Goal: Transaction & Acquisition: Purchase product/service

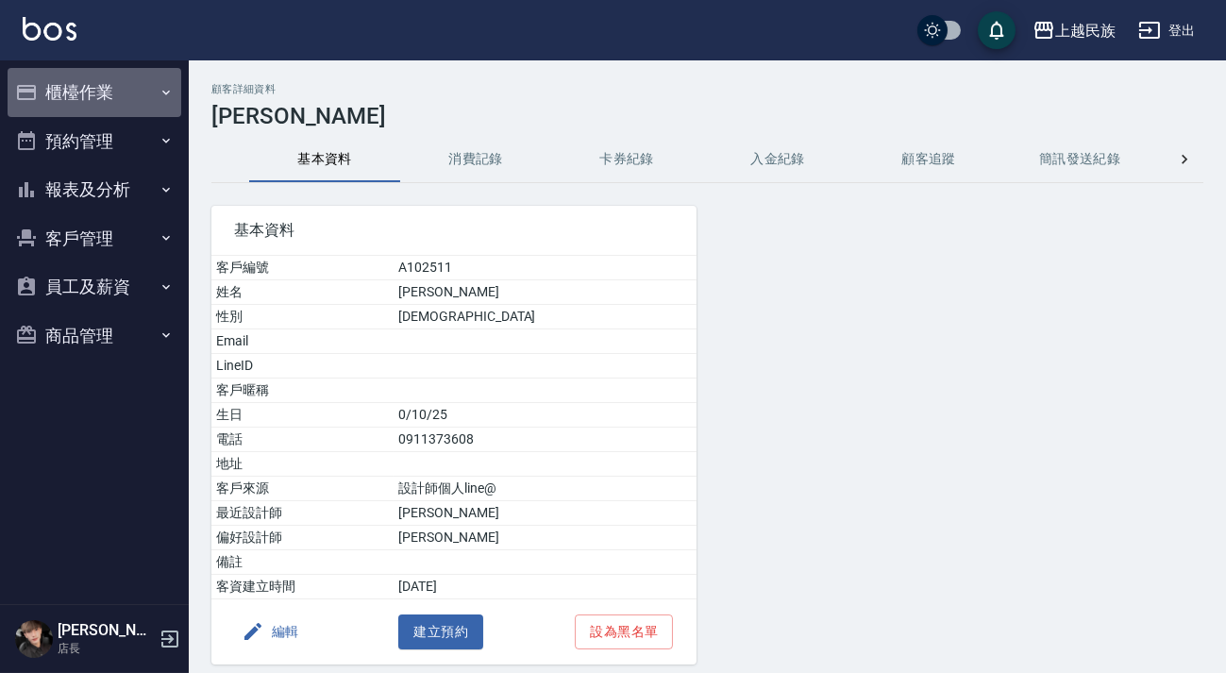
click at [151, 92] on button "櫃檯作業" at bounding box center [95, 92] width 174 height 49
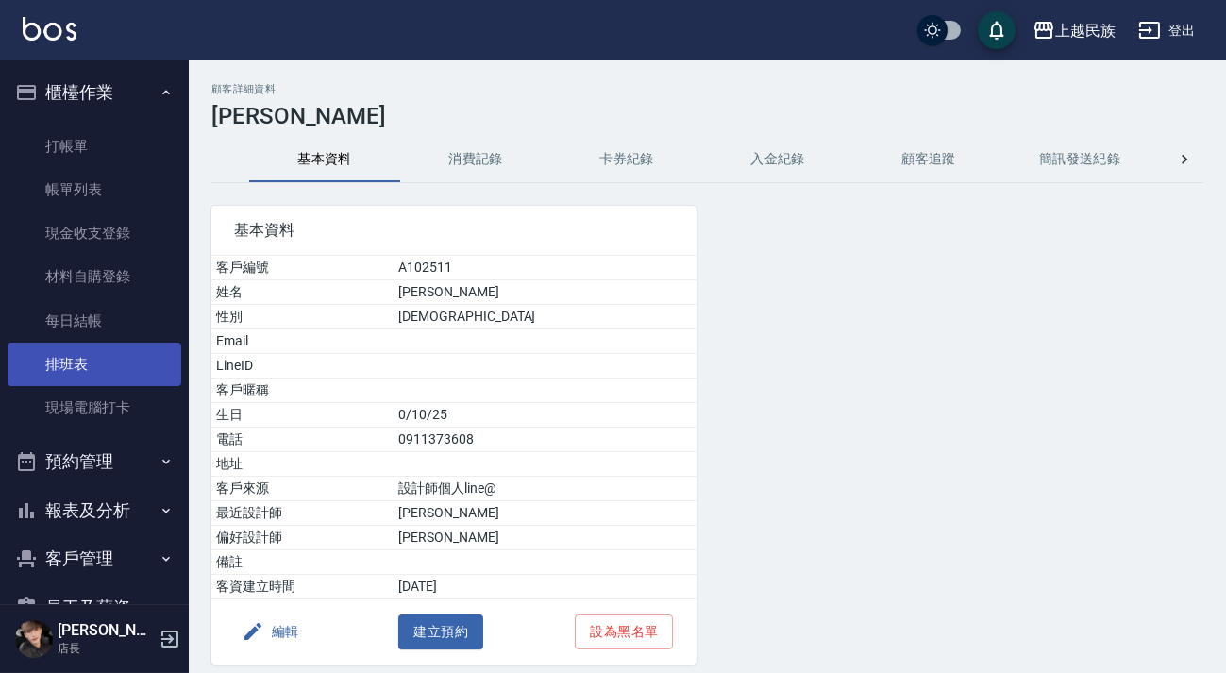
click at [92, 358] on link "排班表" at bounding box center [95, 364] width 174 height 43
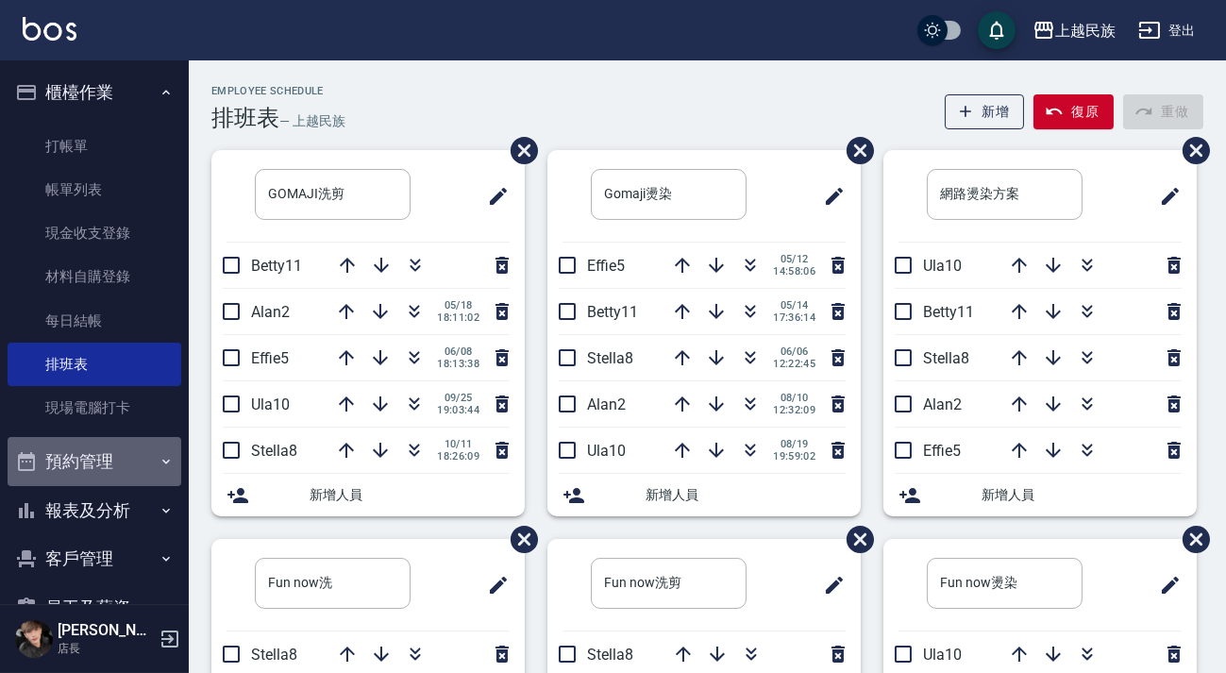
click at [98, 466] on button "預約管理" at bounding box center [95, 461] width 174 height 49
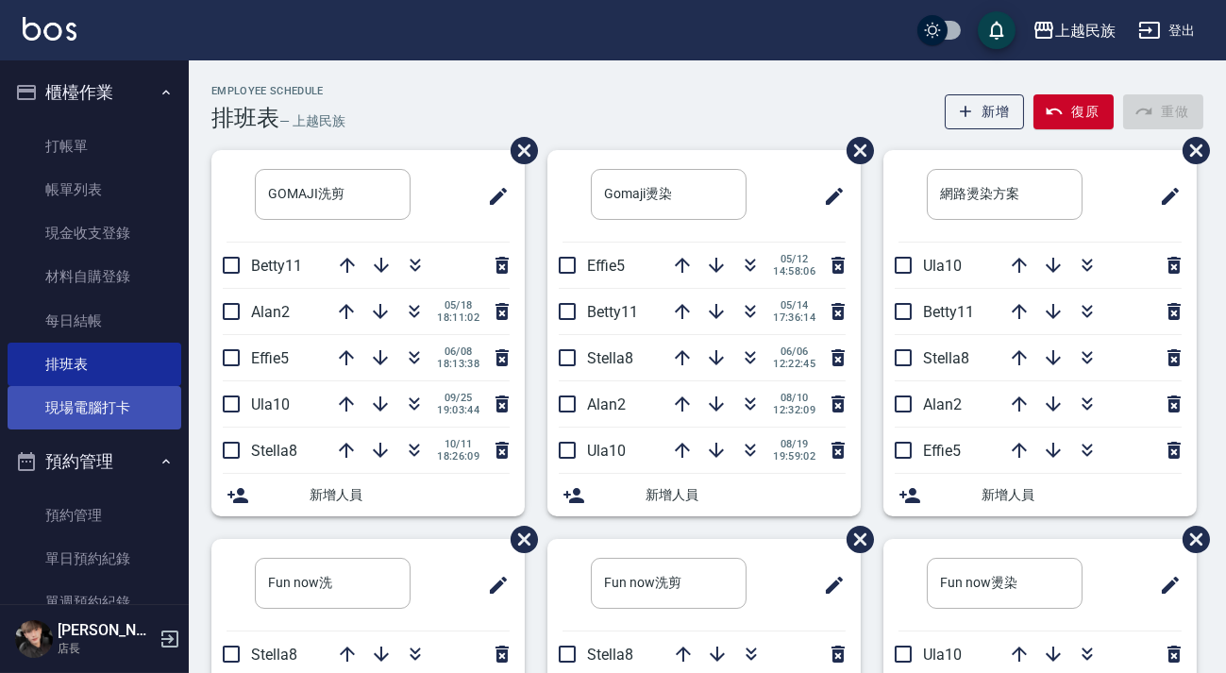
click at [144, 409] on link "現場電腦打卡" at bounding box center [95, 407] width 174 height 43
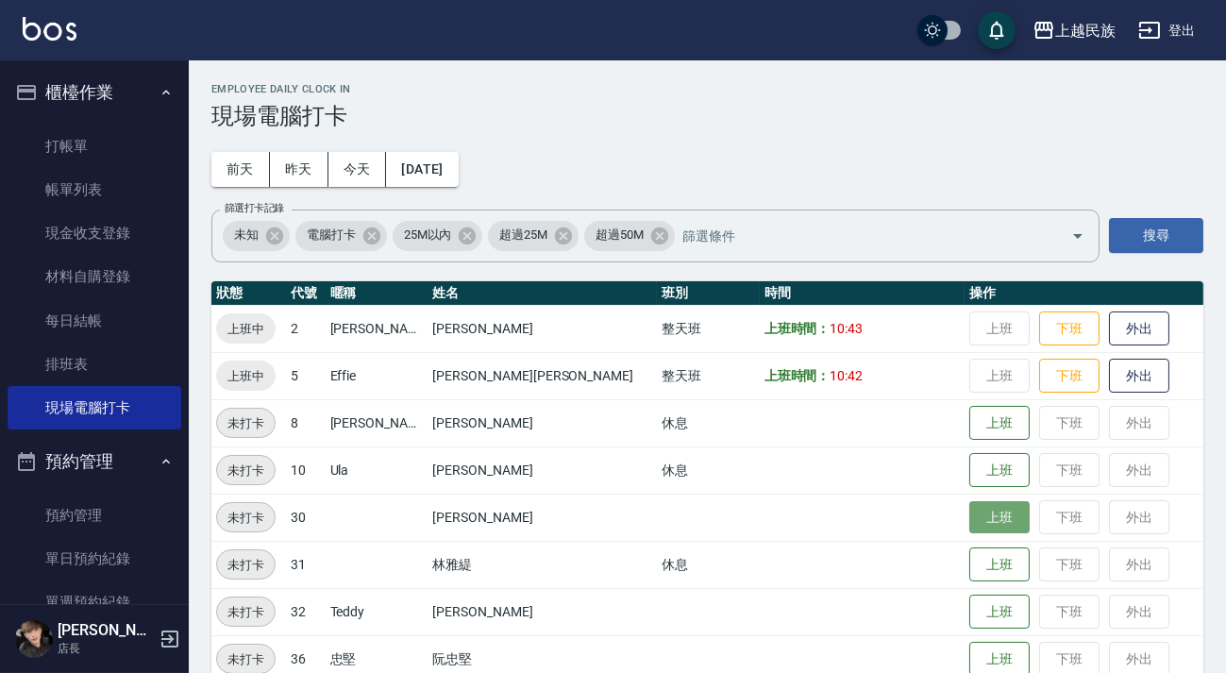
click at [969, 514] on button "上班" at bounding box center [999, 517] width 60 height 33
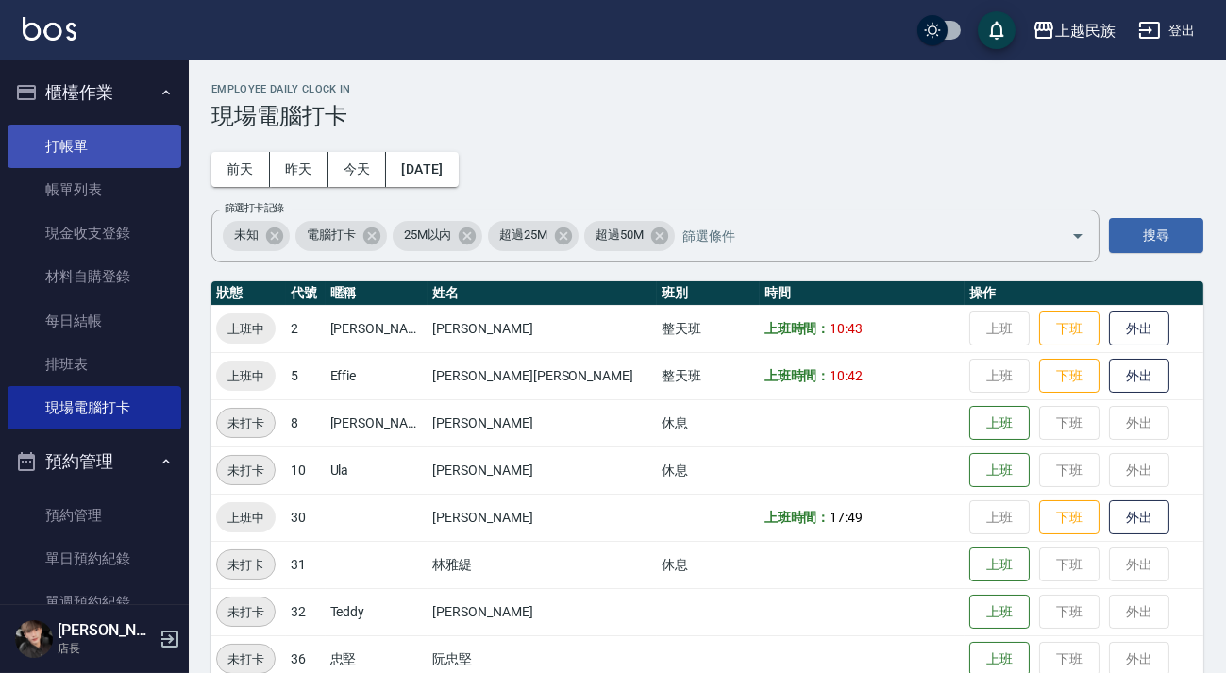
click at [81, 149] on link "打帳單" at bounding box center [95, 146] width 174 height 43
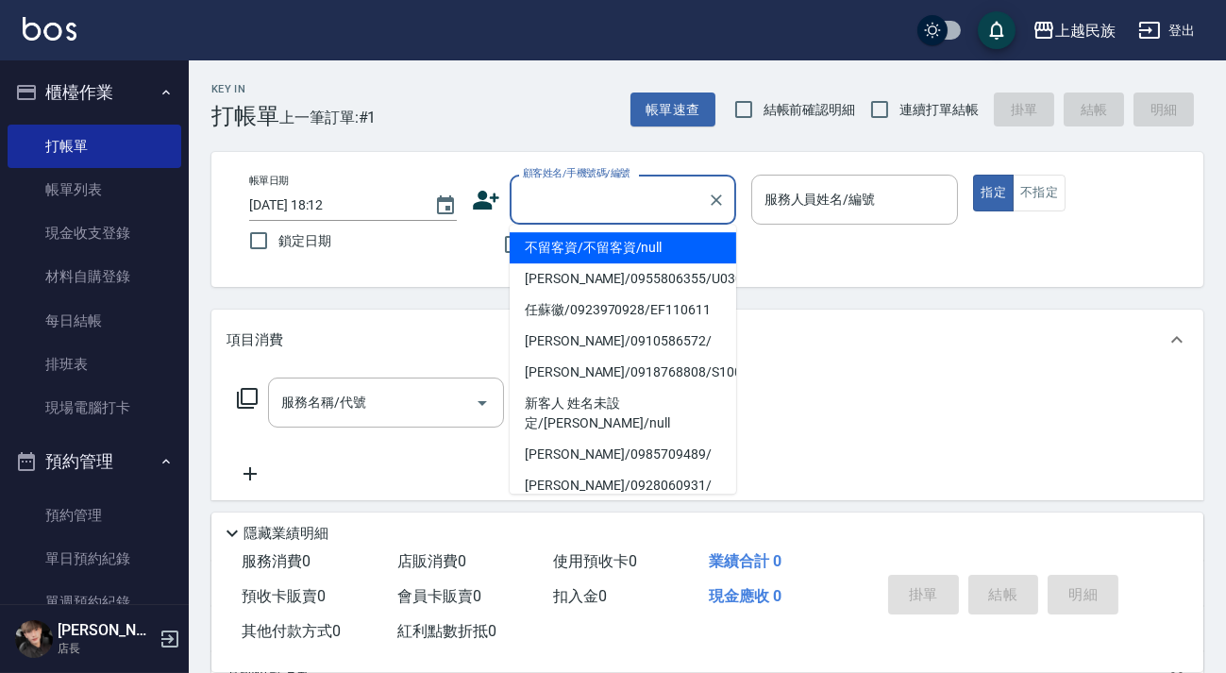
click at [586, 208] on input "顧客姓名/手機號碼/編號" at bounding box center [608, 199] width 181 height 33
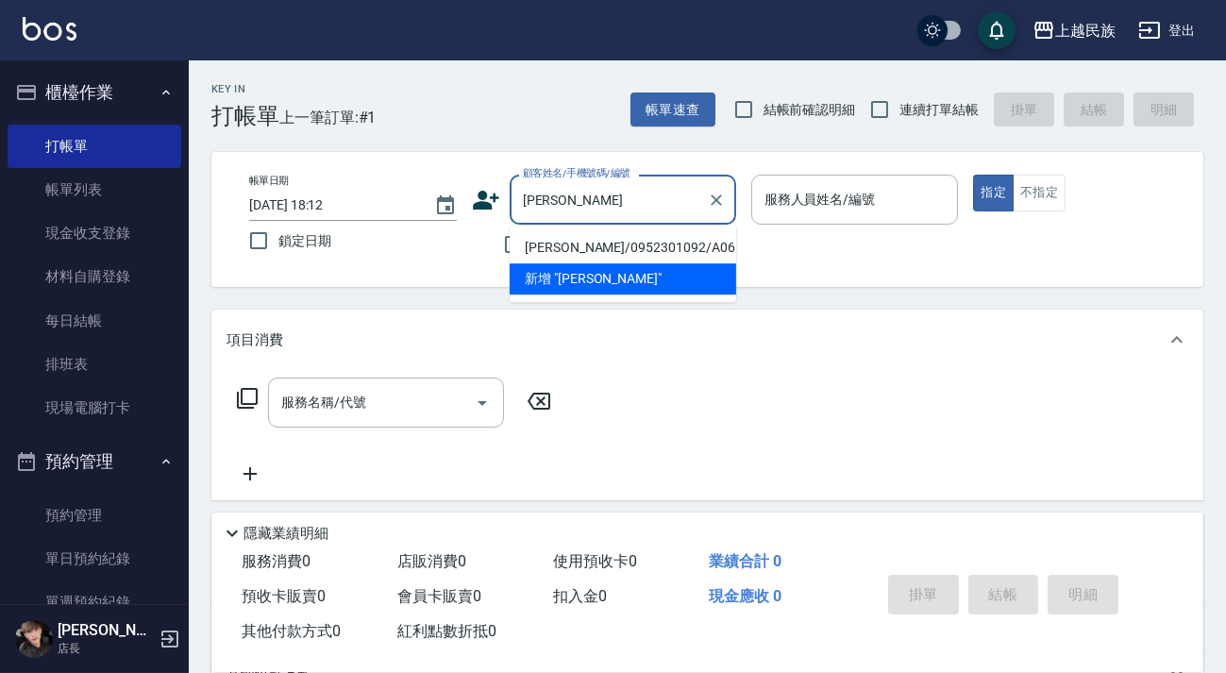
click at [591, 246] on li "[PERSON_NAME]/0952301092/A061321" at bounding box center [623, 247] width 226 height 31
type input "[PERSON_NAME]/0952301092/A061321"
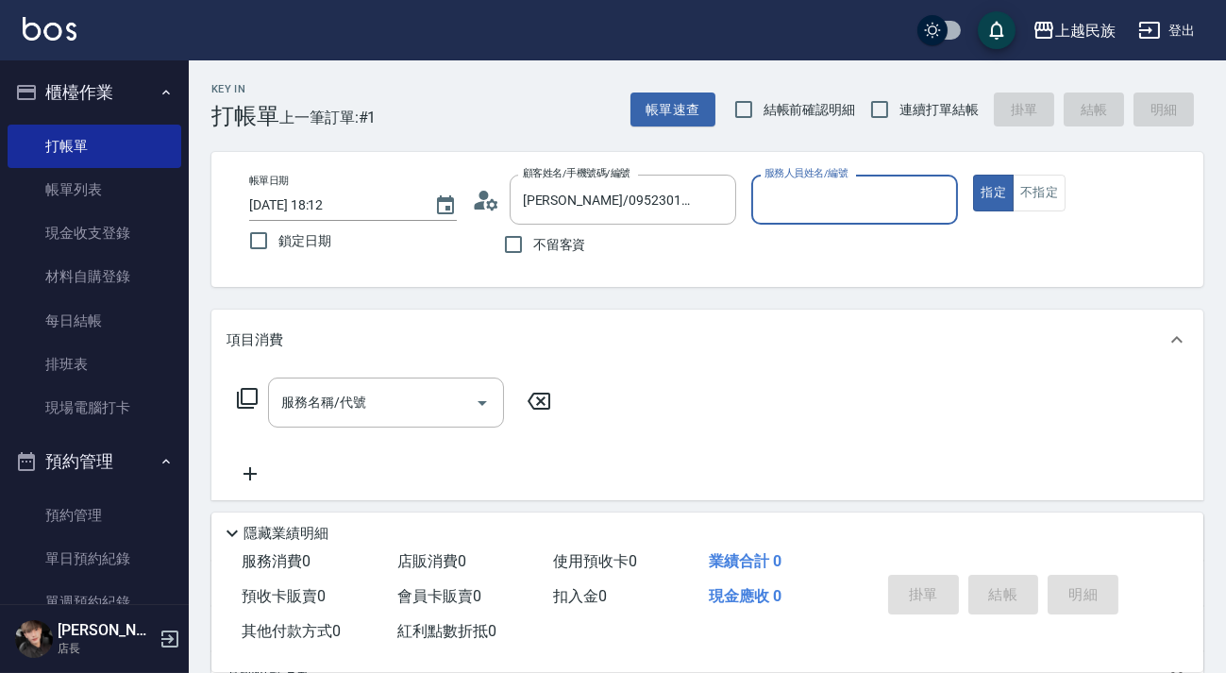
type input "[PERSON_NAME]-2"
click at [482, 188] on icon at bounding box center [486, 200] width 28 height 28
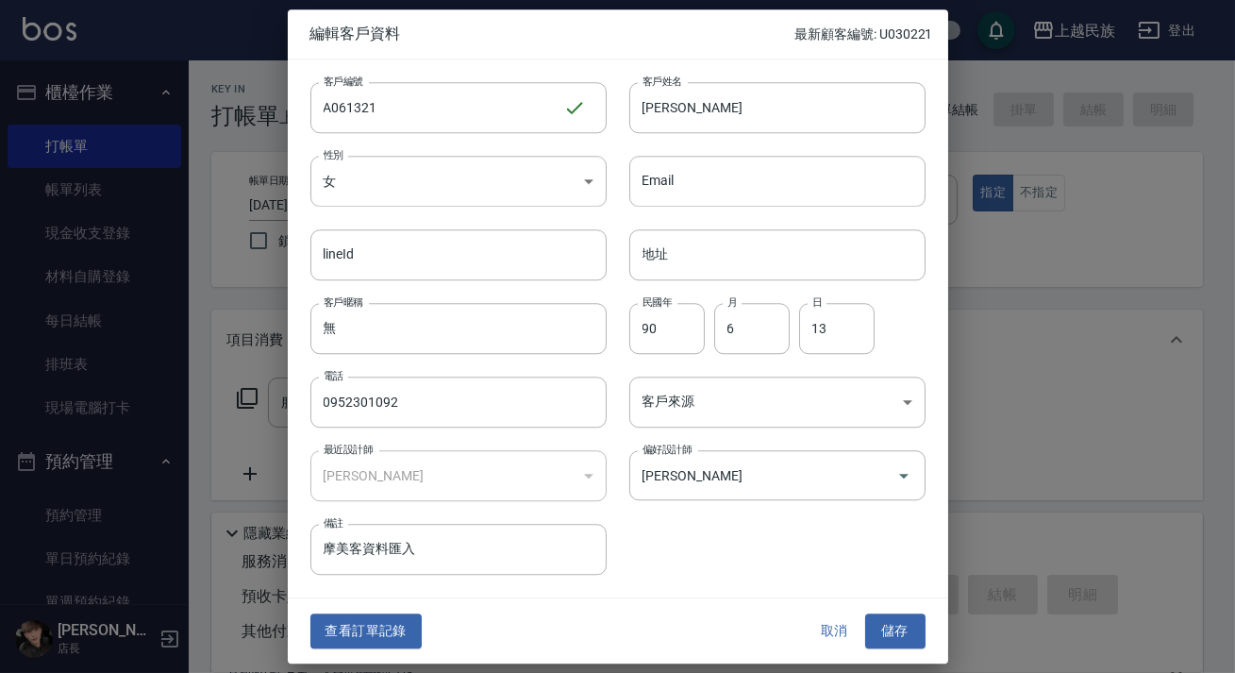
click at [405, 652] on div "查看訂單記錄 取消 儲存" at bounding box center [618, 631] width 660 height 65
click at [401, 645] on button "查看訂單記錄" at bounding box center [365, 631] width 111 height 35
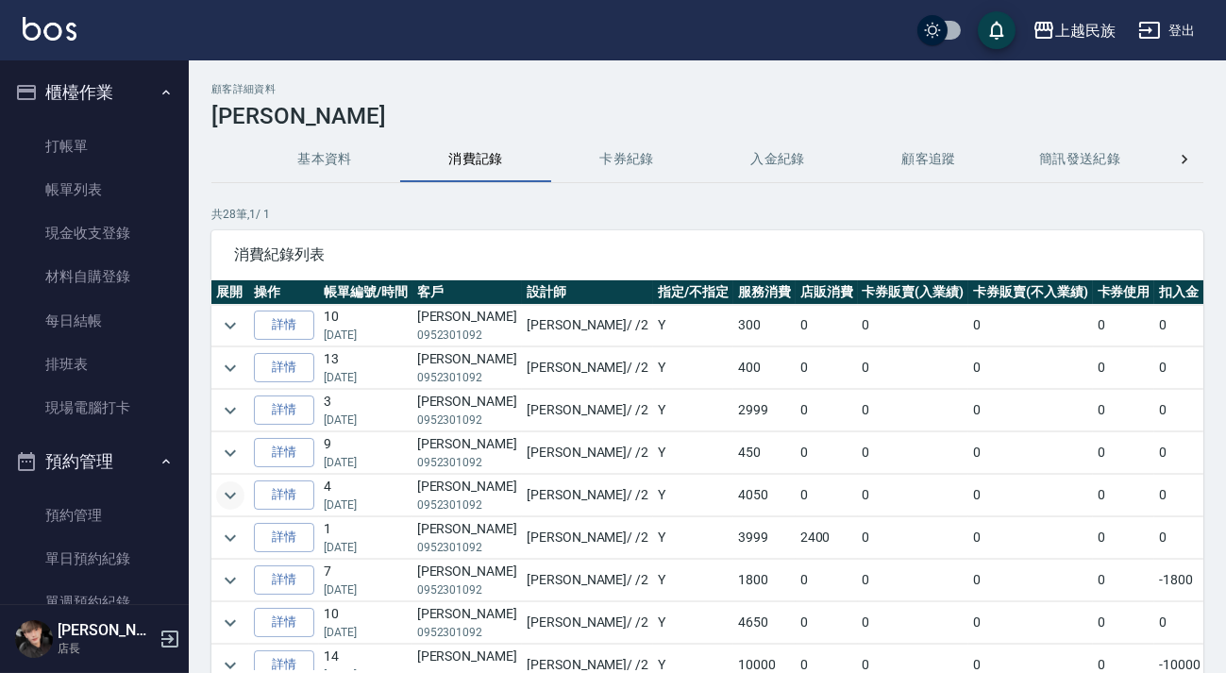
click at [239, 491] on icon "expand row" at bounding box center [230, 495] width 23 height 23
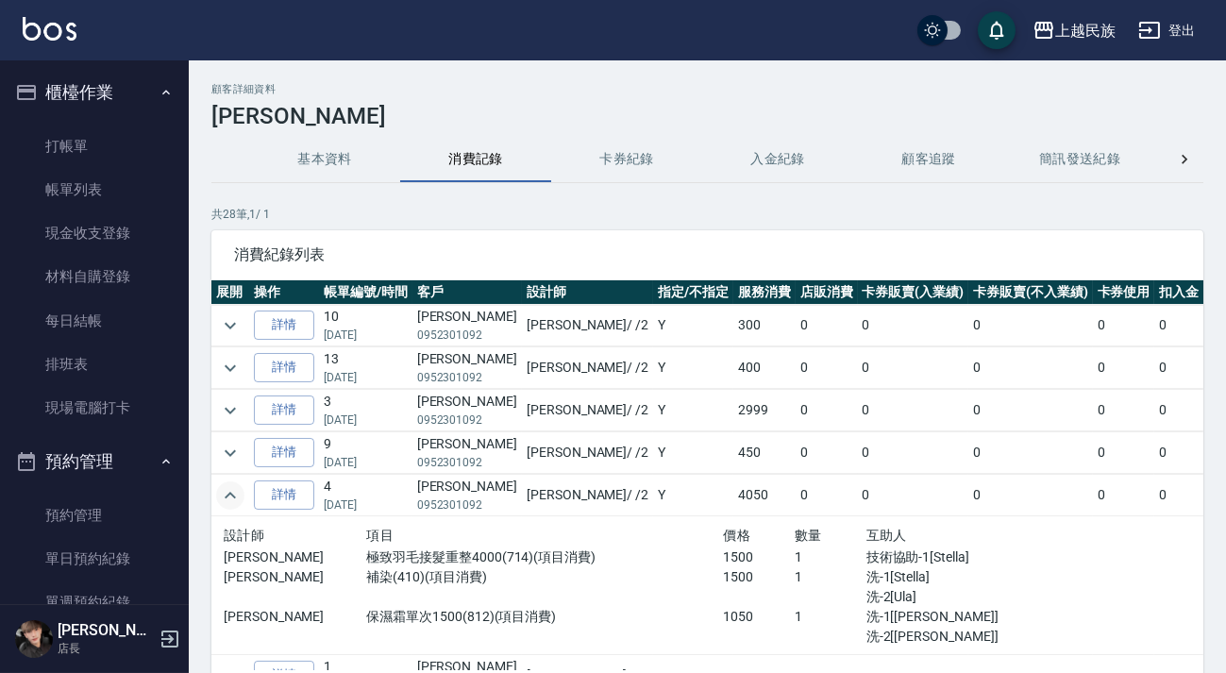
scroll to position [85, 0]
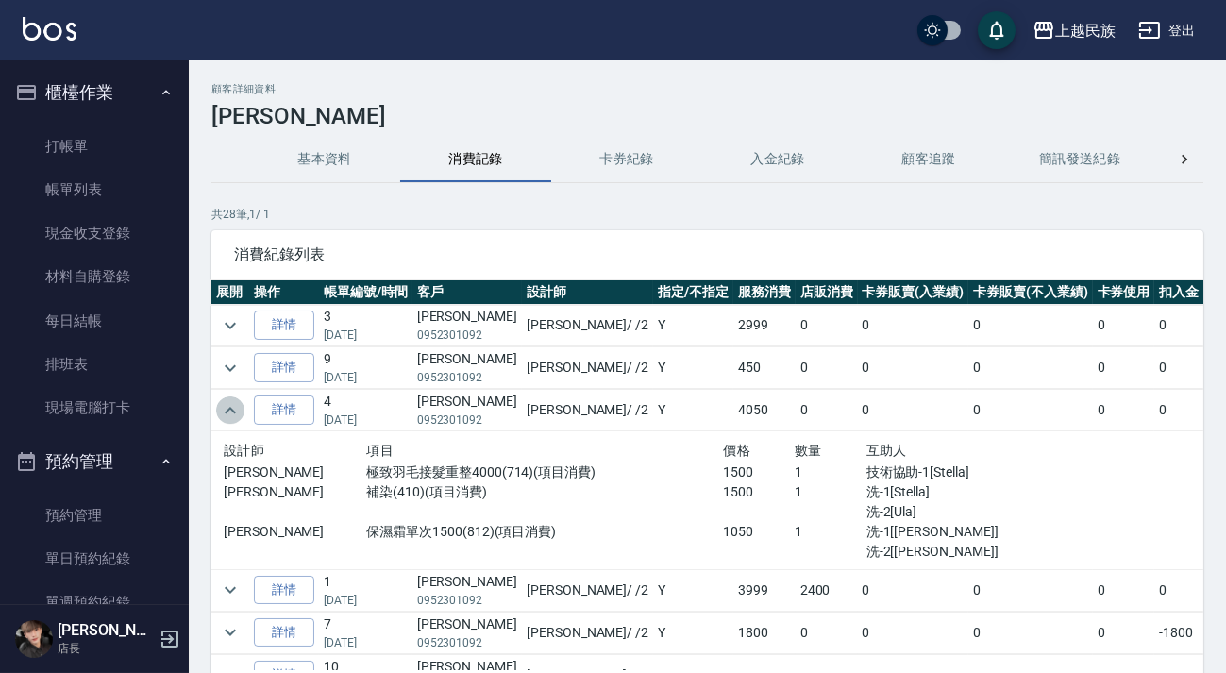
click at [234, 405] on icon "expand row" at bounding box center [230, 410] width 23 height 23
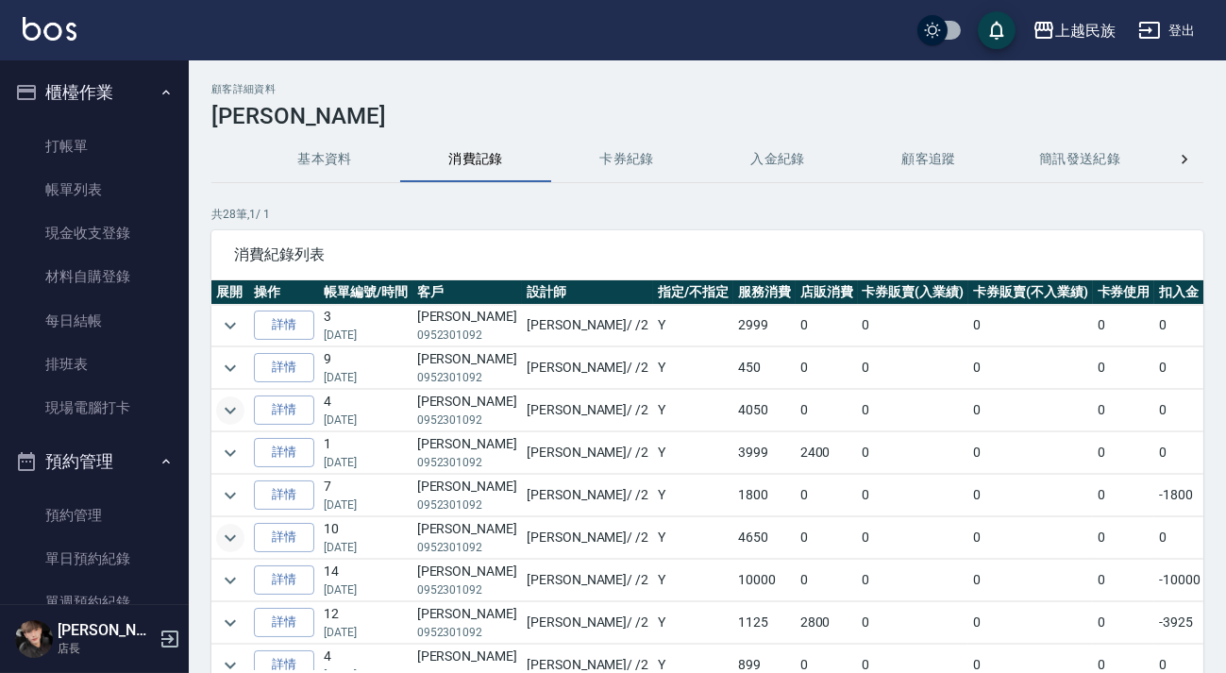
click at [220, 528] on icon "expand row" at bounding box center [230, 537] width 23 height 23
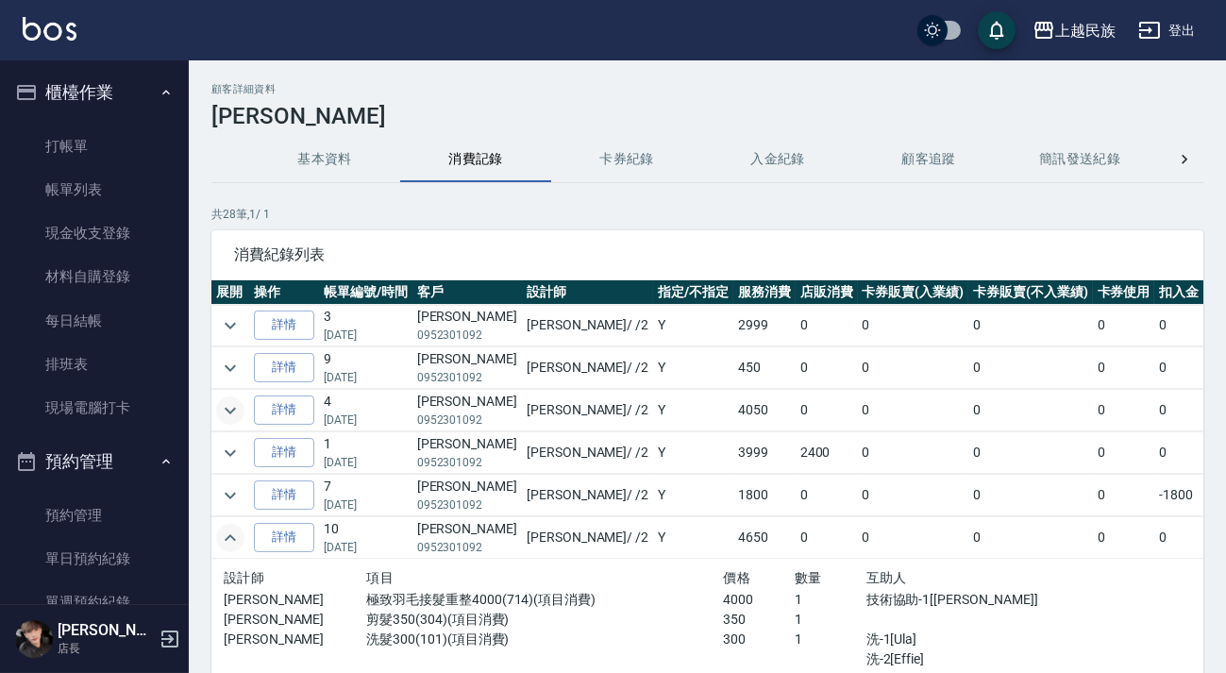
scroll to position [171, 0]
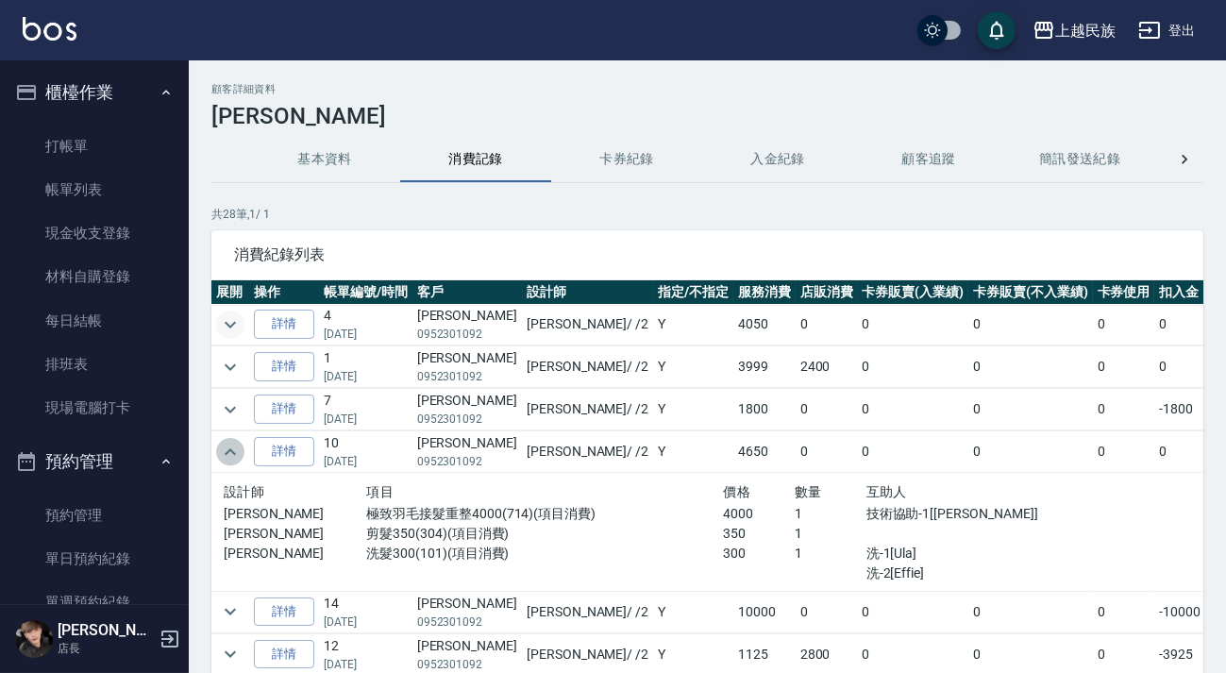
click at [235, 443] on icon "expand row" at bounding box center [230, 452] width 23 height 23
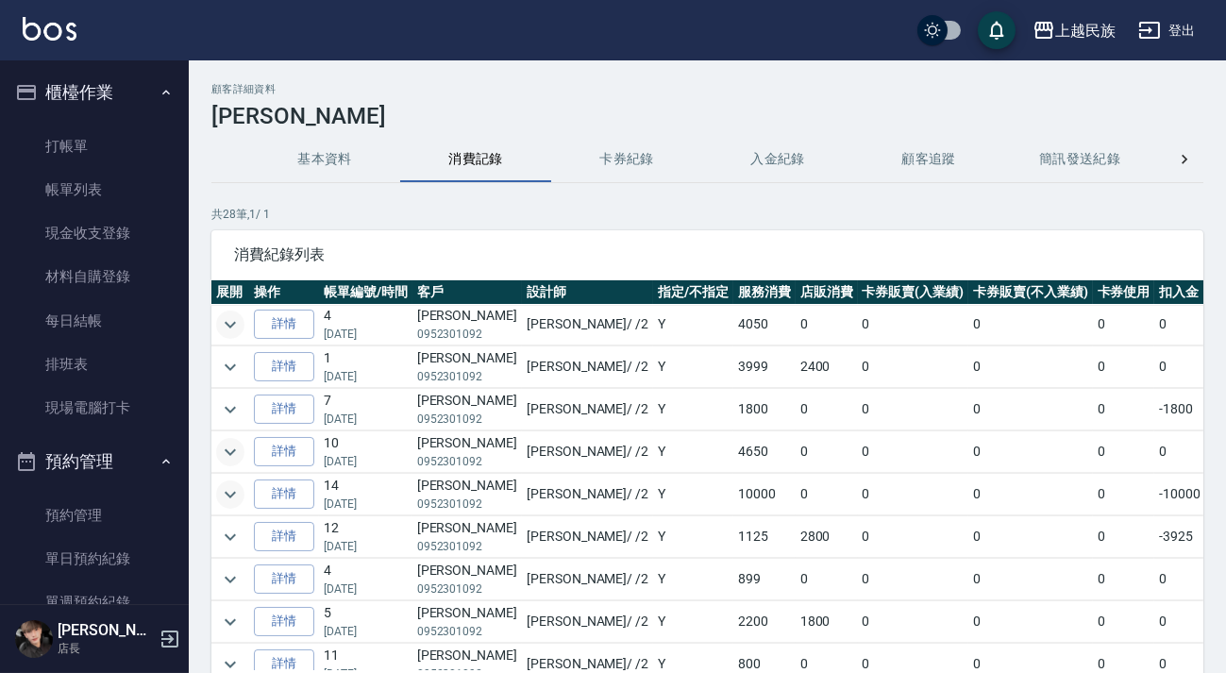
click at [228, 494] on icon "expand row" at bounding box center [230, 494] width 23 height 23
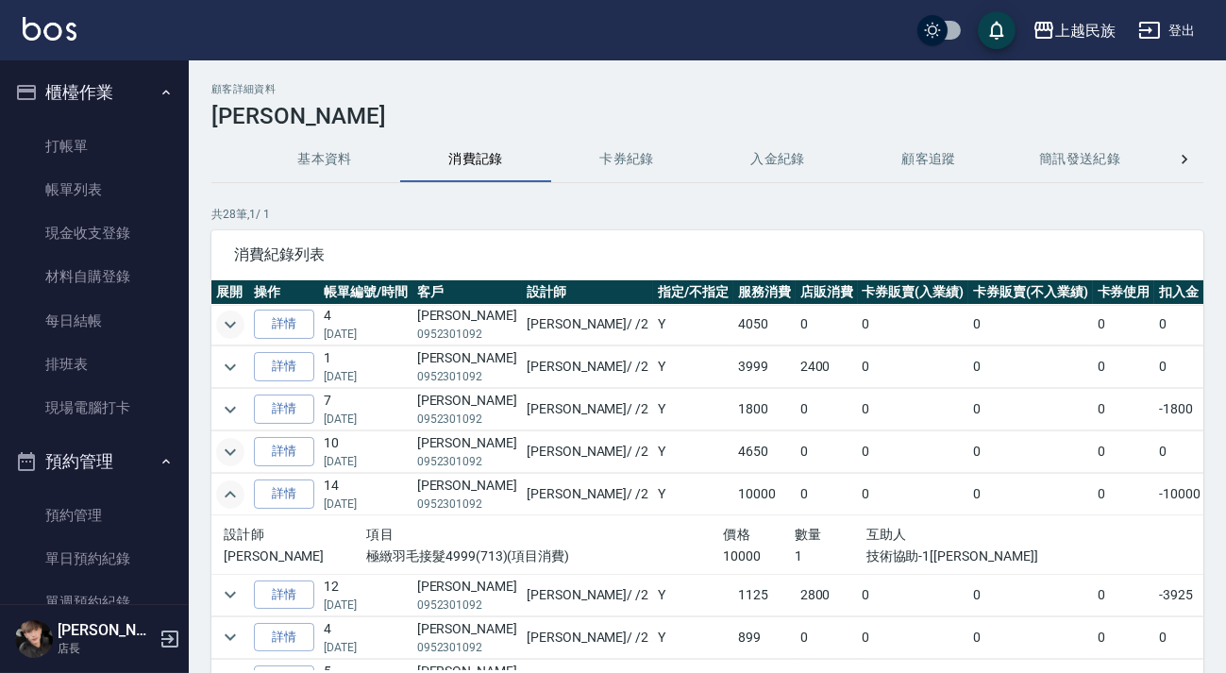
scroll to position [257, 0]
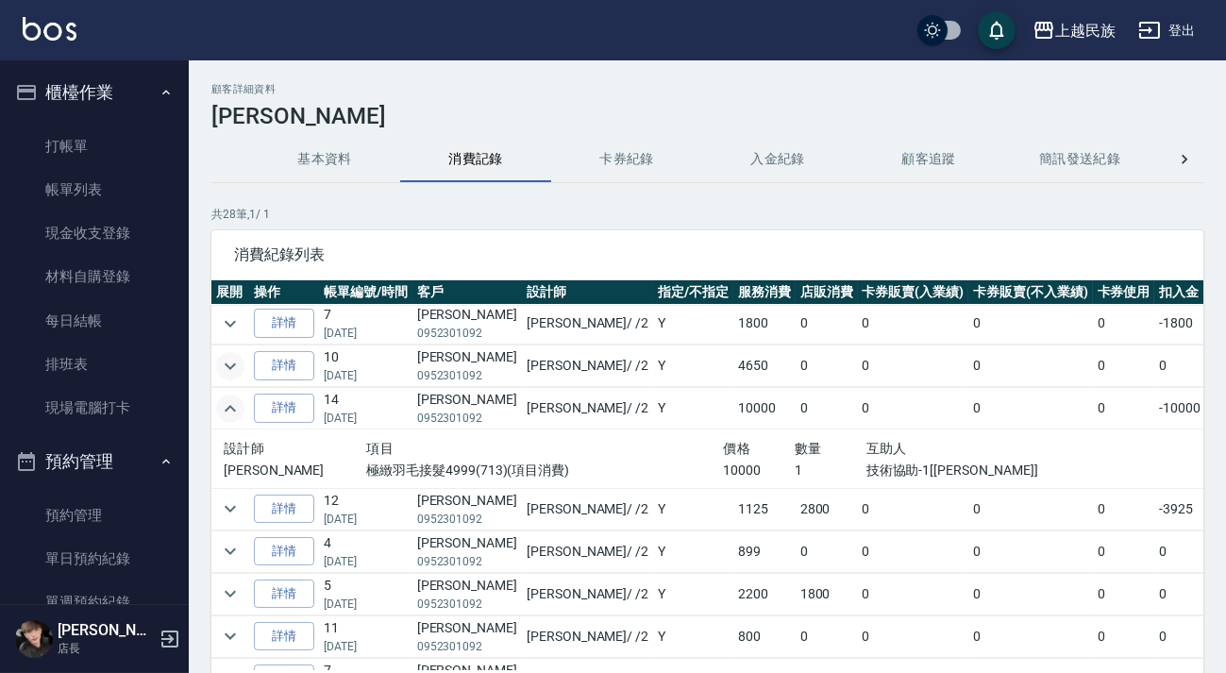
click at [242, 409] on button "expand row" at bounding box center [230, 408] width 28 height 28
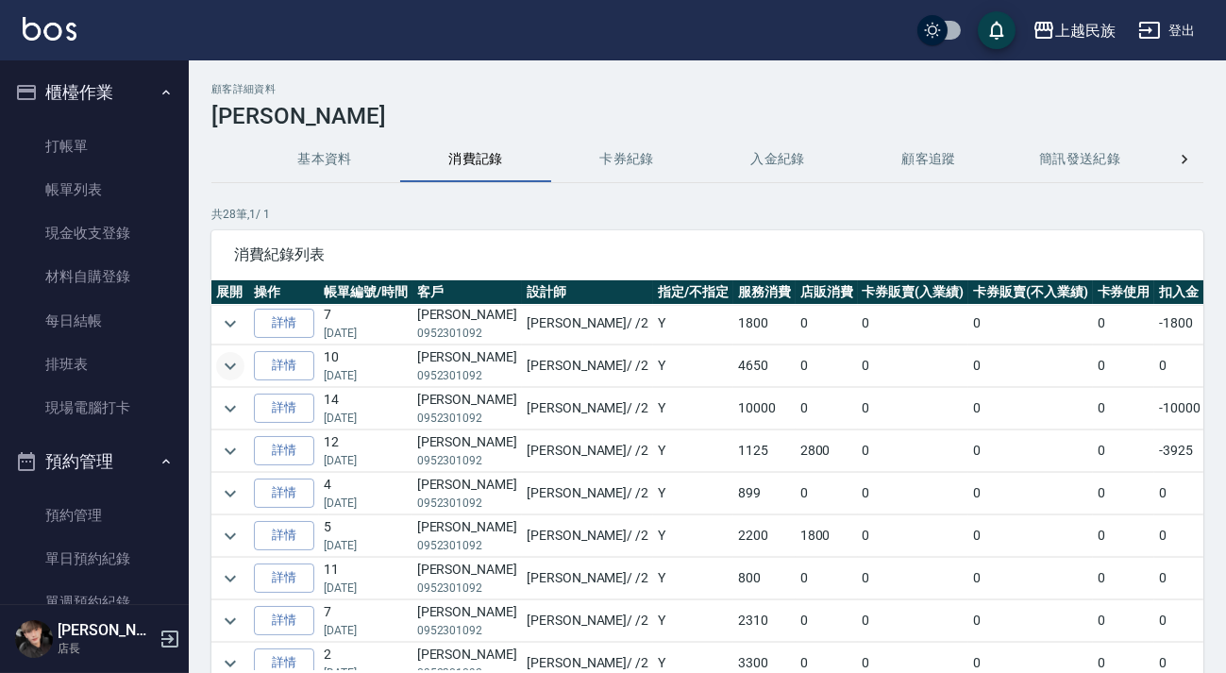
scroll to position [171, 0]
click at [242, 449] on button "expand row" at bounding box center [230, 452] width 28 height 28
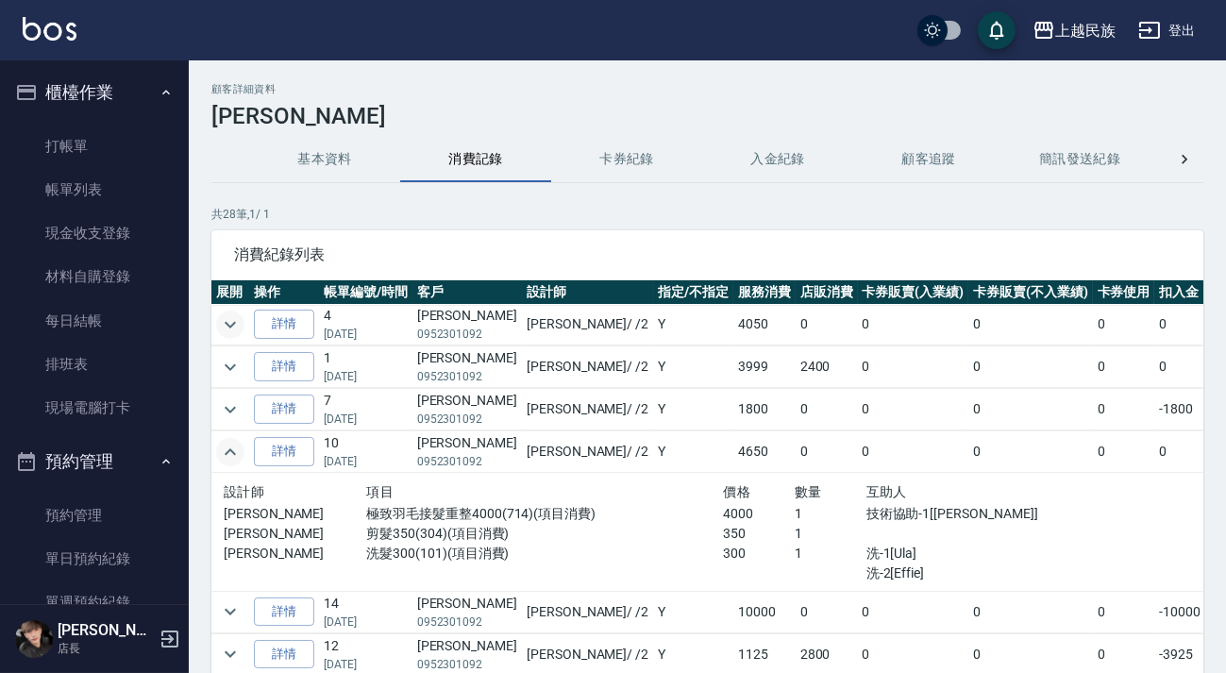
click at [228, 443] on icon "expand row" at bounding box center [230, 452] width 23 height 23
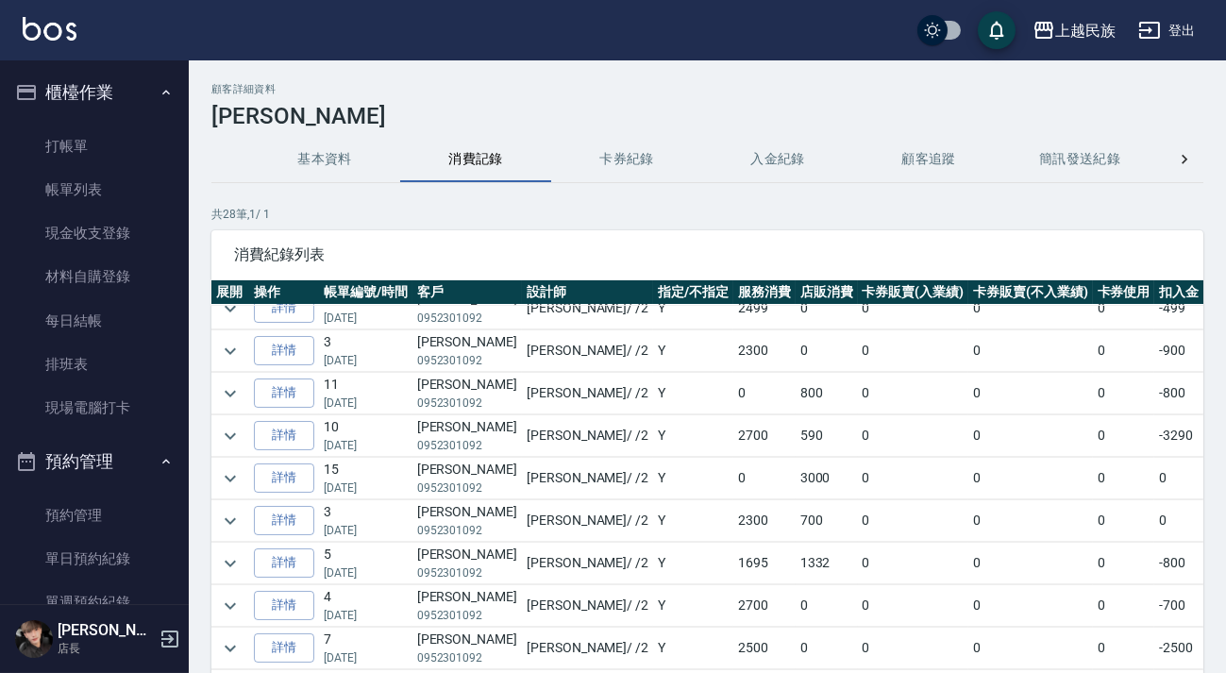
scroll to position [127, 0]
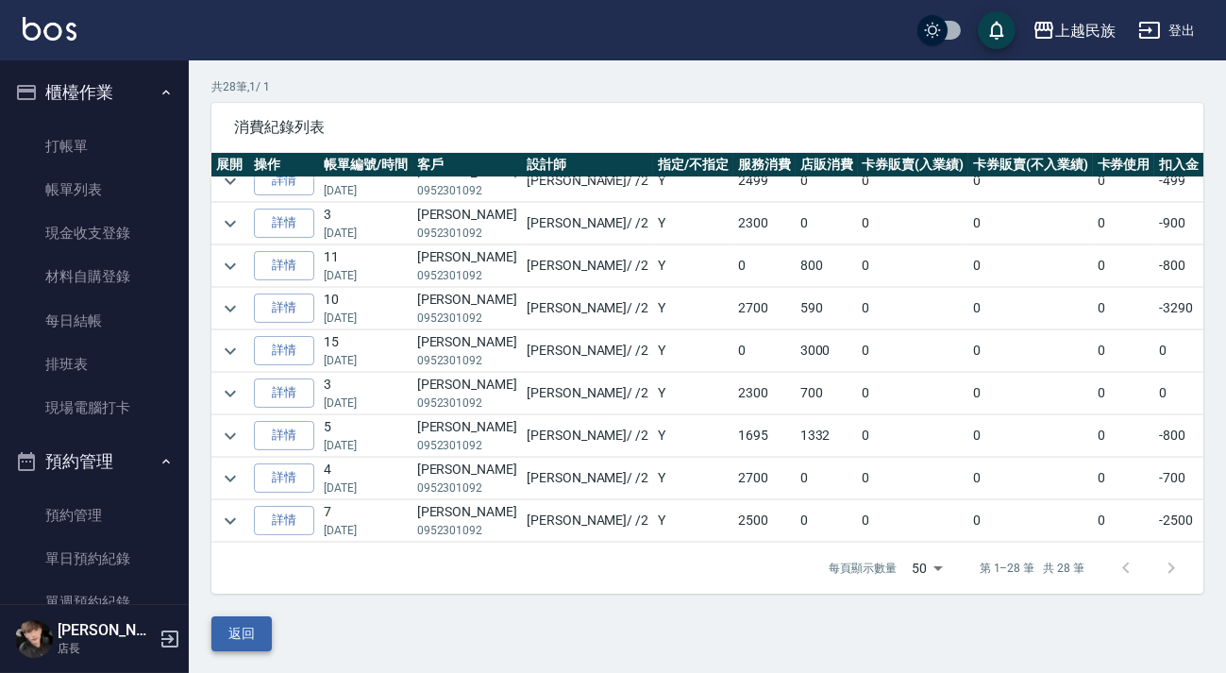
click at [249, 628] on button "返回" at bounding box center [241, 633] width 60 height 35
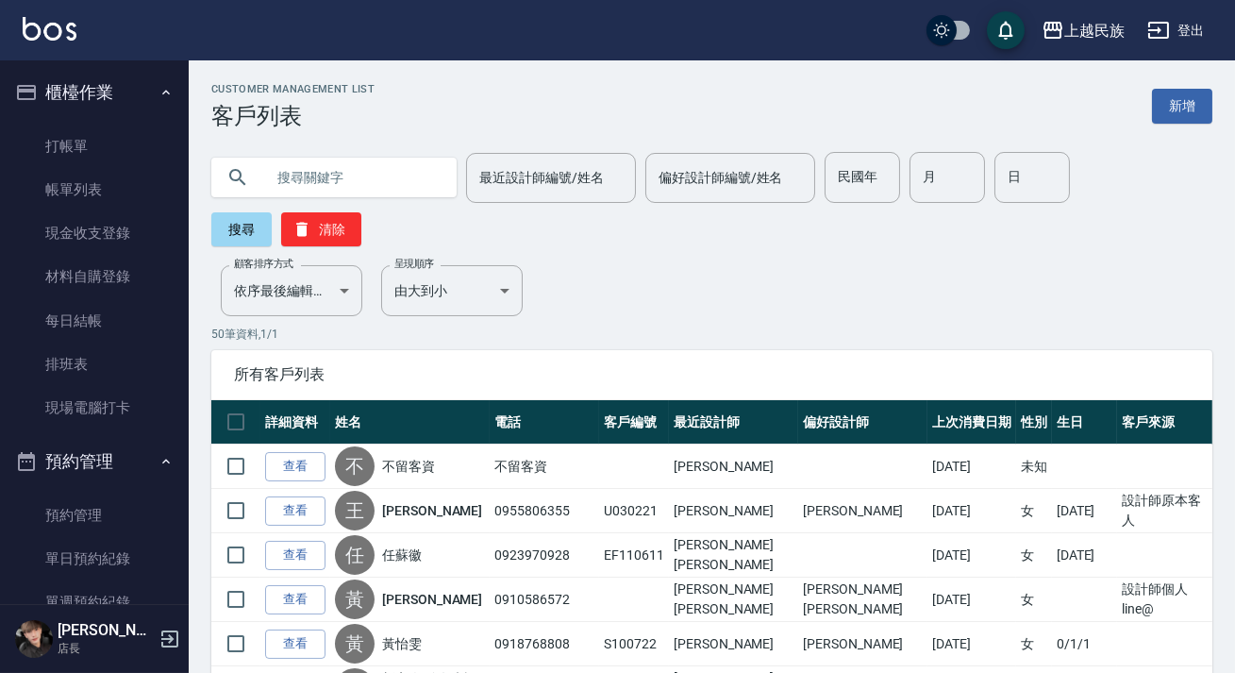
click at [426, 175] on input "text" at bounding box center [352, 177] width 177 height 51
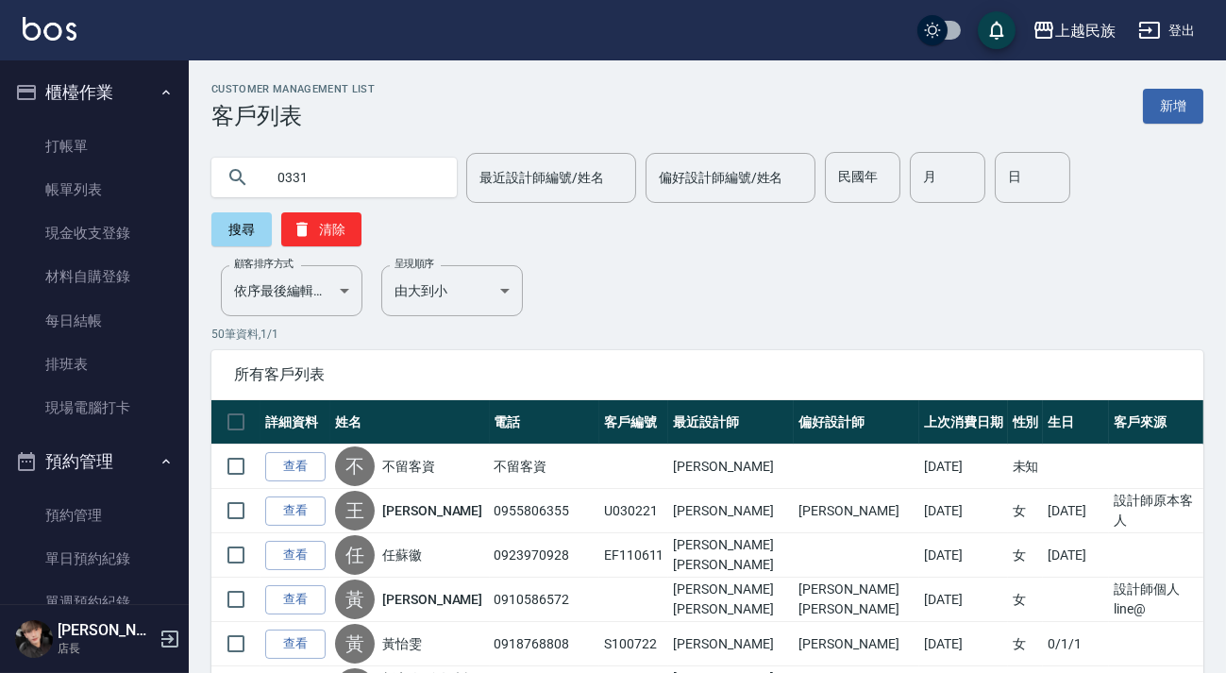
type input "0331"
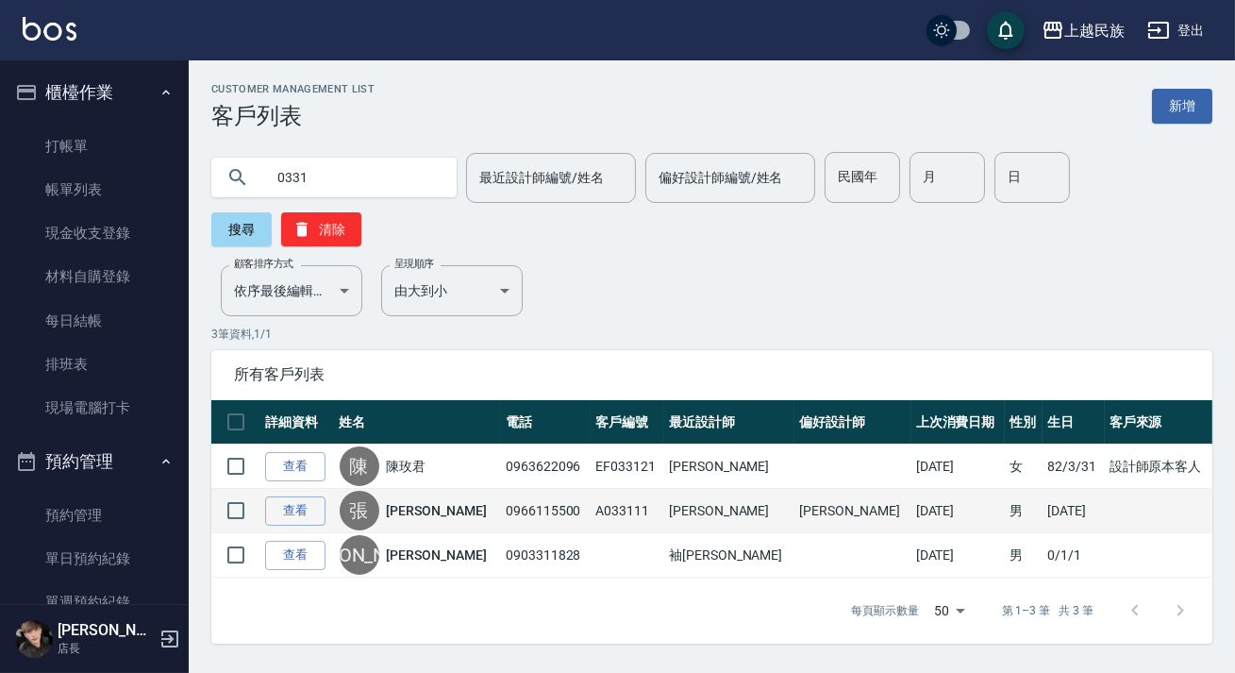
click at [528, 505] on td "0966115500" at bounding box center [546, 511] width 90 height 44
click at [423, 501] on link "[PERSON_NAME]" at bounding box center [437, 510] width 100 height 19
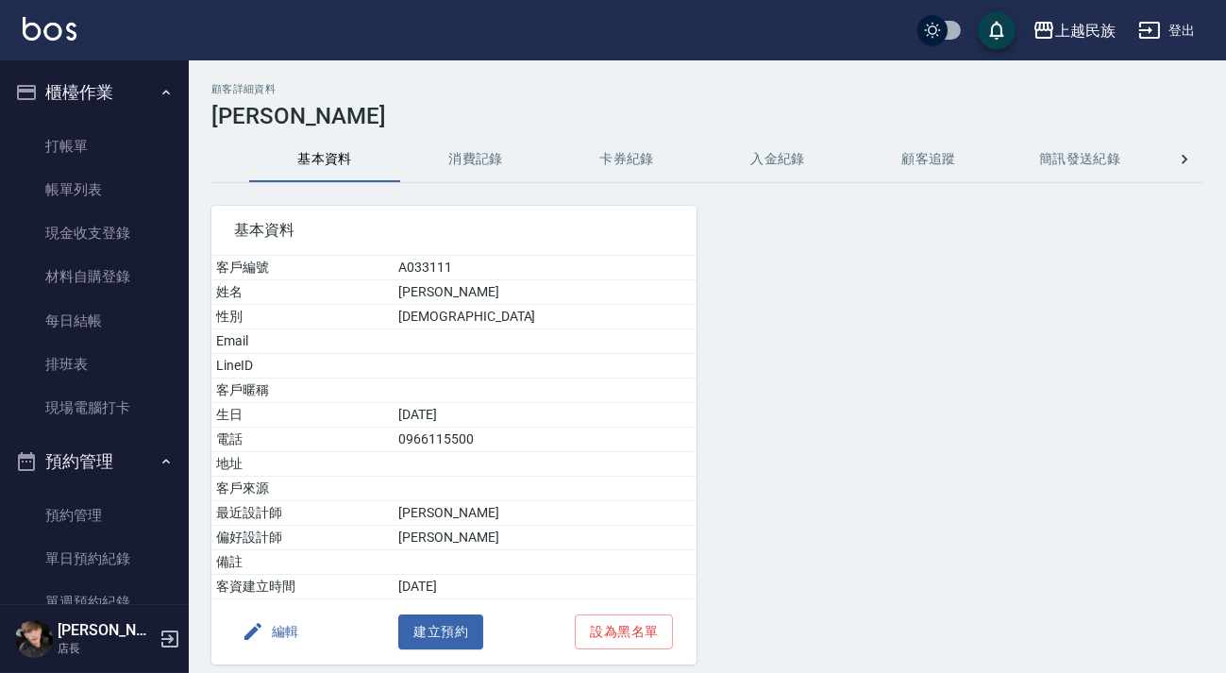
click at [473, 165] on button "消費記錄" at bounding box center [475, 159] width 151 height 45
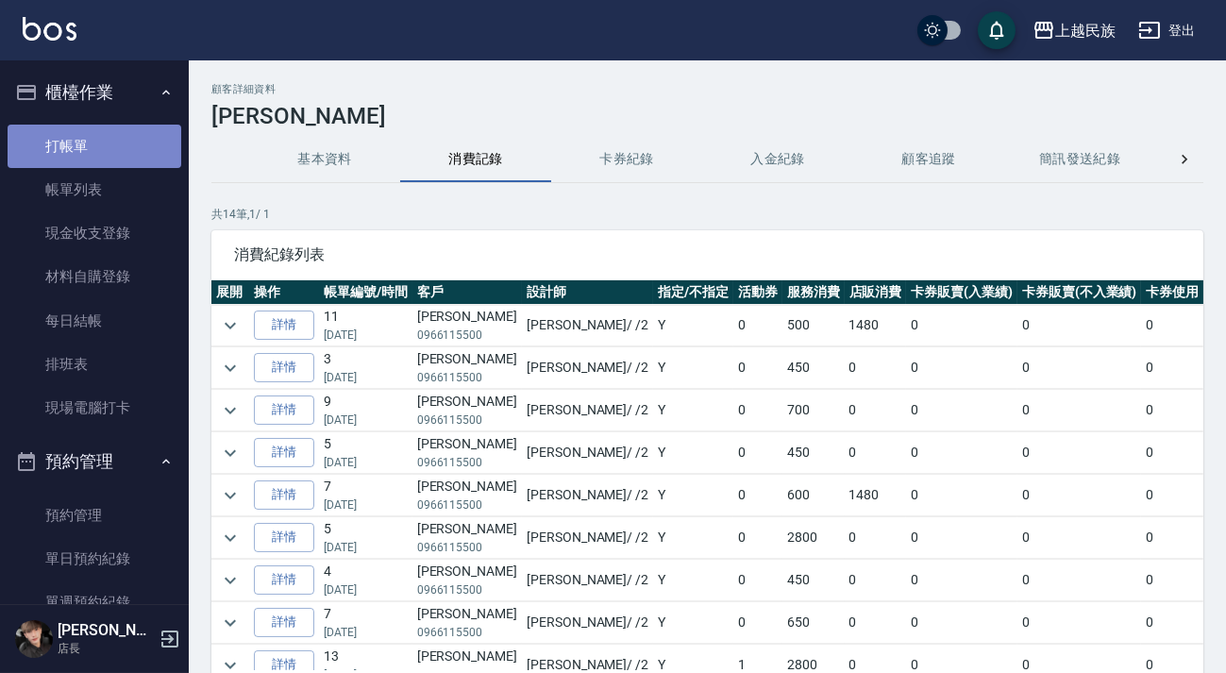
click at [96, 161] on link "打帳單" at bounding box center [95, 146] width 174 height 43
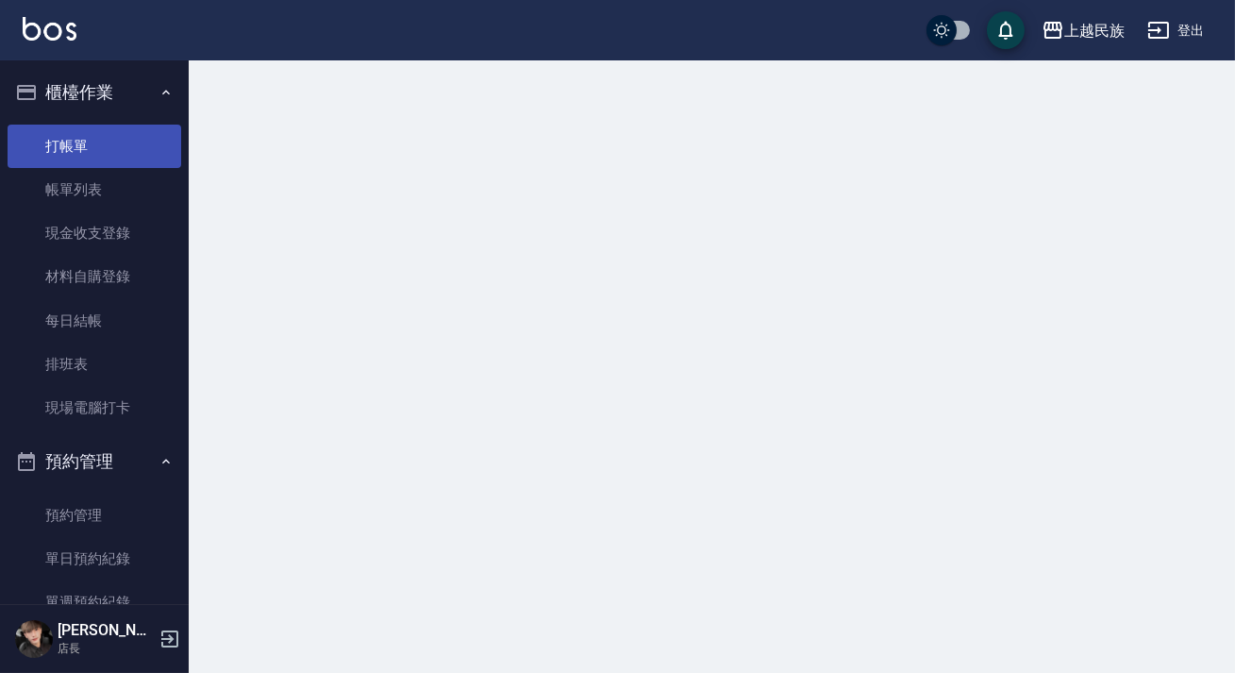
click at [96, 161] on link "打帳單" at bounding box center [95, 146] width 174 height 43
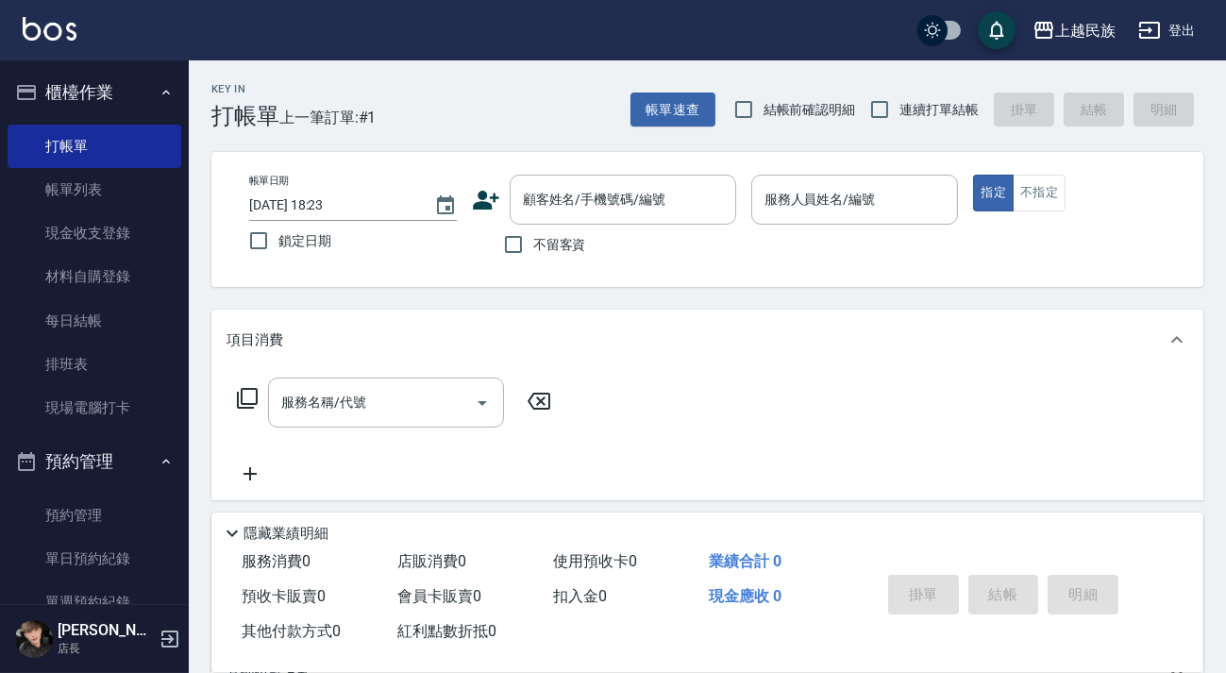
click at [937, 115] on span "連續打單結帳" at bounding box center [938, 110] width 79 height 20
click at [899, 115] on input "連續打單結帳" at bounding box center [880, 110] width 40 height 40
checkbox input "true"
click at [594, 209] on input "顧客姓名/手機號碼/編號" at bounding box center [608, 199] width 181 height 33
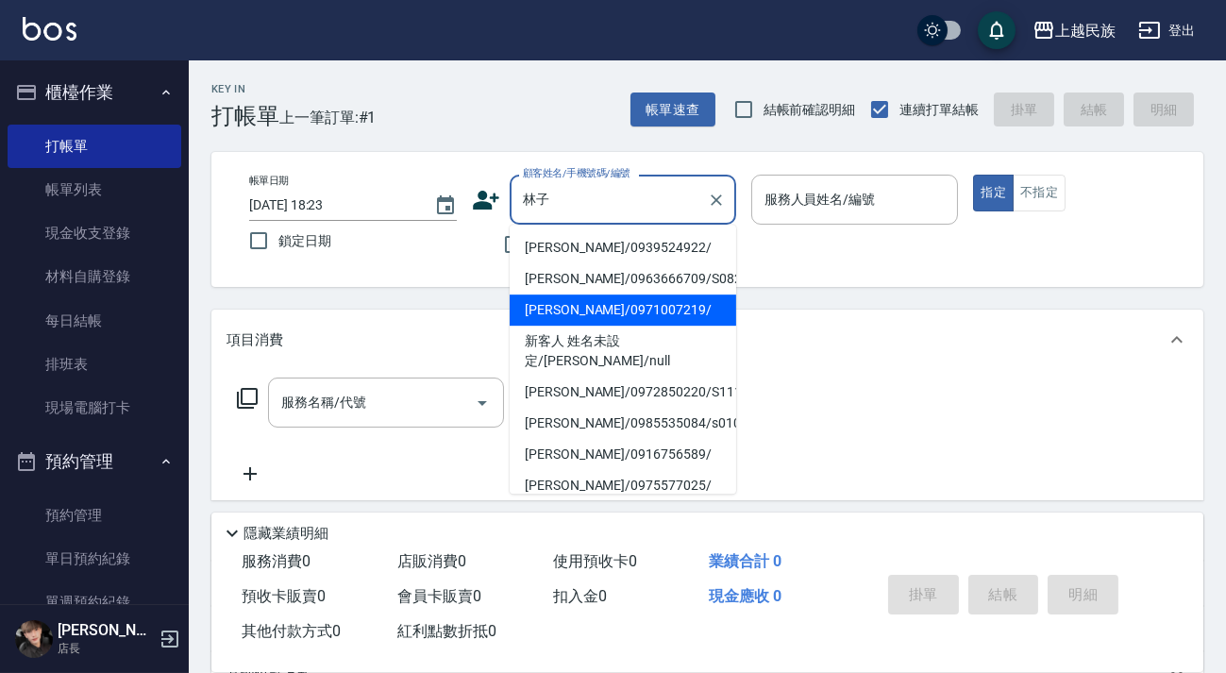
click at [609, 300] on li "[PERSON_NAME]/0971007219/" at bounding box center [623, 309] width 226 height 31
type input "[PERSON_NAME]/0971007219/"
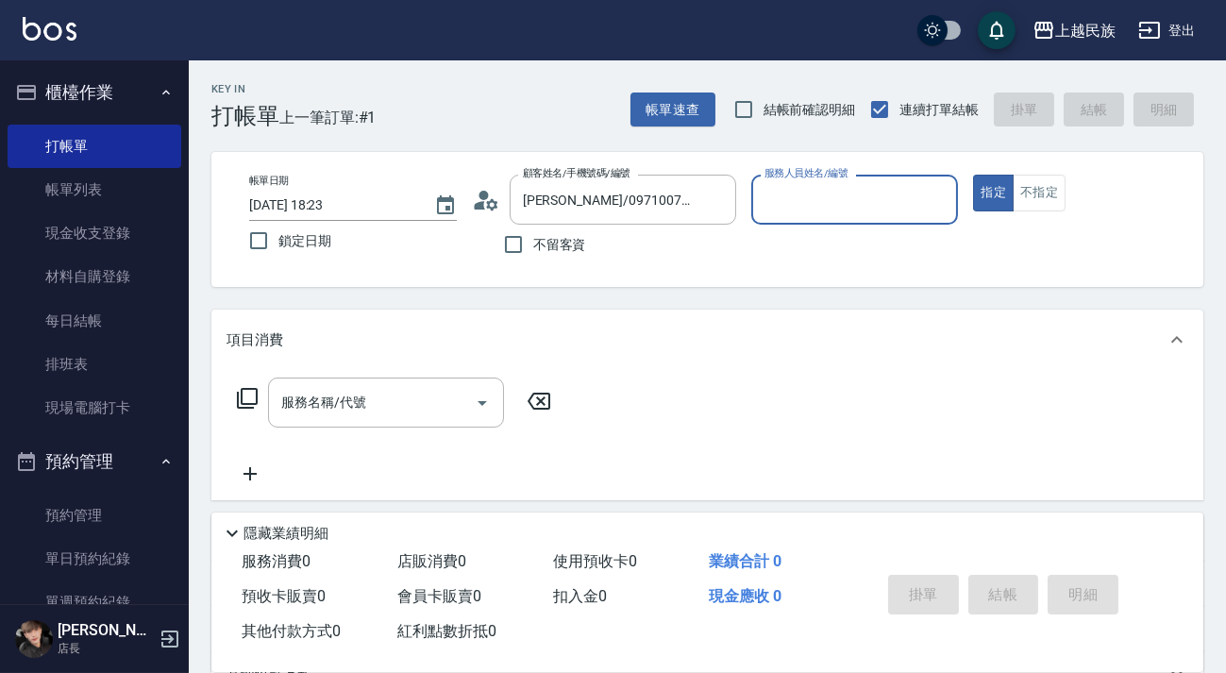
type input "[PERSON_NAME]-2"
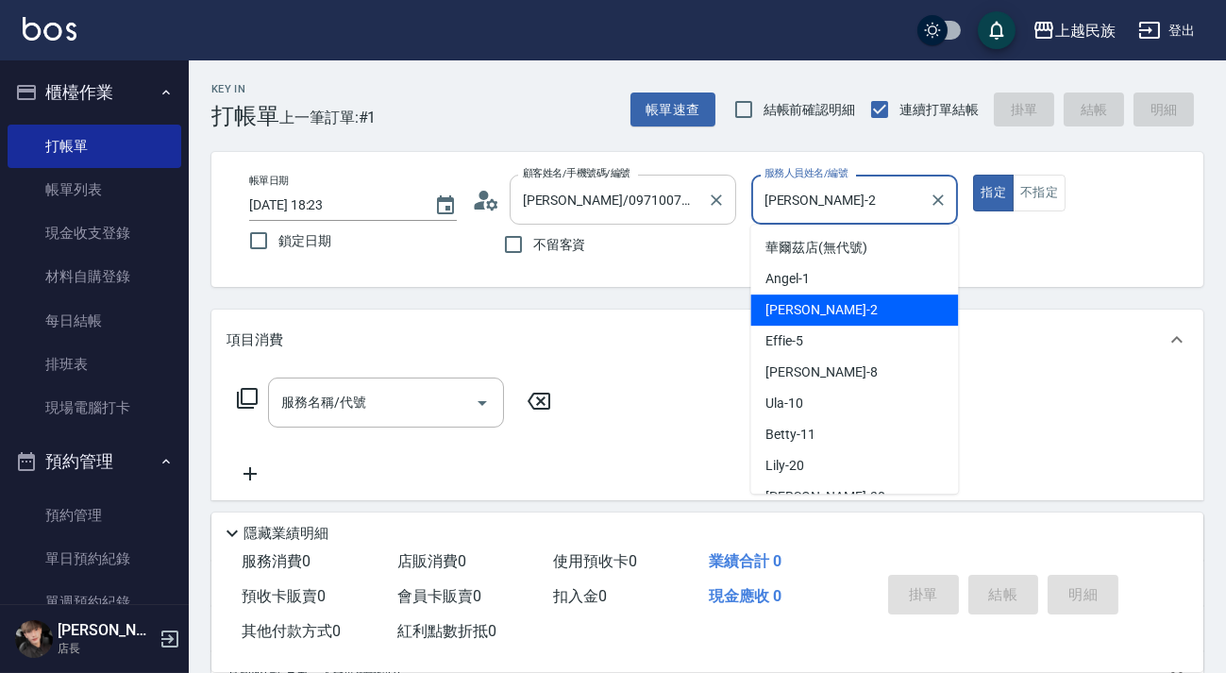
drag, startPoint x: 829, startPoint y: 199, endPoint x: 642, endPoint y: 191, distance: 188.0
click at [642, 191] on div "帳單日期 [DATE] 18:23 鎖定日期 顧客姓名/手機號碼/編號 [PERSON_NAME]/0971007219/ 顧客姓名/手機號碼/編號 不留客資…" at bounding box center [707, 220] width 946 height 90
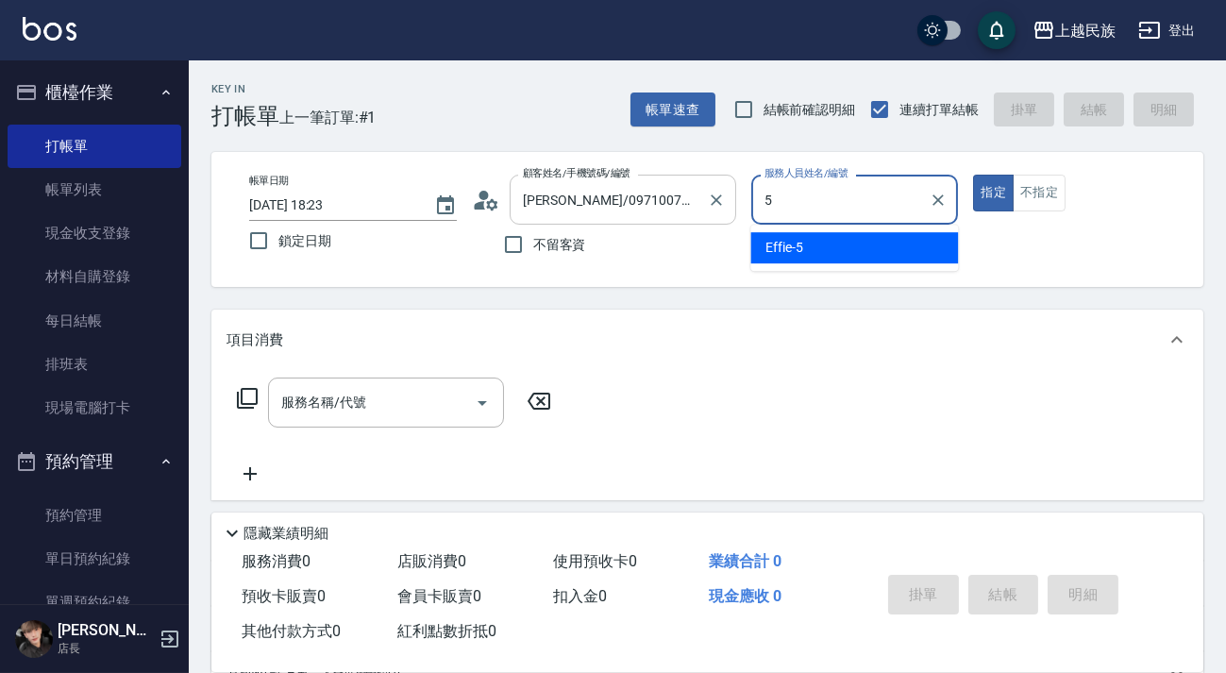
type input "Effie-5"
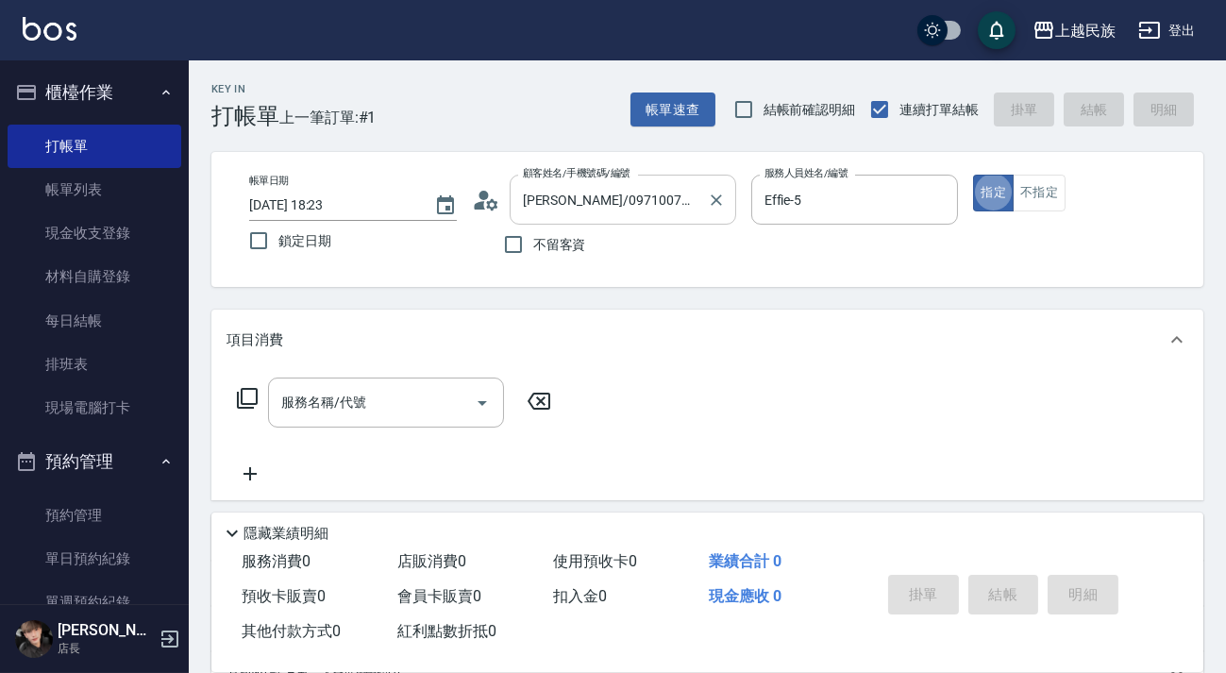
type button "true"
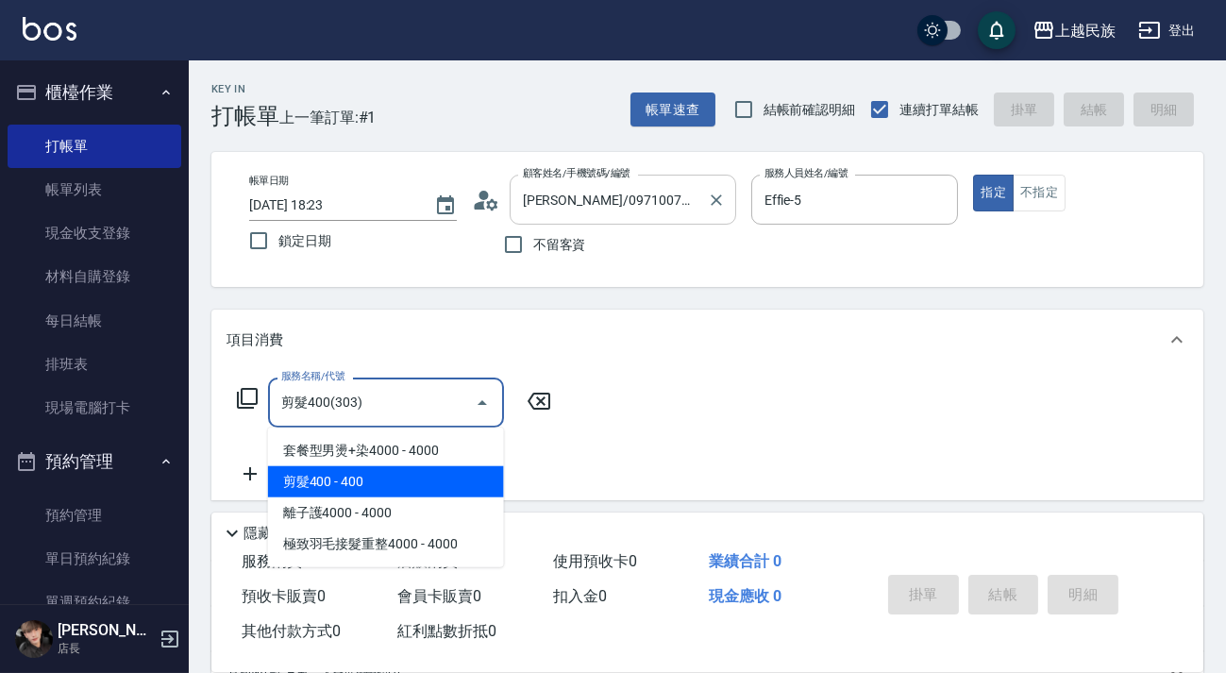
type input "剪髮400(303)"
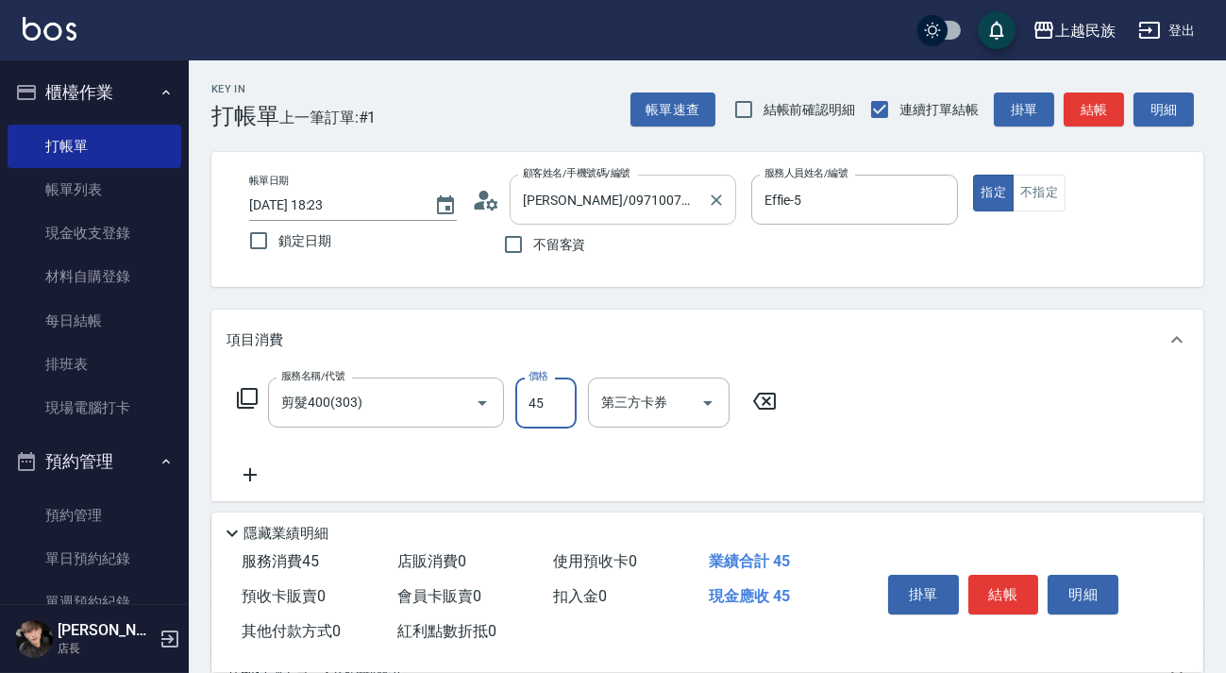
type input "450"
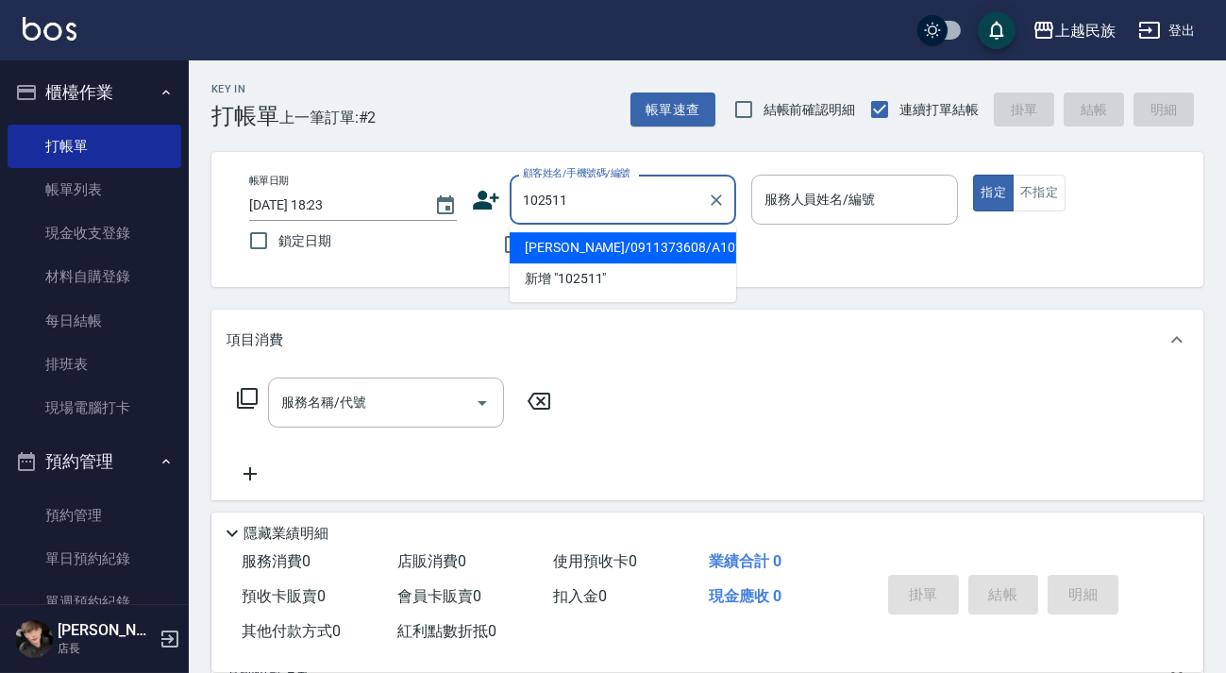
click at [642, 249] on li "[PERSON_NAME]/0911373608/A102511" at bounding box center [623, 247] width 226 height 31
type input "[PERSON_NAME]/0911373608/A102511"
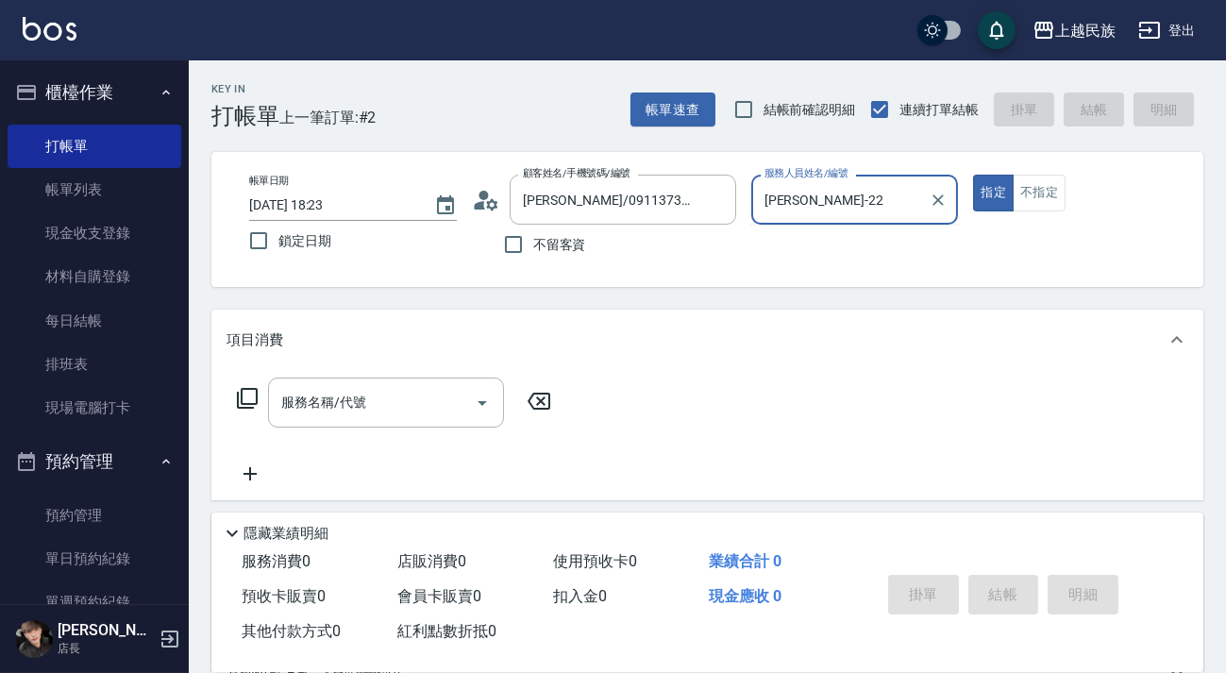
type input "[PERSON_NAME]-2"
click at [973, 175] on button "指定" at bounding box center [993, 193] width 41 height 37
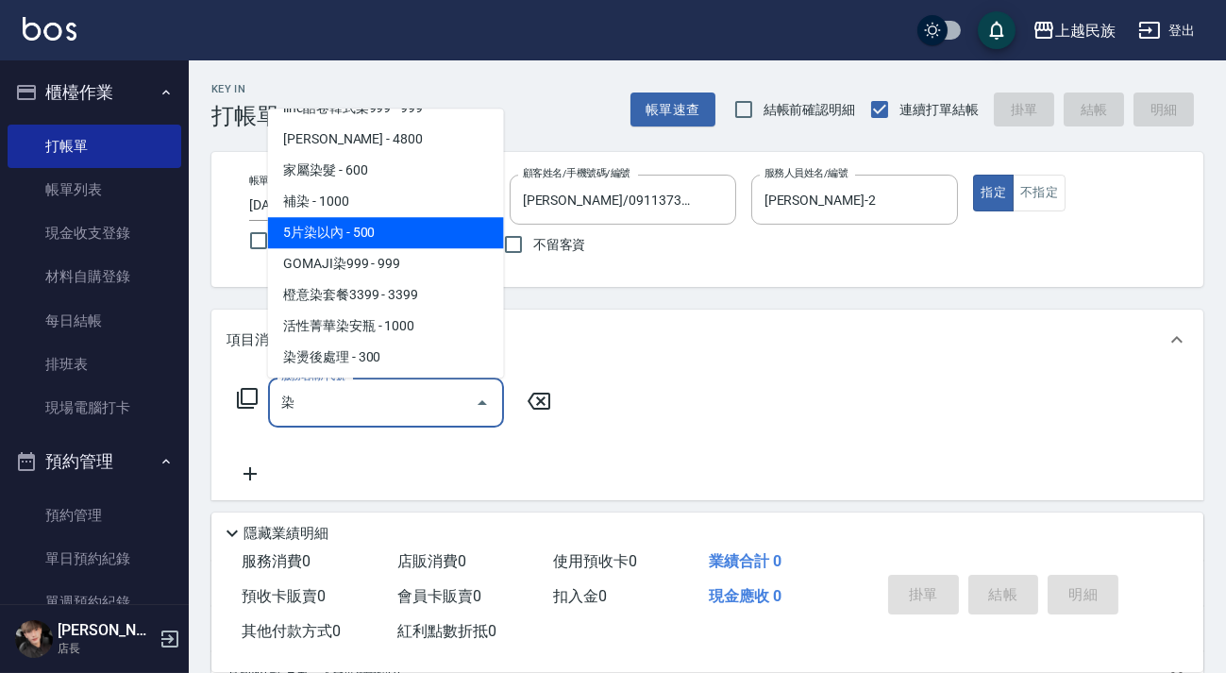
scroll to position [343, 0]
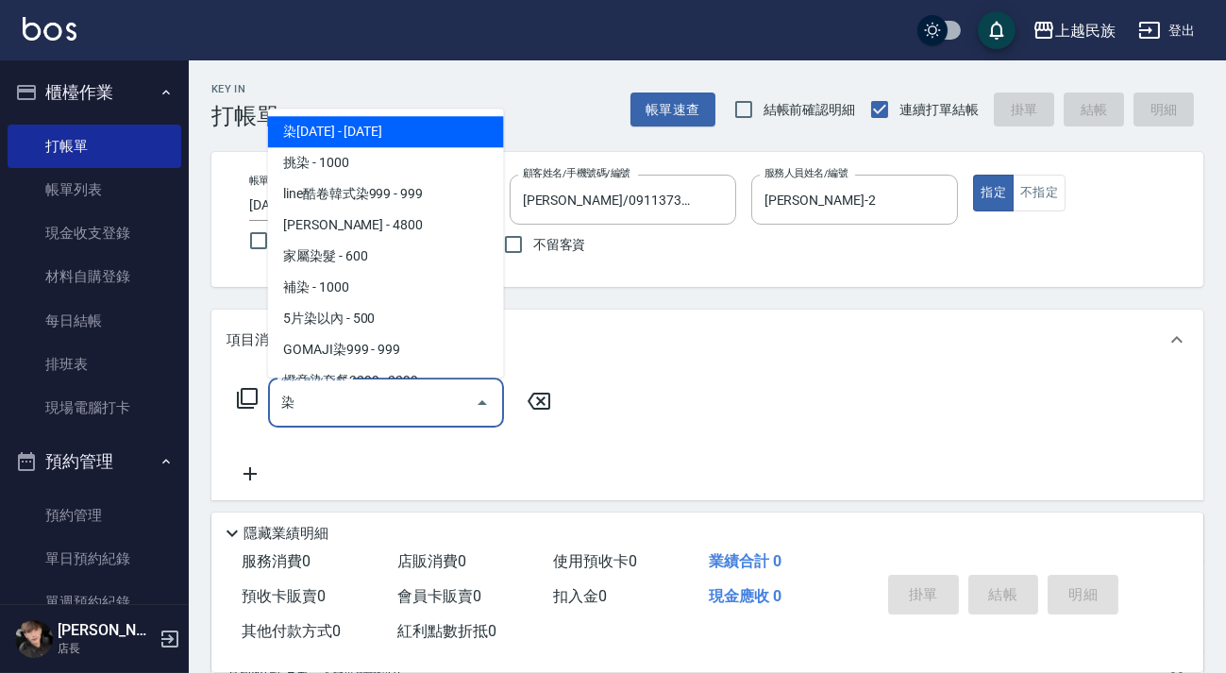
click at [396, 138] on span "染[DATE] - [DATE]" at bounding box center [386, 131] width 236 height 31
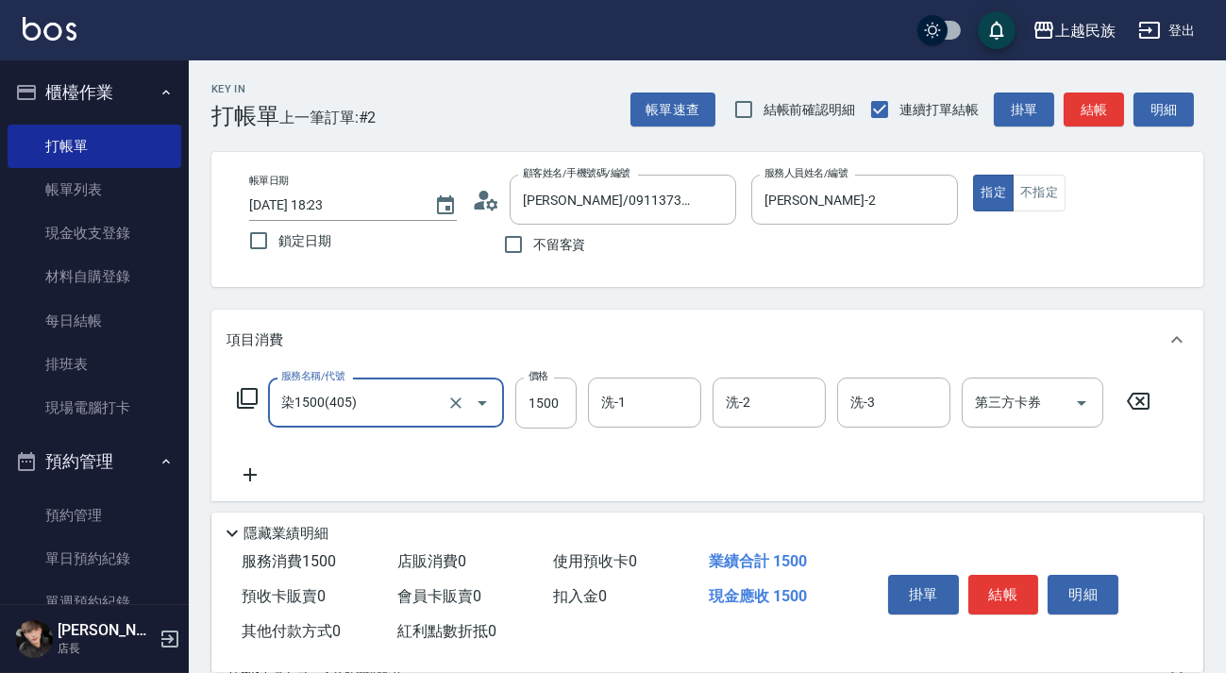
type input "染1500(405)"
click at [565, 427] on div "服務名稱/代號 染1500(405) 服務名稱/代號 價格 1500 價格 洗-1 洗-1 洗-2 洗-2 洗-3 洗-3 第三方卡券 第三方卡券" at bounding box center [693, 431] width 935 height 109
click at [565, 424] on input "1500" at bounding box center [545, 402] width 61 height 51
type input "3000"
type input "[PERSON_NAME]-2"
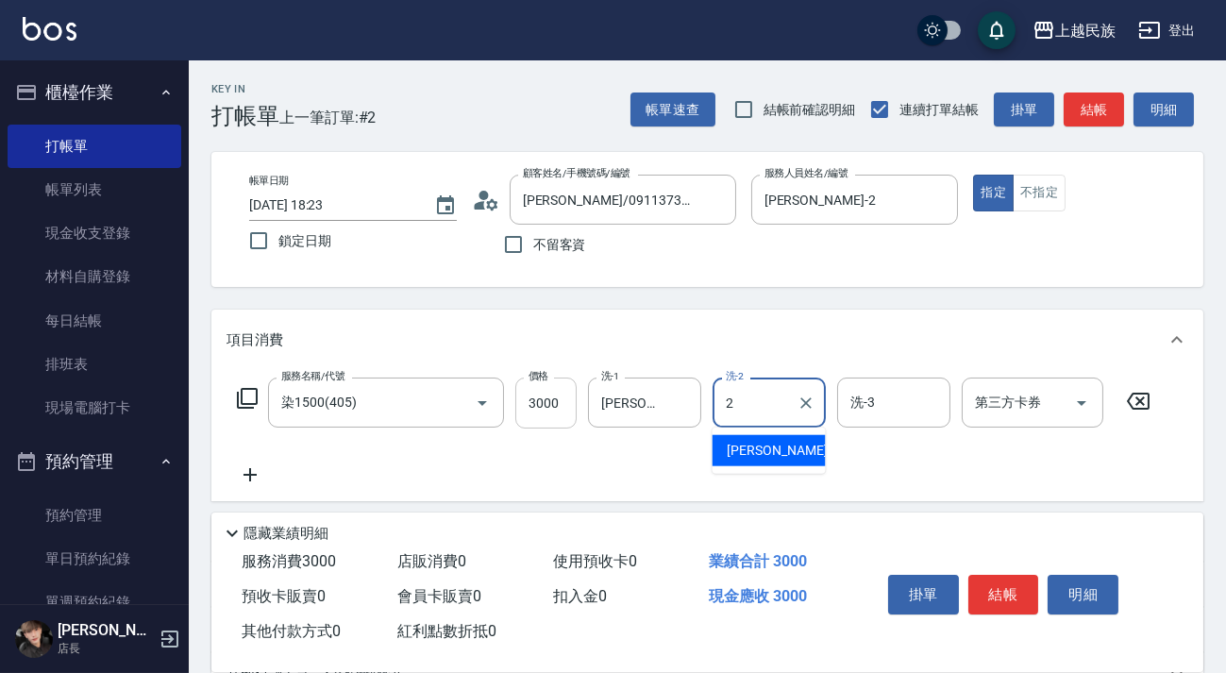
type input "[PERSON_NAME]-2"
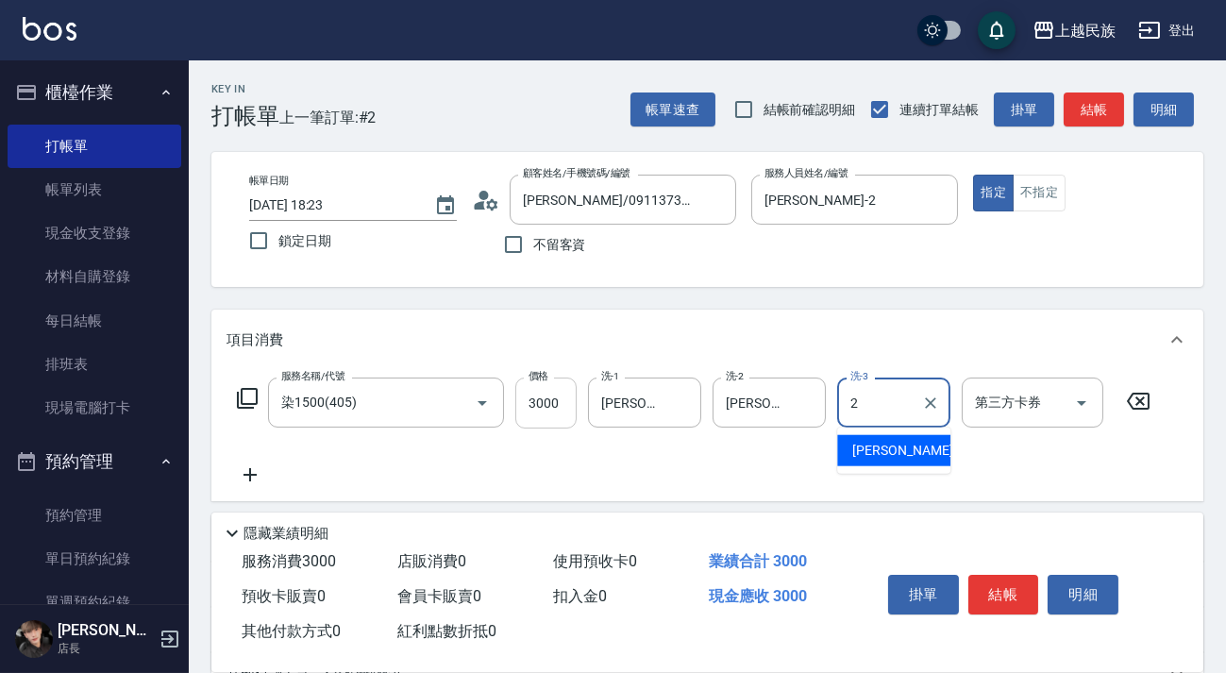
type input "[PERSON_NAME]-2"
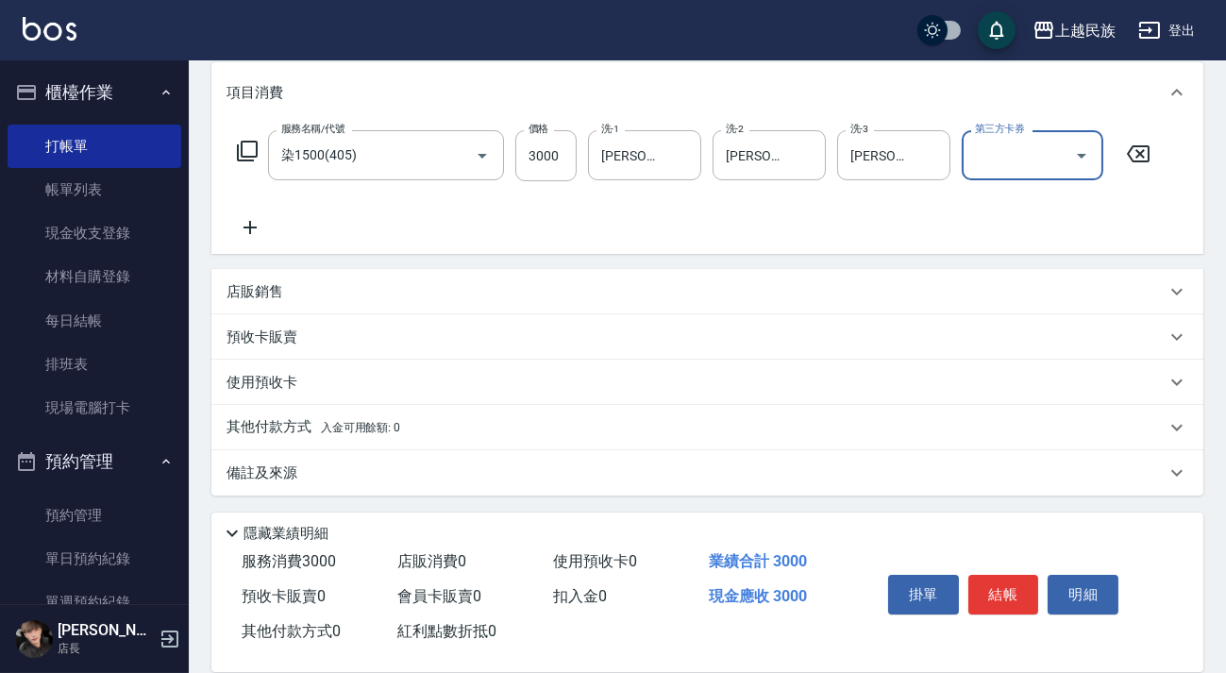
click at [666, 473] on div "備註及來源" at bounding box center [695, 473] width 939 height 20
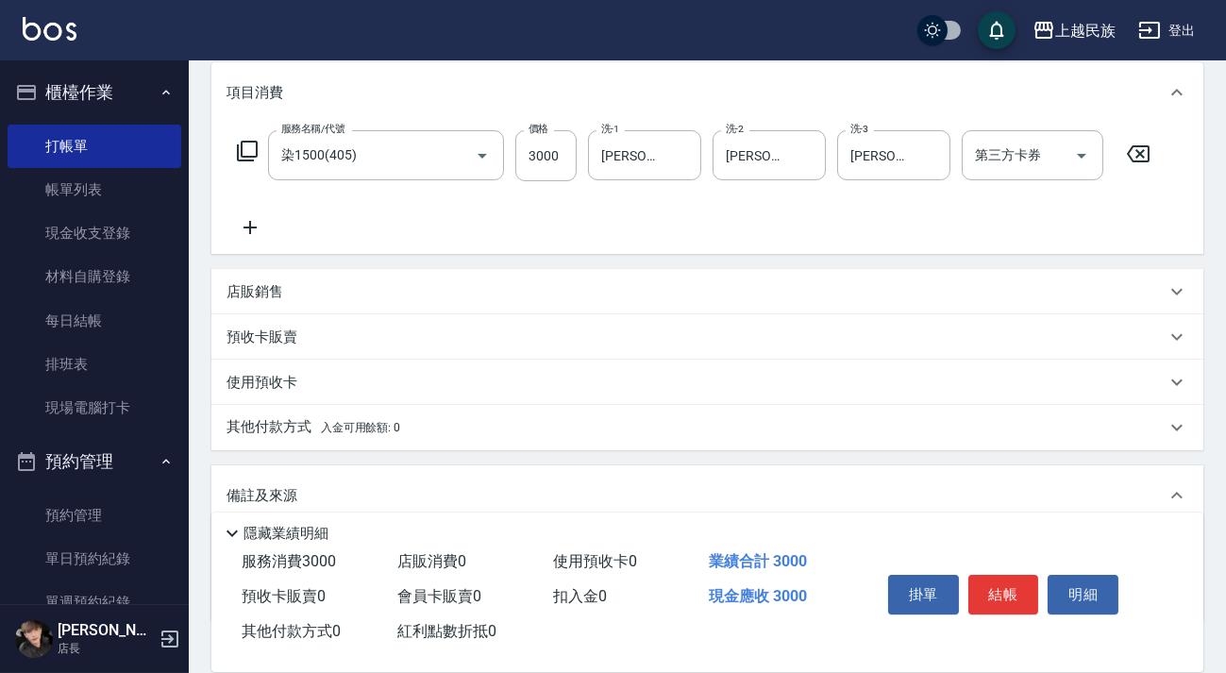
scroll to position [370, 0]
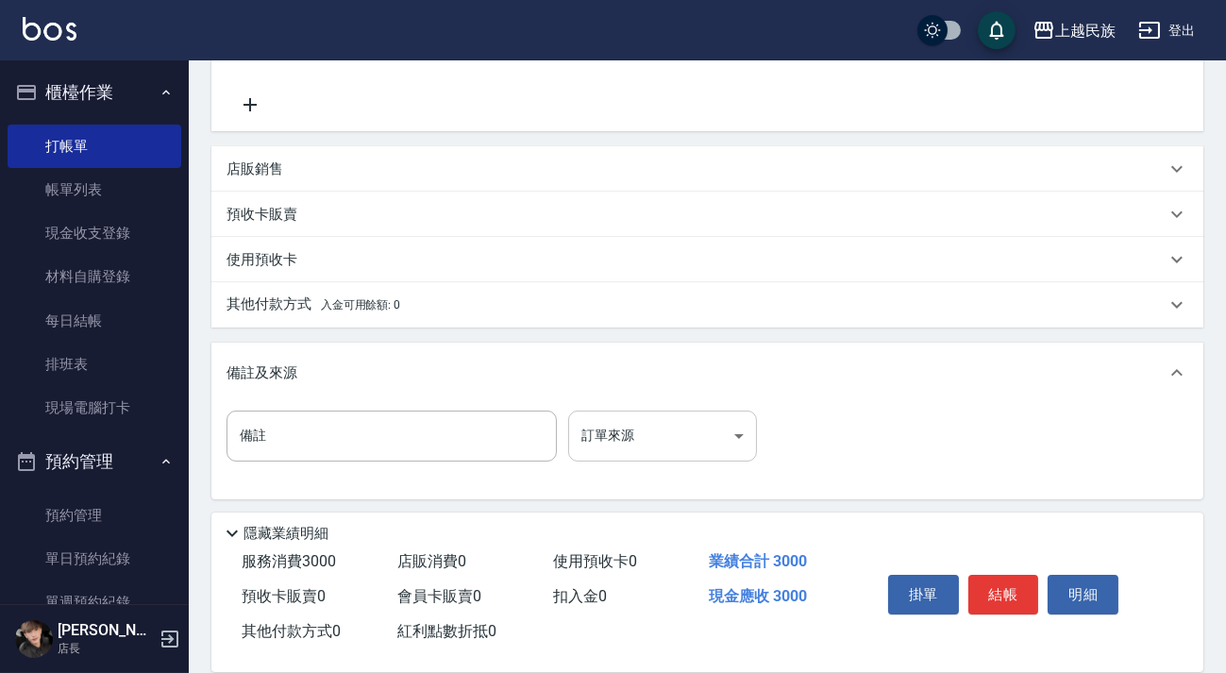
click at [688, 443] on body "上越民族 登出 櫃檯作業 打帳單 帳單列表 現金收支登錄 材料自購登錄 每日結帳 排班表 現場電腦打卡 預約管理 預約管理 單日預約紀錄 單週預約紀錄 報表及…" at bounding box center [613, 153] width 1226 height 1046
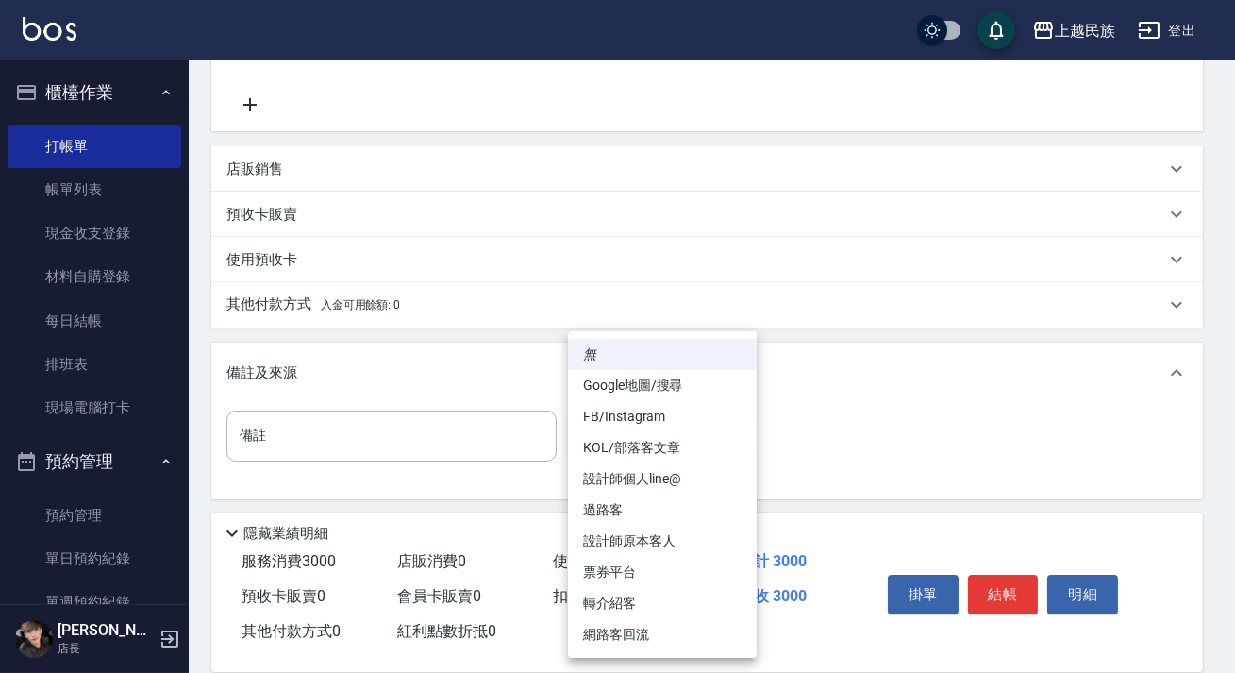
click at [678, 540] on li "設計師原本客人" at bounding box center [662, 541] width 189 height 31
type input "設計師原本客人"
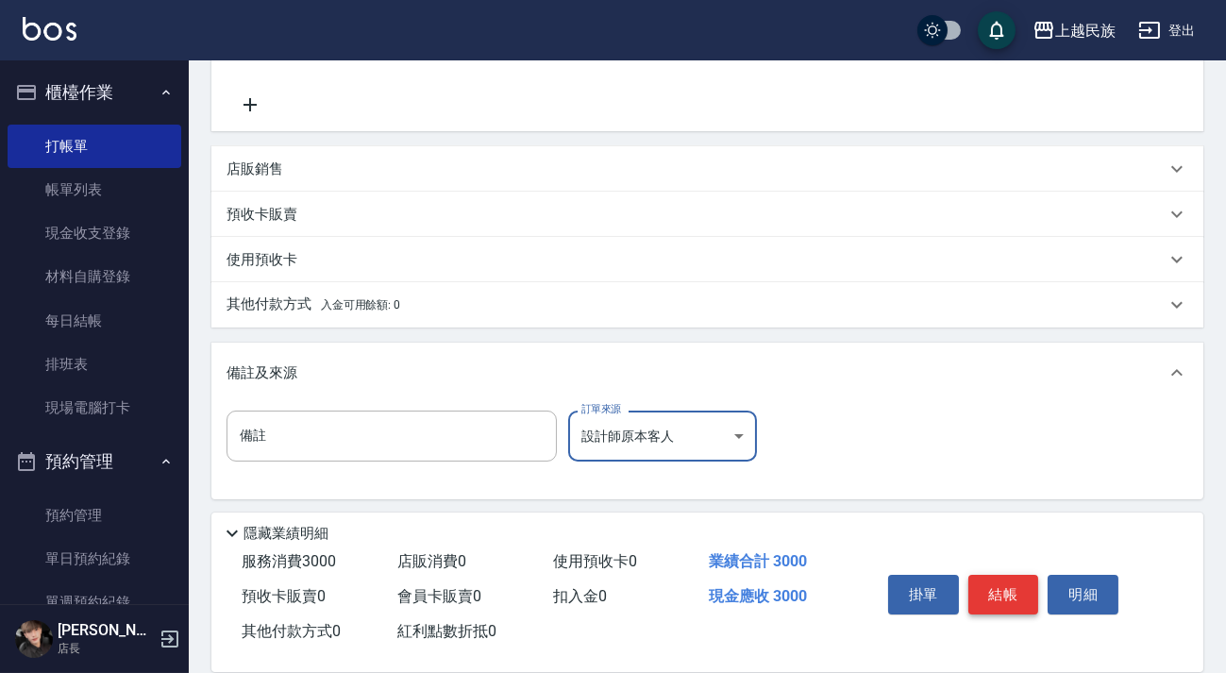
click at [980, 593] on button "結帳" at bounding box center [1003, 595] width 71 height 40
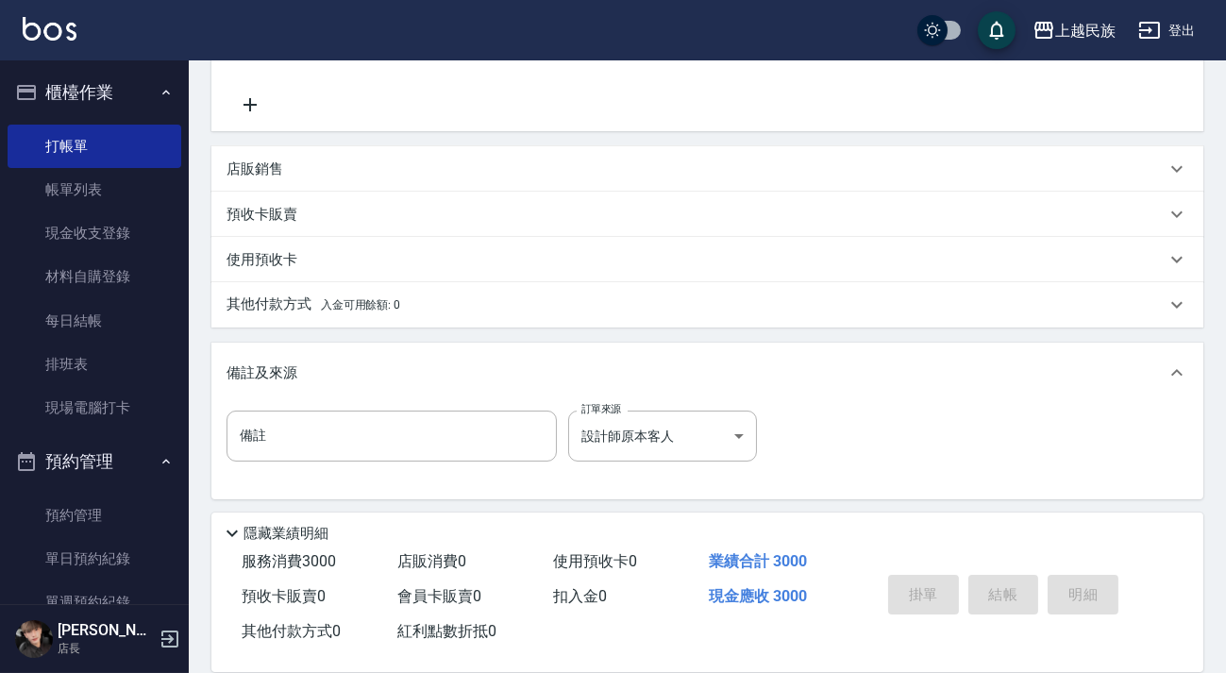
type input "[DATE] 18:24"
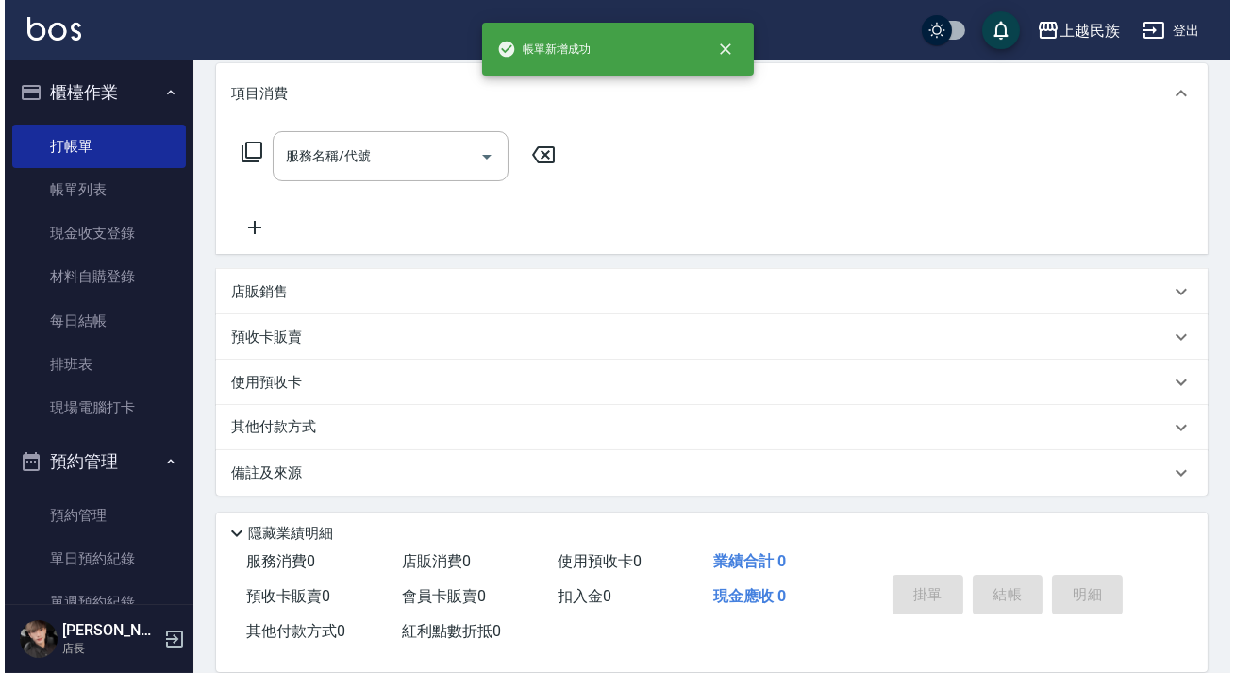
scroll to position [0, 0]
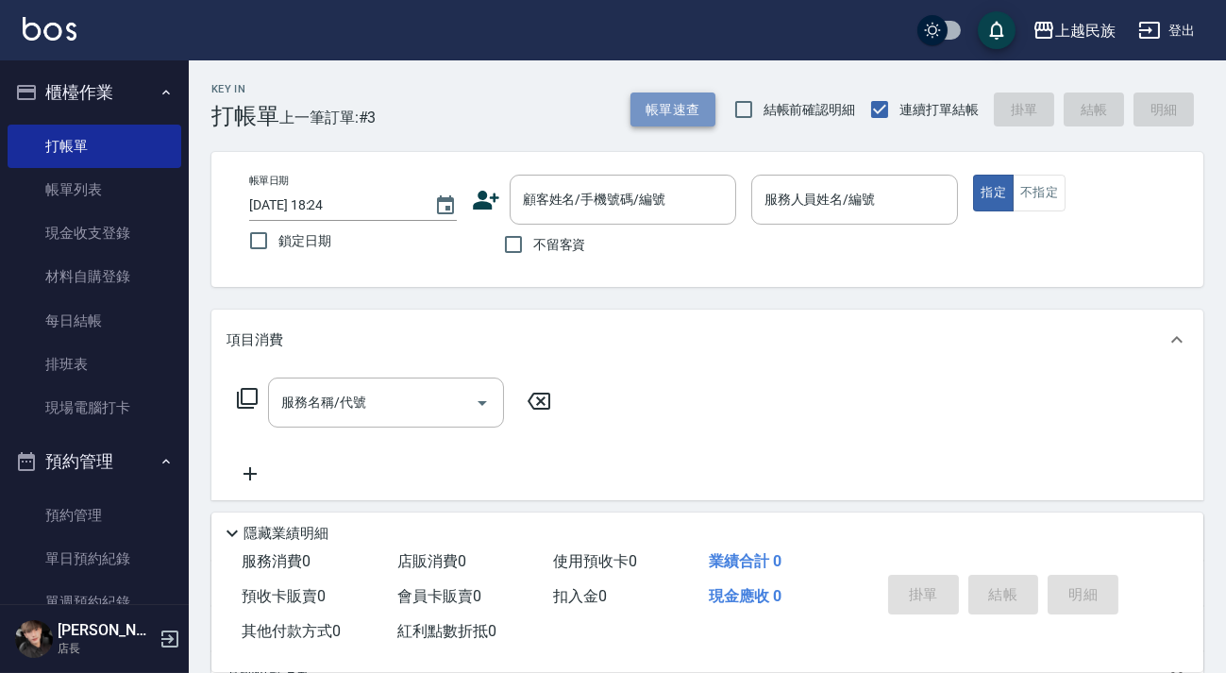
click at [664, 108] on button "帳單速查" at bounding box center [672, 109] width 85 height 35
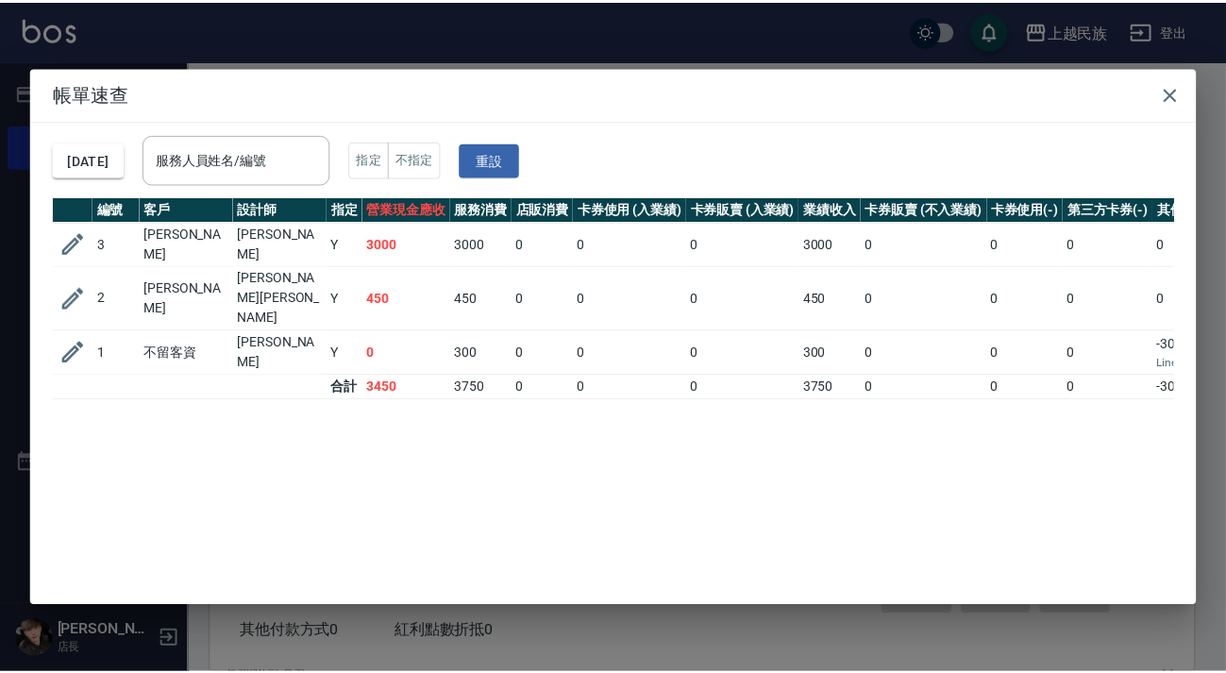
scroll to position [0, 265]
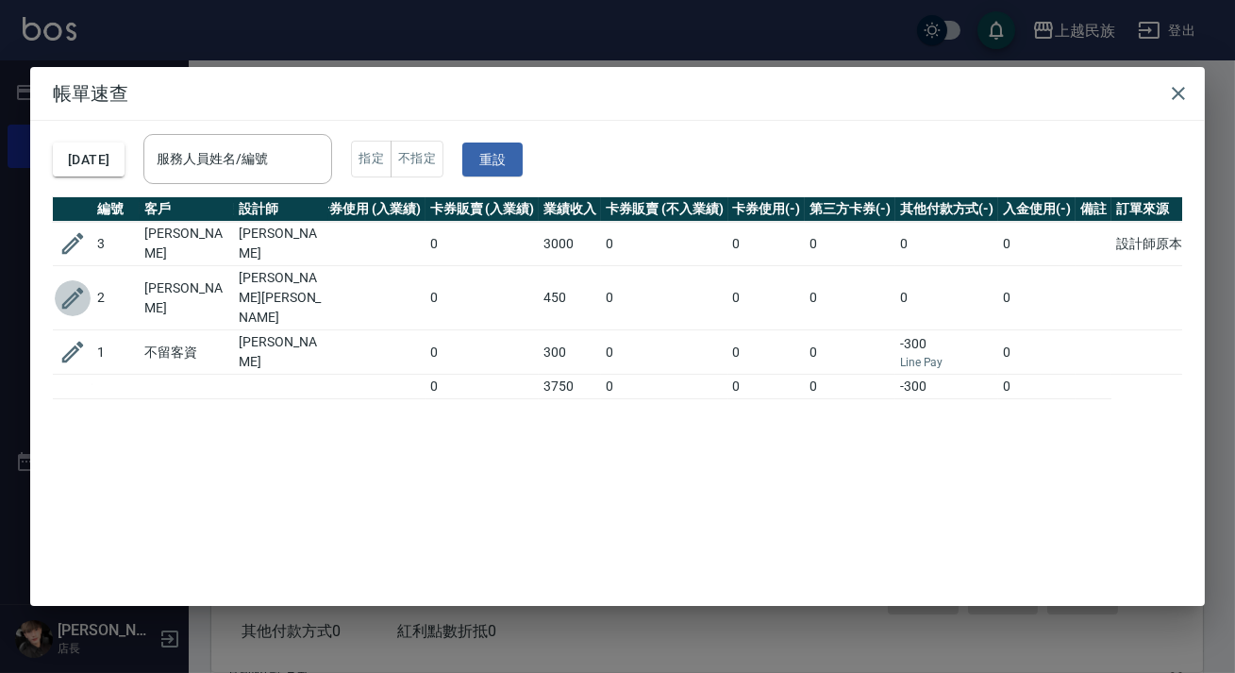
click at [59, 284] on icon "button" at bounding box center [72, 298] width 28 height 28
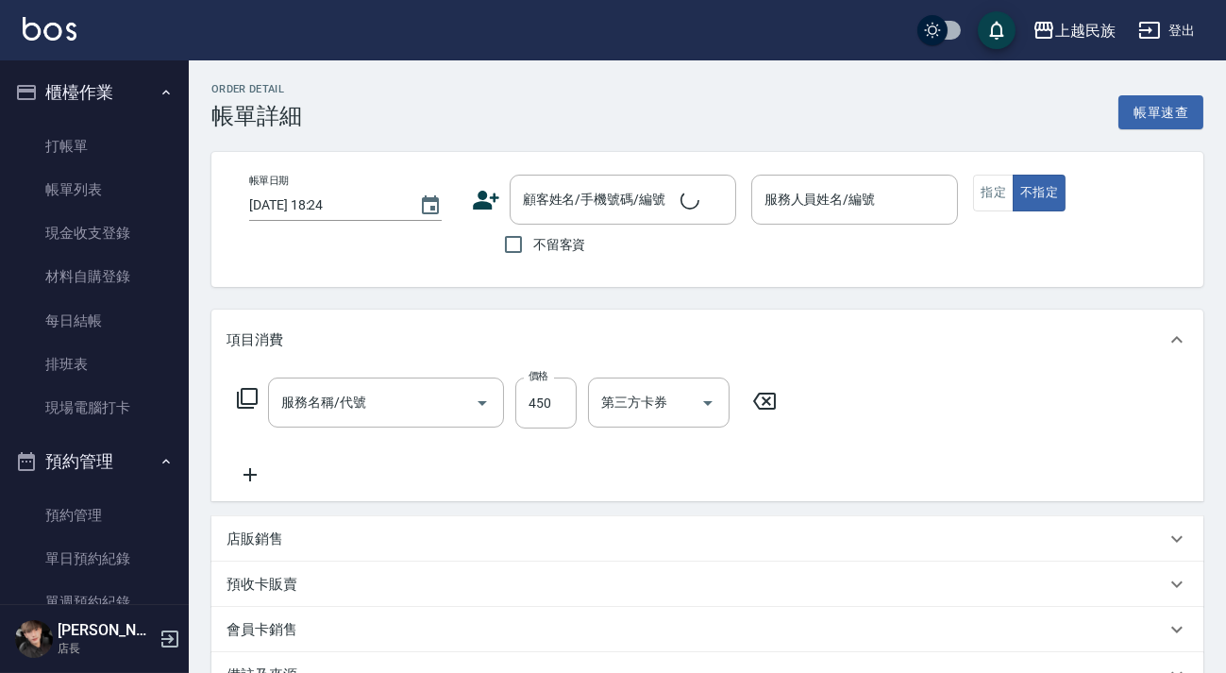
type input "[DATE] 18:23"
type input "Effie-5"
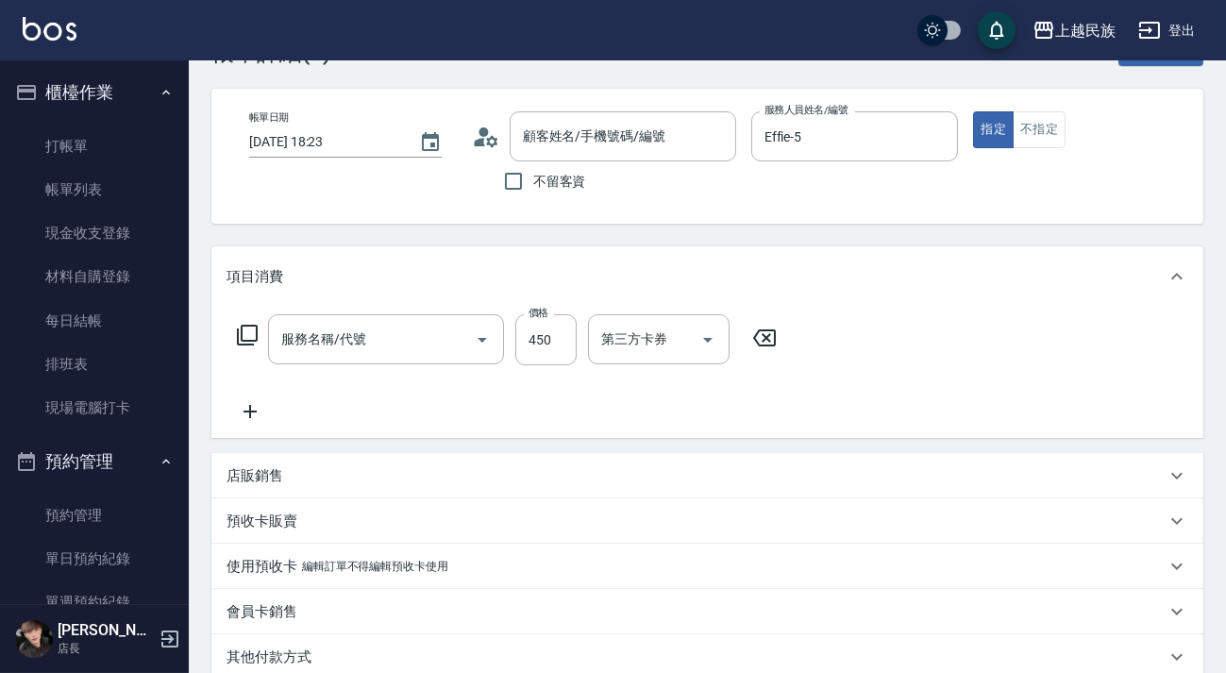
type input "剪髮400(303)"
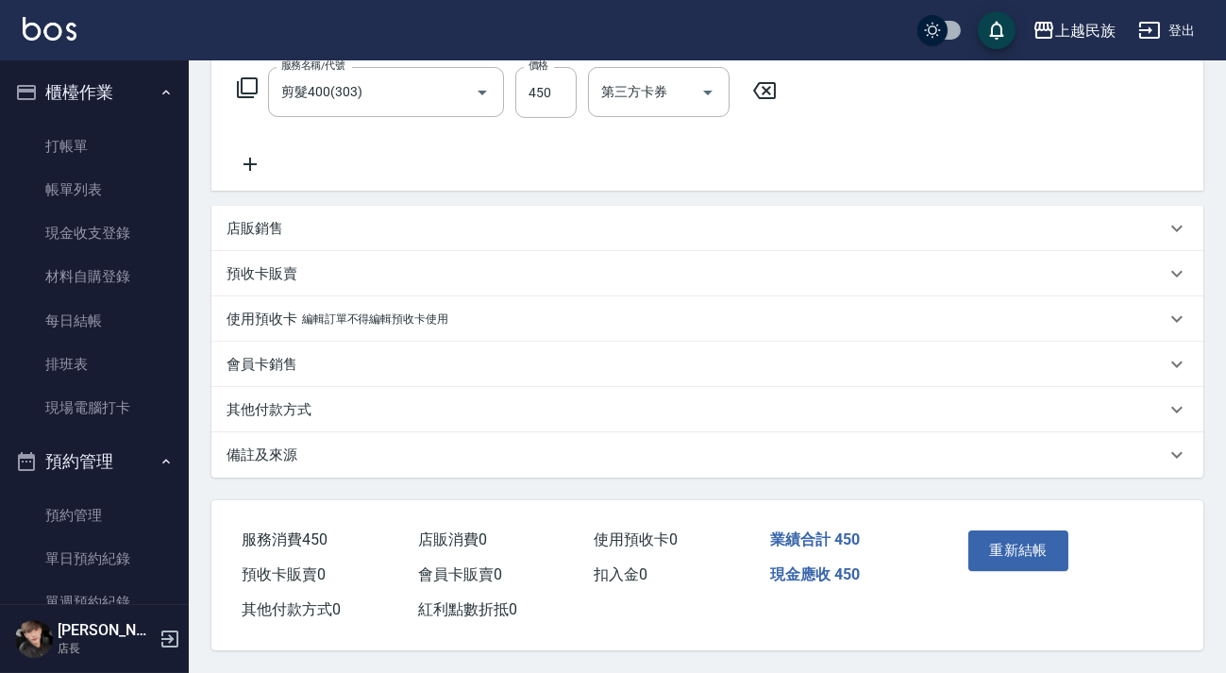
type input "[PERSON_NAME]/0971007219/"
click at [855, 463] on div "備註及來源" at bounding box center [707, 454] width 992 height 45
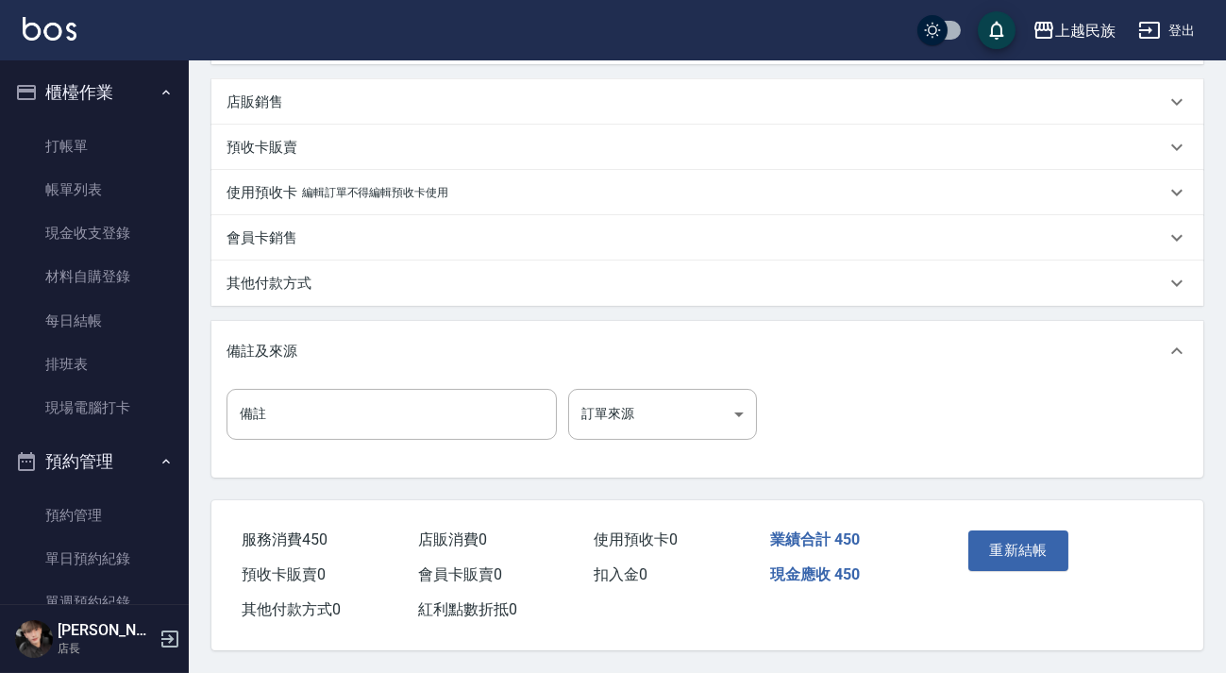
scroll to position [442, 0]
click at [757, 423] on div "備註 備註 訂單來源 ​ 訂單來源" at bounding box center [497, 414] width 542 height 51
click at [746, 416] on body "上越民族 登出 櫃檯作業 打帳單 帳單列表 現金收支登錄 材料自購登錄 每日結帳 排班表 現場電腦打卡 預約管理 預約管理 單日預約紀錄 單週預約紀錄 報表及…" at bounding box center [613, 118] width 1226 height 1110
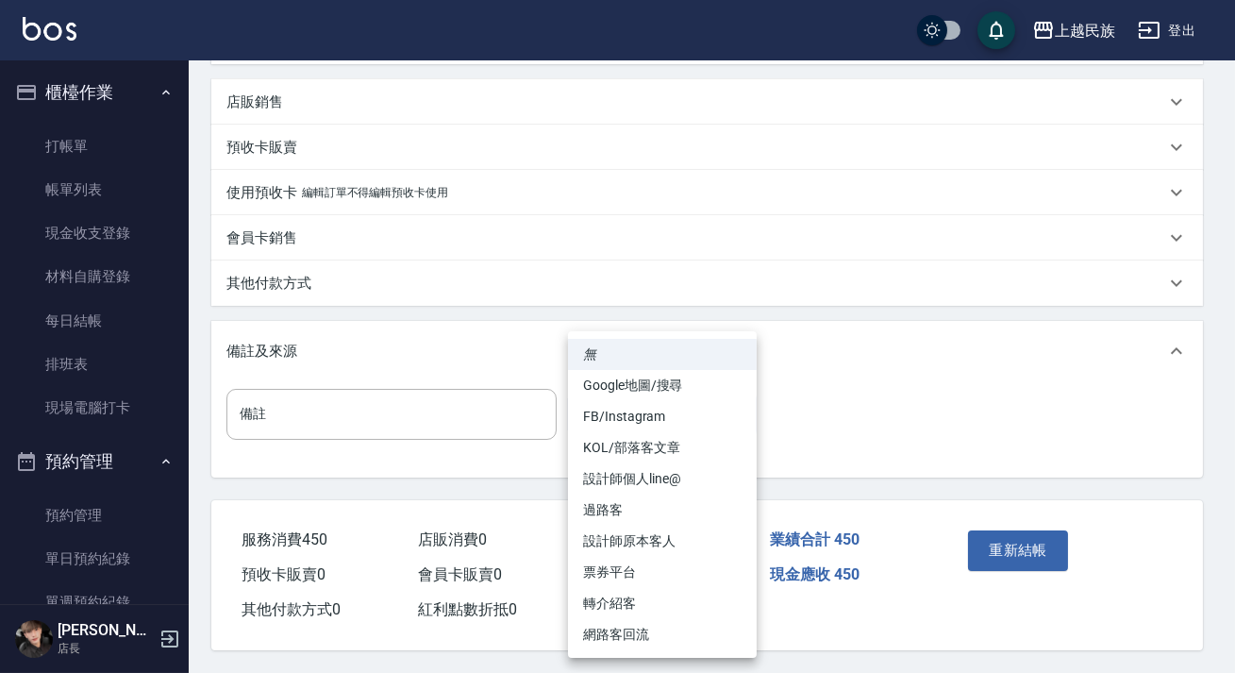
click at [713, 533] on li "設計師原本客人" at bounding box center [662, 541] width 189 height 31
type input "設計師原本客人"
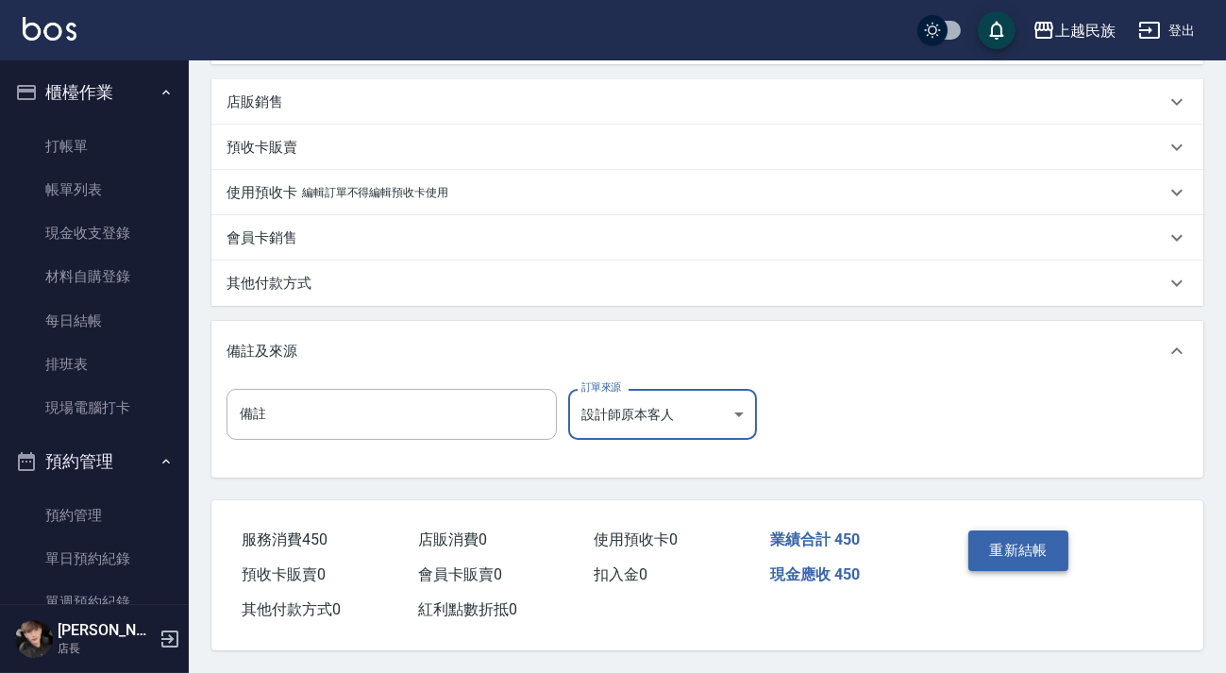
click at [1000, 543] on button "重新結帳" at bounding box center [1018, 550] width 100 height 40
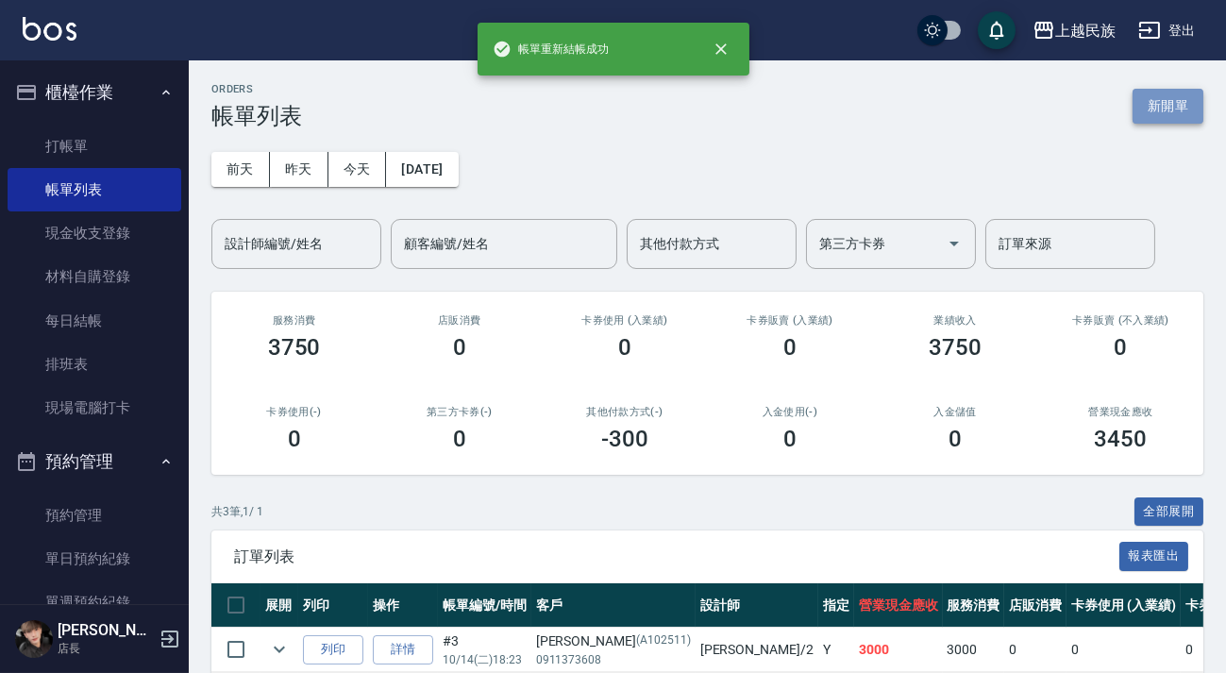
click at [1160, 113] on button "新開單" at bounding box center [1167, 106] width 71 height 35
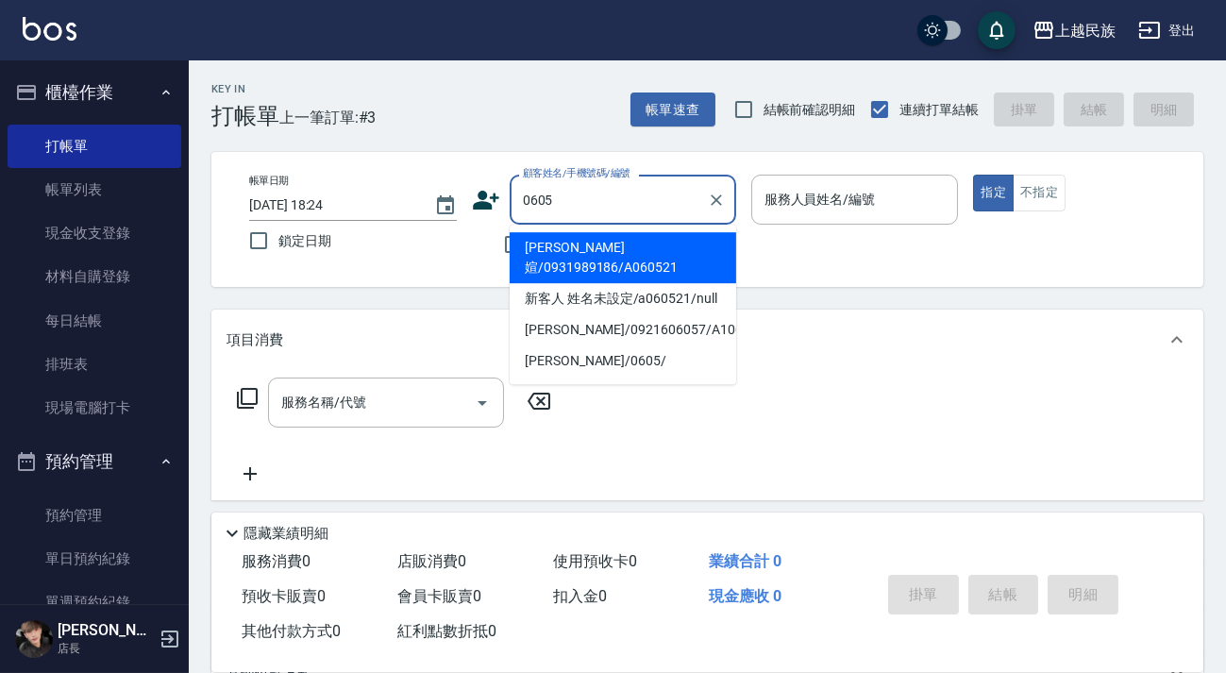
click at [644, 252] on li "[PERSON_NAME]媗/0931989186/A060521" at bounding box center [623, 257] width 226 height 51
type input "[PERSON_NAME]媗/0931989186/A060521"
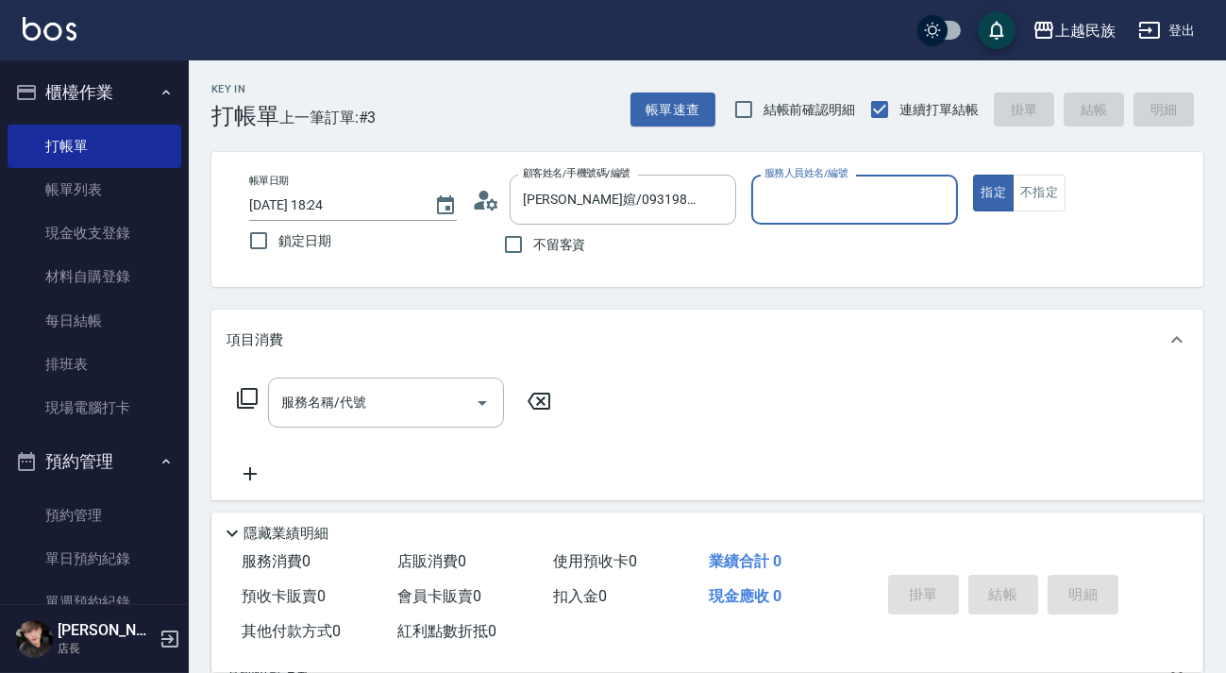
type input "[PERSON_NAME]-2"
click at [973, 175] on button "指定" at bounding box center [993, 193] width 41 height 37
type button "true"
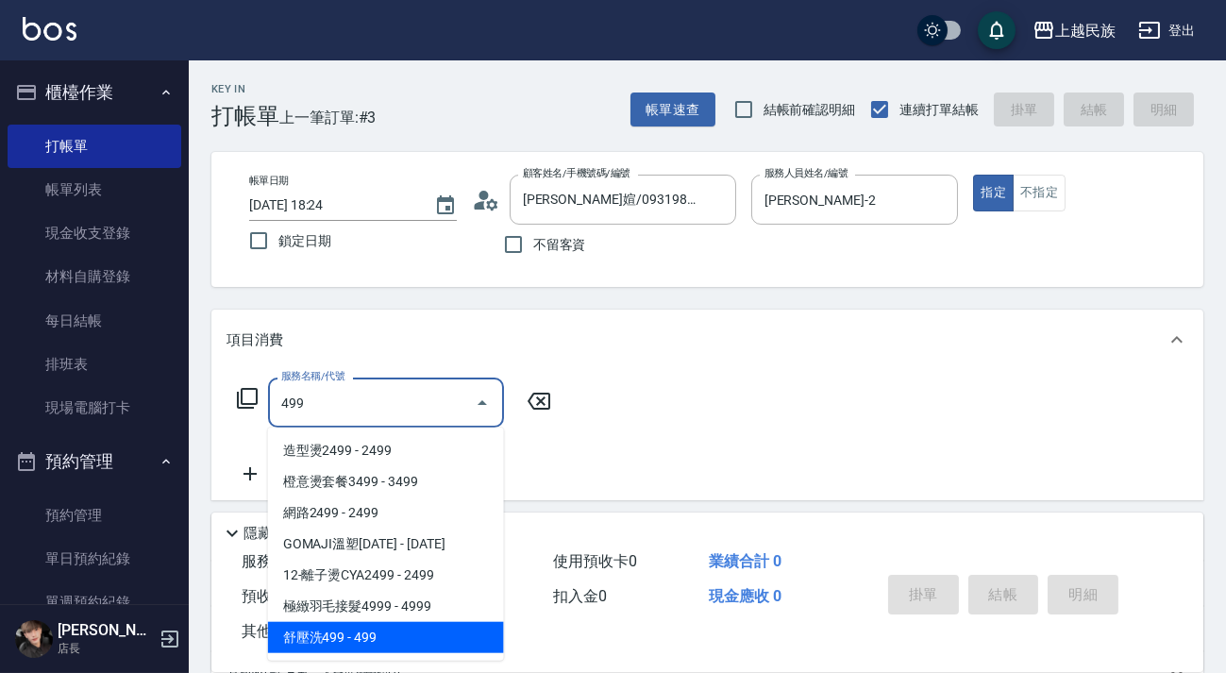
drag, startPoint x: 367, startPoint y: 648, endPoint x: 384, endPoint y: 639, distance: 19.4
click at [368, 646] on span "舒壓洗499 - 499" at bounding box center [386, 637] width 236 height 31
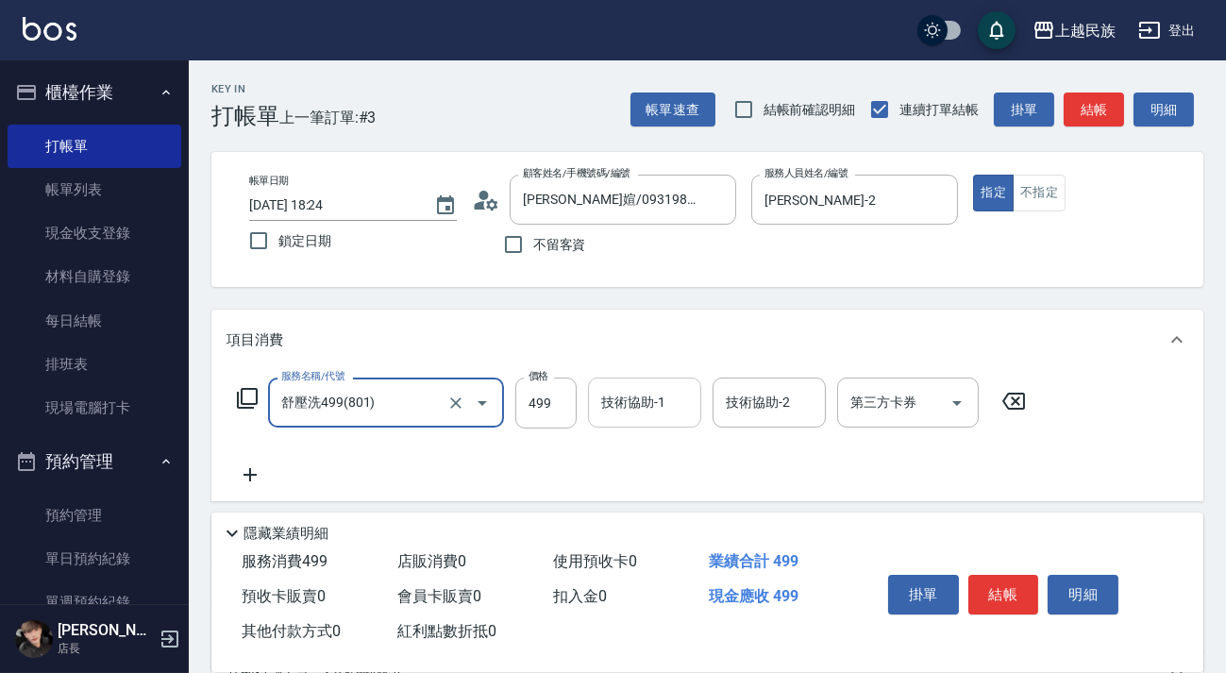
type input "舒壓洗499(801)"
click at [599, 395] on input "技術協助-1" at bounding box center [644, 402] width 96 height 33
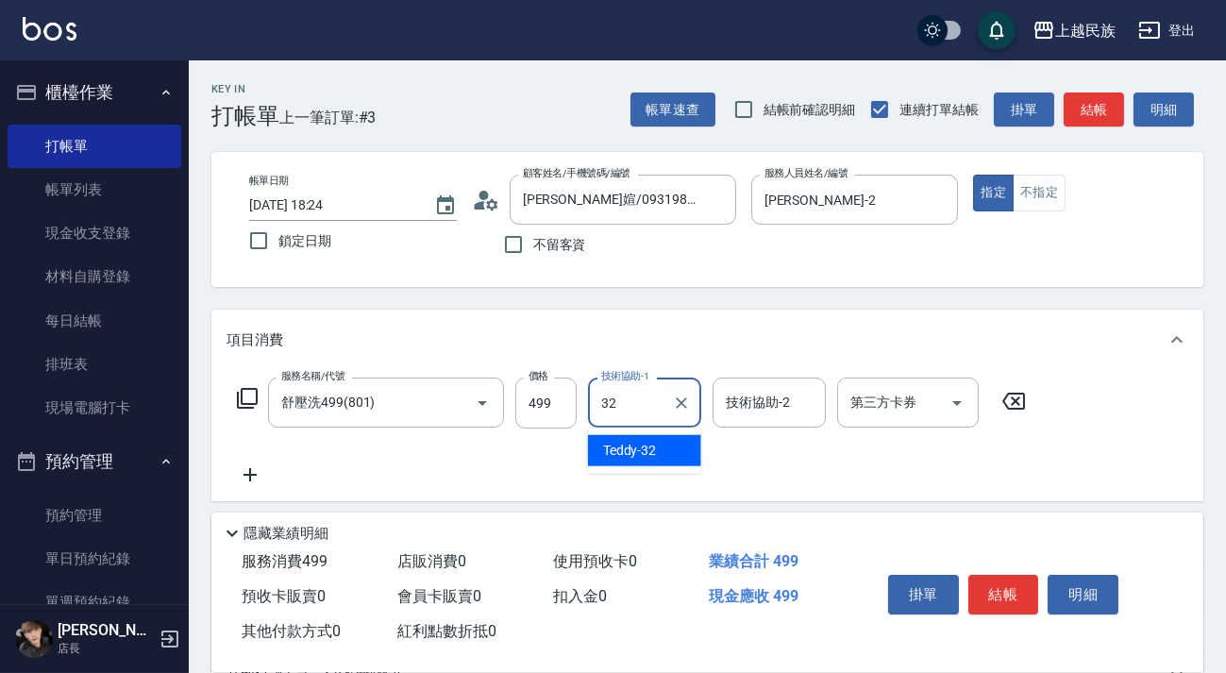
type input "3"
type input "[PERSON_NAME]-2"
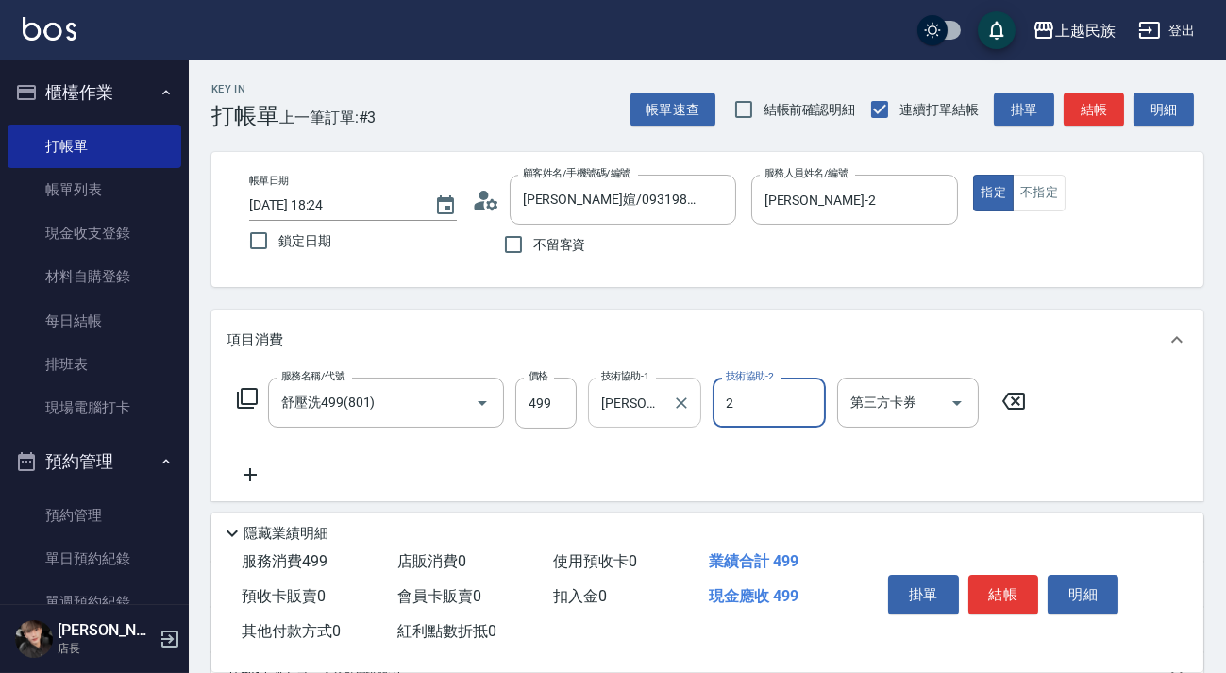
type input "[PERSON_NAME]-2"
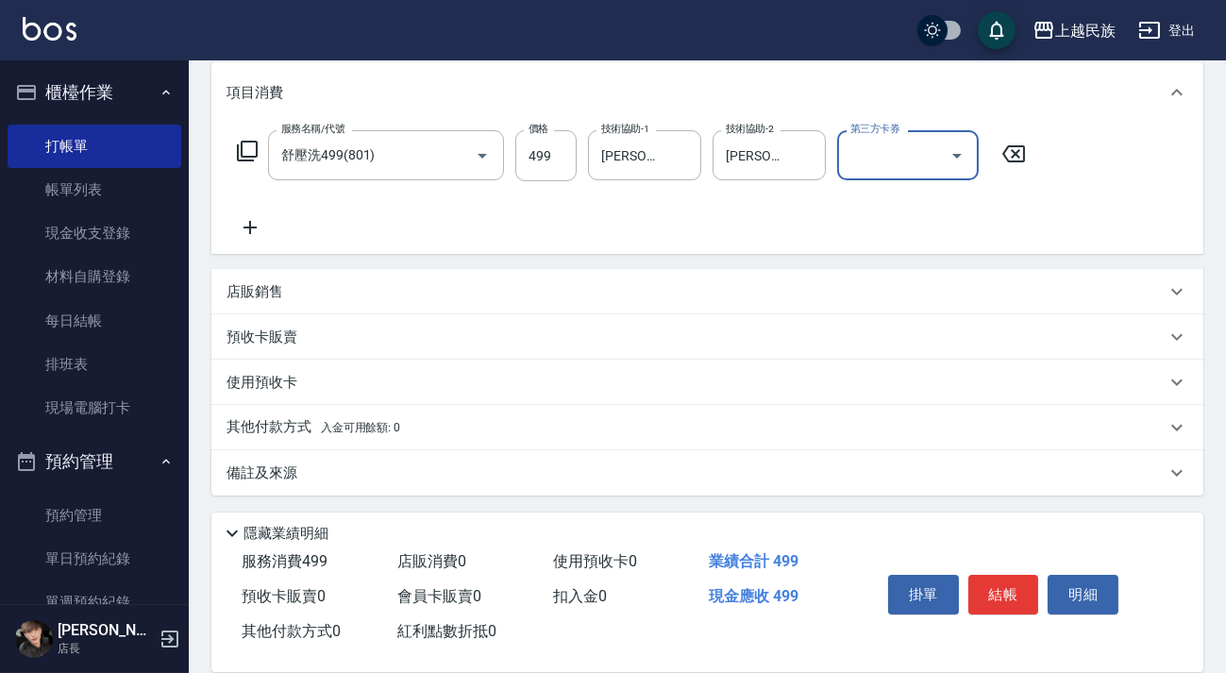
click at [708, 490] on div "備註及來源" at bounding box center [707, 472] width 992 height 45
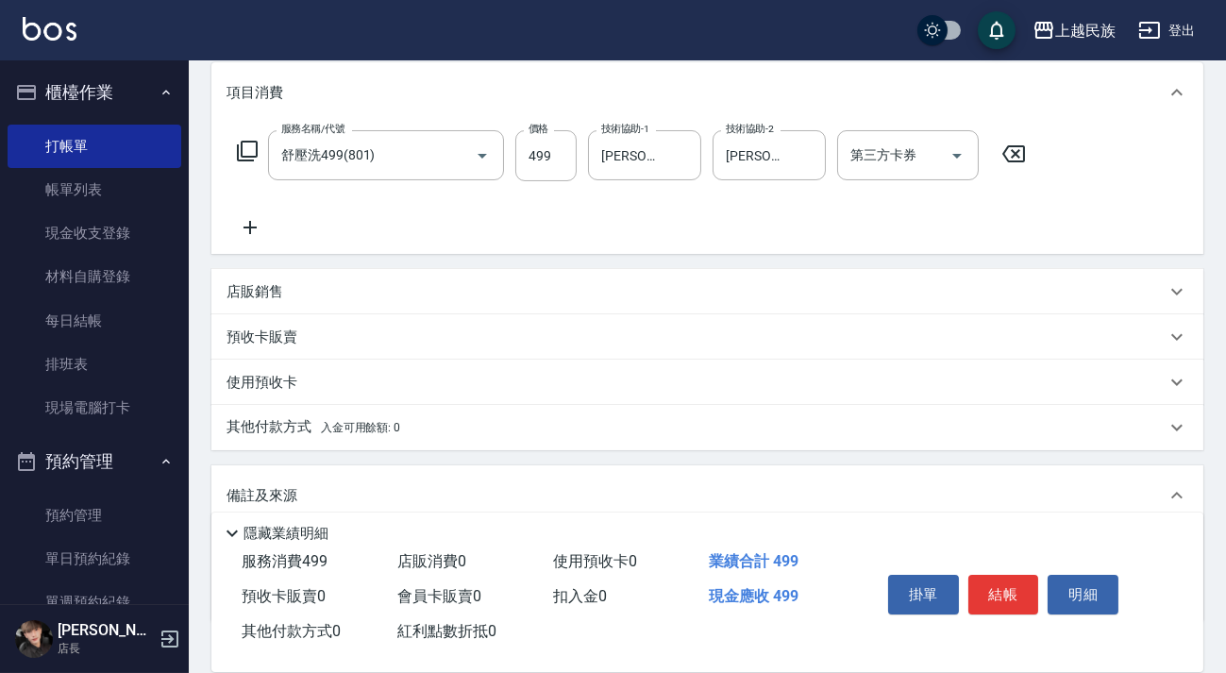
click at [712, 498] on div "備註及來源" at bounding box center [695, 496] width 939 height 20
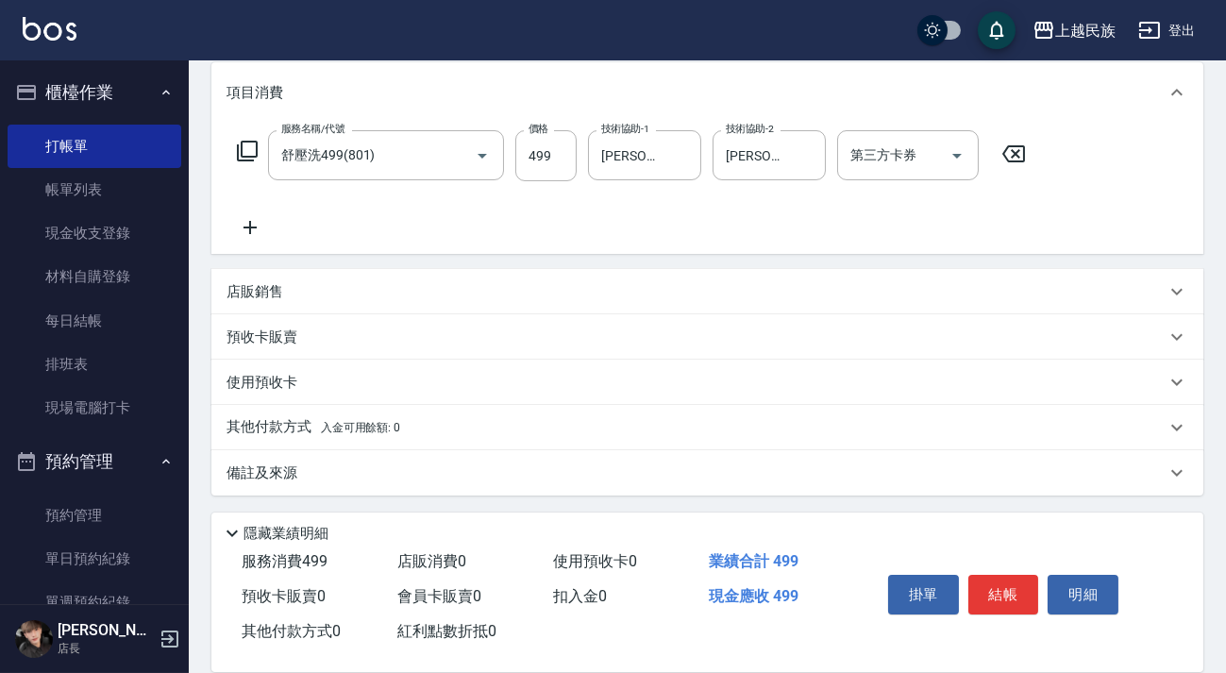
click at [736, 453] on div "備註及來源" at bounding box center [707, 472] width 992 height 45
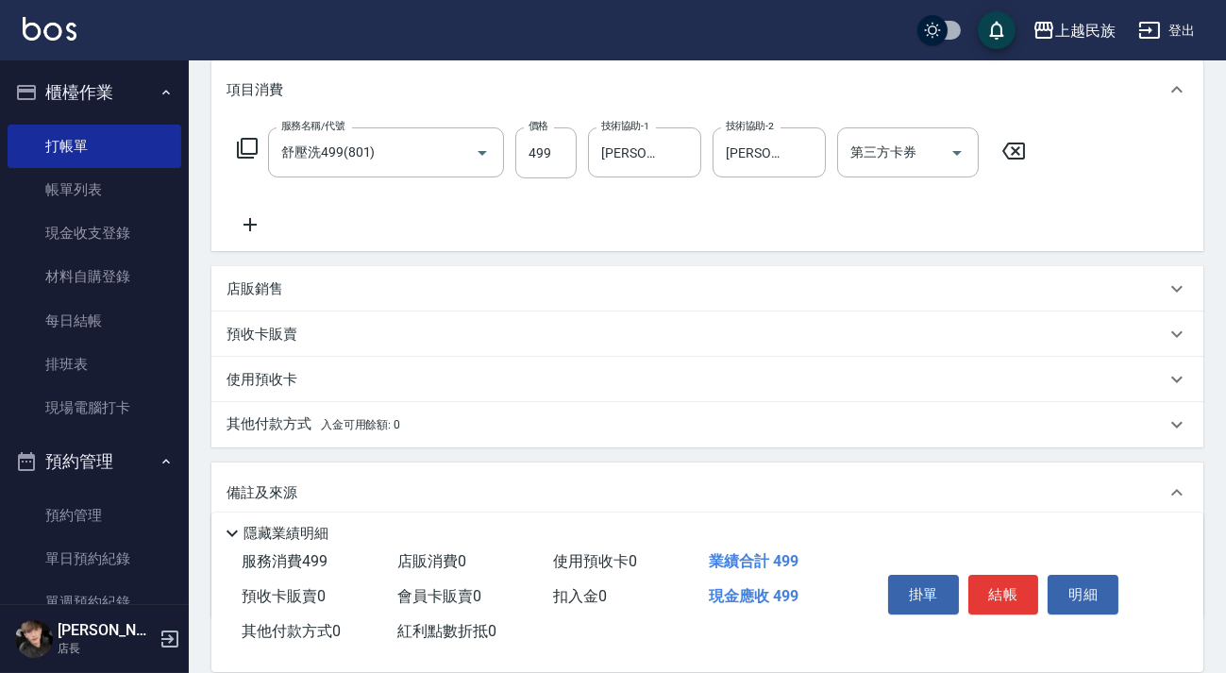
scroll to position [370, 0]
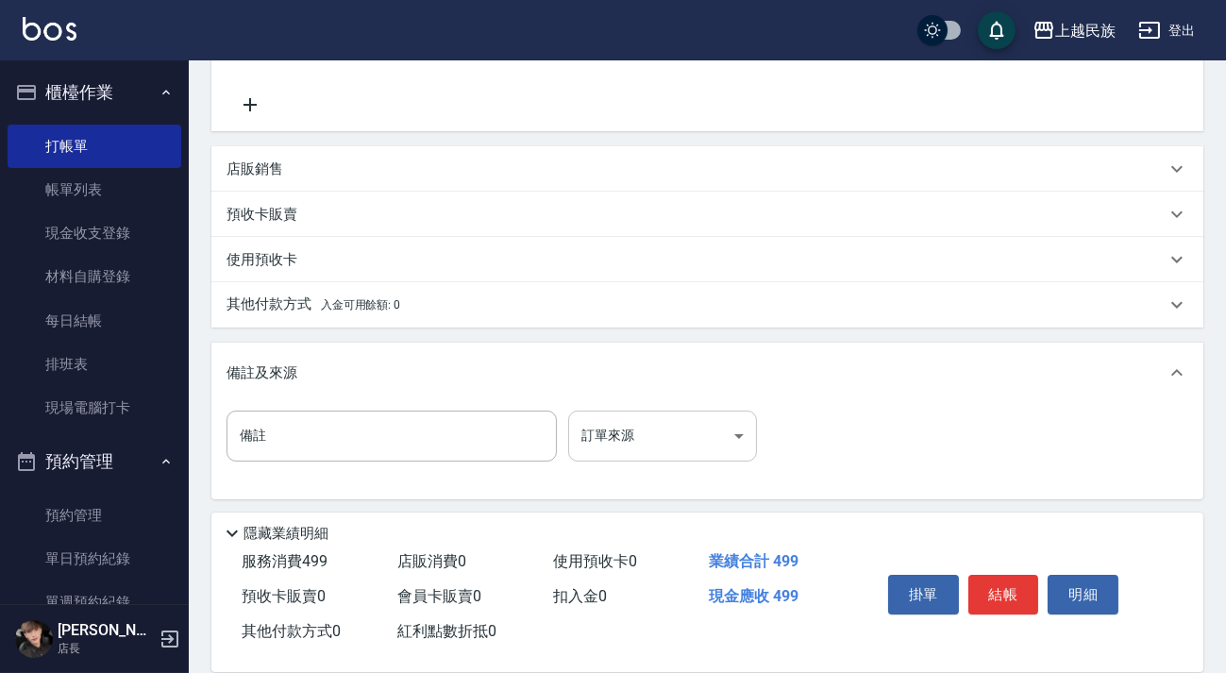
click at [745, 432] on body "上越民族 登出 櫃檯作業 打帳單 帳單列表 現金收支登錄 材料自購登錄 每日結帳 排班表 現場電腦打卡 預約管理 預約管理 單日預約紀錄 單週預約紀錄 報表及…" at bounding box center [613, 153] width 1226 height 1046
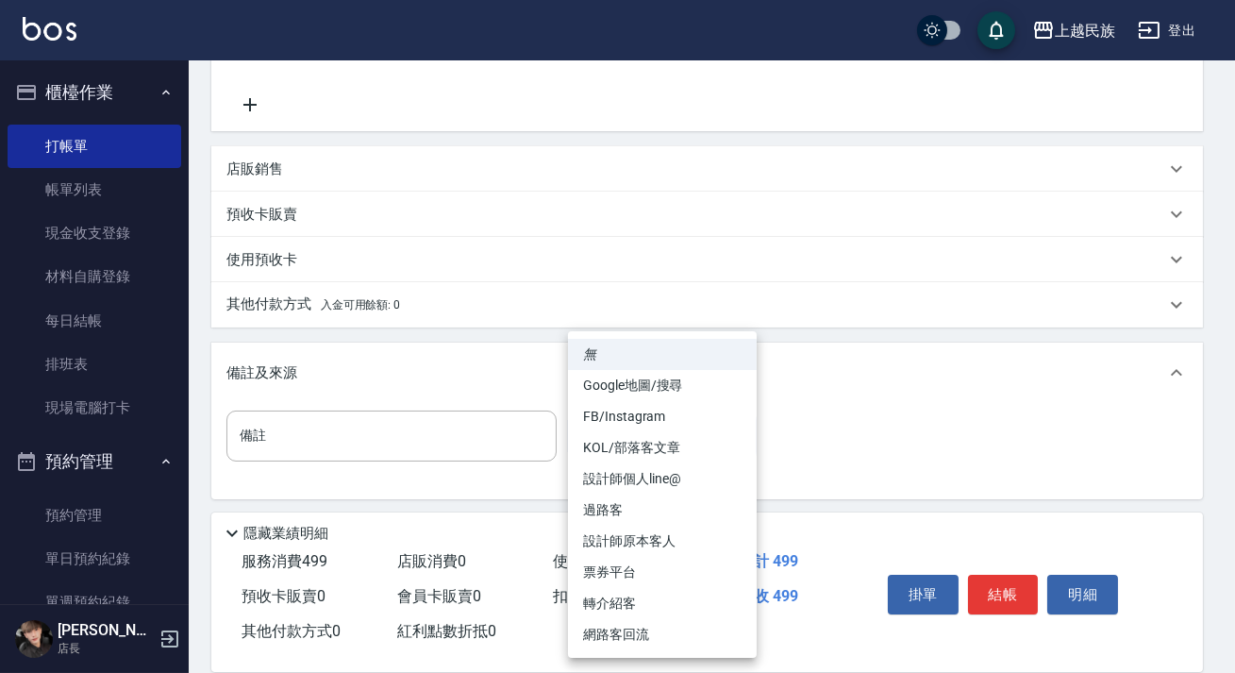
click at [662, 538] on li "設計師原本客人" at bounding box center [662, 541] width 189 height 31
type input "設計師原本客人"
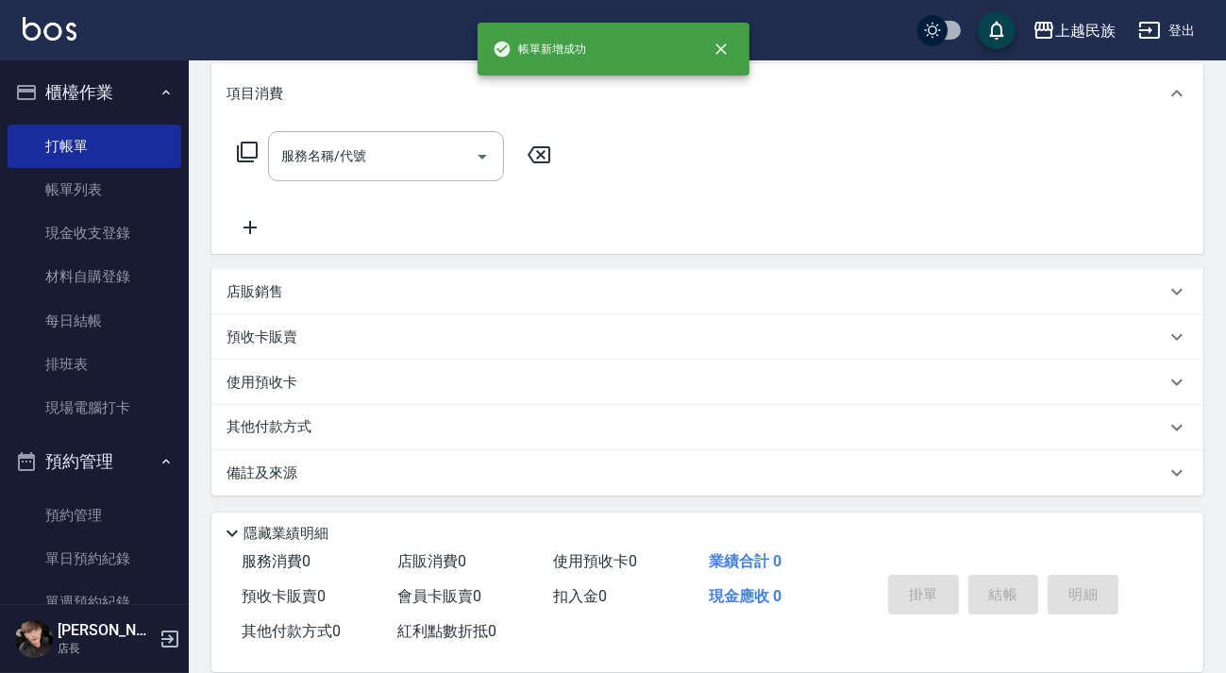
scroll to position [0, 0]
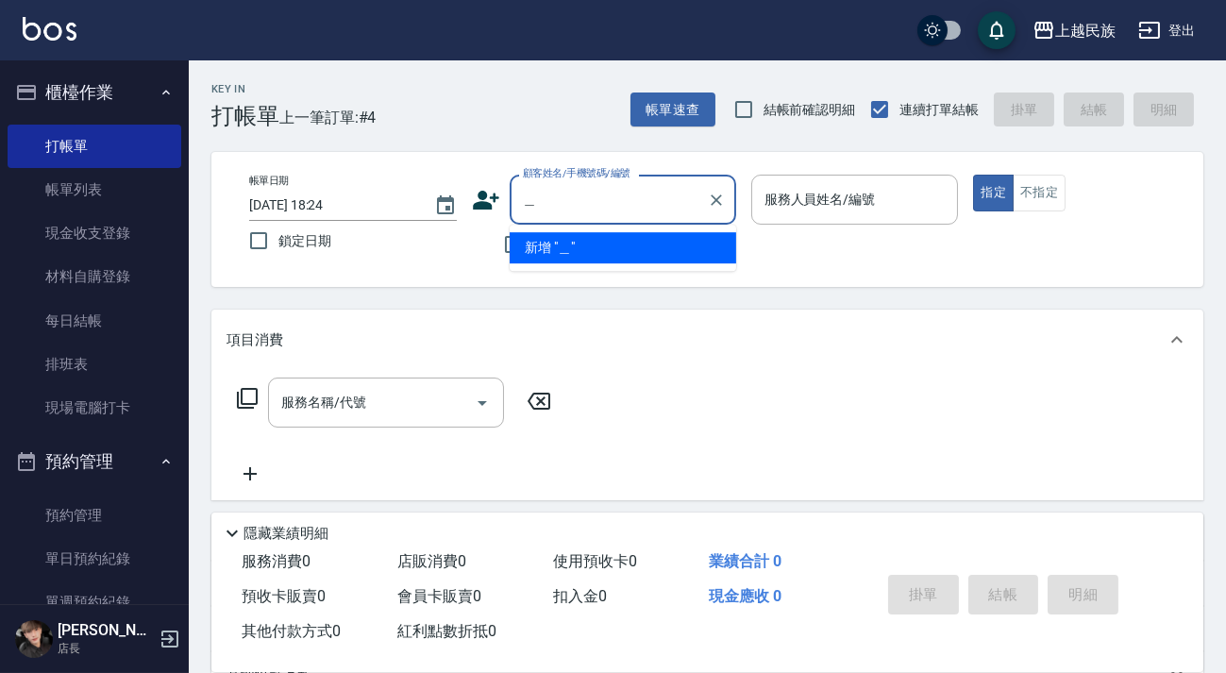
type input "溫"
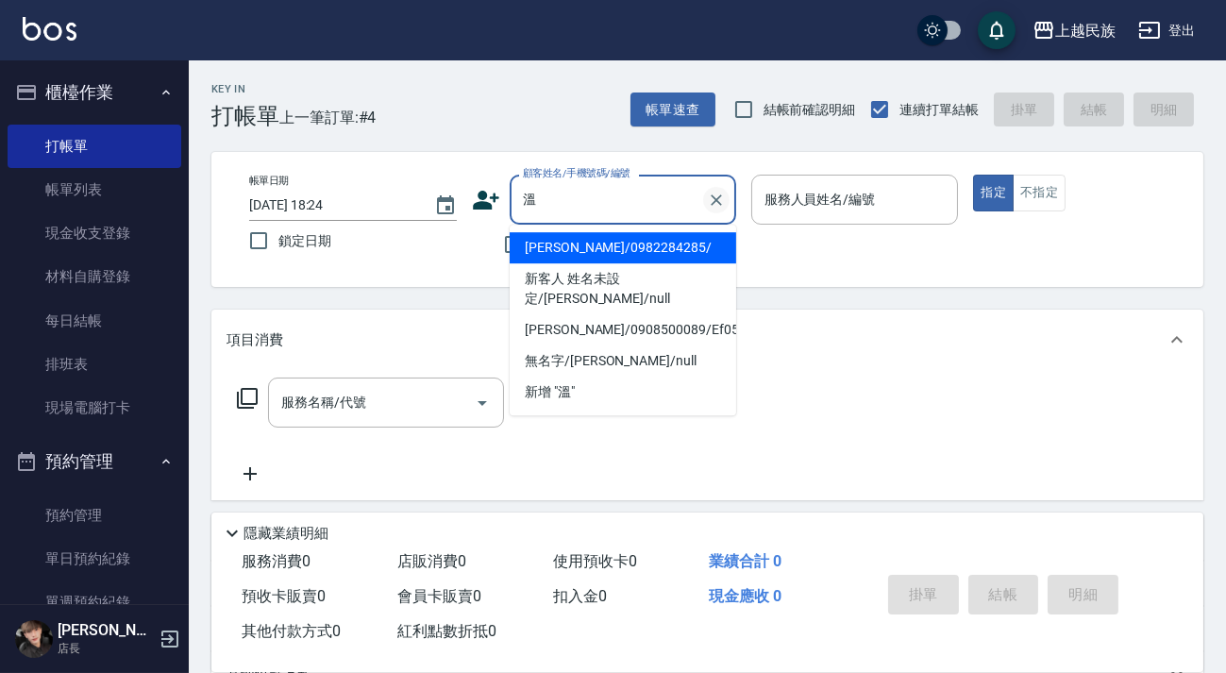
click at [715, 201] on icon "Clear" at bounding box center [716, 200] width 19 height 19
click at [450, 262] on div "帳單日期 [DATE] 18:24 鎖定日期 顧客姓名/手機號碼/編號 顧客姓名/手機號碼/編號 不留客資 服務人員姓名/編號 服務人員姓名/編號 指定 不指定" at bounding box center [707, 220] width 946 height 90
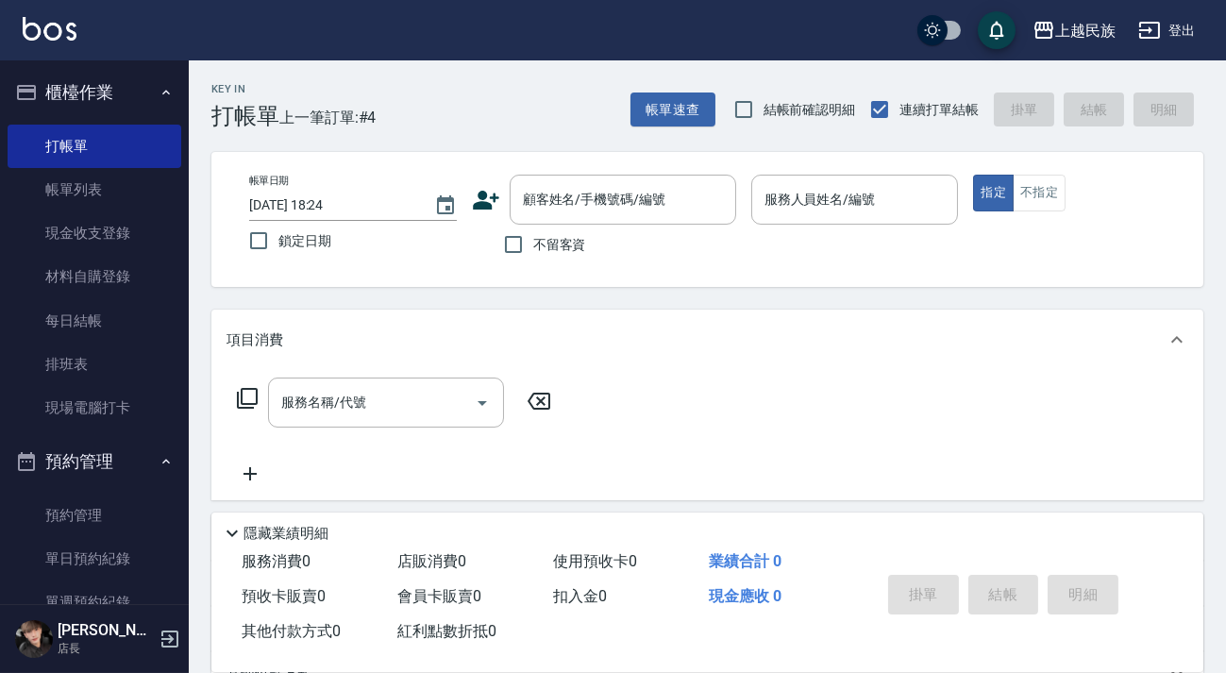
click at [536, 239] on span "不留客資" at bounding box center [559, 245] width 53 height 20
click at [533, 239] on input "不留客資" at bounding box center [513, 245] width 40 height 40
checkbox input "true"
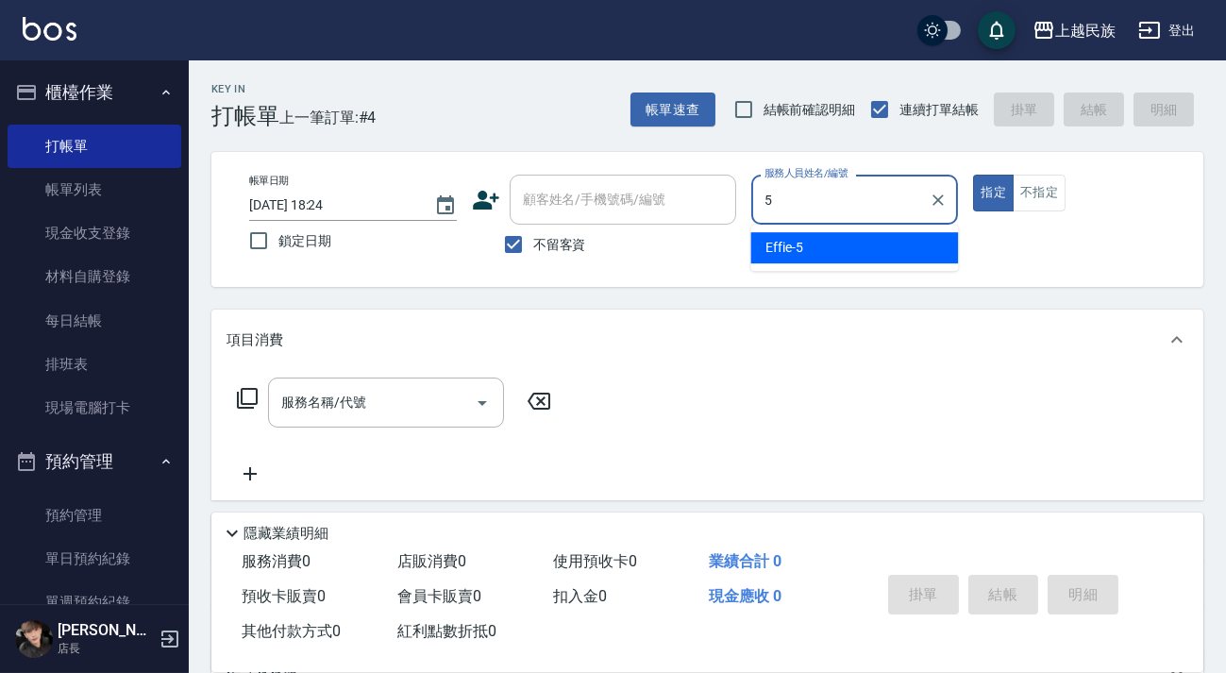
type input "Effie-5"
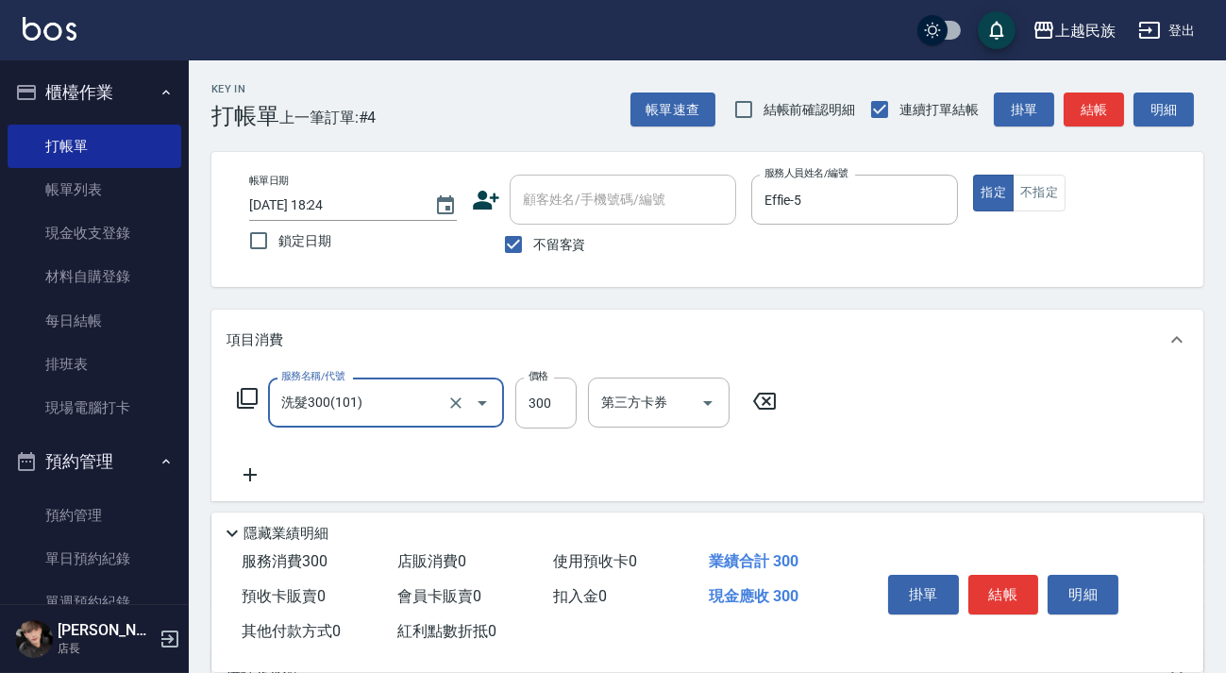
type input "洗髮300(101)"
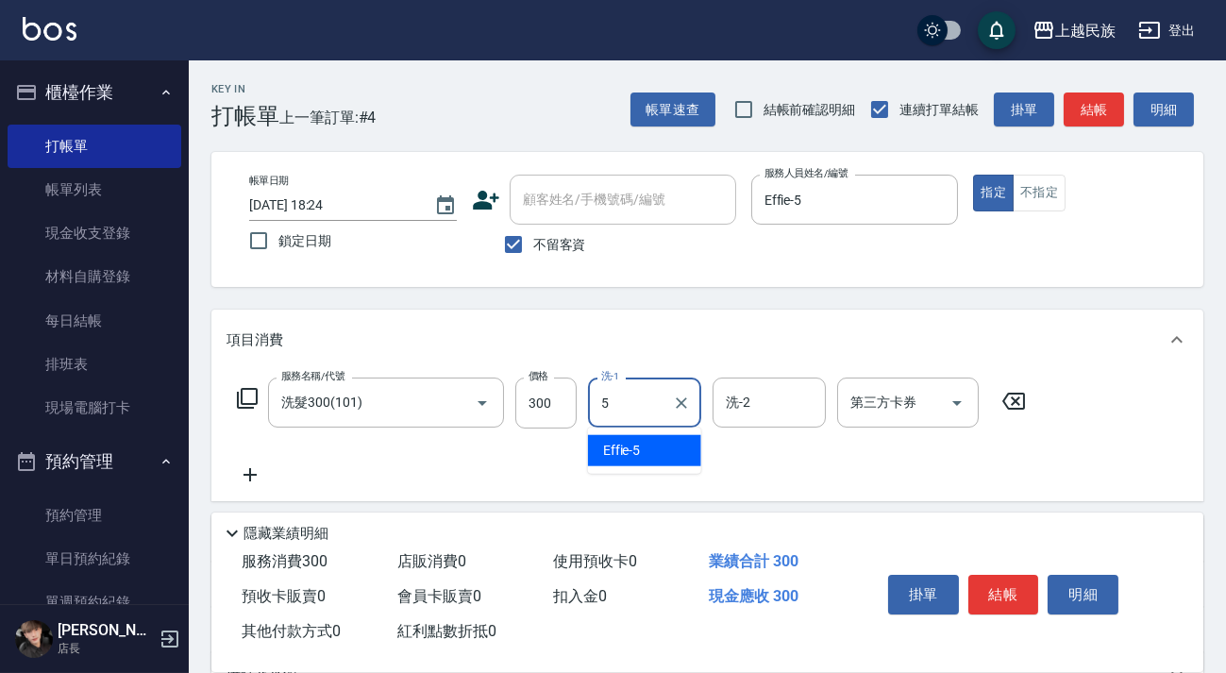
type input "Effie-5"
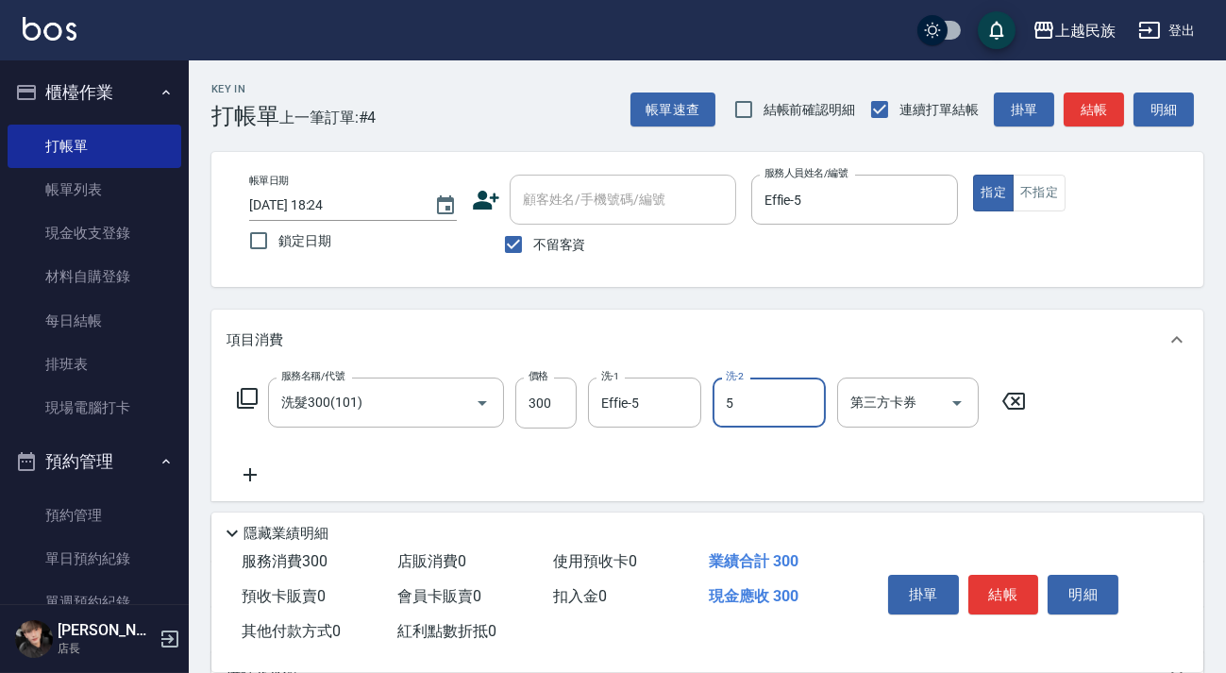
type input "Effie-5"
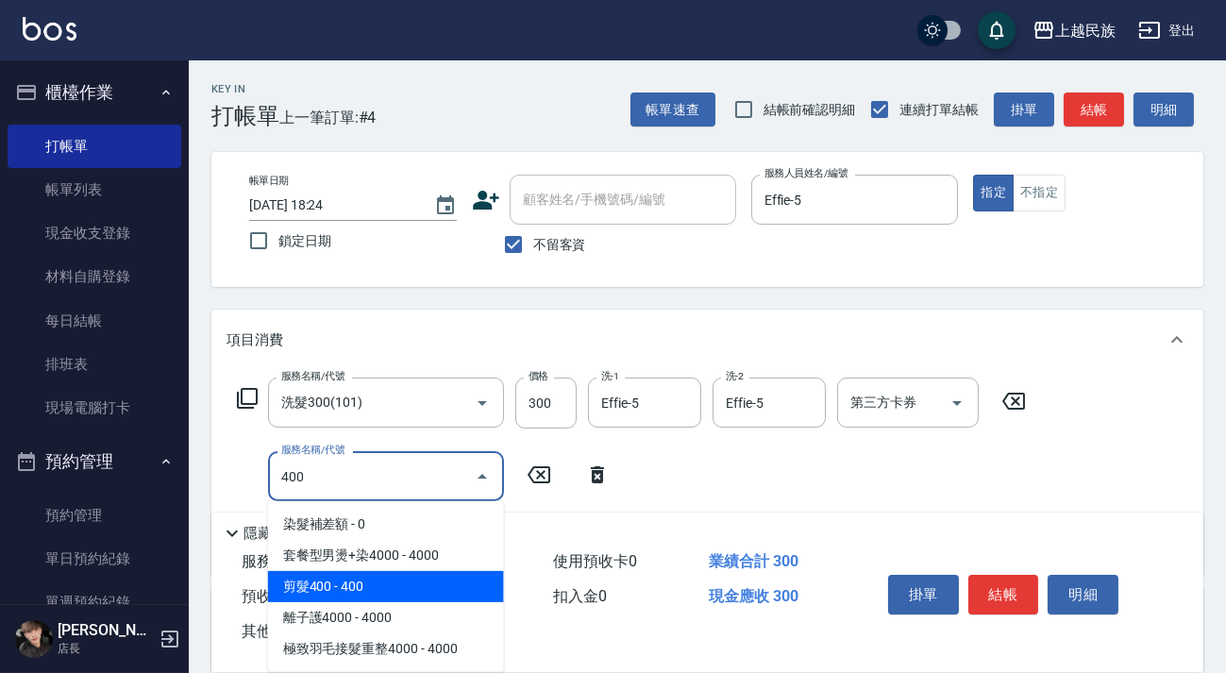
click at [324, 575] on span "剪髮400 - 400" at bounding box center [386, 586] width 236 height 31
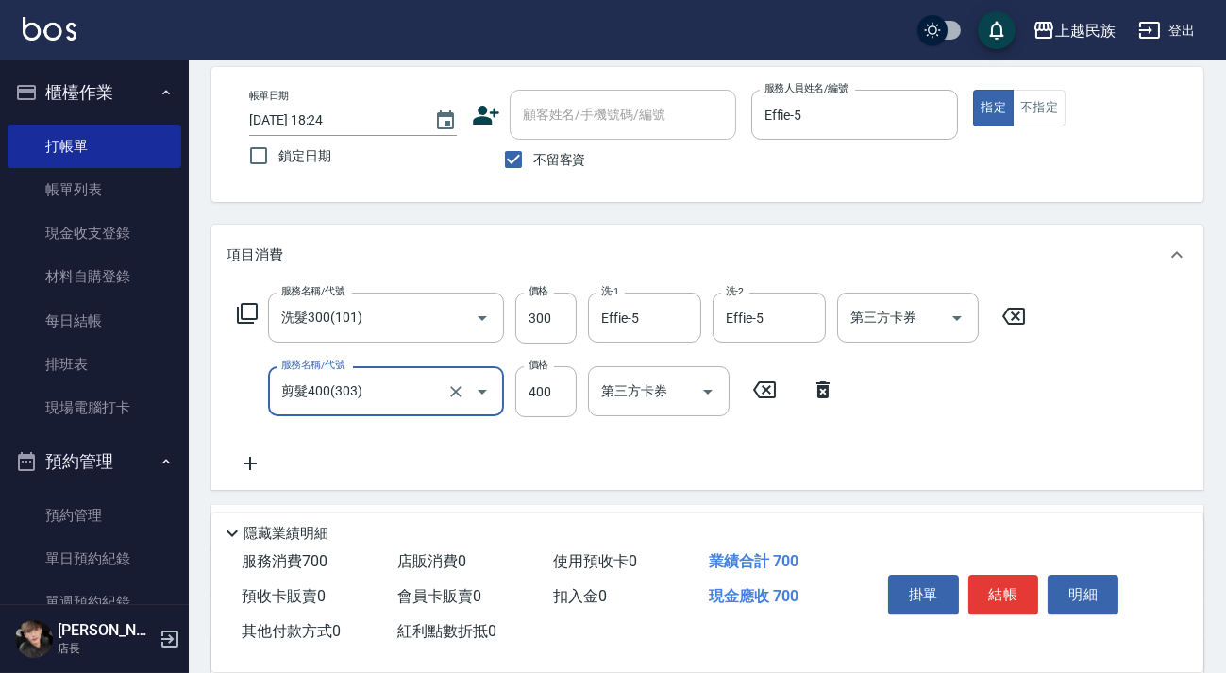
scroll to position [171, 0]
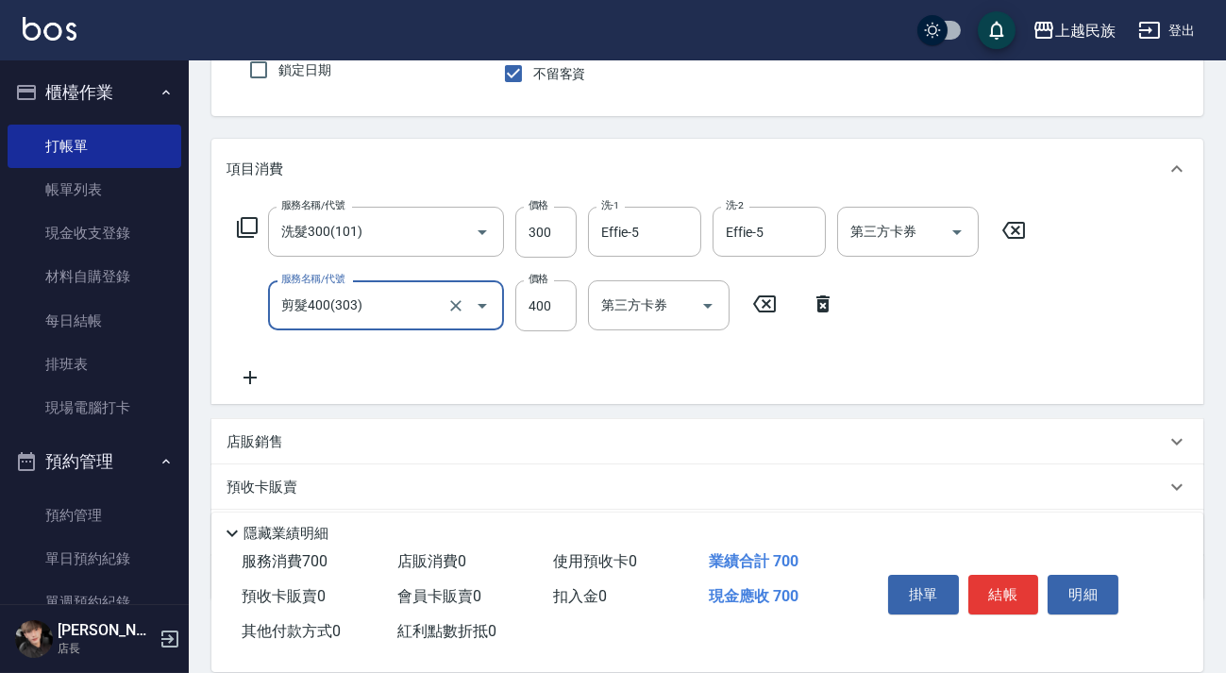
type input "剪髮400(303)"
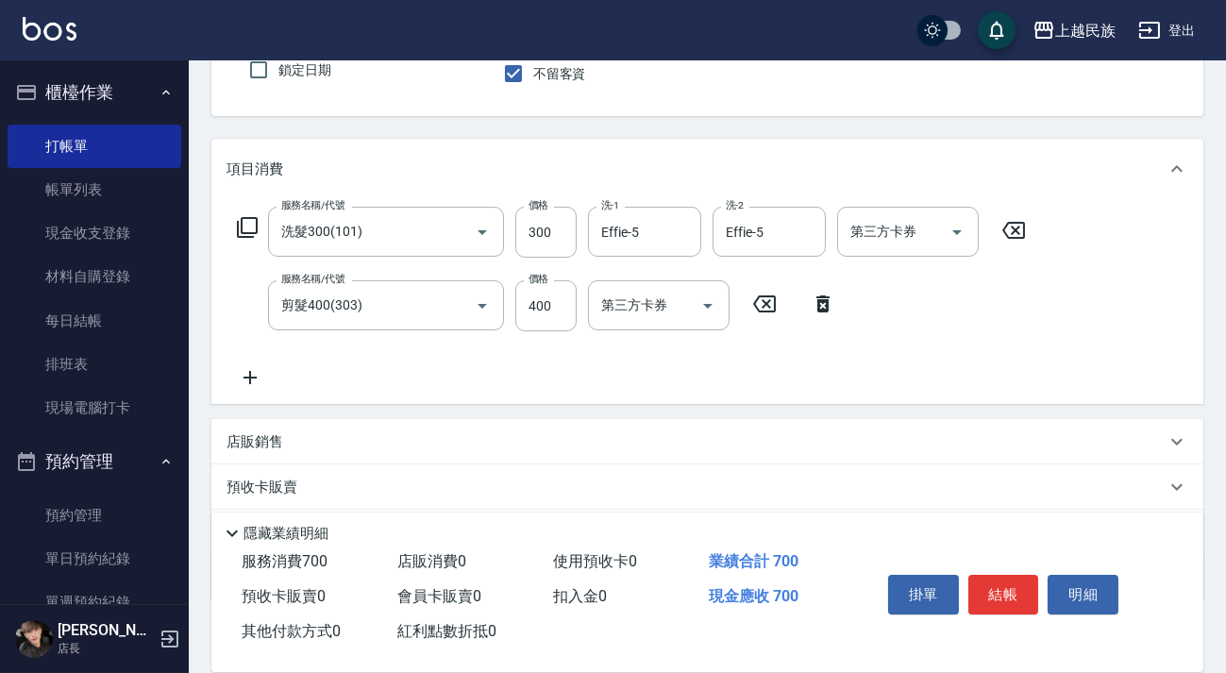
click at [262, 377] on icon at bounding box center [249, 377] width 47 height 23
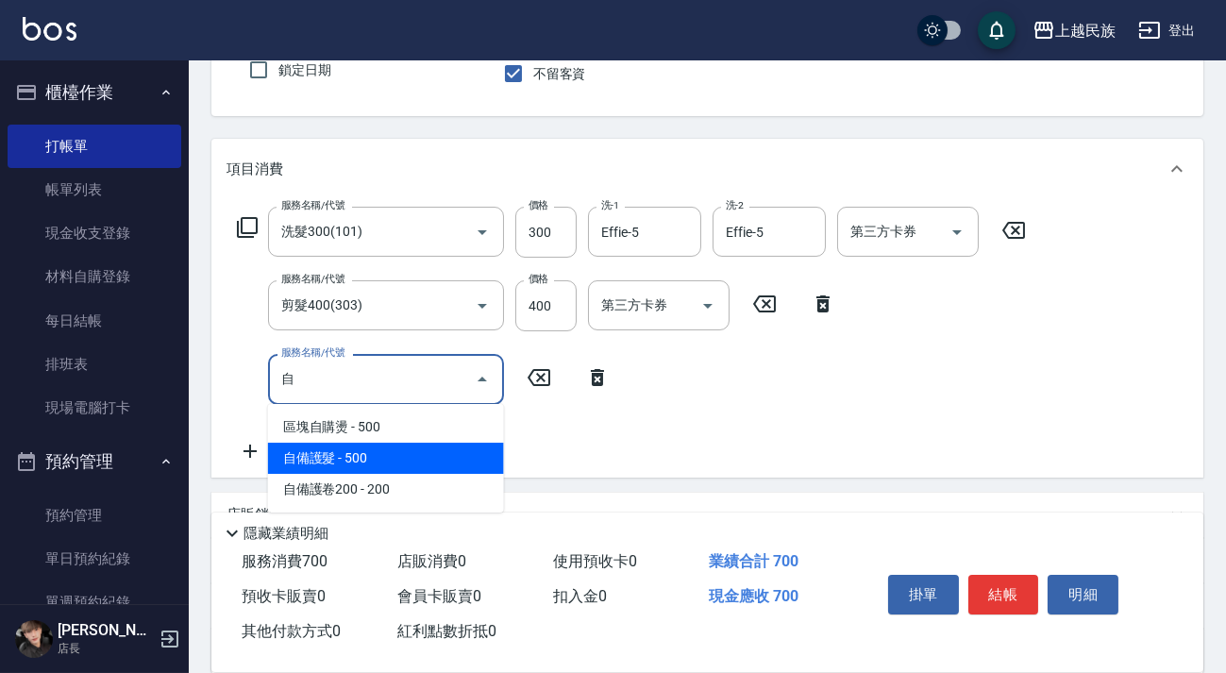
click at [321, 465] on span "自備護髮 - 500" at bounding box center [386, 458] width 236 height 31
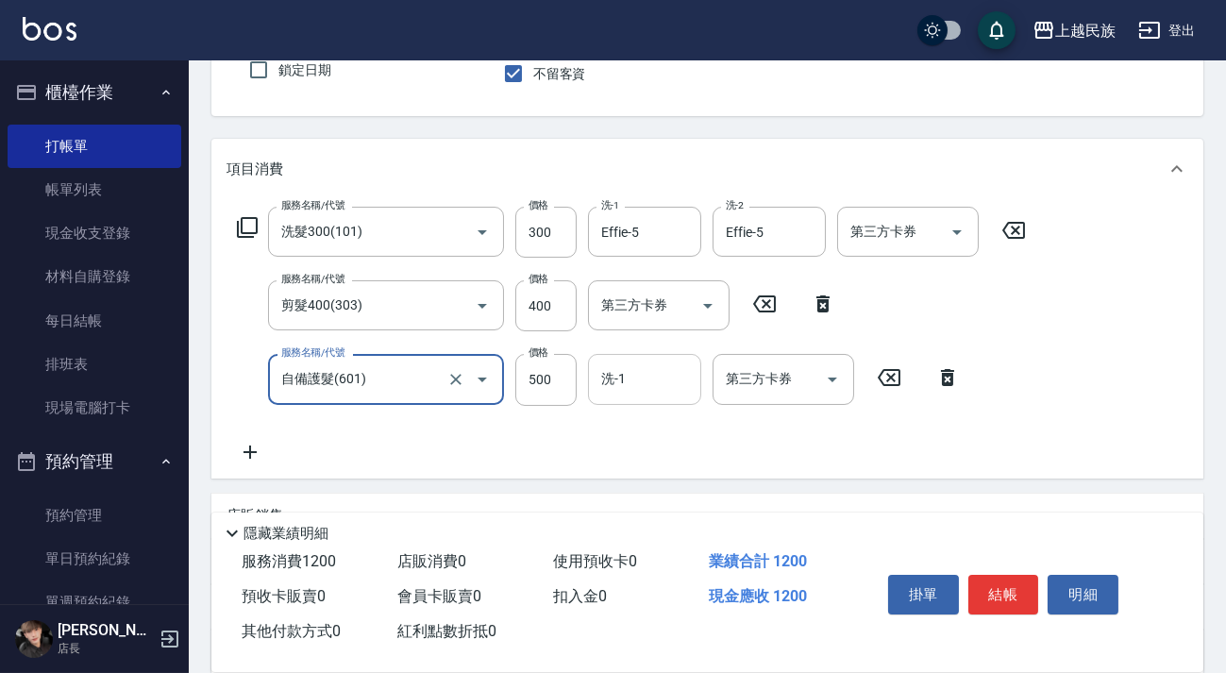
type input "自備護髮(601)"
click at [629, 376] on input "洗-1" at bounding box center [644, 378] width 96 height 33
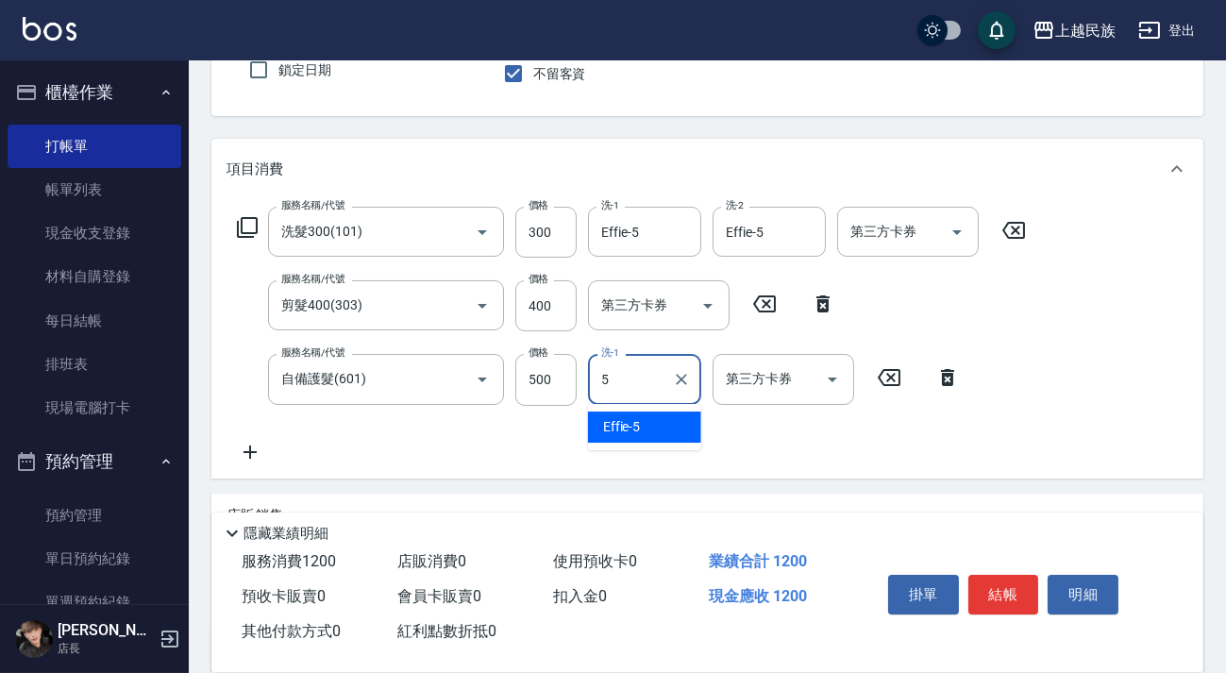
type input "Effie-5"
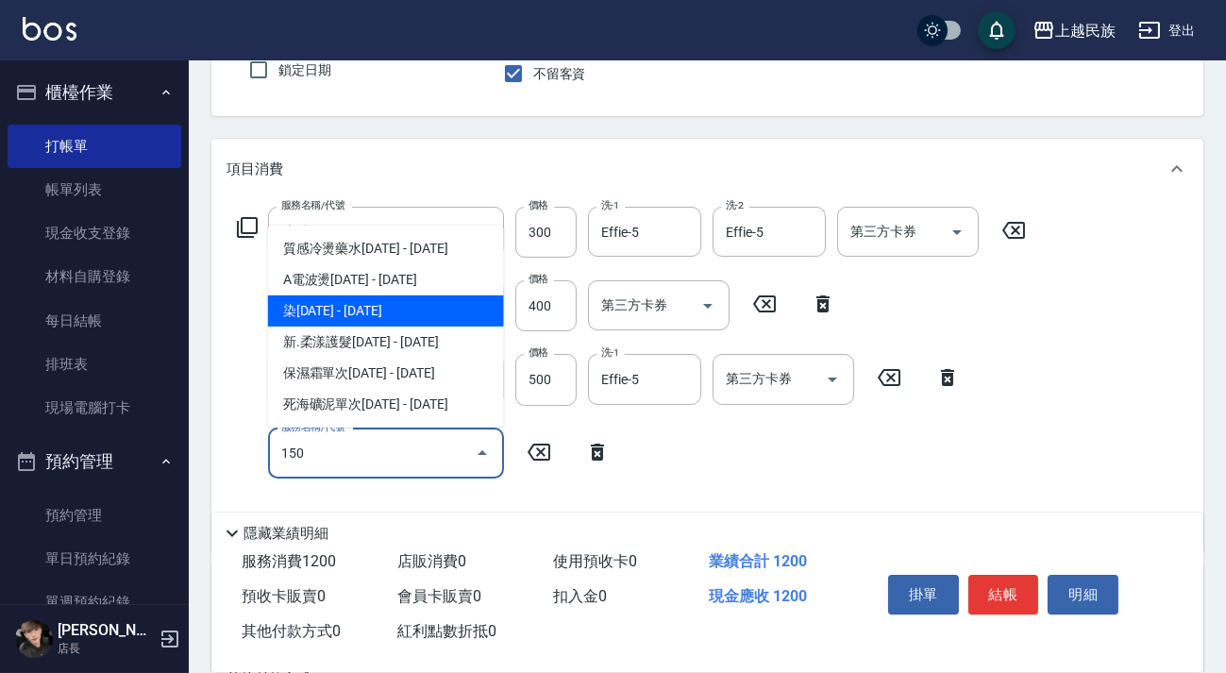
click at [398, 311] on span "染[DATE] - [DATE]" at bounding box center [386, 310] width 236 height 31
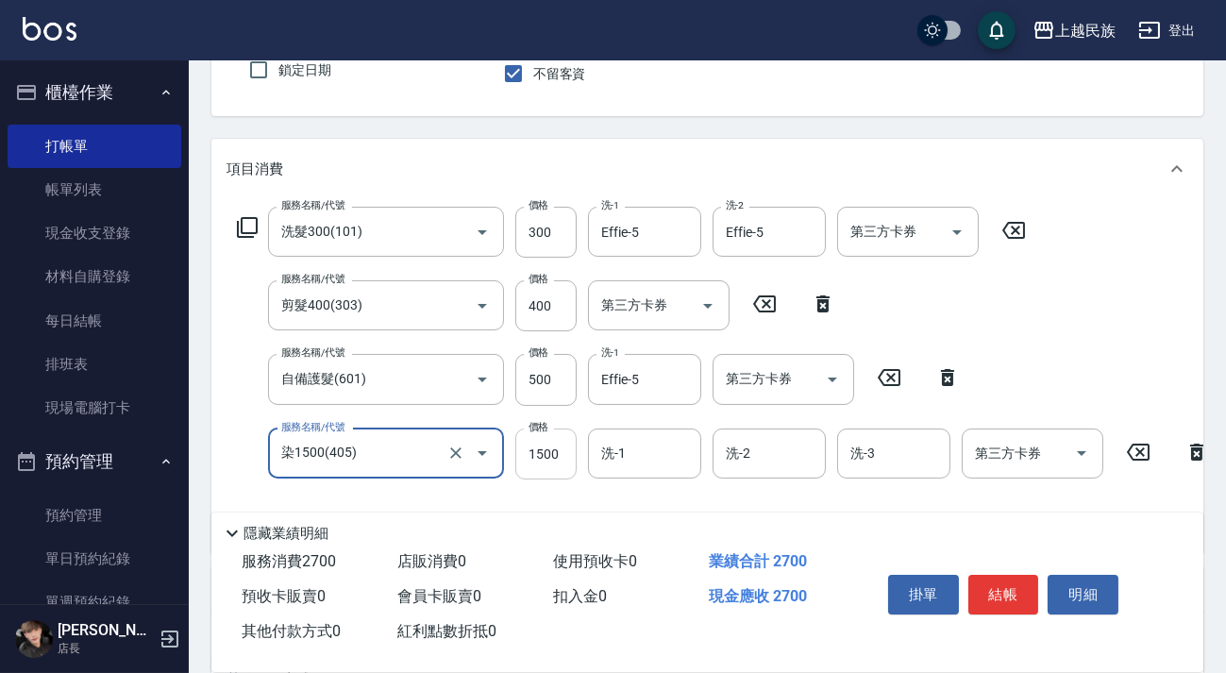
type input "染1500(405)"
click at [540, 446] on input "1500" at bounding box center [545, 453] width 61 height 51
type input "2600"
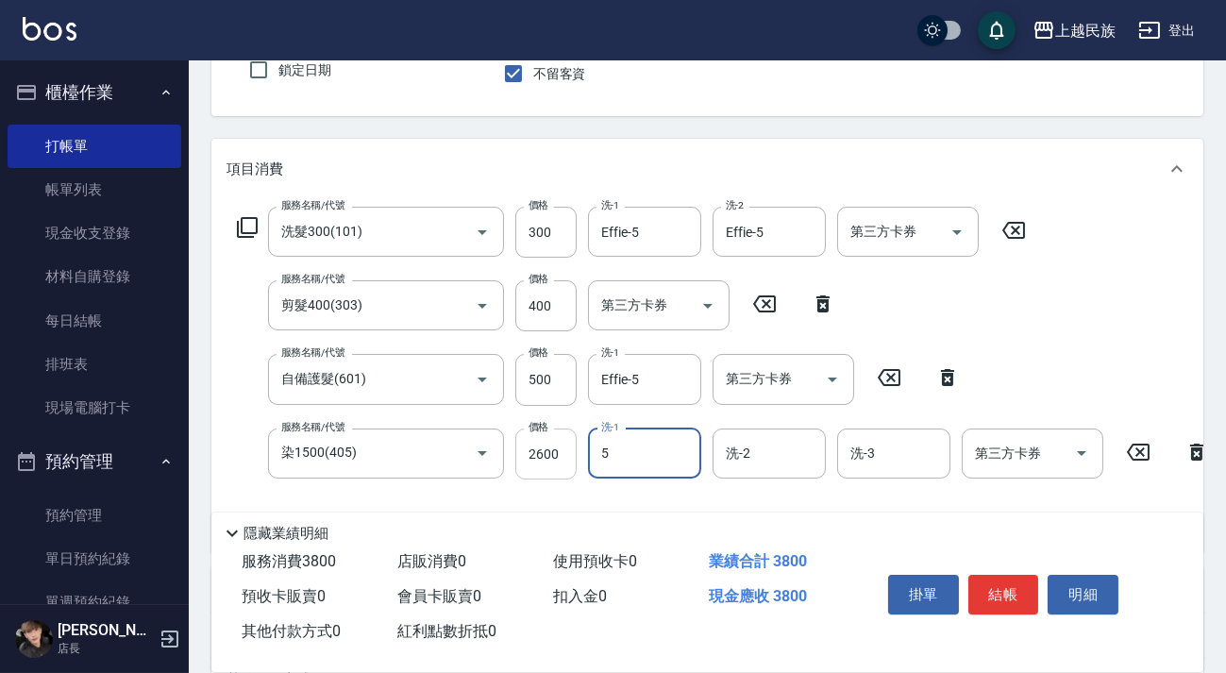
type input "Effie-5"
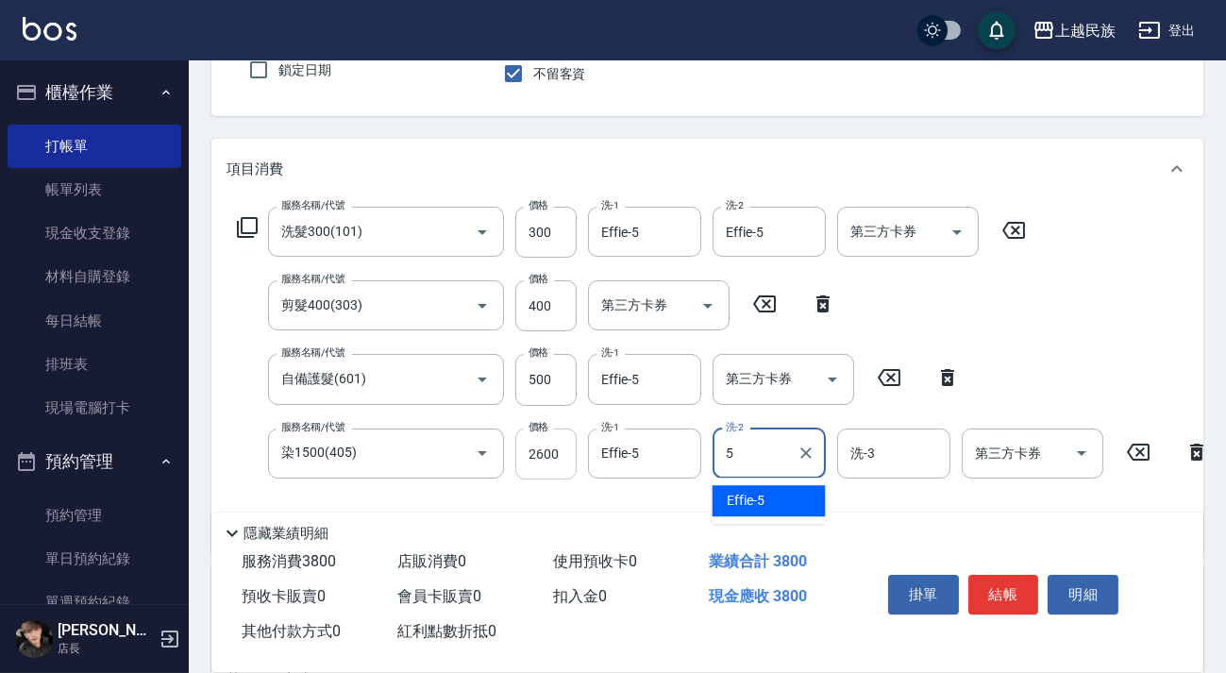
type input "Effie-5"
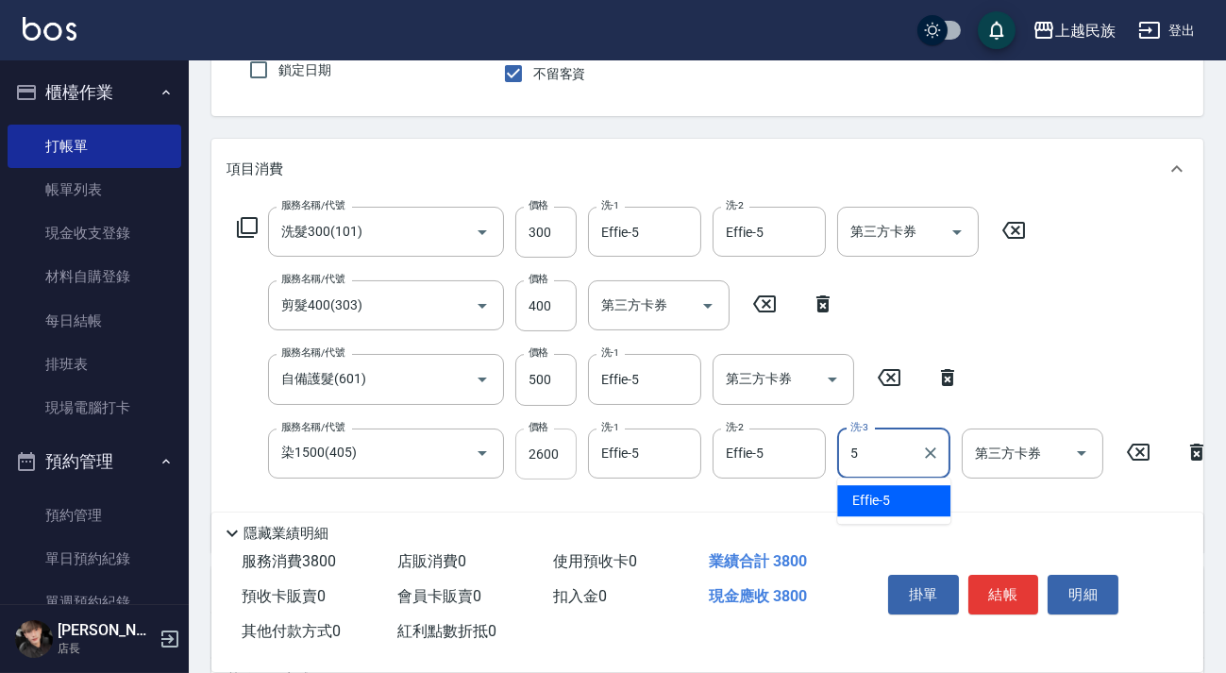
type input "Effie-5"
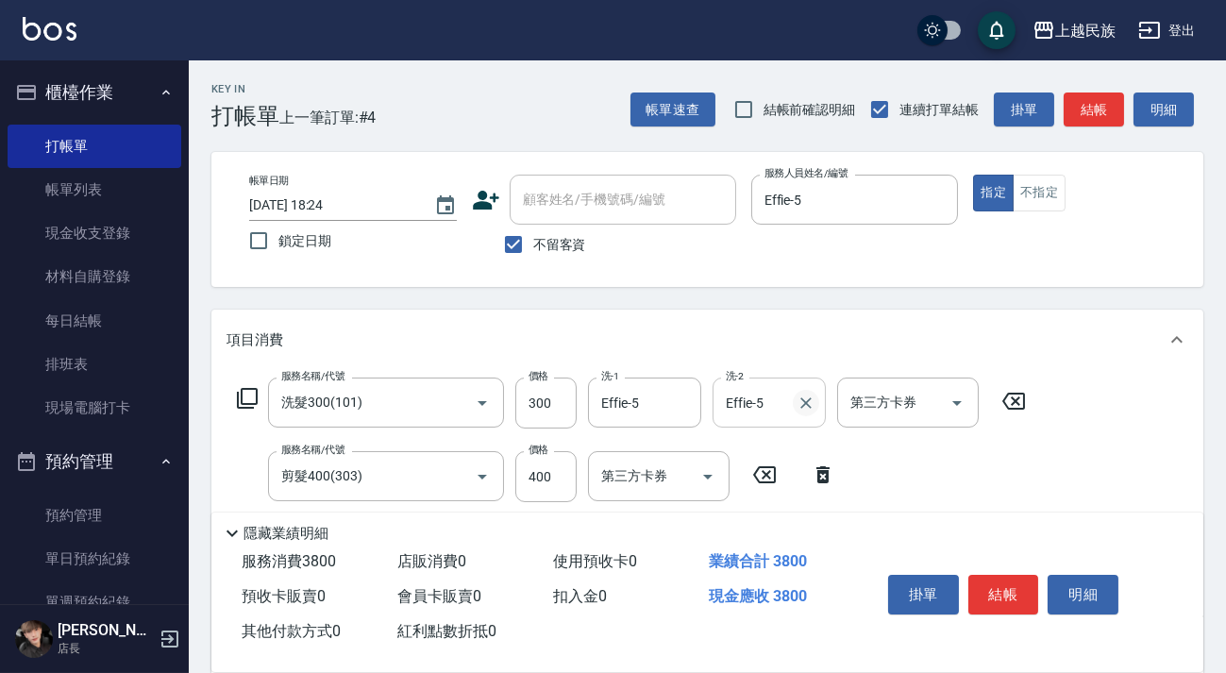
scroll to position [437, 0]
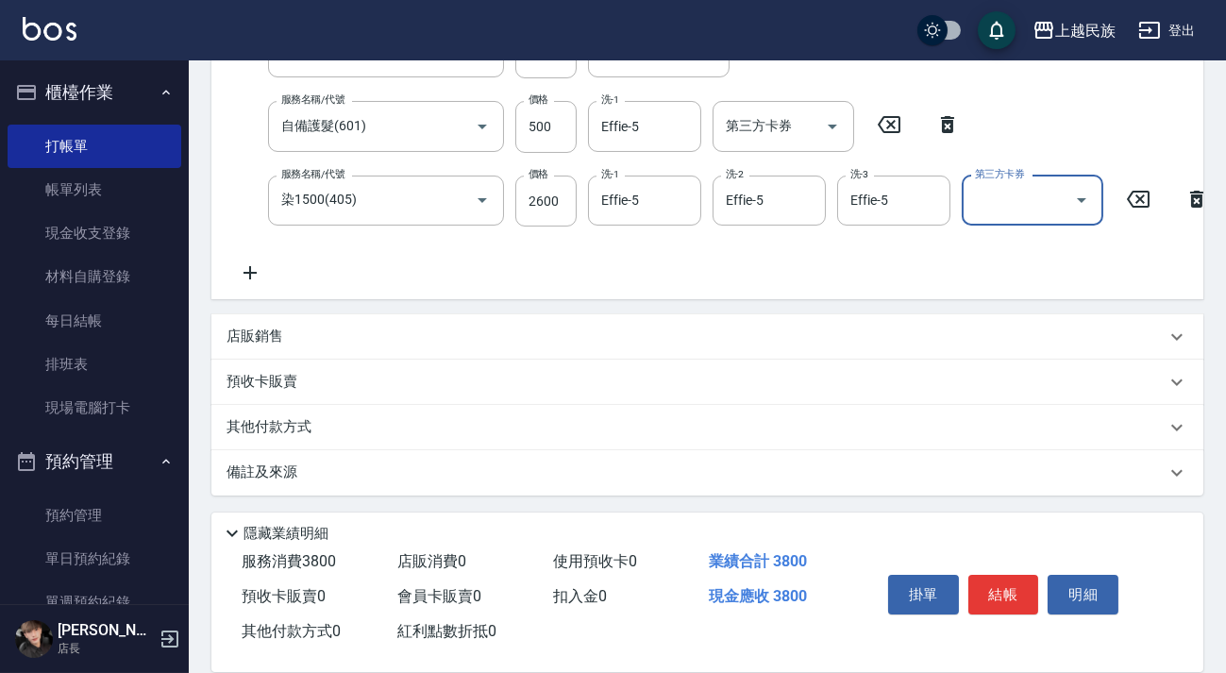
click at [605, 469] on div "備註及來源" at bounding box center [695, 472] width 939 height 20
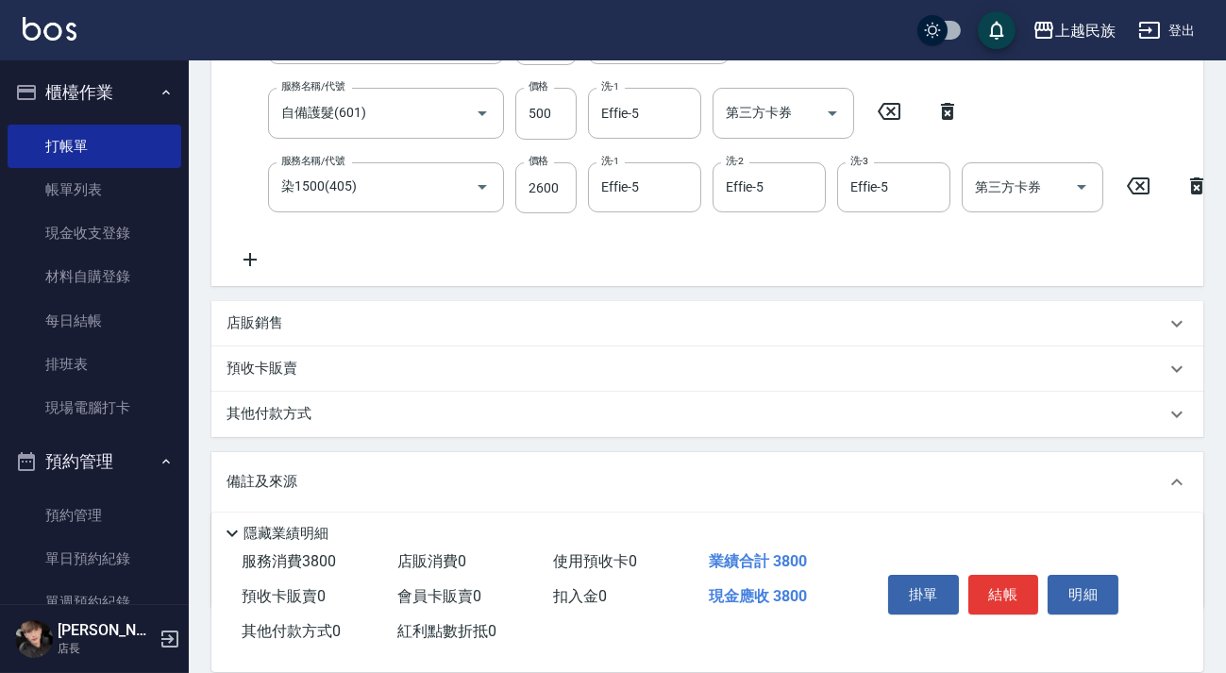
scroll to position [560, 0]
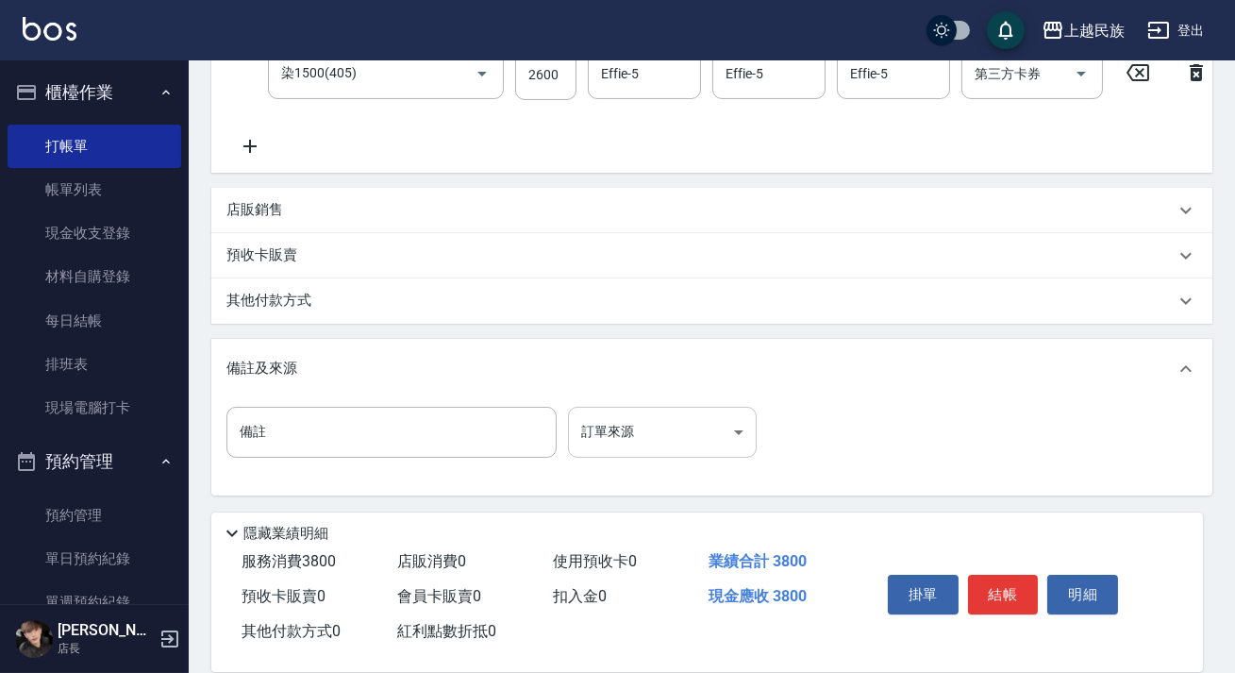
click at [724, 439] on body "上越民族 登出 櫃檯作業 打帳單 帳單列表 現金收支登錄 材料自購登錄 每日結帳 排班表 現場電腦打卡 預約管理 預約管理 單日預約紀錄 單週預約紀錄 報表及…" at bounding box center [617, 61] width 1235 height 1223
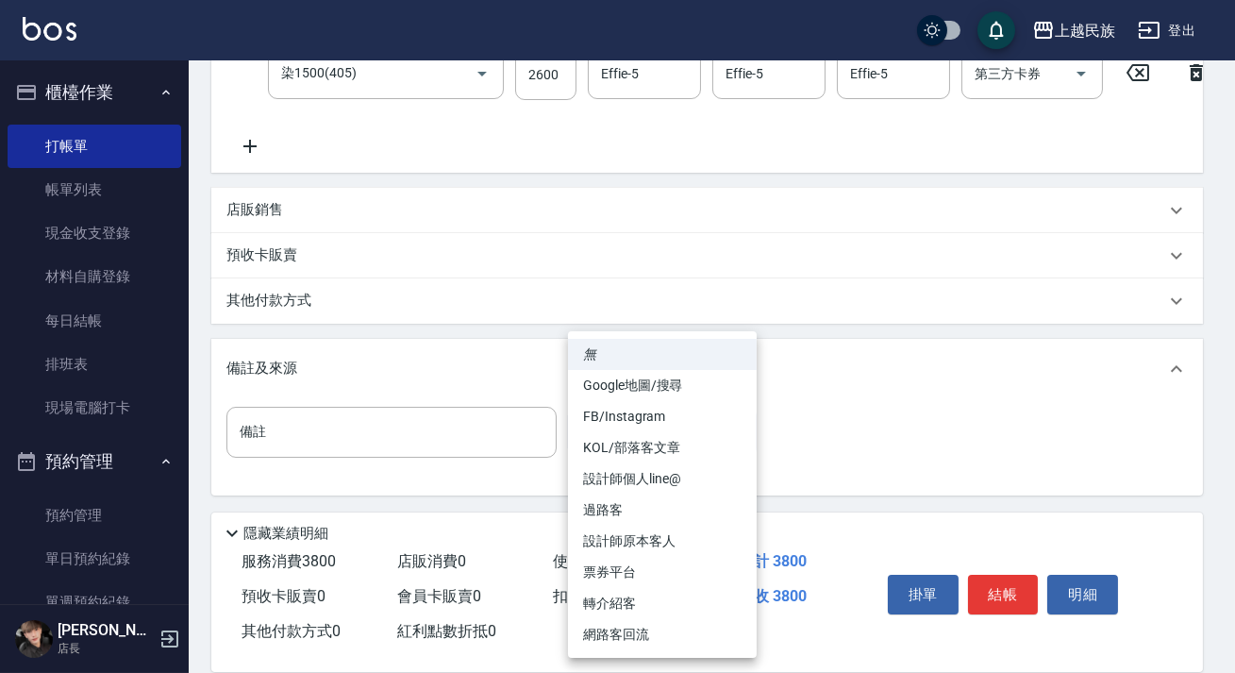
click at [698, 536] on li "設計師原本客人" at bounding box center [662, 541] width 189 height 31
type input "設計師原本客人"
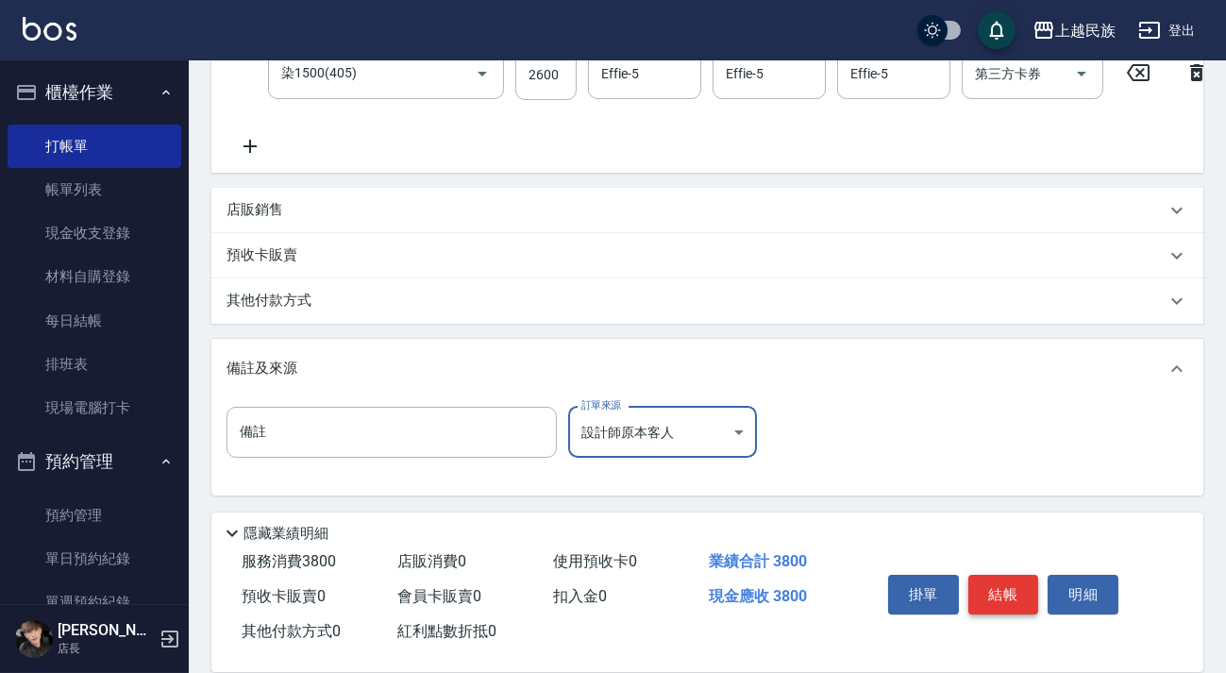
click at [1010, 596] on button "結帳" at bounding box center [1003, 595] width 71 height 40
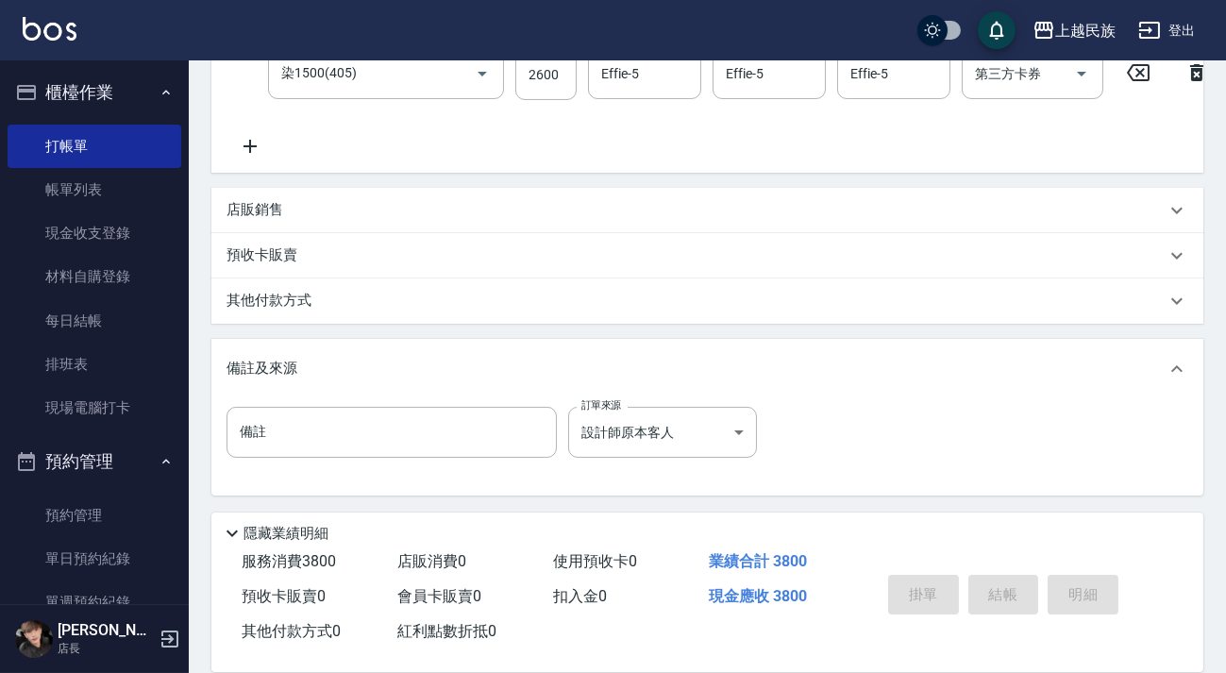
type input "[DATE] 18:25"
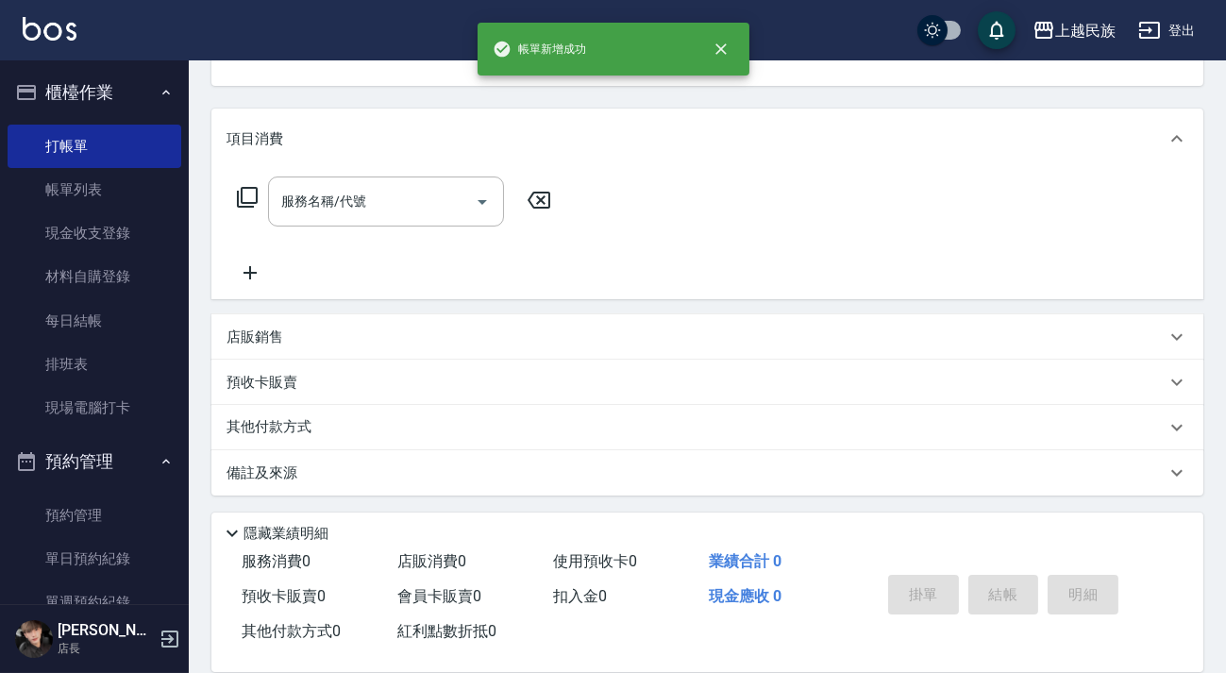
scroll to position [0, 0]
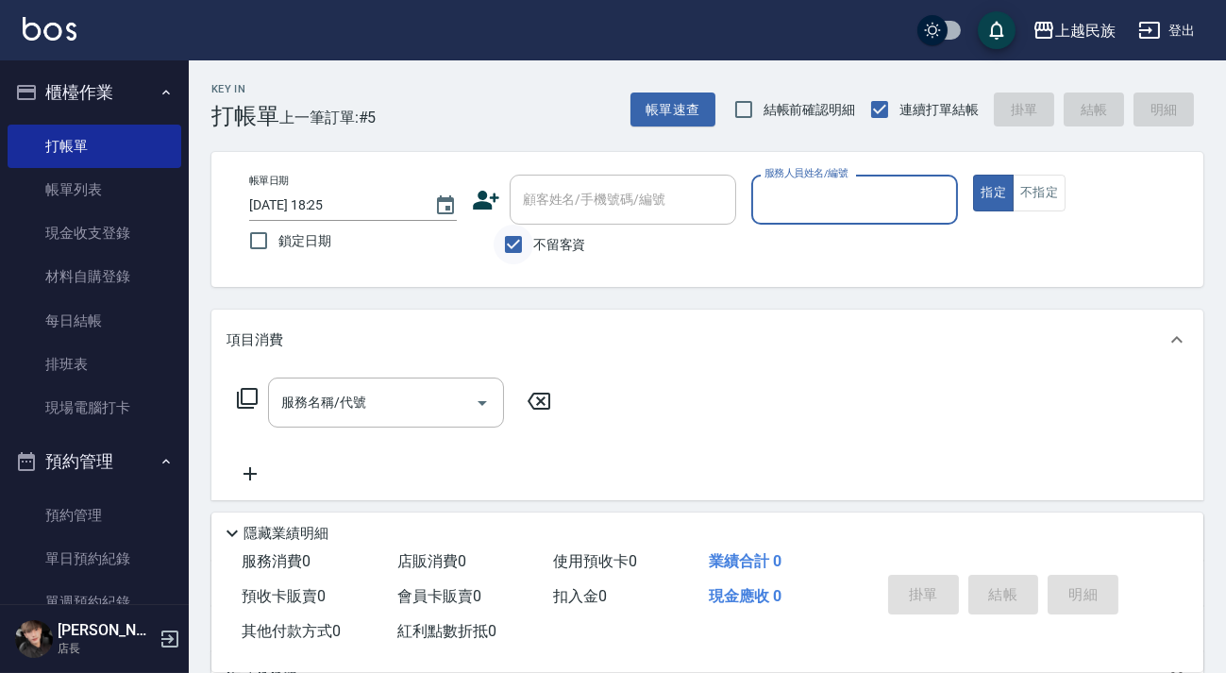
click at [523, 231] on input "不留客資" at bounding box center [513, 245] width 40 height 40
checkbox input "false"
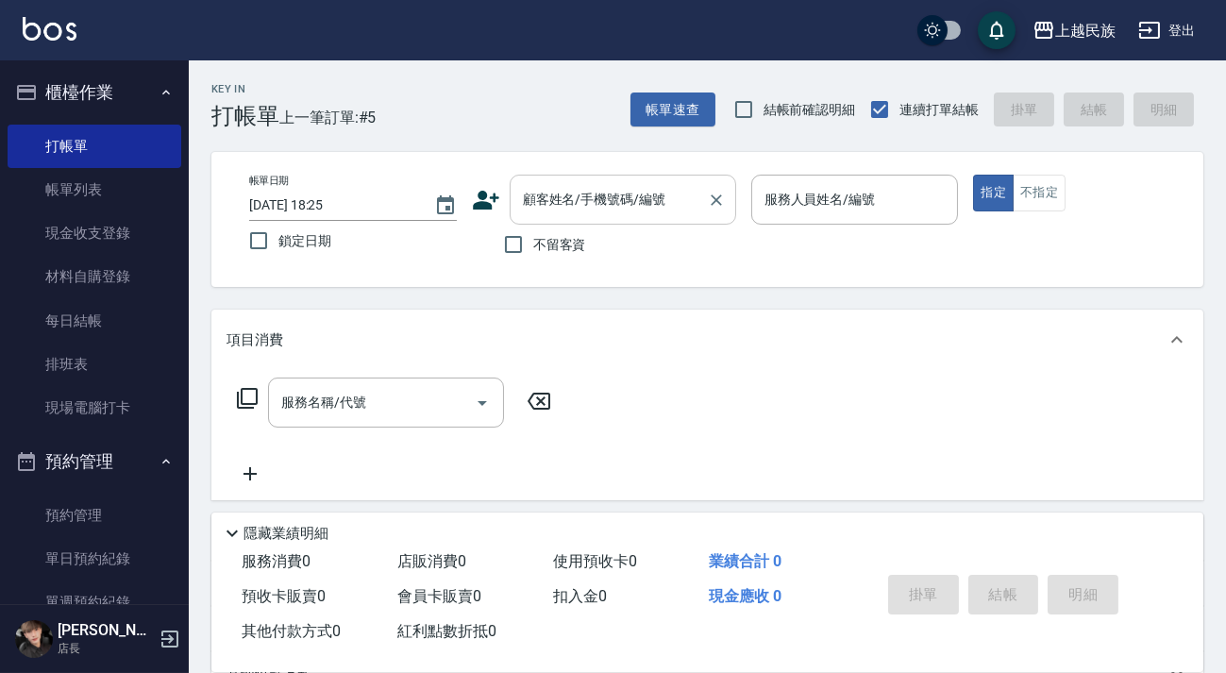
click at [555, 203] on div "顧客姓名/手機號碼/編號 顧客姓名/手機號碼/編號" at bounding box center [623, 200] width 226 height 50
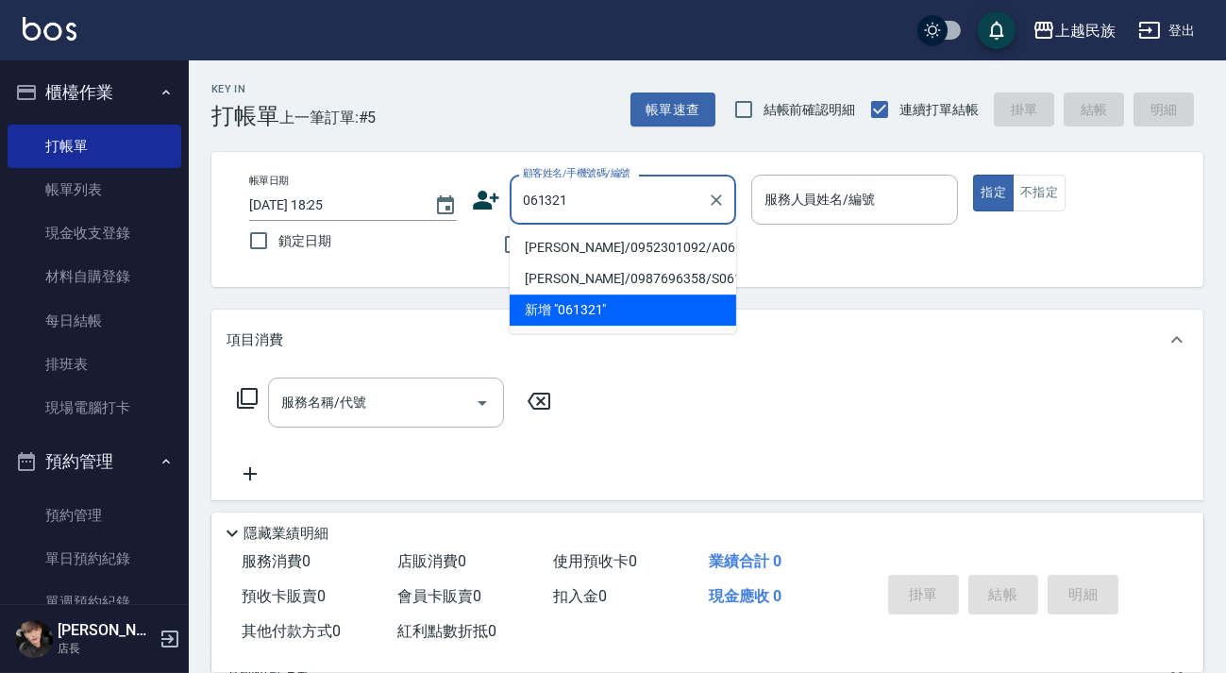
click at [611, 240] on li "[PERSON_NAME]/0952301092/A061321" at bounding box center [623, 247] width 226 height 31
type input "[PERSON_NAME]/0952301092/A061321"
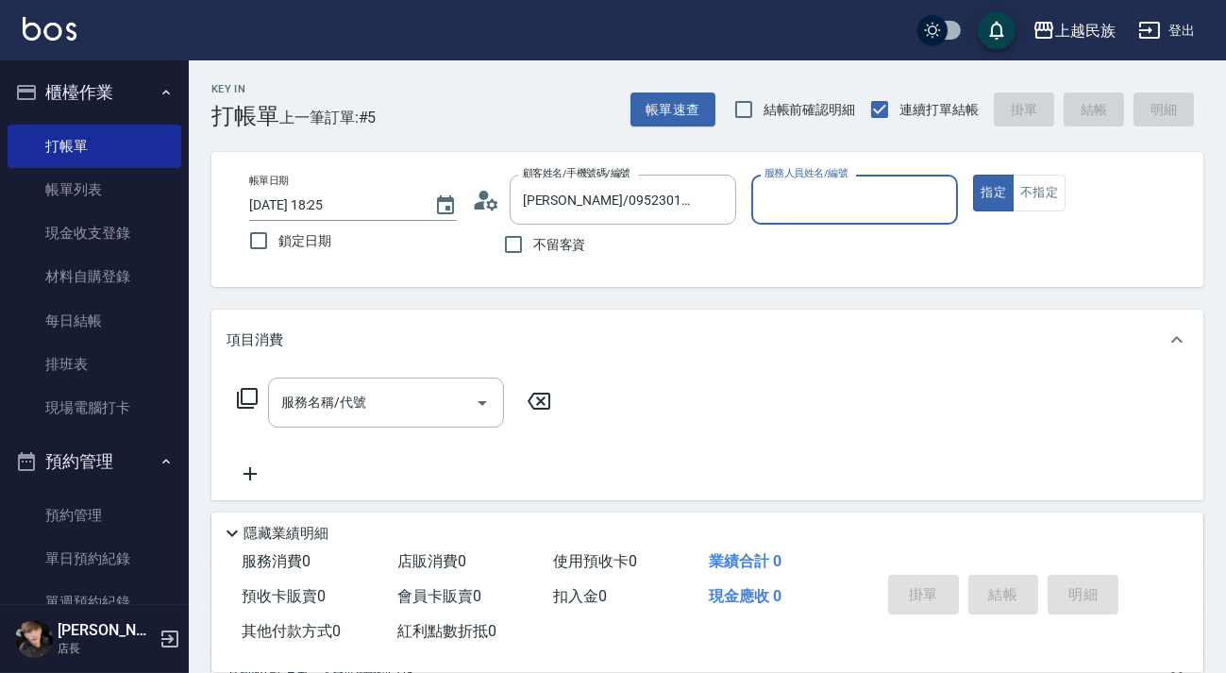
type input "[PERSON_NAME]-2"
click at [973, 175] on button "指定" at bounding box center [993, 193] width 41 height 37
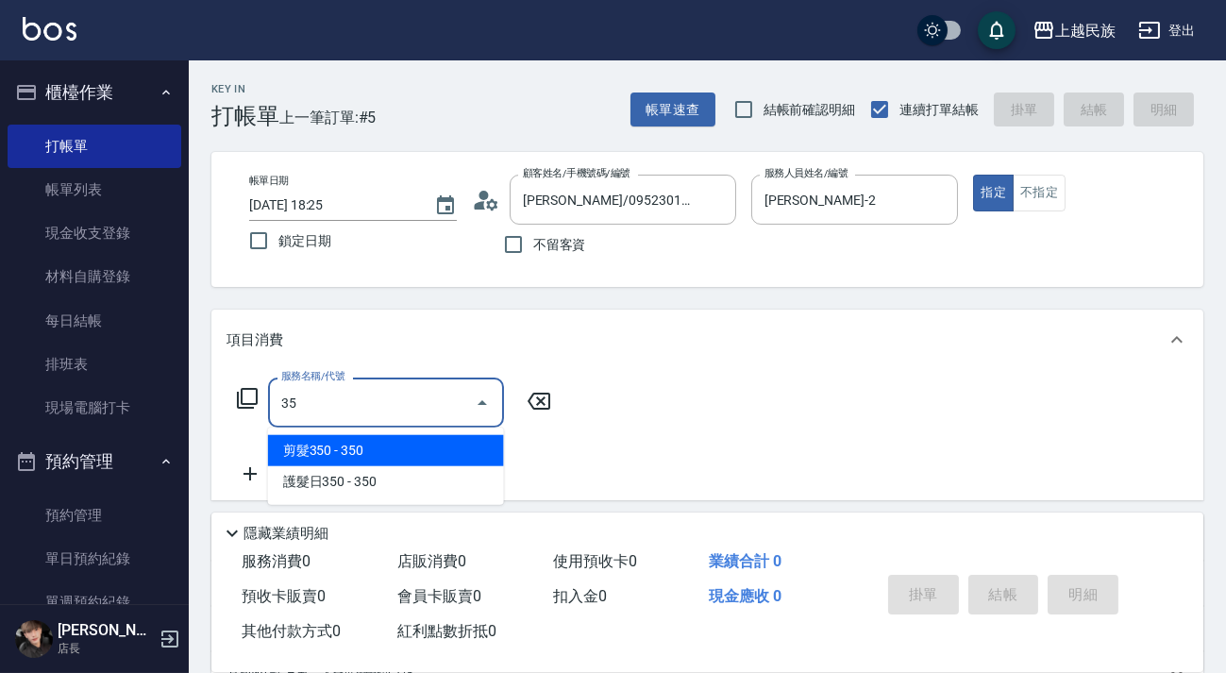
type input "3"
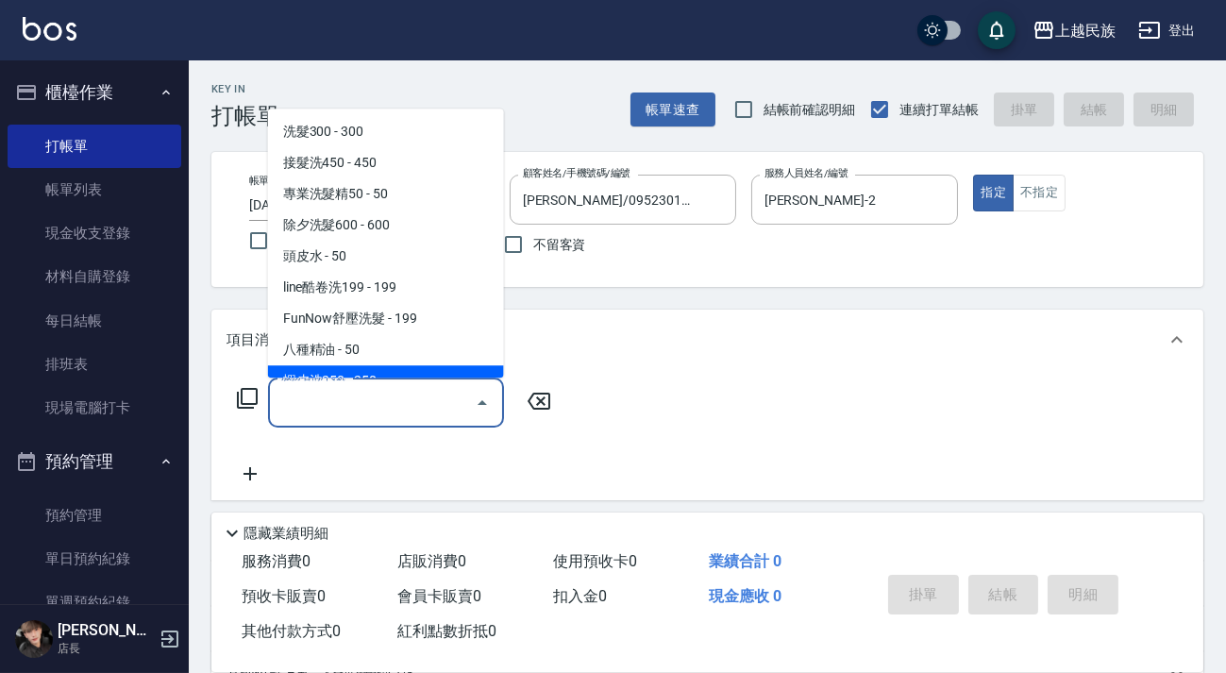
click at [252, 394] on icon at bounding box center [247, 398] width 23 height 23
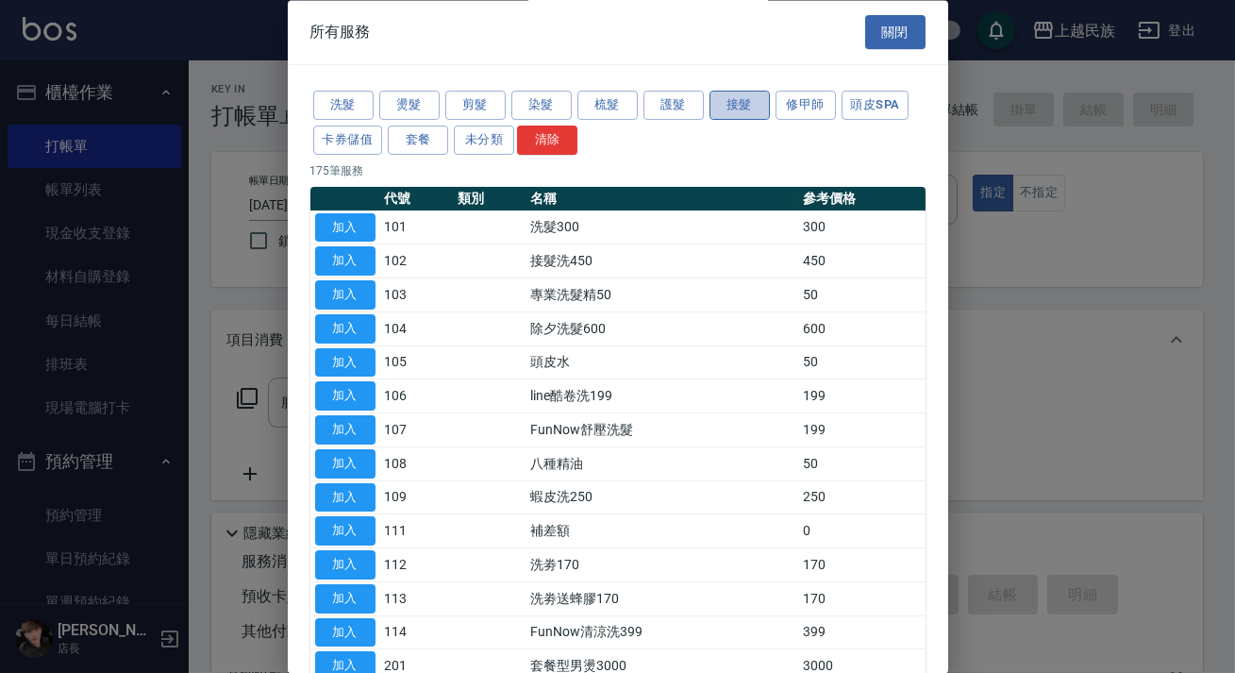
click at [736, 112] on button "接髮" at bounding box center [740, 106] width 60 height 29
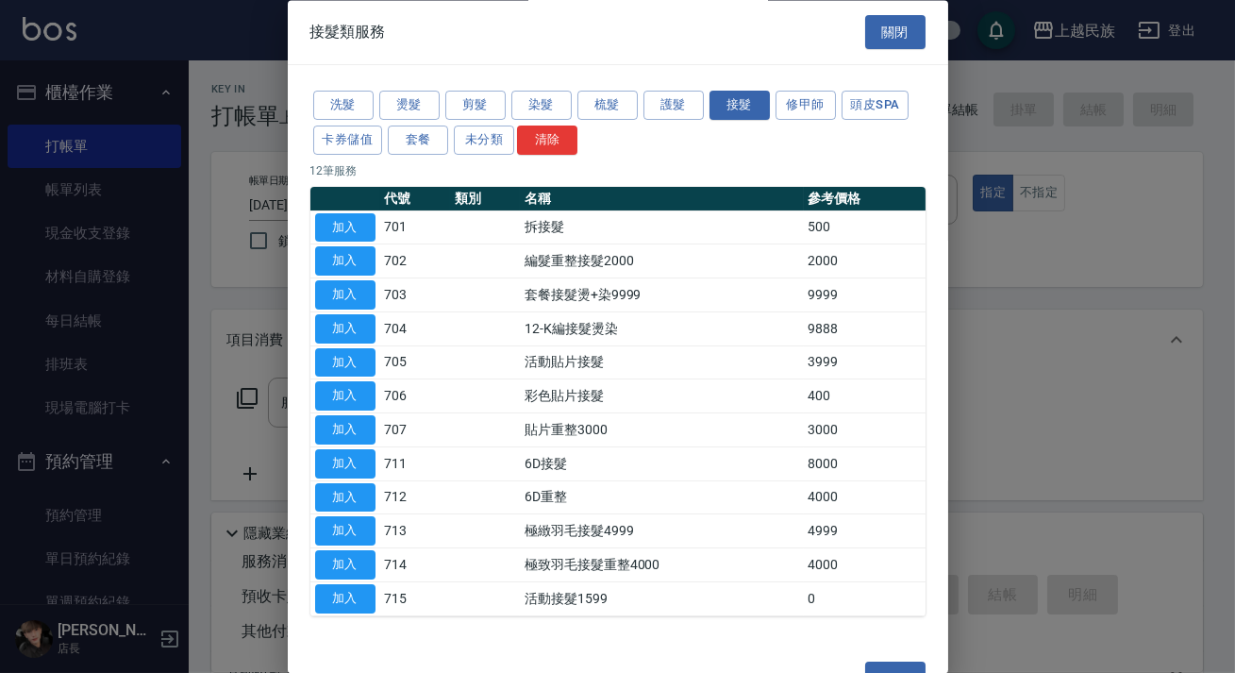
click at [348, 562] on button "加入" at bounding box center [345, 565] width 60 height 29
type input "極致羽毛接髮重整4000(714)"
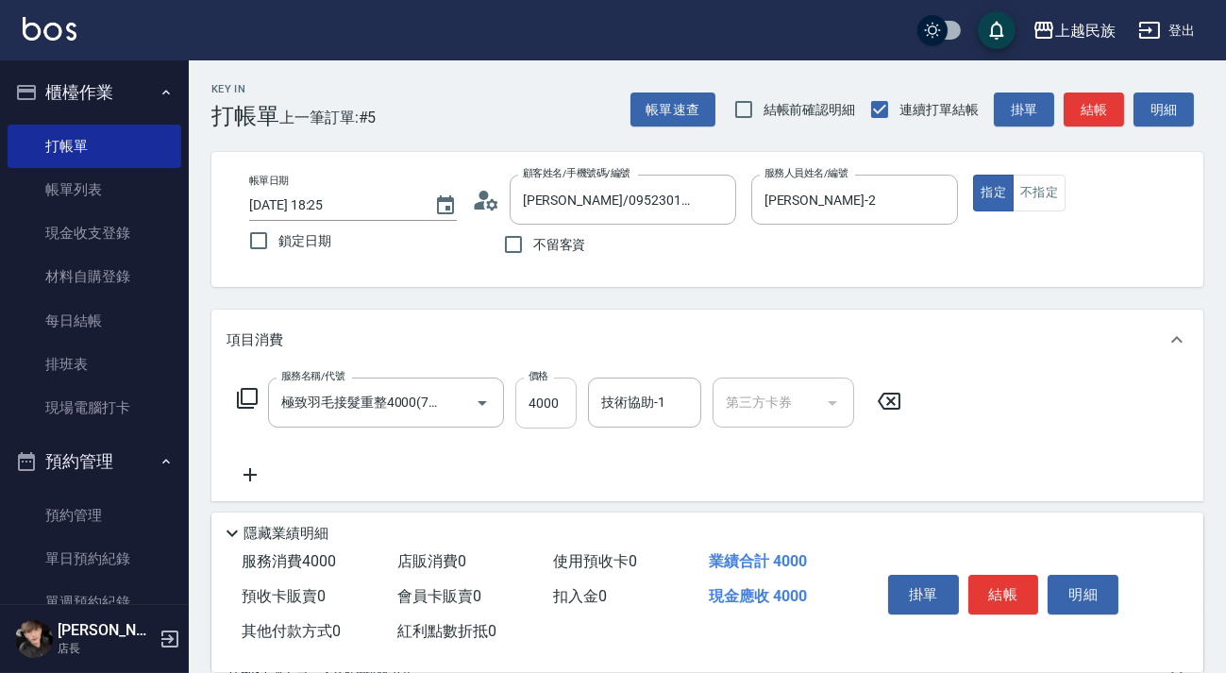
click at [538, 409] on input "4000" at bounding box center [545, 402] width 61 height 51
type input "3500"
type input "[PERSON_NAME]-2"
click at [567, 411] on input "3500" at bounding box center [545, 402] width 61 height 51
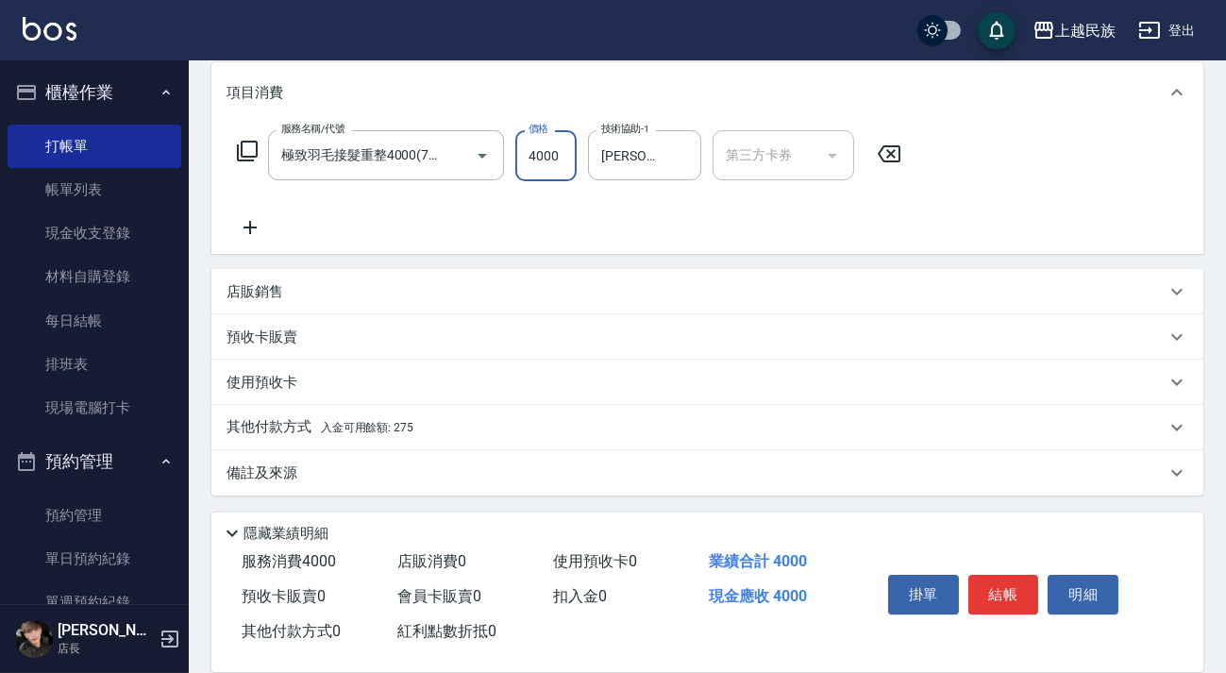
type input "4000"
click at [670, 479] on div "備註及來源" at bounding box center [695, 473] width 939 height 20
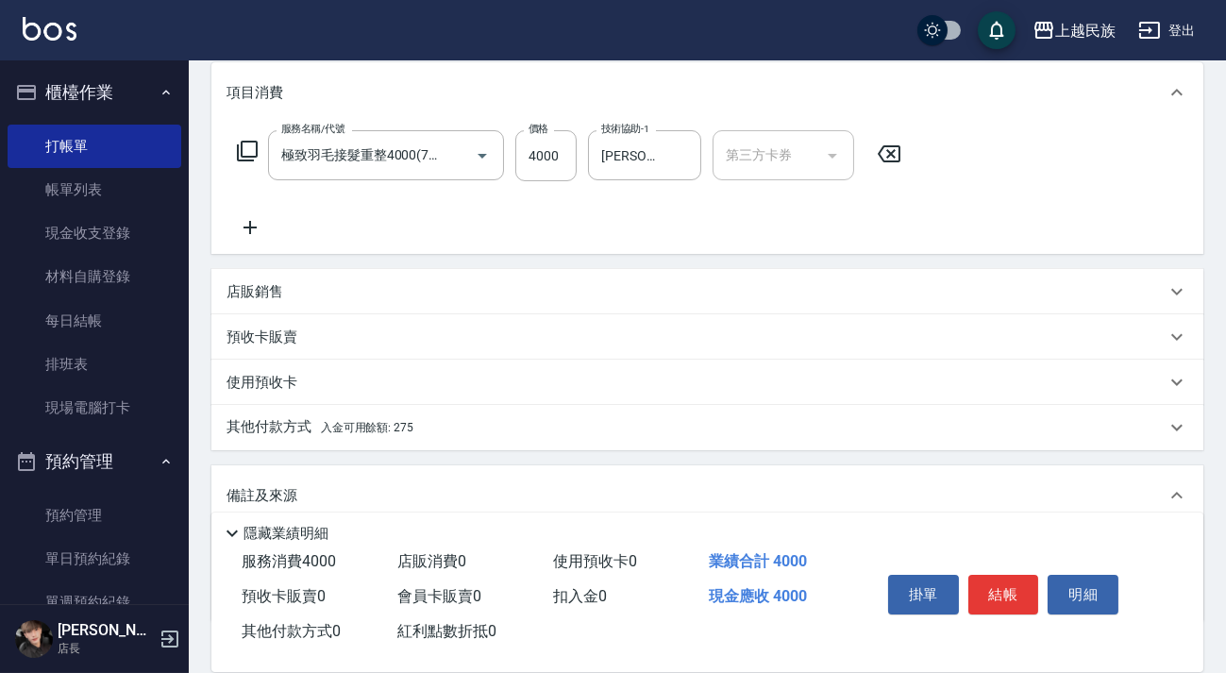
scroll to position [374, 0]
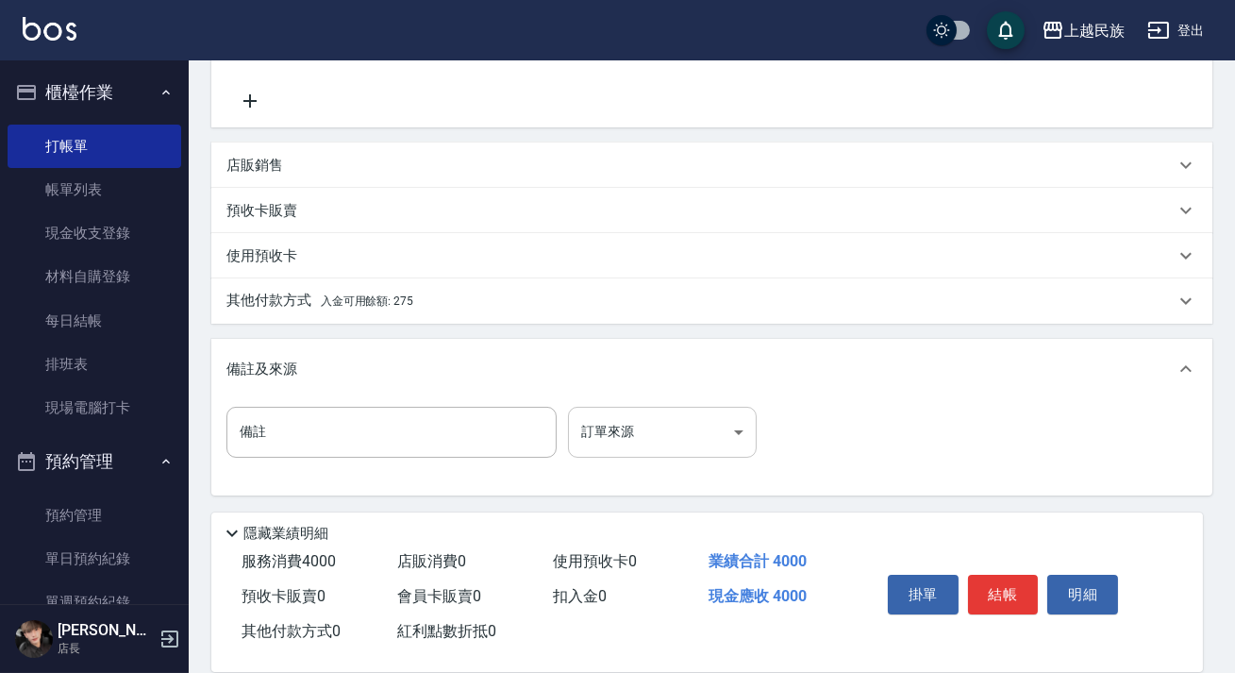
click at [698, 440] on body "上越民族 登出 櫃檯作業 打帳單 帳單列表 現金收支登錄 材料自購登錄 每日結帳 排班表 現場電腦打卡 預約管理 預約管理 單日預約紀錄 單週預約紀錄 報表及…" at bounding box center [617, 149] width 1235 height 1046
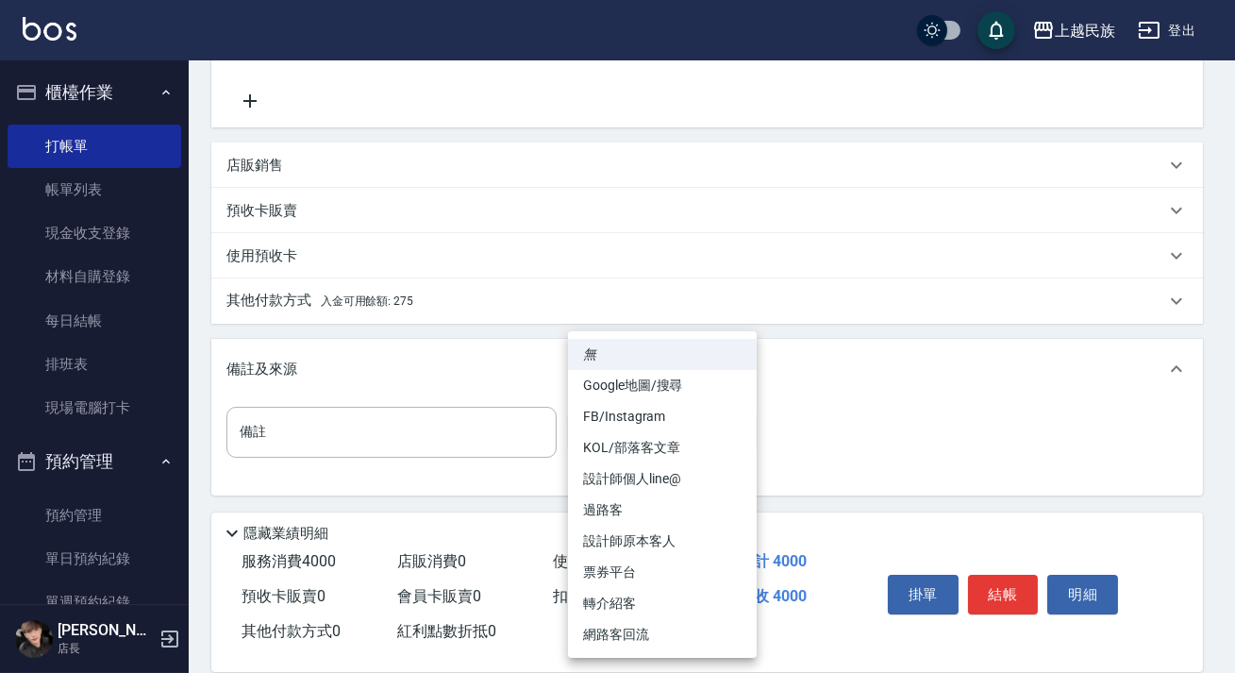
click at [665, 539] on li "設計師原本客人" at bounding box center [662, 541] width 189 height 31
type input "設計師原本客人"
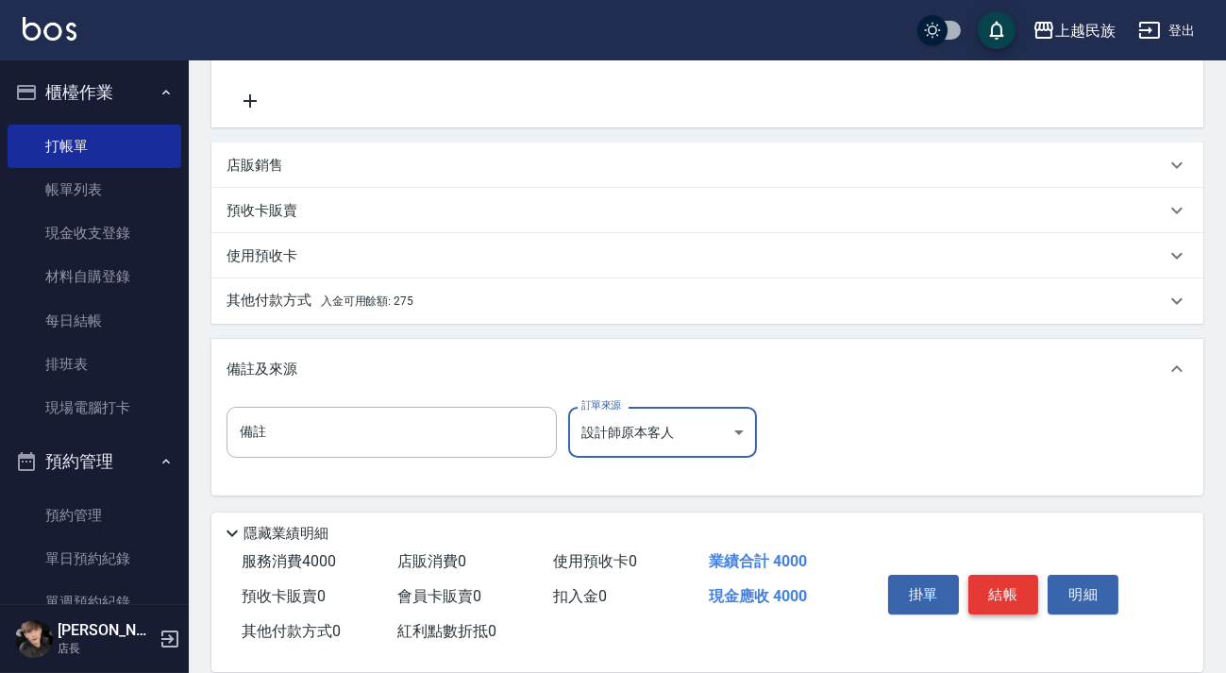
click at [1010, 575] on button "結帳" at bounding box center [1003, 595] width 71 height 40
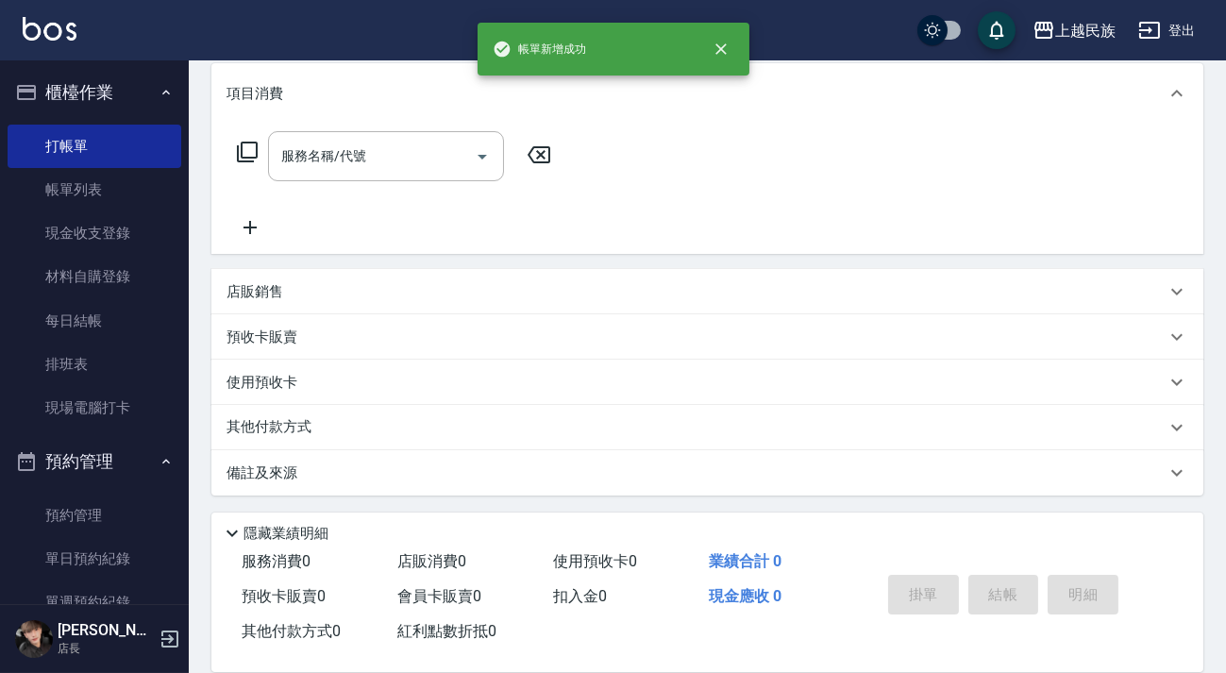
scroll to position [0, 0]
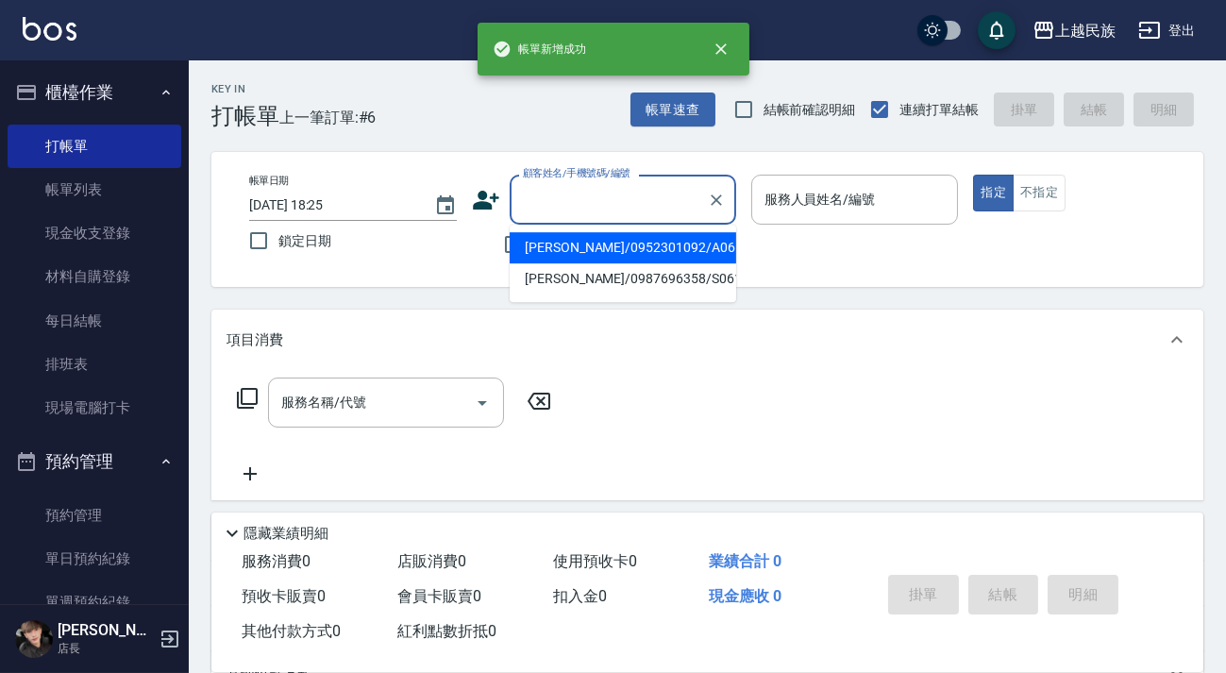
click at [663, 199] on input "顧客姓名/手機號碼/編號" at bounding box center [608, 199] width 181 height 33
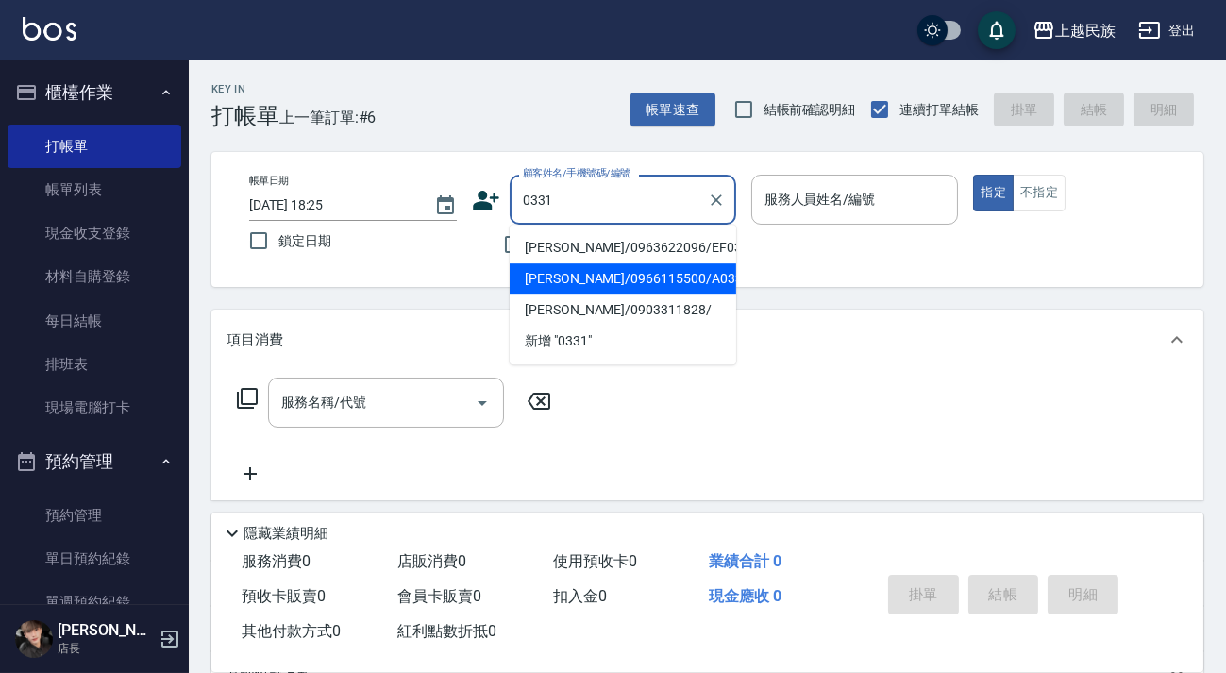
click at [622, 283] on li "[PERSON_NAME]/0966115500/A033111" at bounding box center [623, 278] width 226 height 31
type input "[PERSON_NAME]/0966115500/A033111"
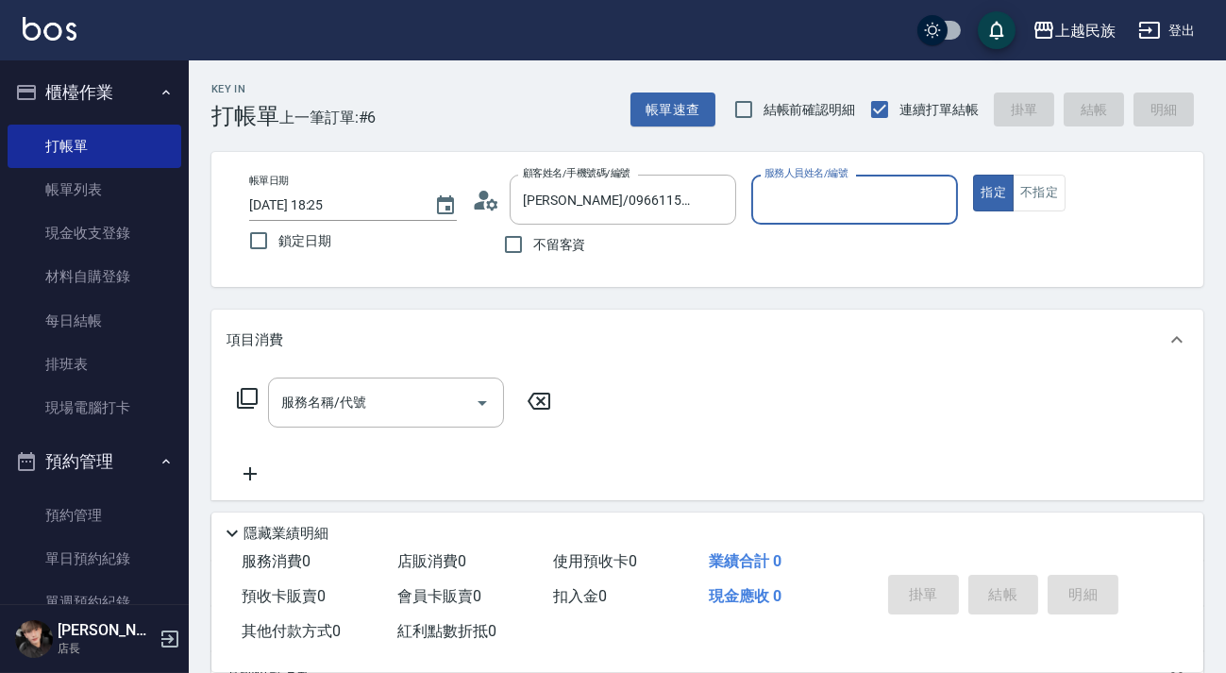
type input "[PERSON_NAME]-2"
click at [973, 175] on button "指定" at bounding box center [993, 193] width 41 height 37
click at [294, 416] on input "服務名稱/代號" at bounding box center [371, 402] width 191 height 33
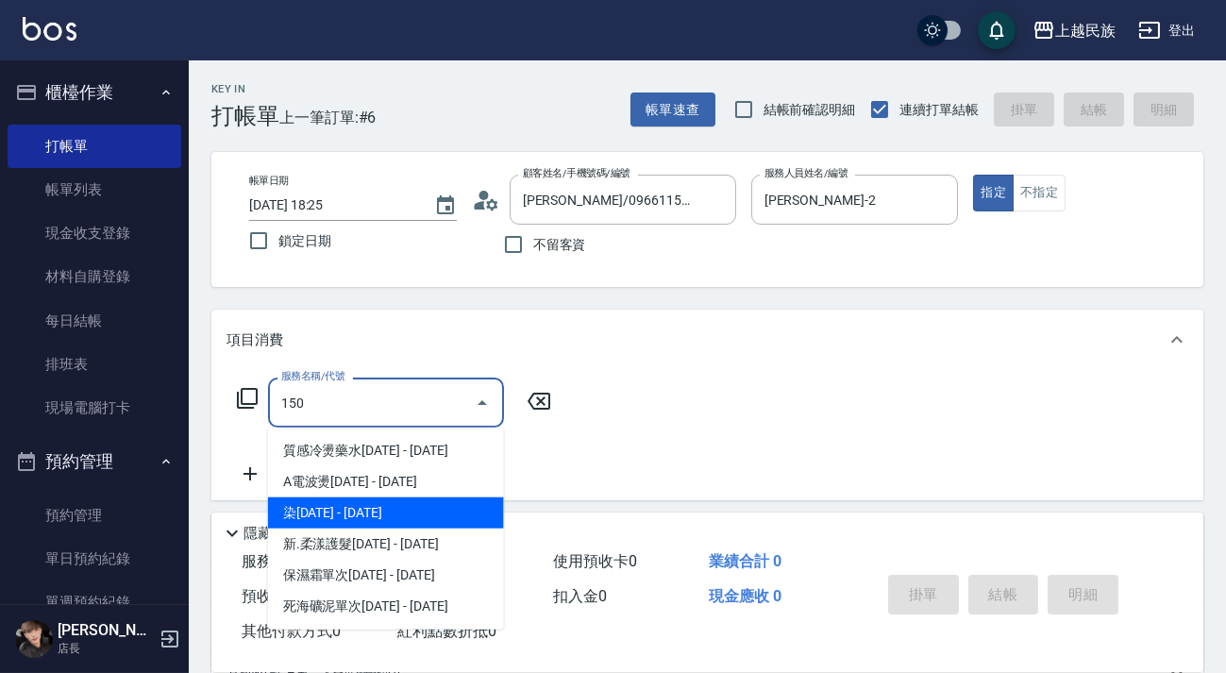
click at [323, 510] on span "染[DATE] - [DATE]" at bounding box center [386, 512] width 236 height 31
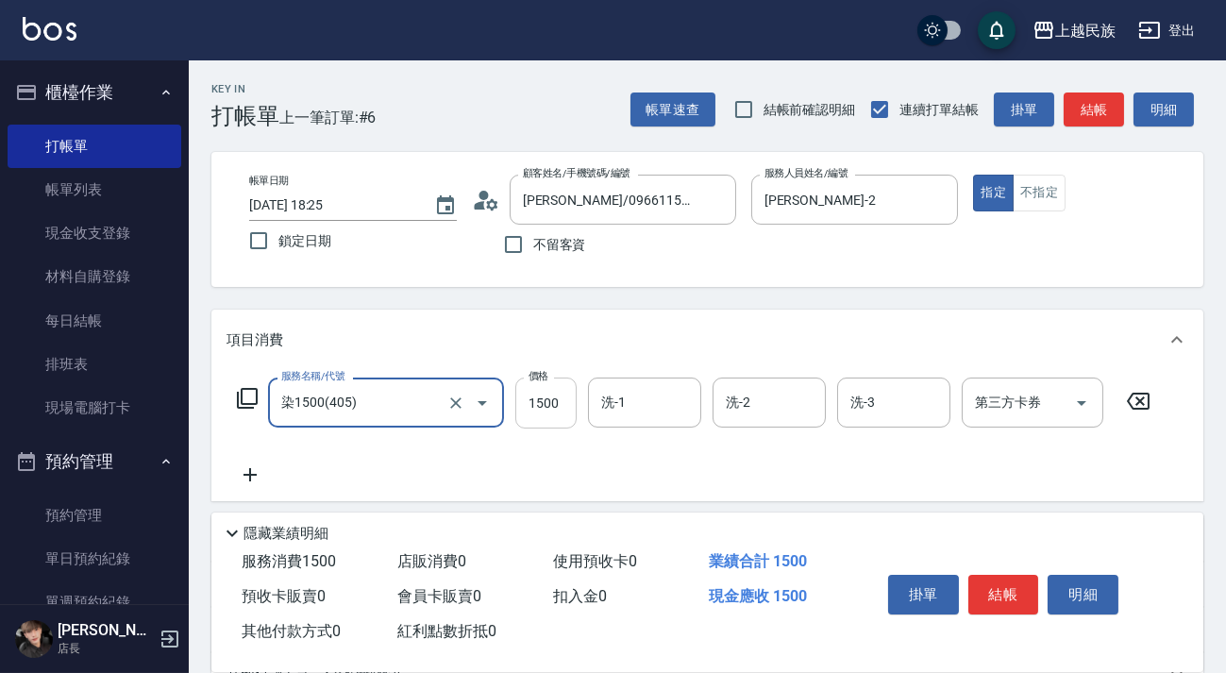
type input "染1500(405)"
click at [566, 396] on input "1500" at bounding box center [545, 402] width 61 height 51
type input "2300"
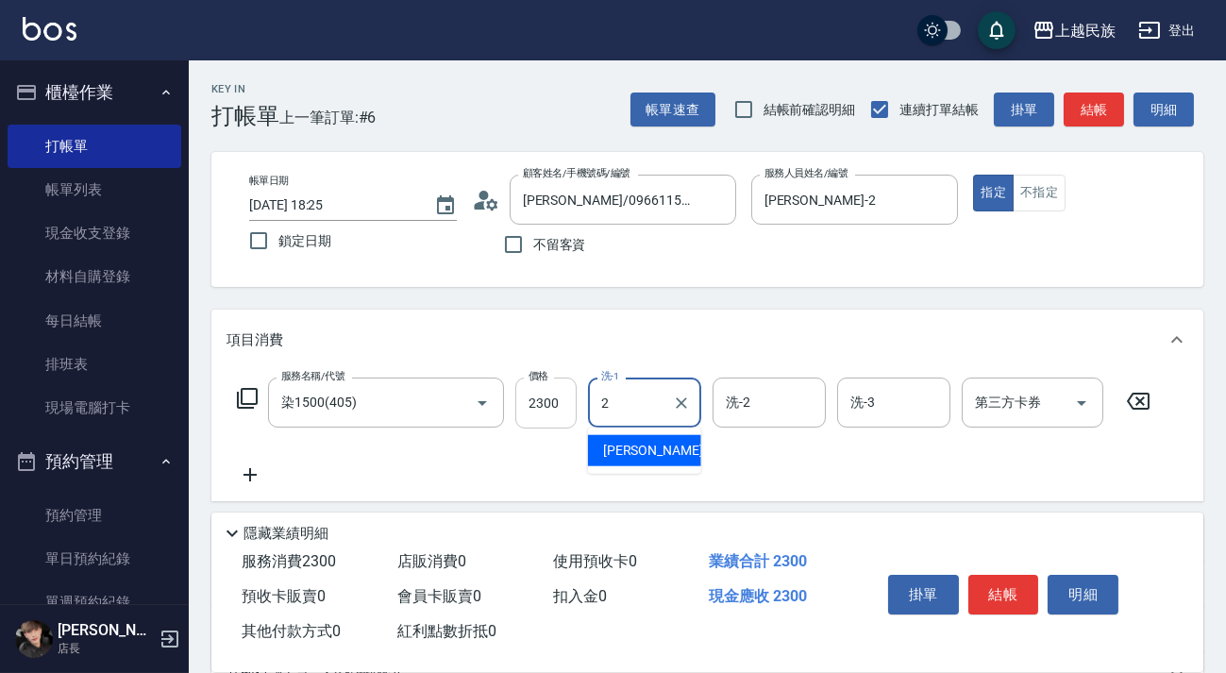
type input "[PERSON_NAME]-2"
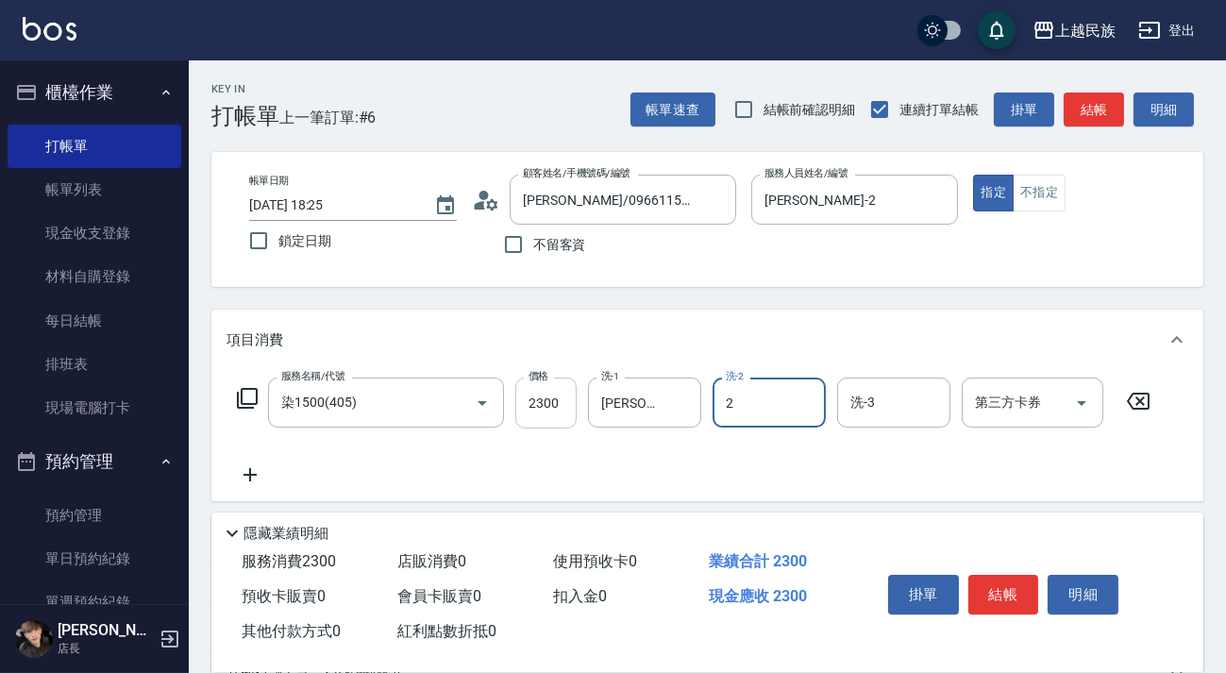
type input "[PERSON_NAME]-2"
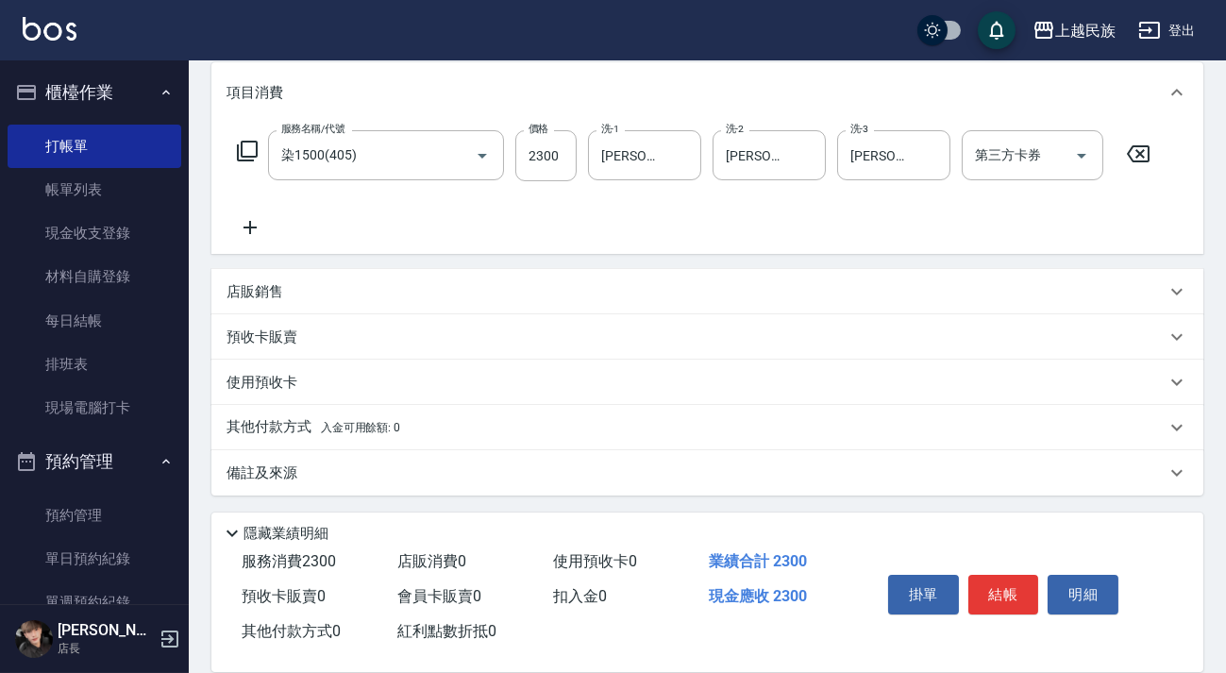
click at [621, 481] on div "備註及來源" at bounding box center [707, 472] width 992 height 45
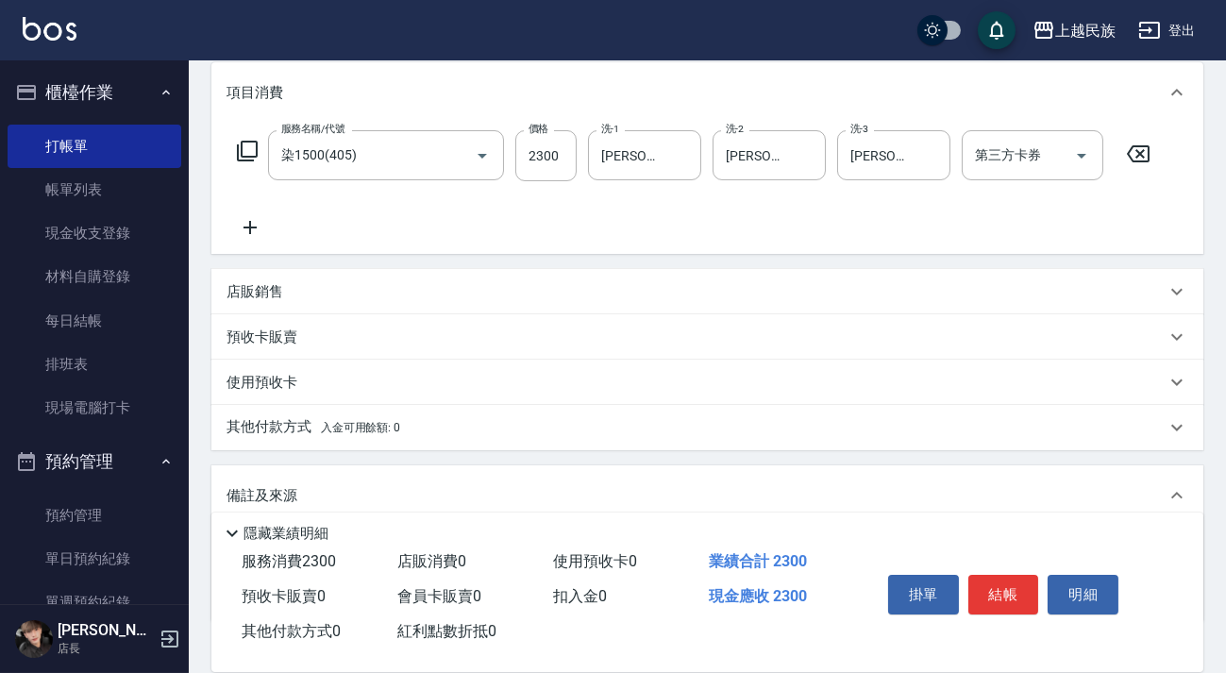
scroll to position [374, 0]
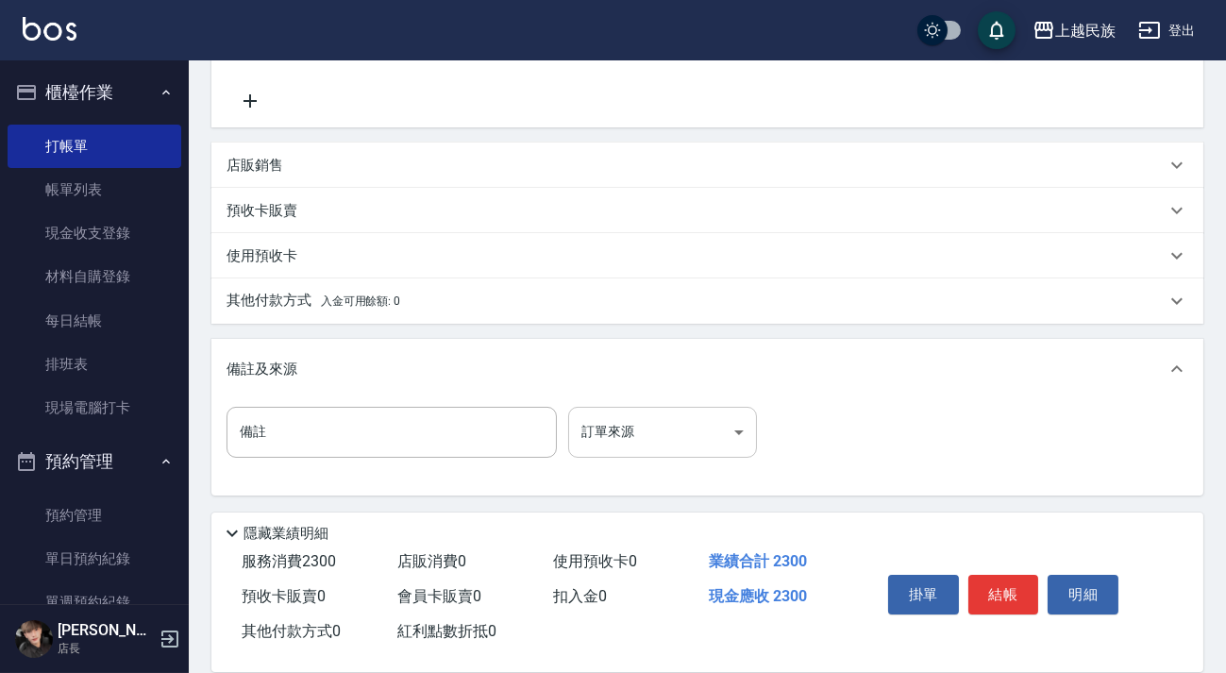
click at [679, 433] on body "上越民族 登出 櫃檯作業 打帳單 帳單列表 現金收支登錄 材料自購登錄 每日結帳 排班表 現場電腦打卡 預約管理 預約管理 單日預約紀錄 單週預約紀錄 報表及…" at bounding box center [613, 149] width 1226 height 1046
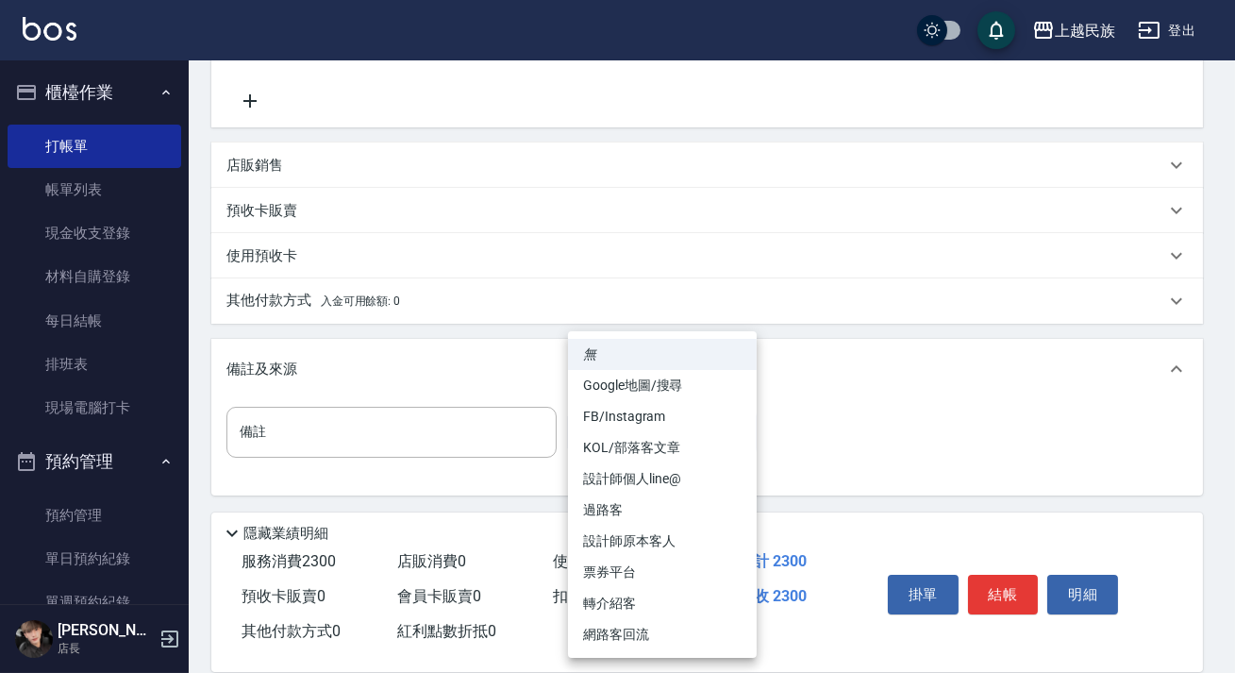
click at [675, 536] on li "設計師原本客人" at bounding box center [662, 541] width 189 height 31
type input "設計師原本客人"
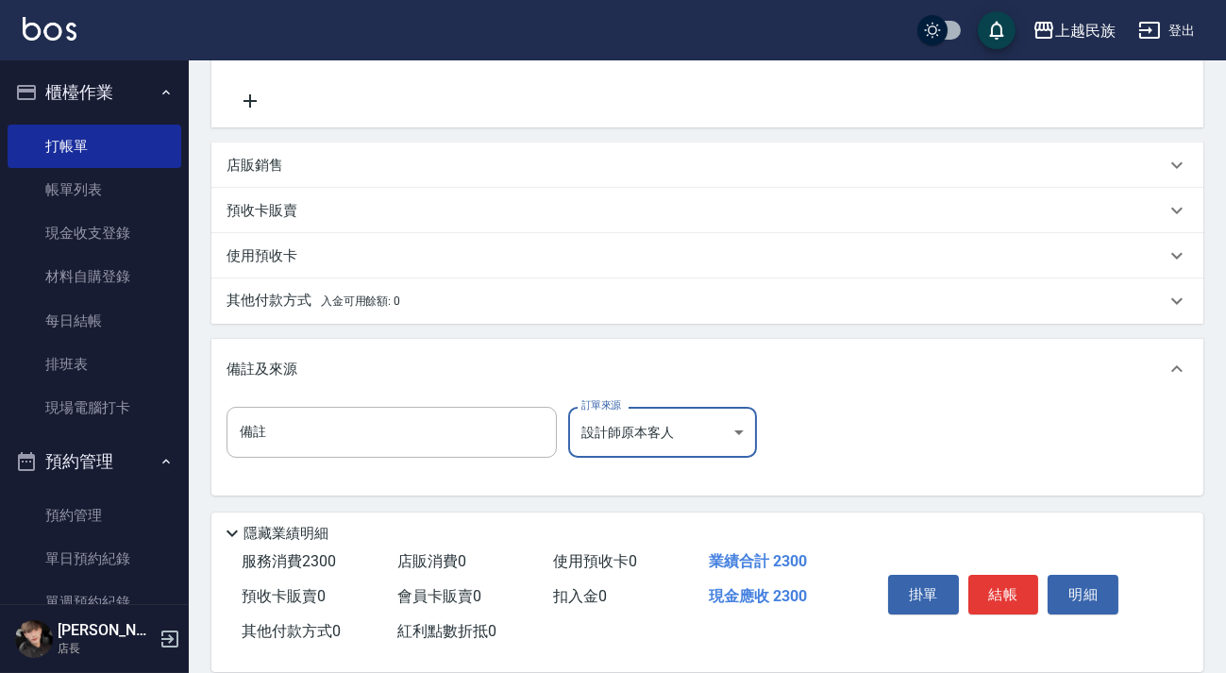
click at [451, 296] on div "其他付款方式 入金可用餘額: 0" at bounding box center [695, 301] width 939 height 21
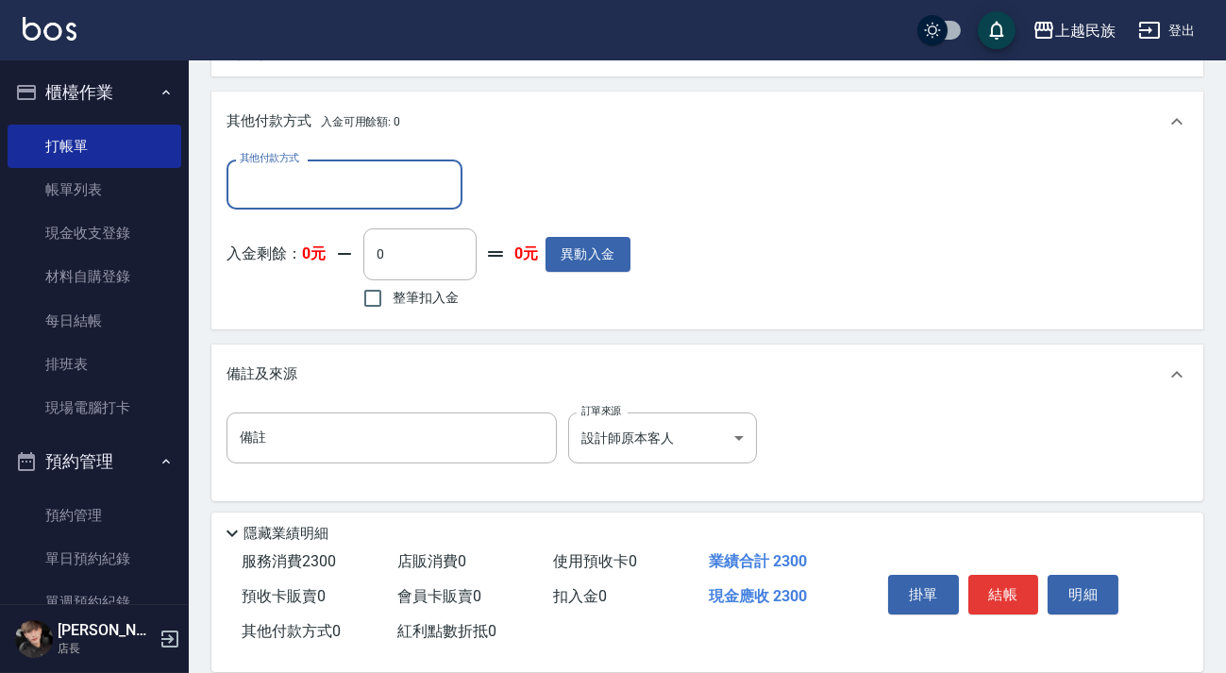
scroll to position [0, 0]
click at [423, 203] on div "其他付款方式" at bounding box center [344, 184] width 236 height 50
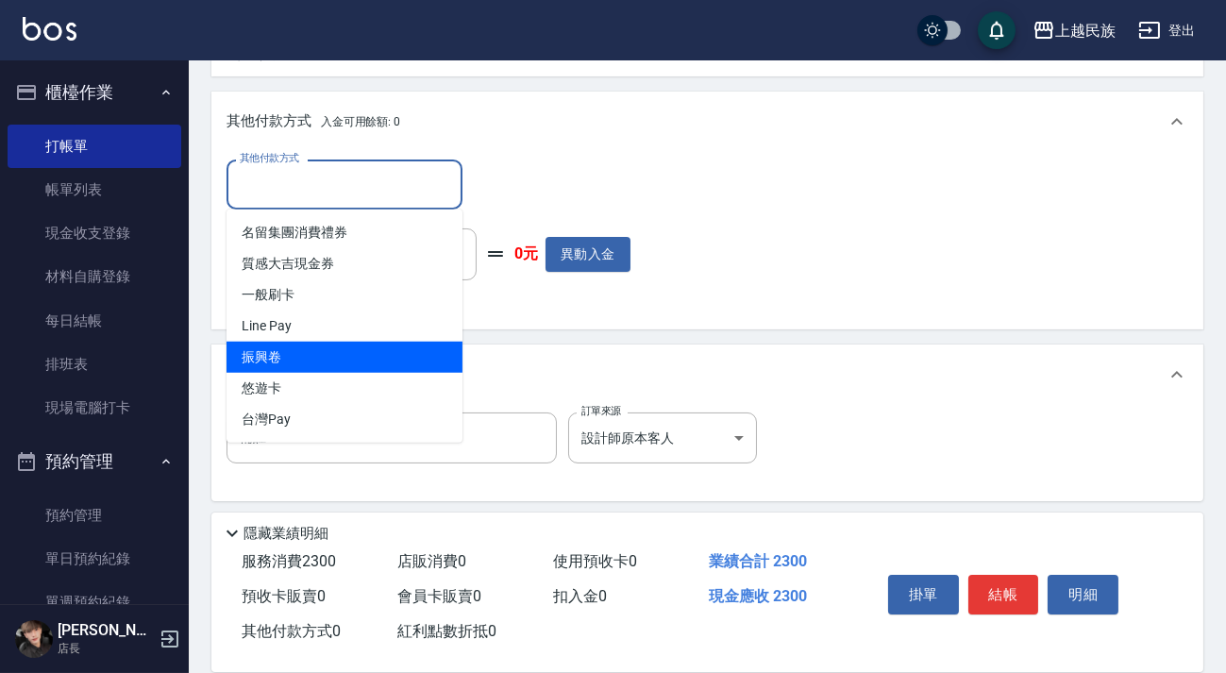
click at [388, 328] on span "Line Pay" at bounding box center [344, 325] width 236 height 31
type input "Line Pay"
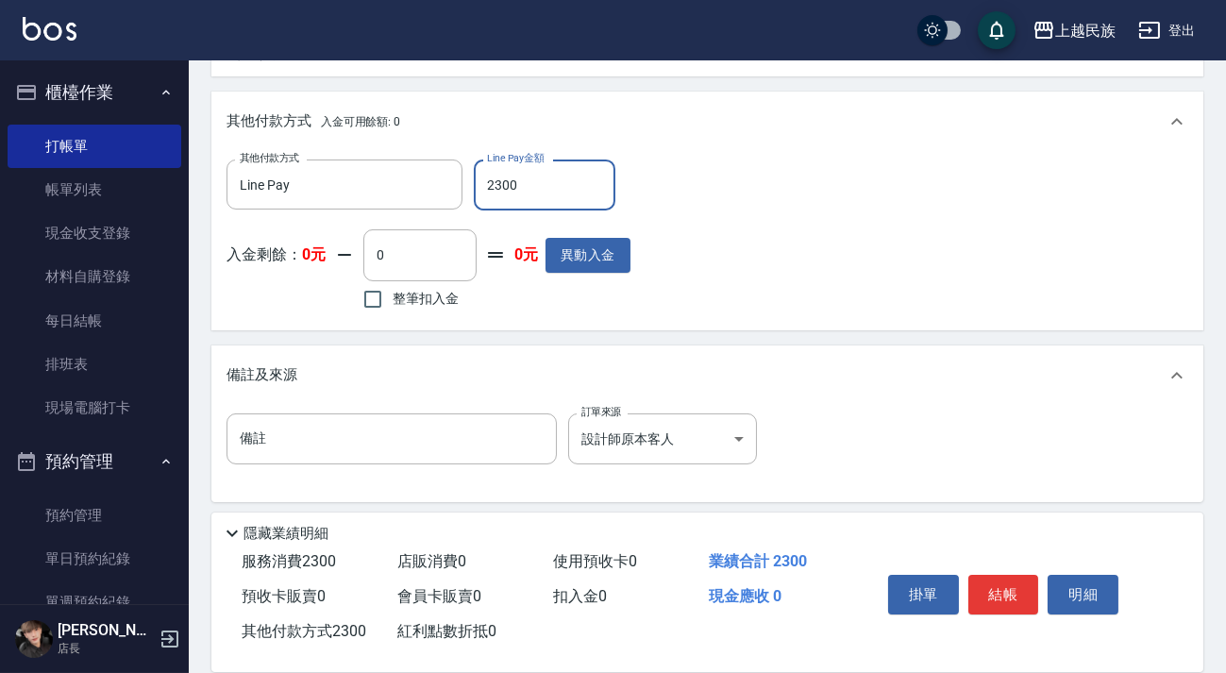
scroll to position [581, 0]
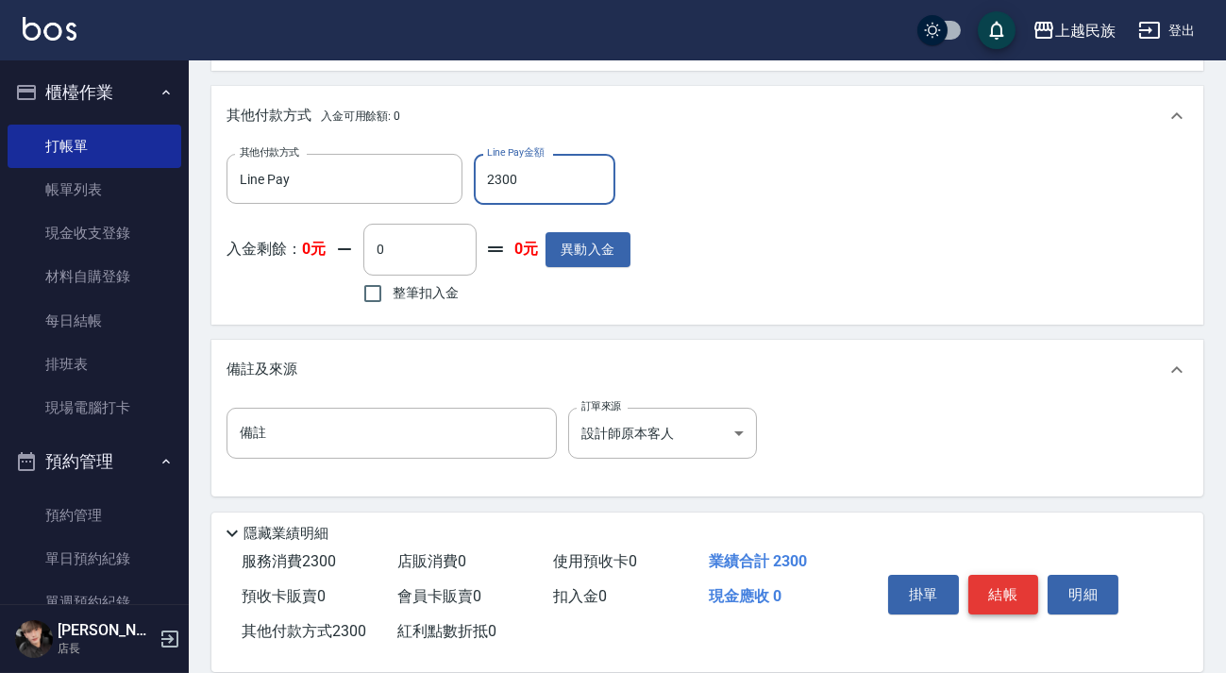
type input "2300"
click at [982, 575] on button "結帳" at bounding box center [1003, 595] width 71 height 40
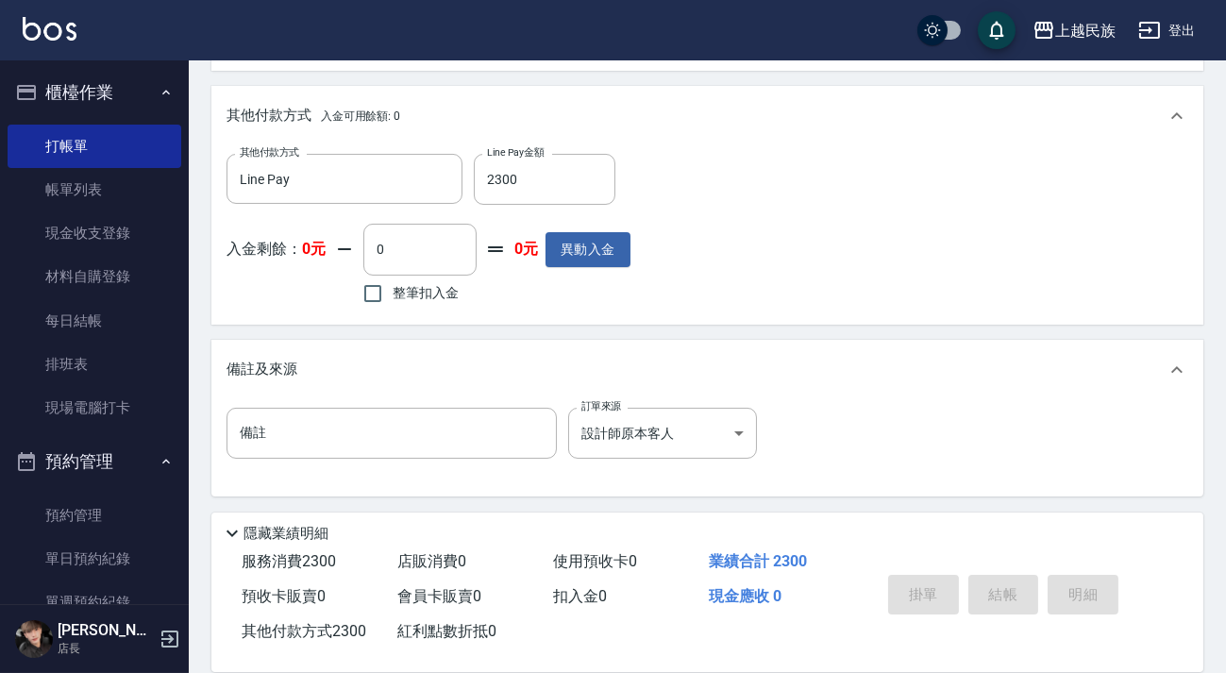
type input "[DATE] 18:26"
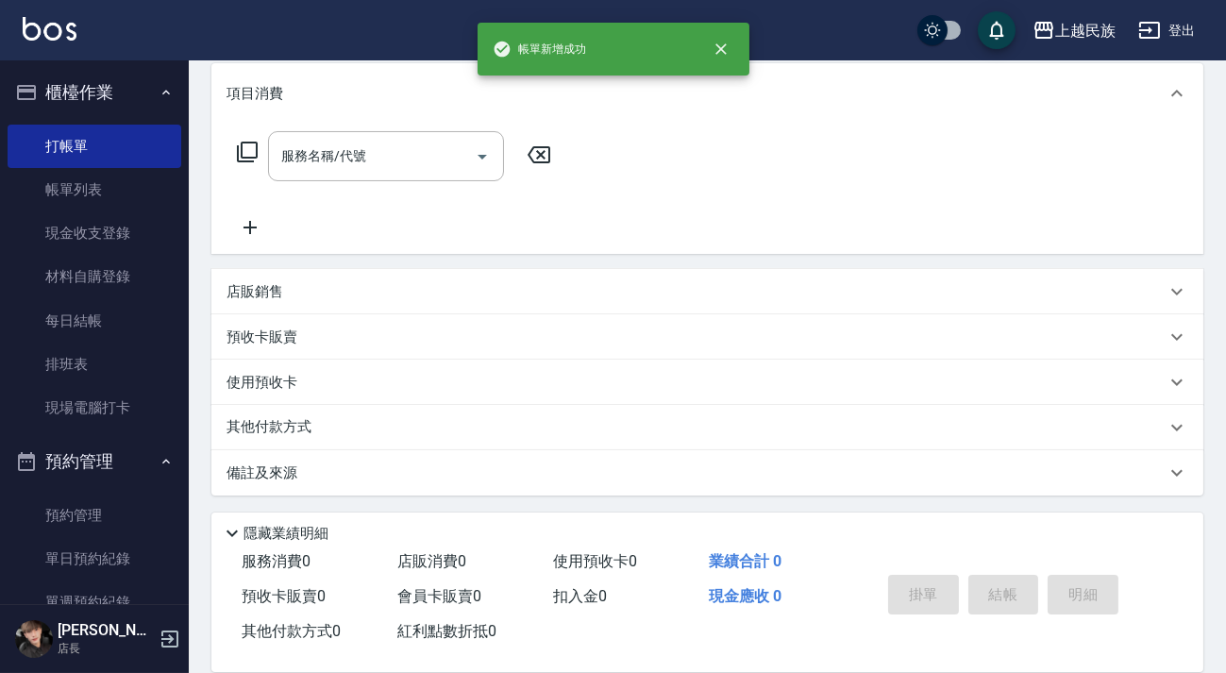
scroll to position [0, 0]
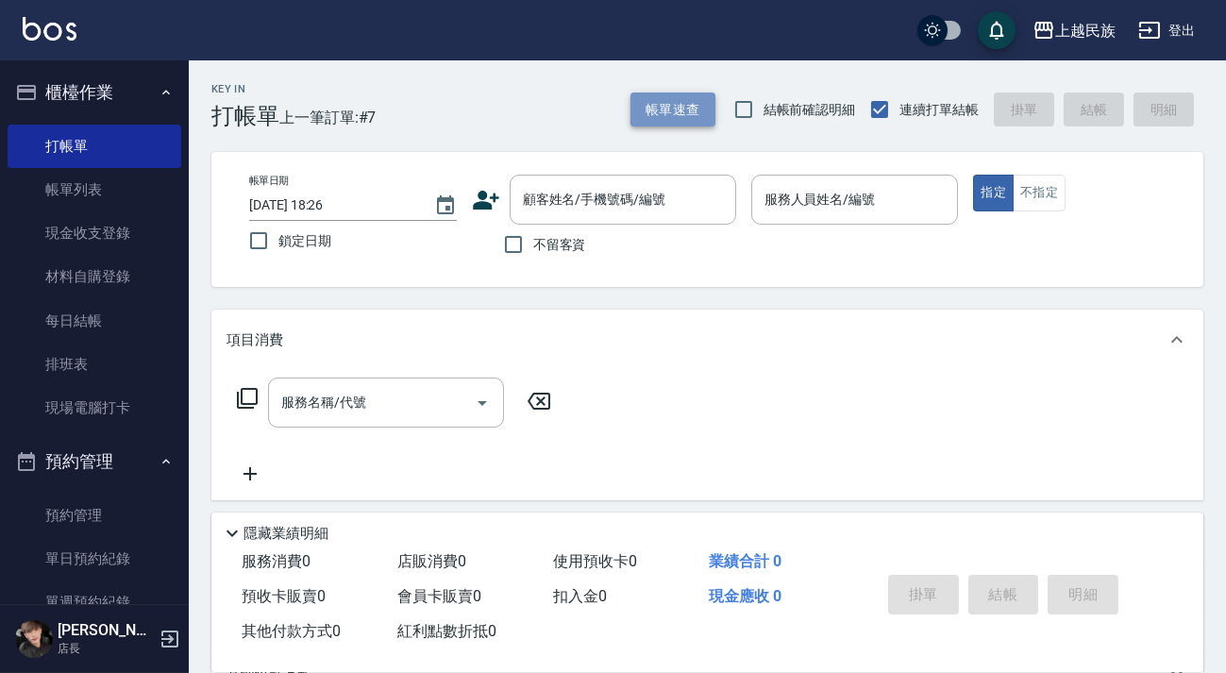
click at [670, 111] on button "帳單速查" at bounding box center [672, 109] width 85 height 35
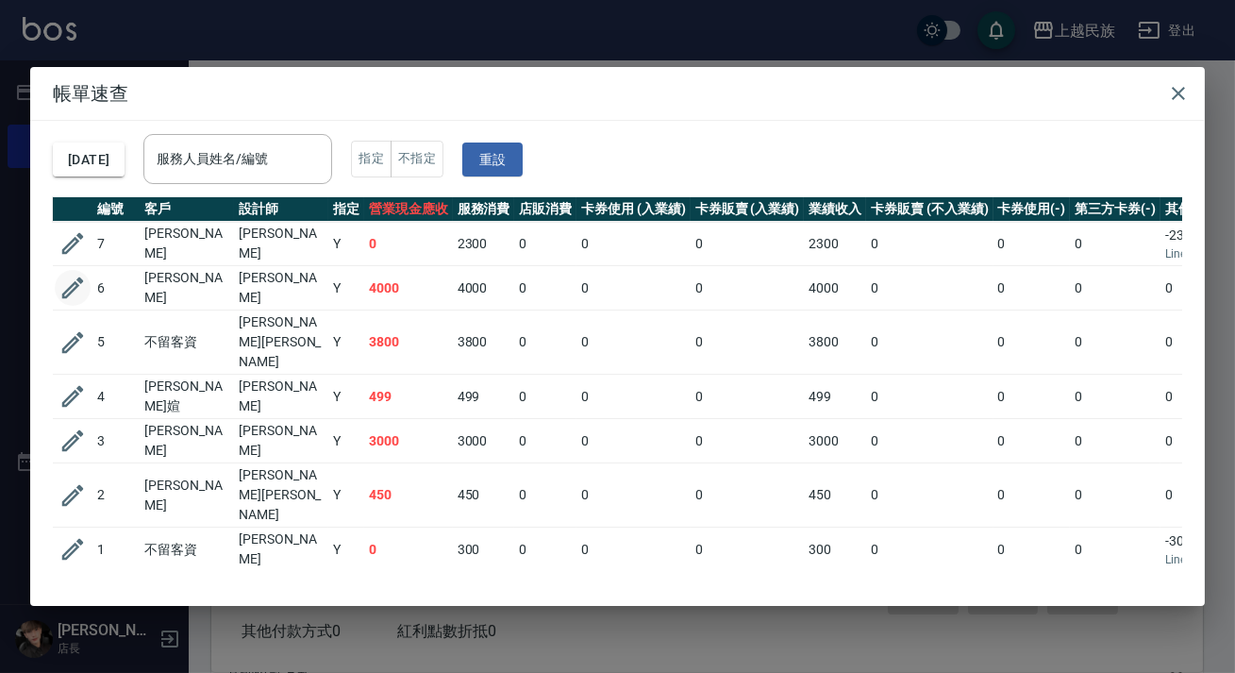
click at [74, 287] on icon "button" at bounding box center [72, 288] width 28 height 28
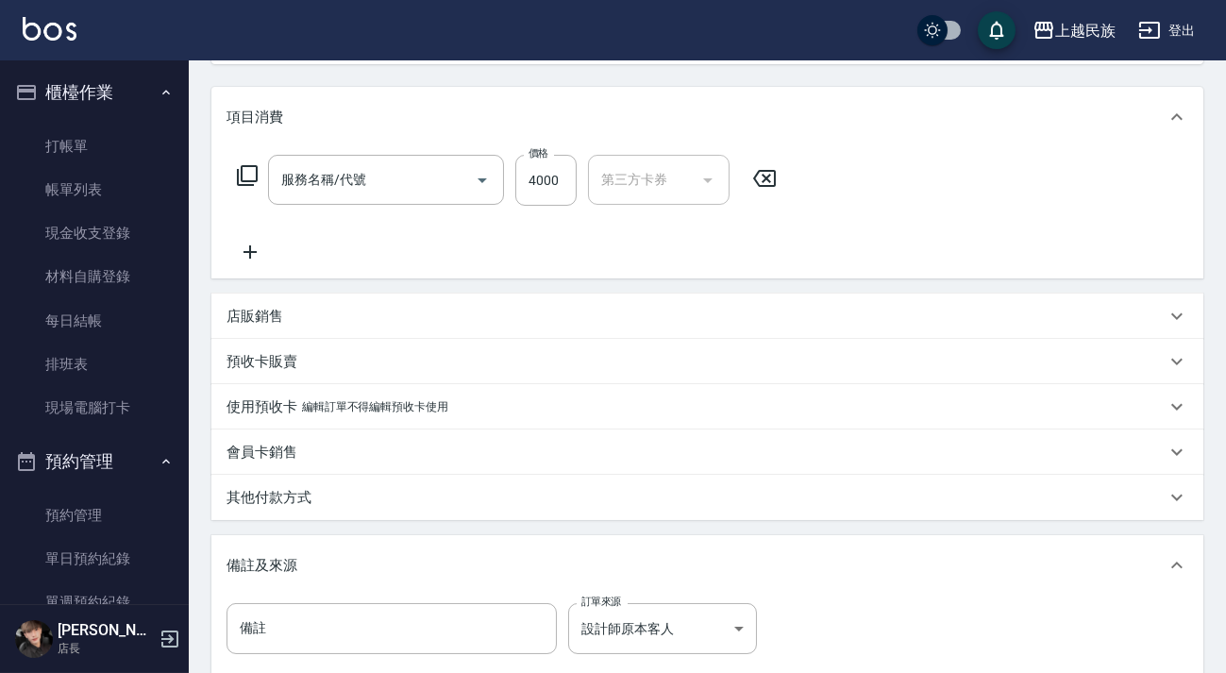
type input "[DATE] 18:25"
type input "[PERSON_NAME]-2"
type input "設計師原本客人"
type input "極致羽毛接髮重整4000(714)"
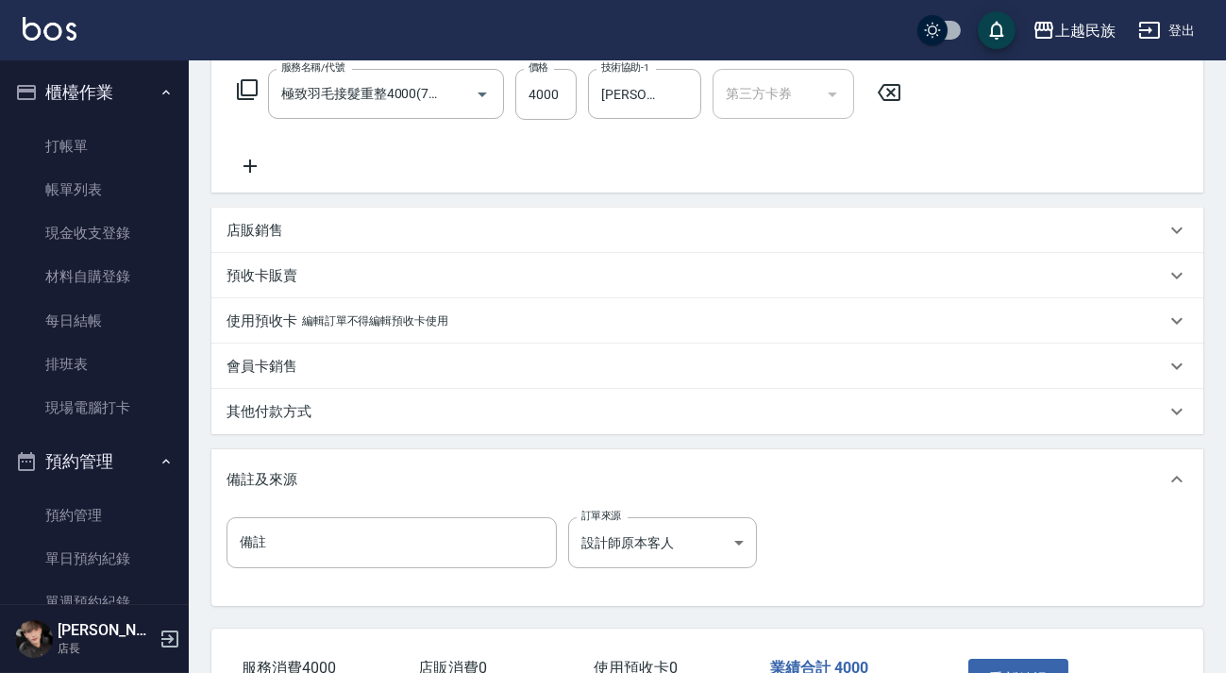
type input "[PERSON_NAME]/0952301092/A061321"
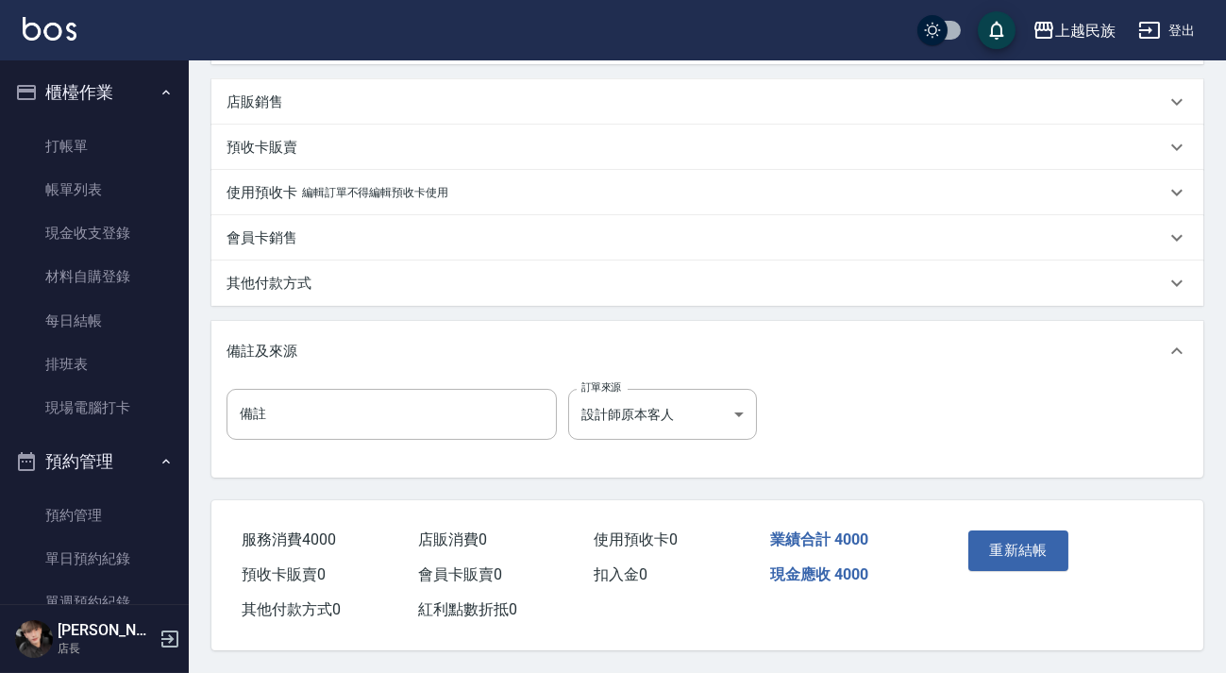
click at [428, 277] on div "其他付款方式" at bounding box center [695, 284] width 939 height 20
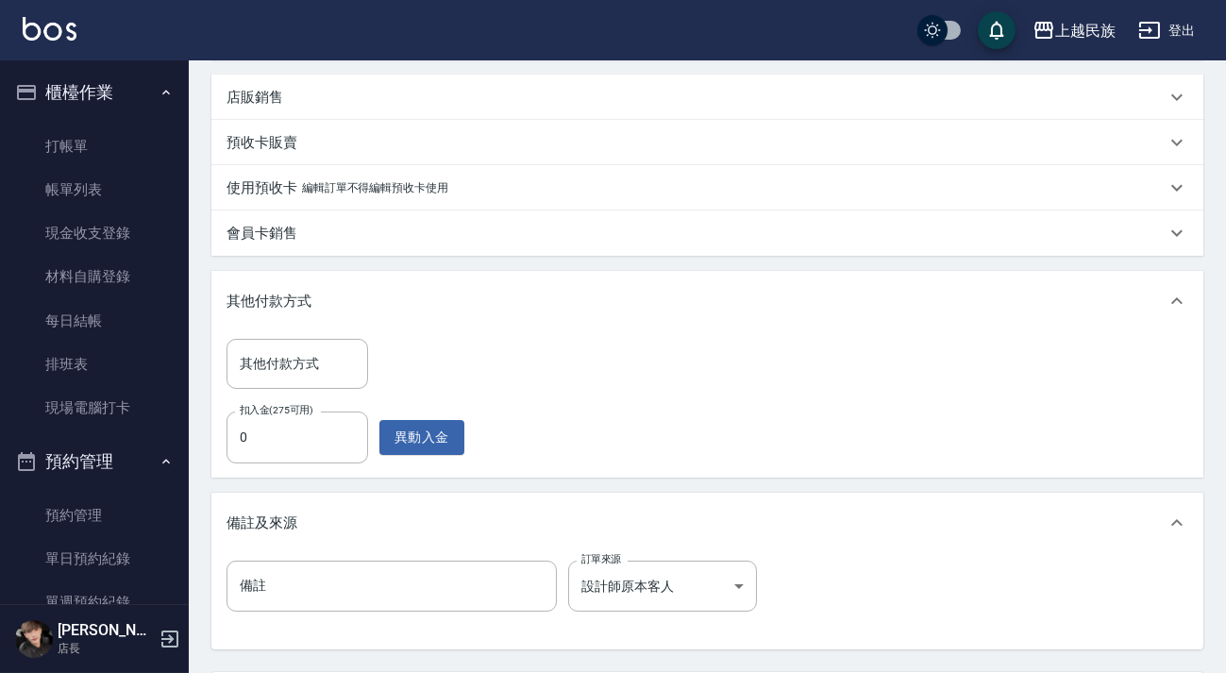
scroll to position [618, 0]
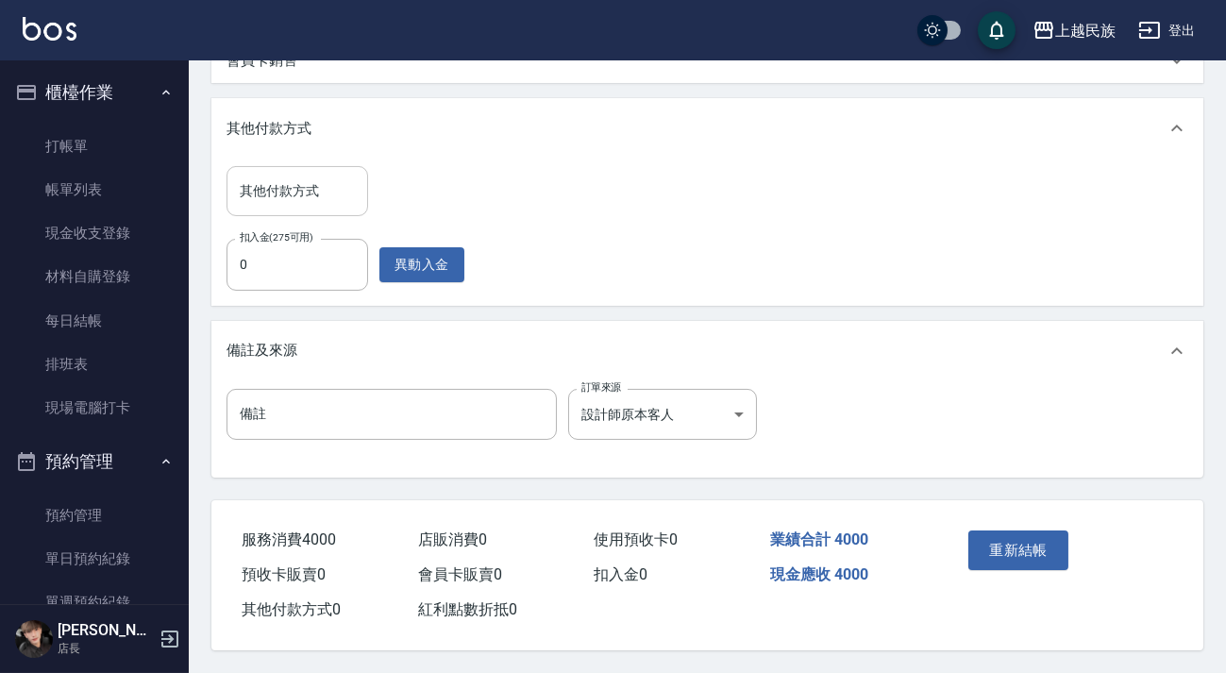
click at [329, 181] on input "其他付款方式" at bounding box center [297, 191] width 125 height 33
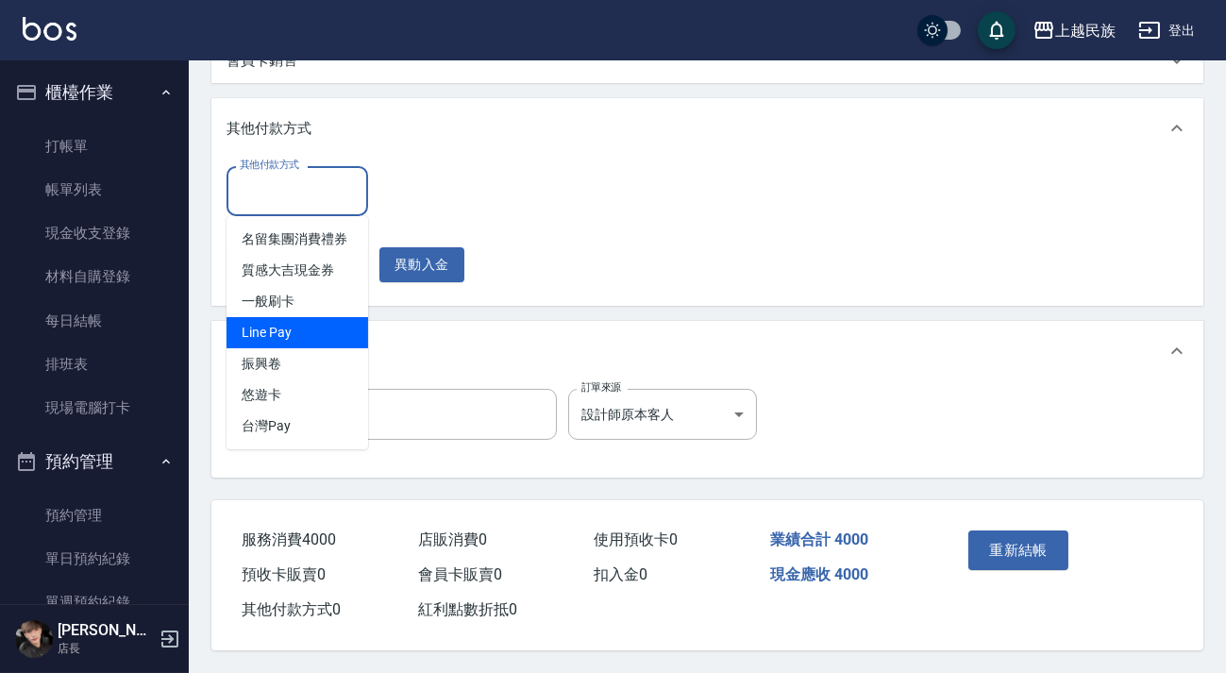
click at [335, 322] on span "Line Pay" at bounding box center [297, 332] width 142 height 31
type input "Line Pay"
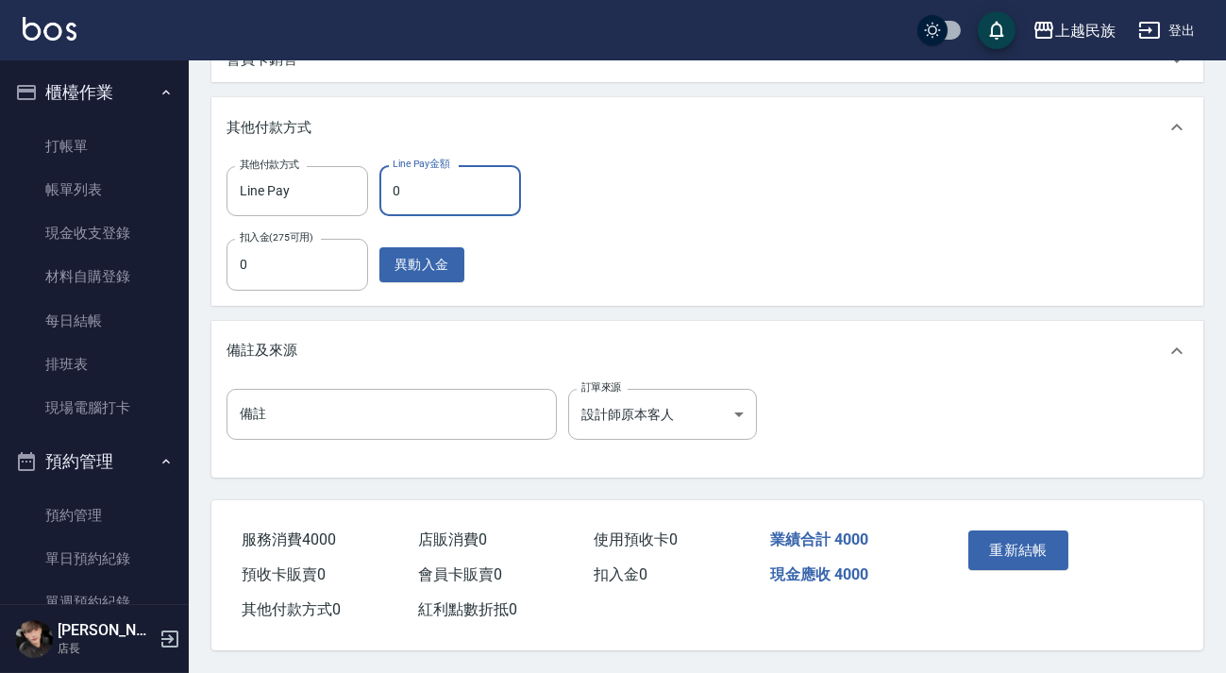
click at [489, 192] on input "0" at bounding box center [450, 190] width 142 height 51
type input "4000"
click at [1003, 561] on button "重新結帳" at bounding box center [1018, 550] width 100 height 40
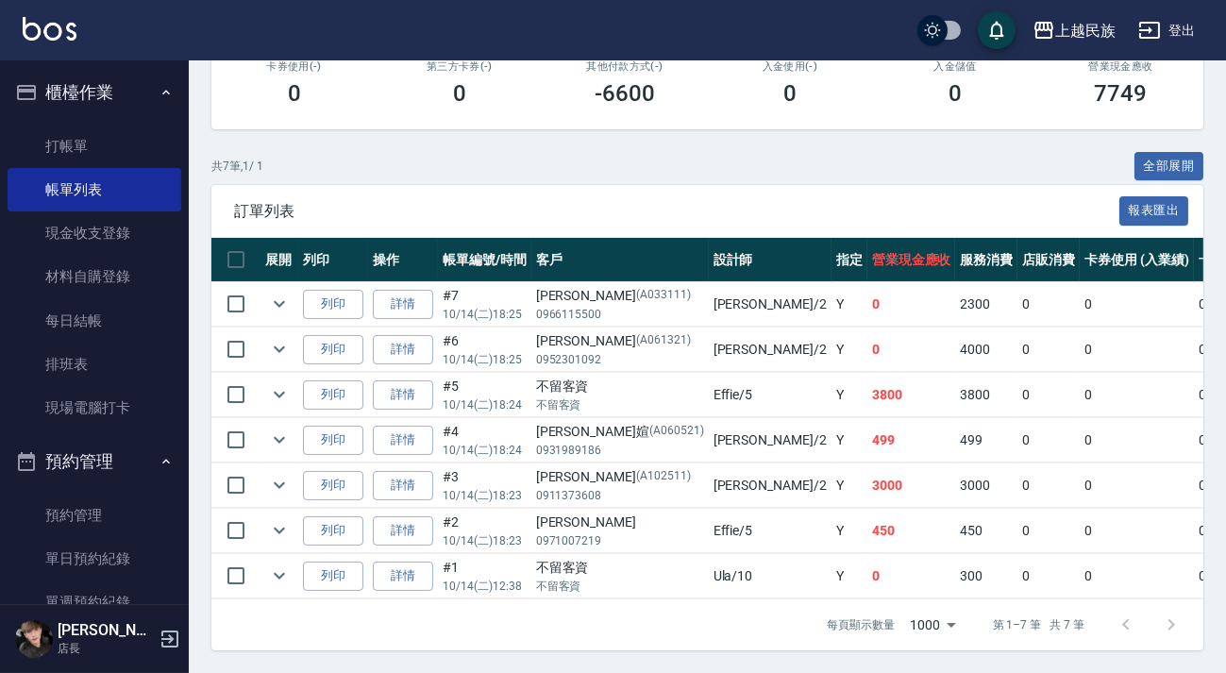
scroll to position [244, 0]
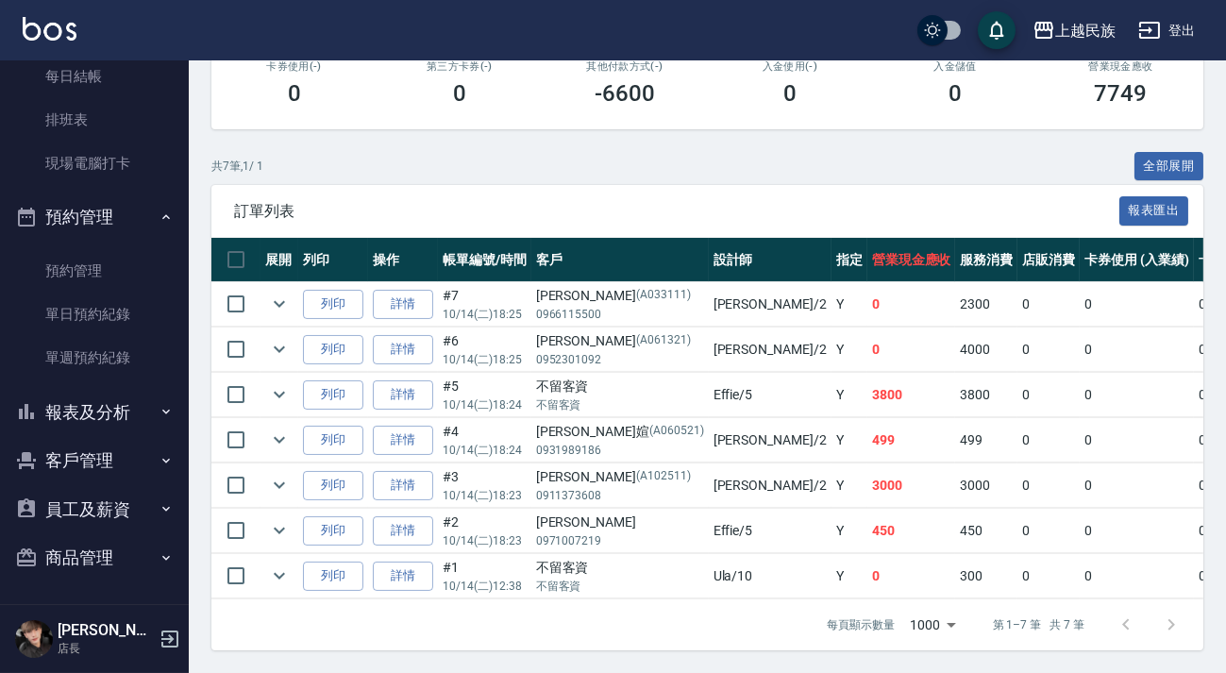
click at [112, 228] on button "預約管理" at bounding box center [95, 216] width 174 height 49
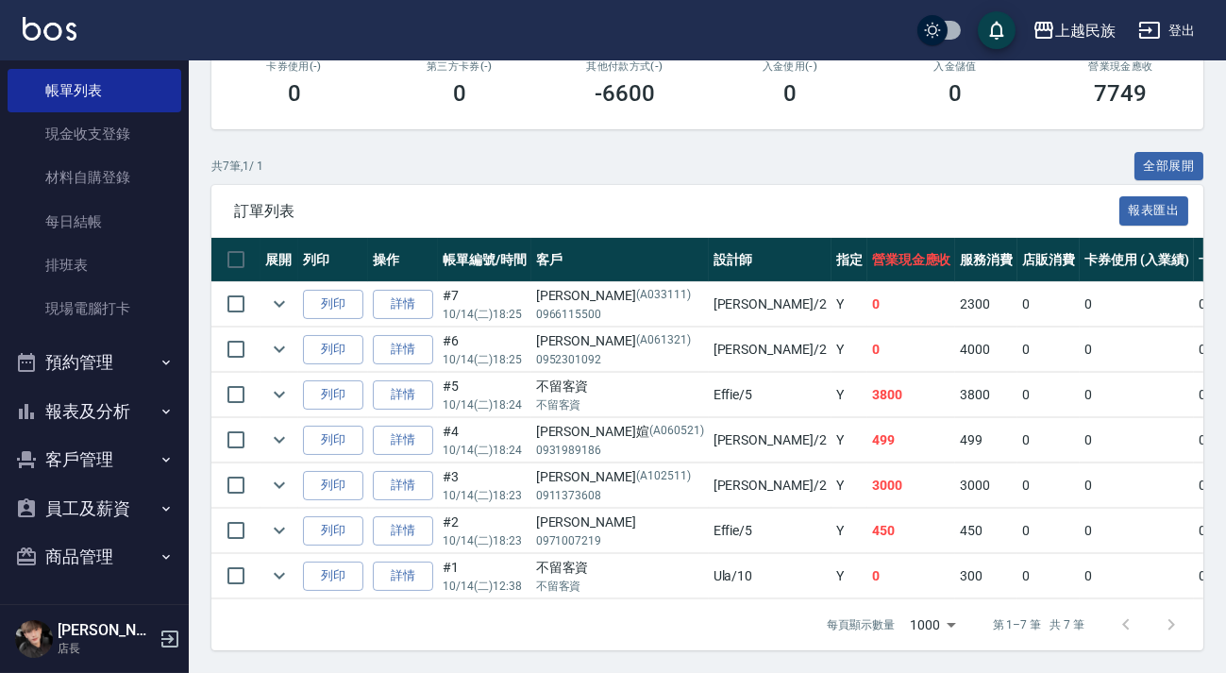
scroll to position [99, 0]
click at [125, 406] on button "報表及分析" at bounding box center [95, 411] width 174 height 49
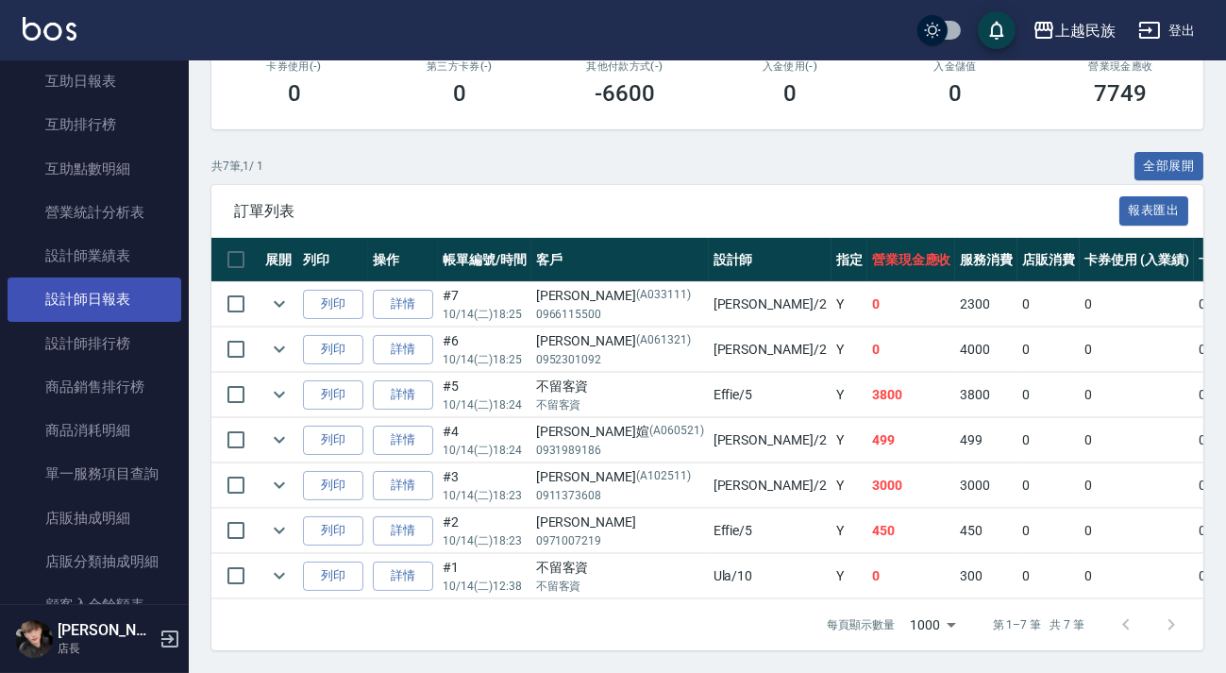
click at [112, 292] on link "設計師日報表" at bounding box center [95, 298] width 174 height 43
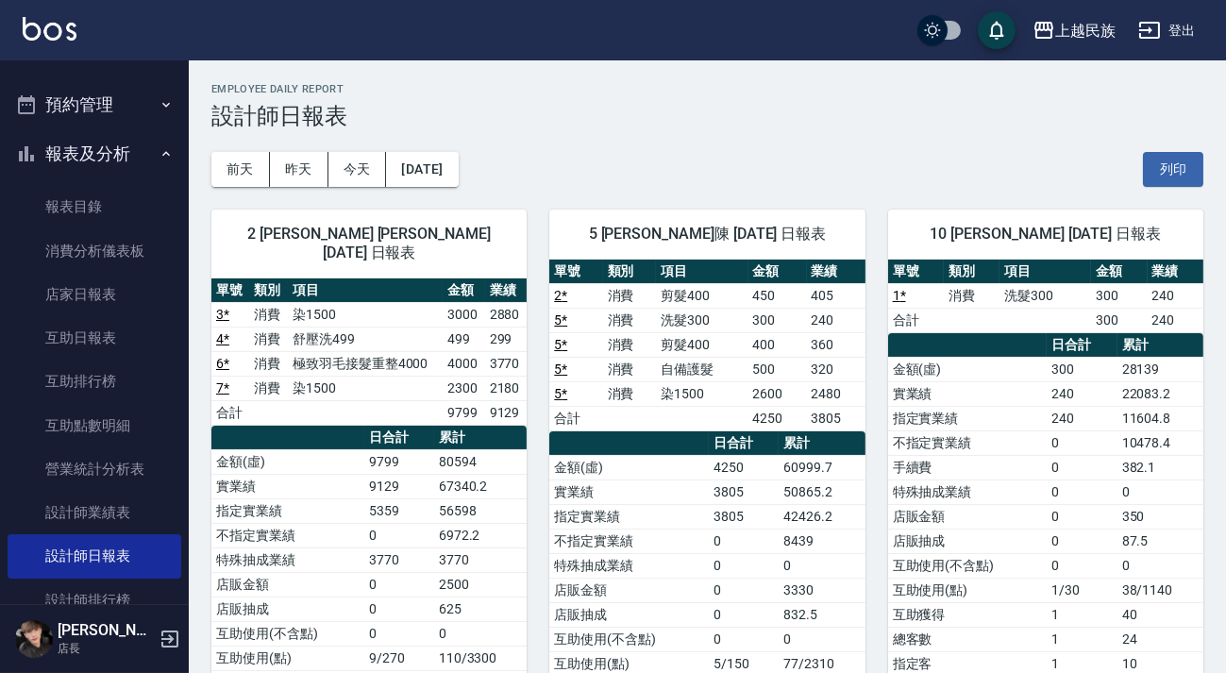
scroll to position [271, 0]
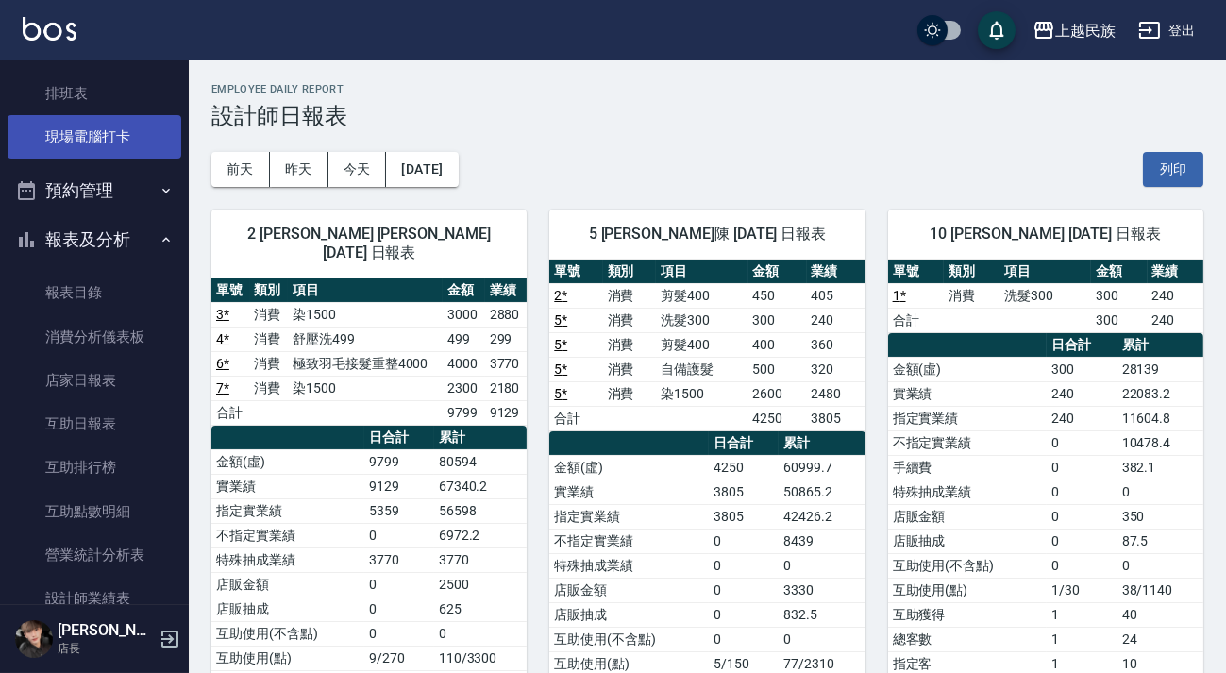
click at [103, 130] on link "現場電腦打卡" at bounding box center [95, 136] width 174 height 43
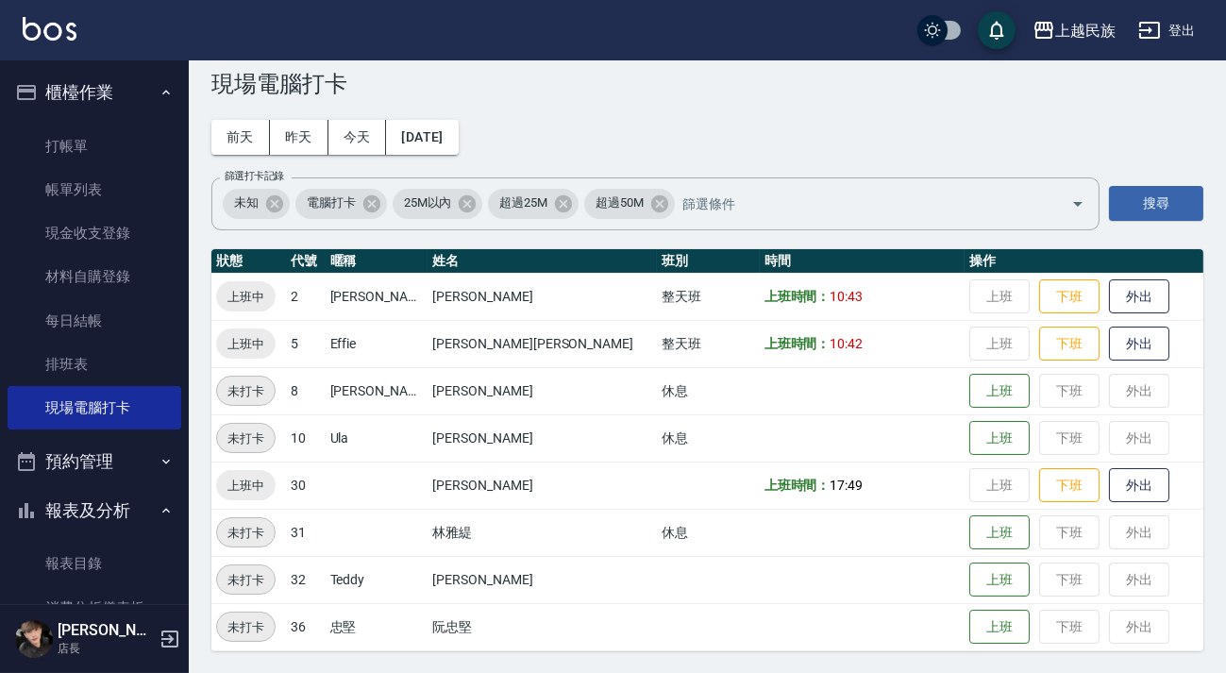
click at [66, 107] on button "櫃檯作業" at bounding box center [95, 92] width 174 height 49
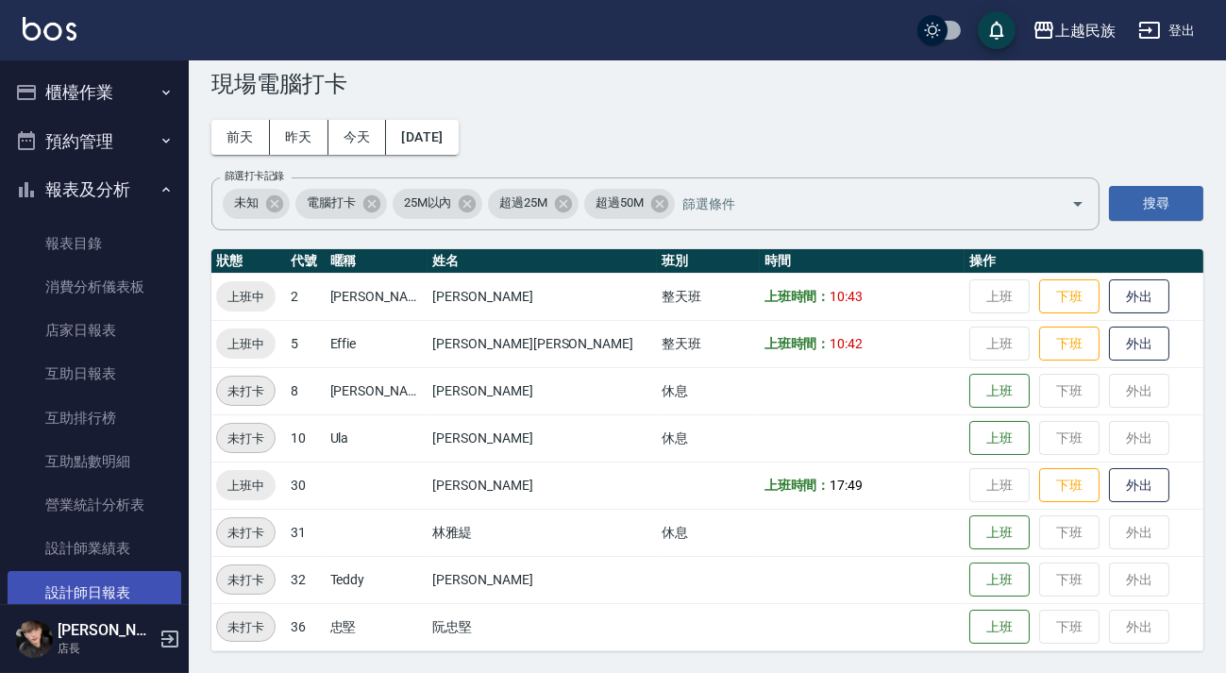
click at [123, 578] on link "設計師日報表" at bounding box center [95, 592] width 174 height 43
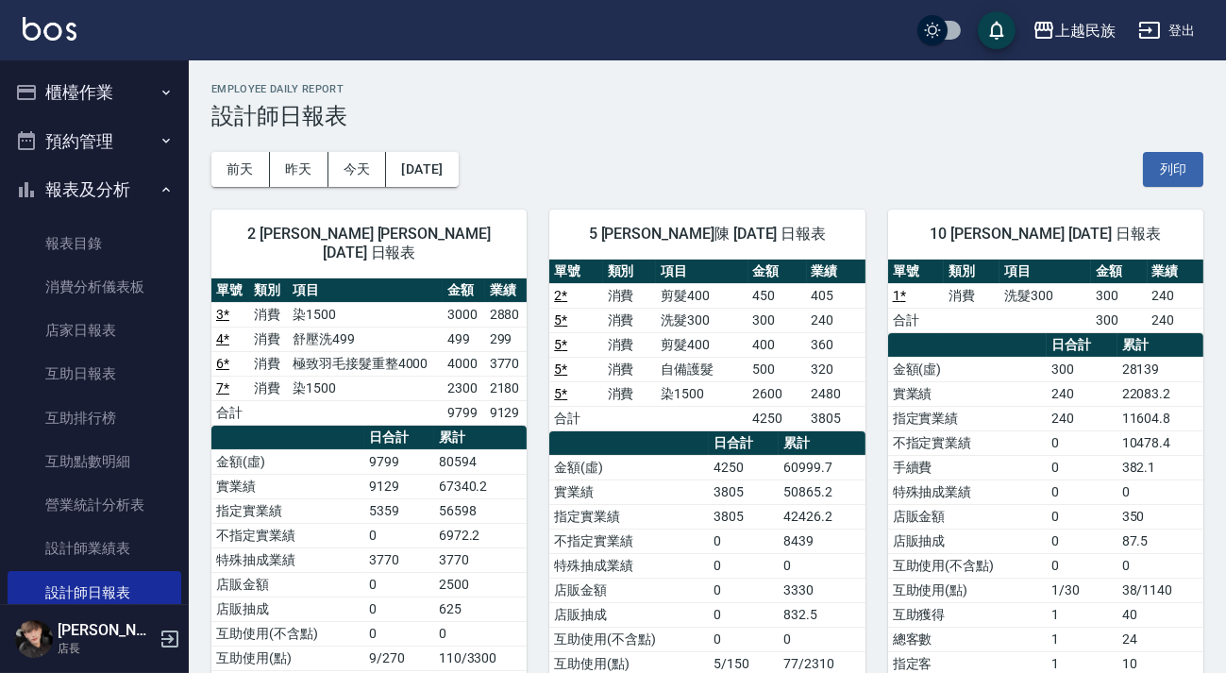
click at [55, 15] on div "上越民族 登出" at bounding box center [613, 30] width 1226 height 60
click at [100, 89] on button "櫃檯作業" at bounding box center [95, 92] width 174 height 49
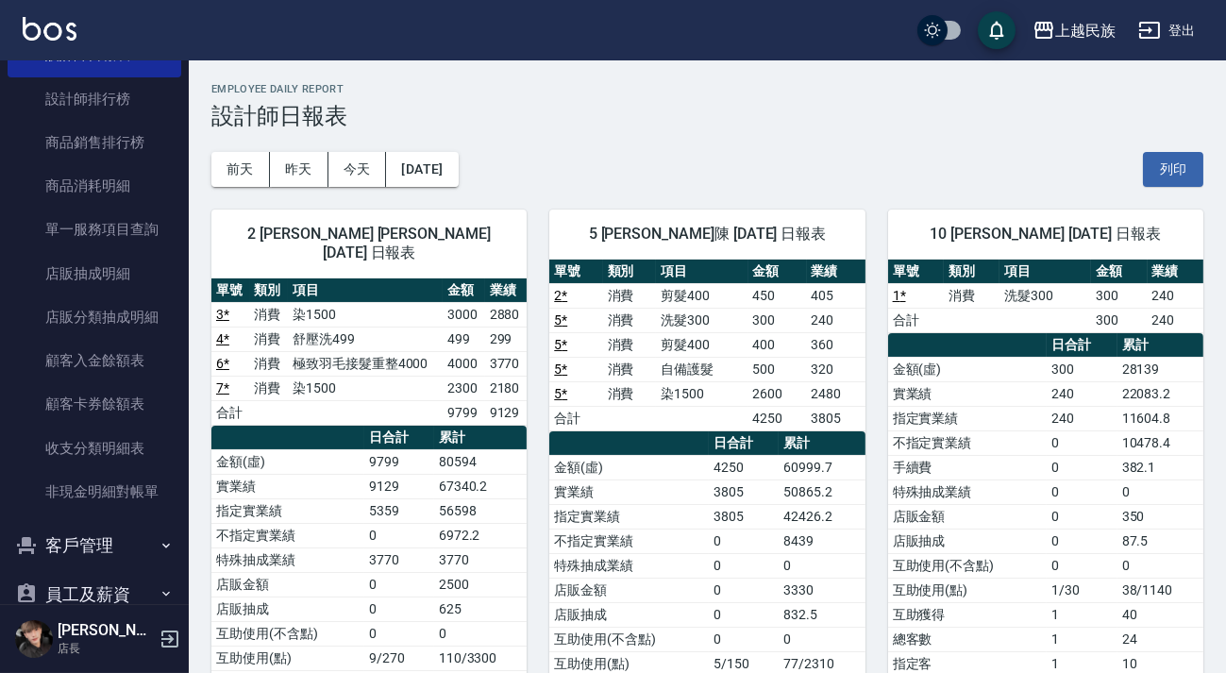
scroll to position [943, 0]
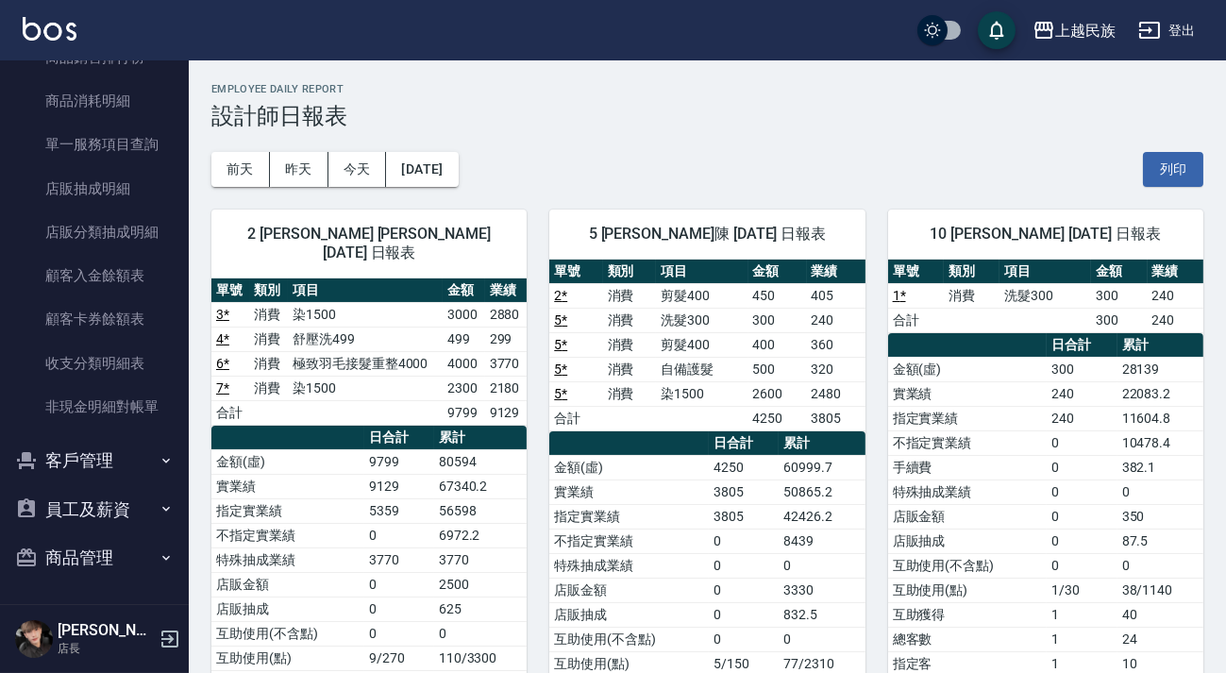
click at [103, 471] on button "客戶管理" at bounding box center [95, 460] width 174 height 49
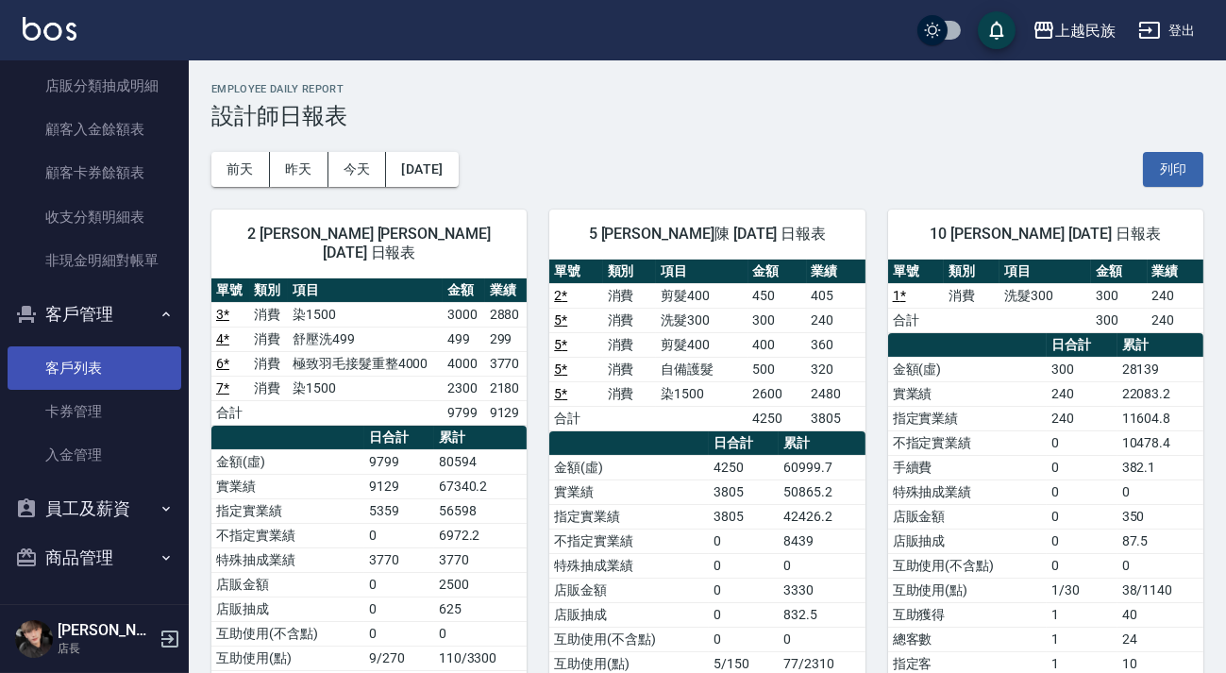
click at [126, 354] on link "客戶列表" at bounding box center [95, 367] width 174 height 43
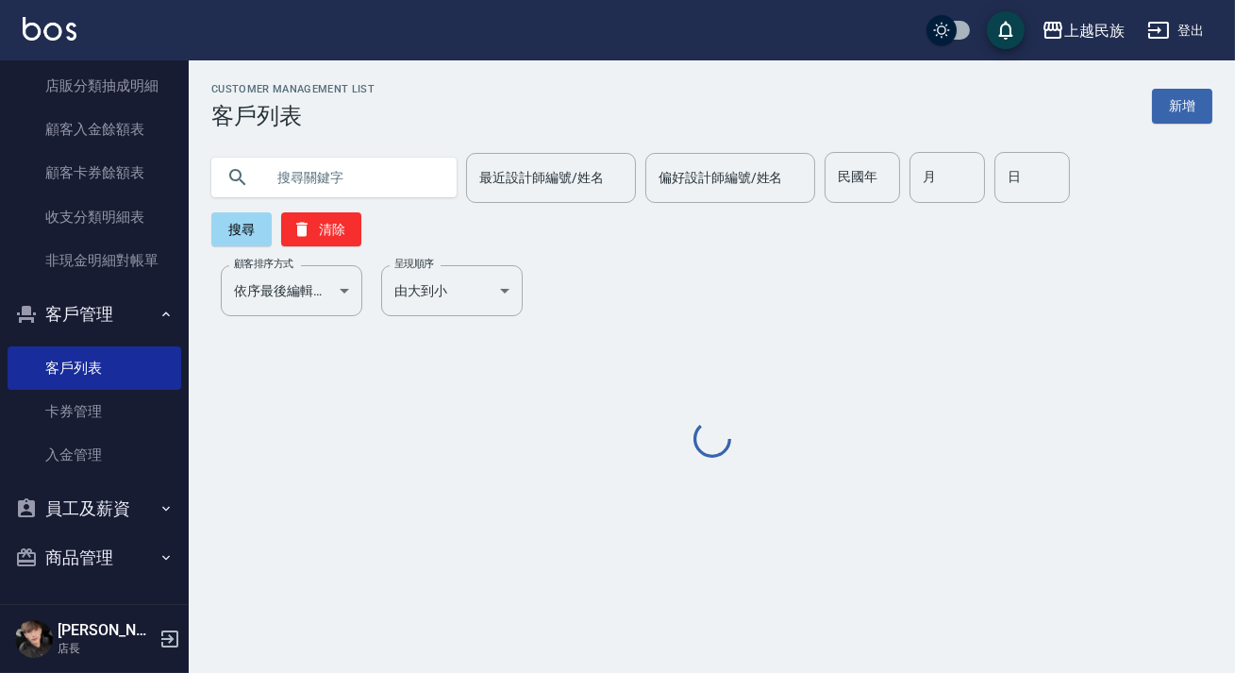
click at [370, 190] on input "text" at bounding box center [352, 177] width 177 height 51
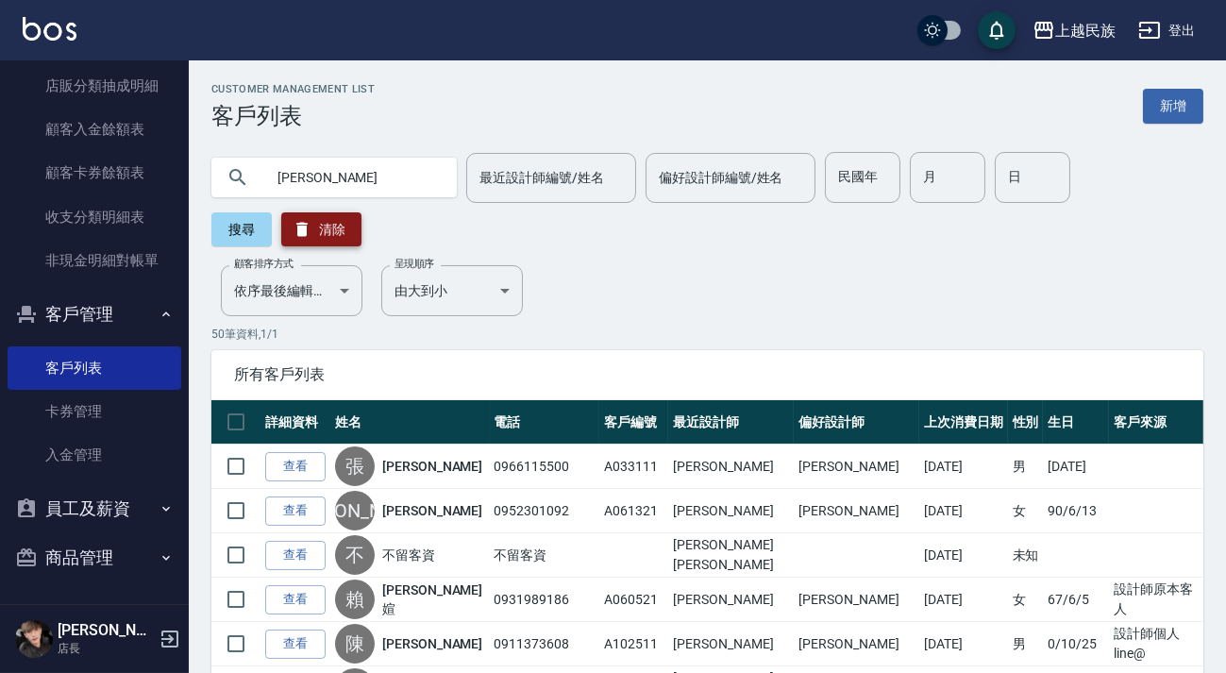
type input "[PERSON_NAME]"
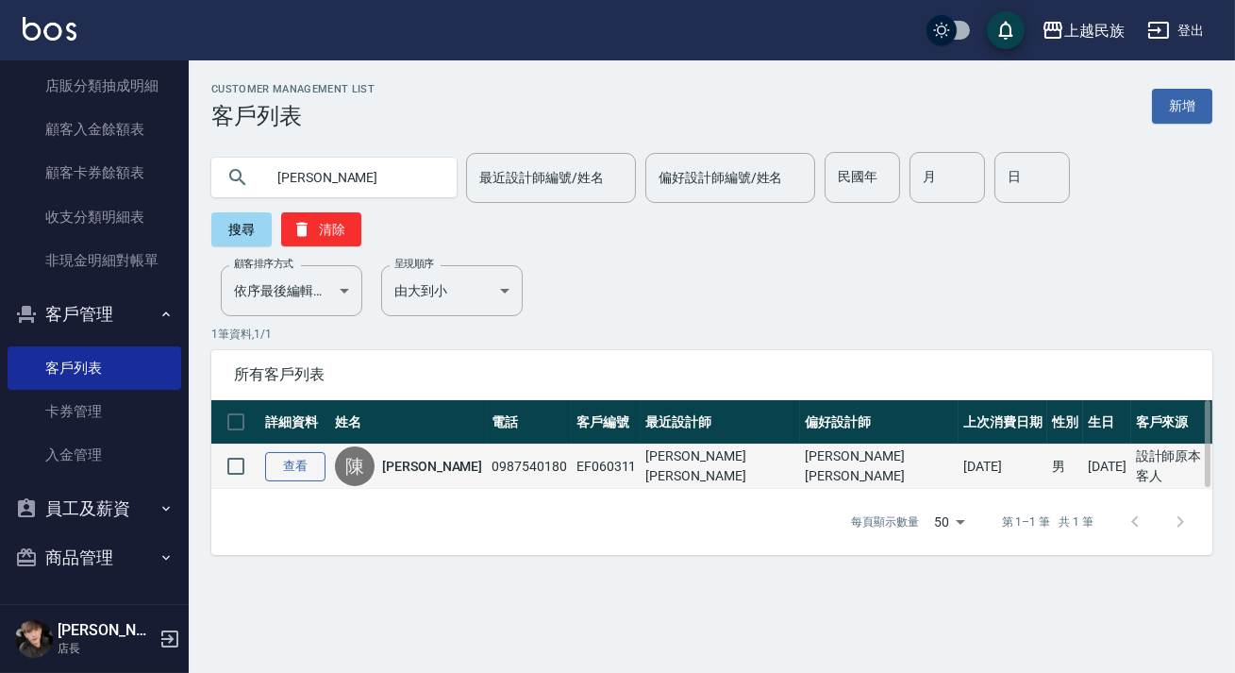
click at [301, 452] on link "查看" at bounding box center [295, 466] width 60 height 29
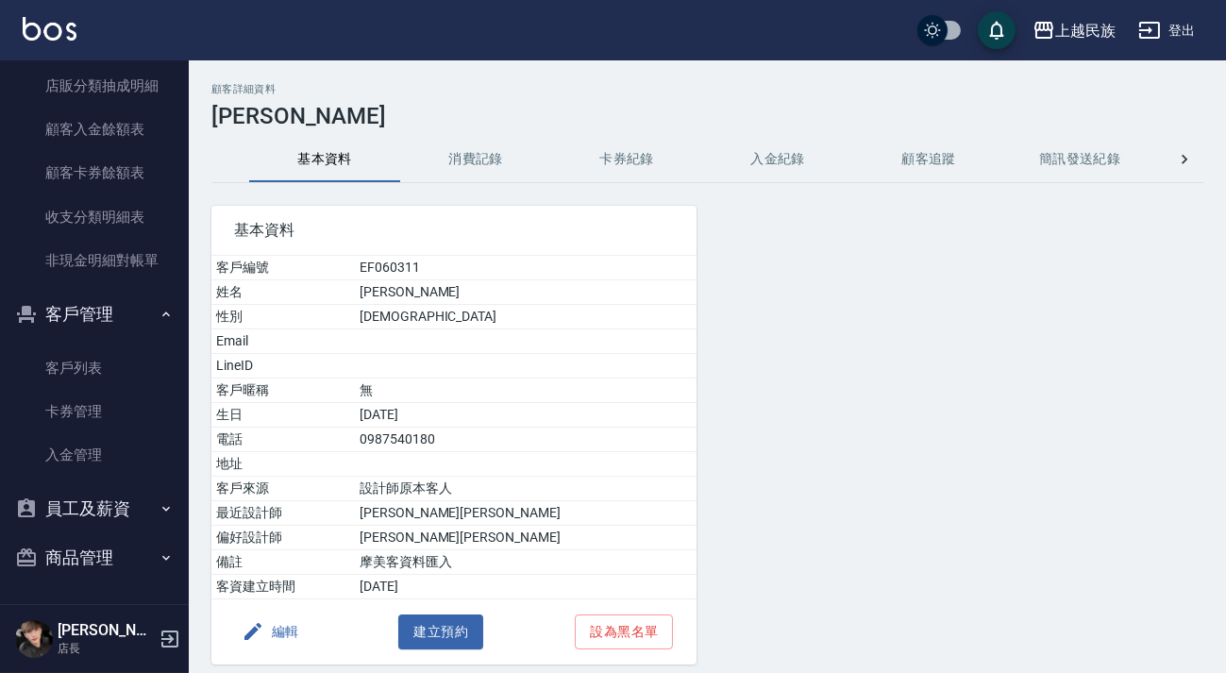
click at [510, 166] on button "消費記錄" at bounding box center [475, 159] width 151 height 45
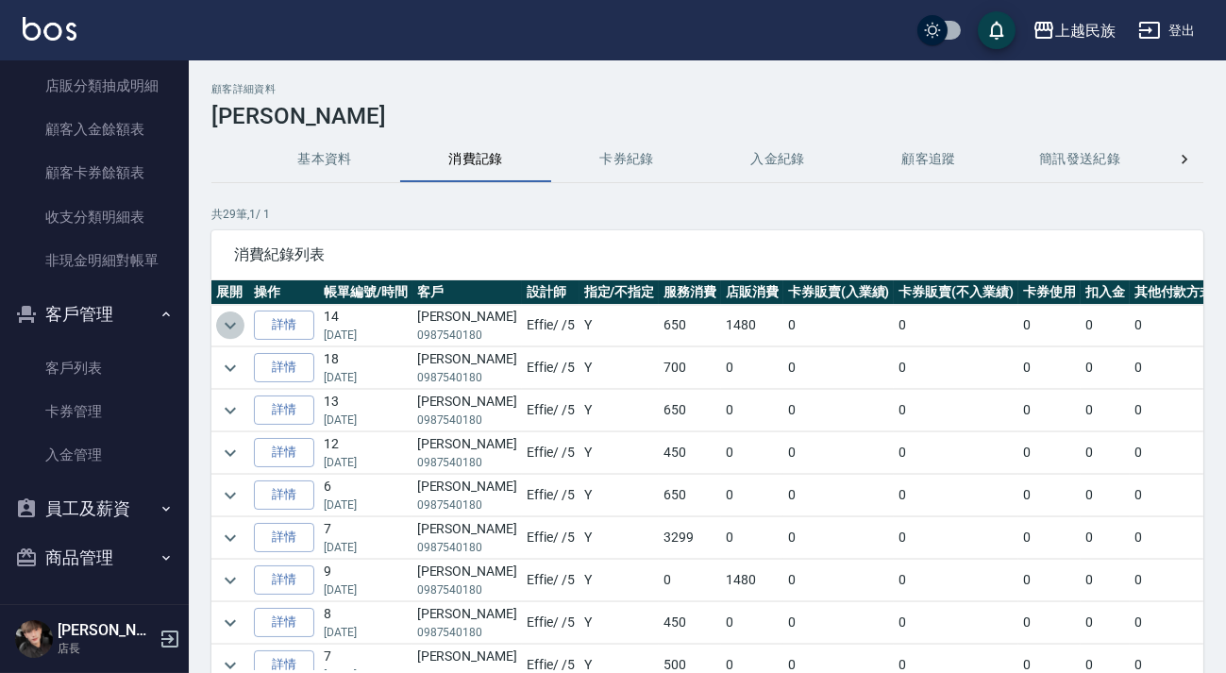
click at [221, 325] on icon "expand row" at bounding box center [230, 325] width 23 height 23
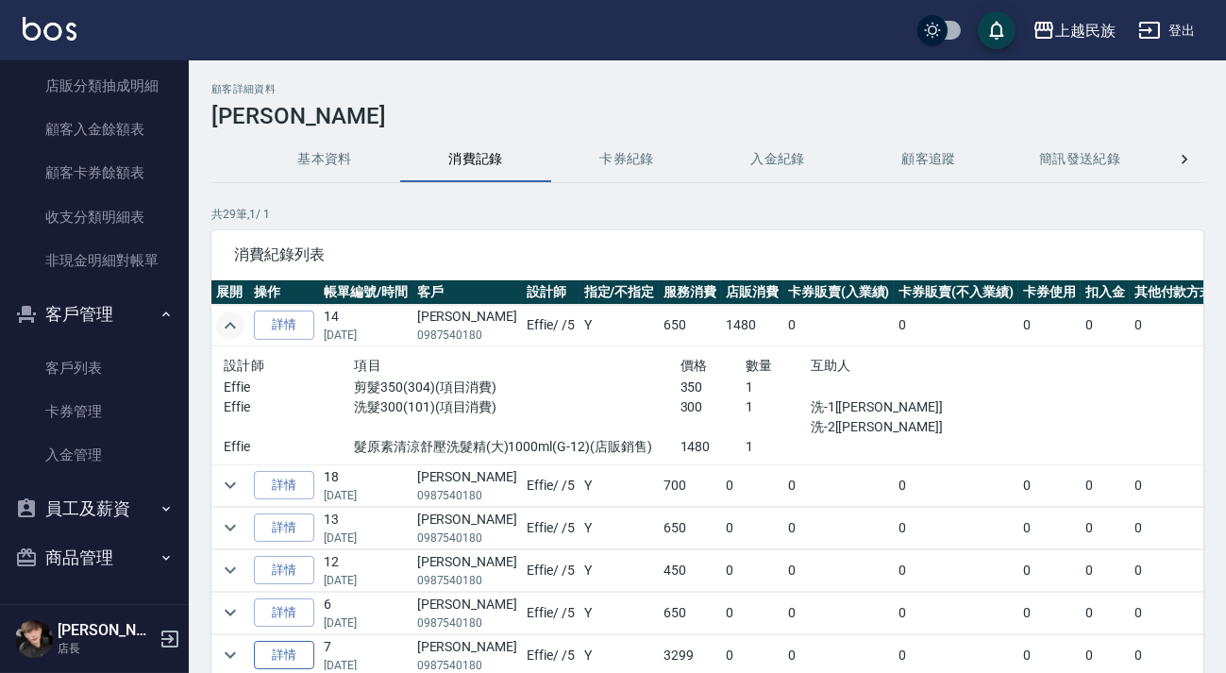
scroll to position [171, 0]
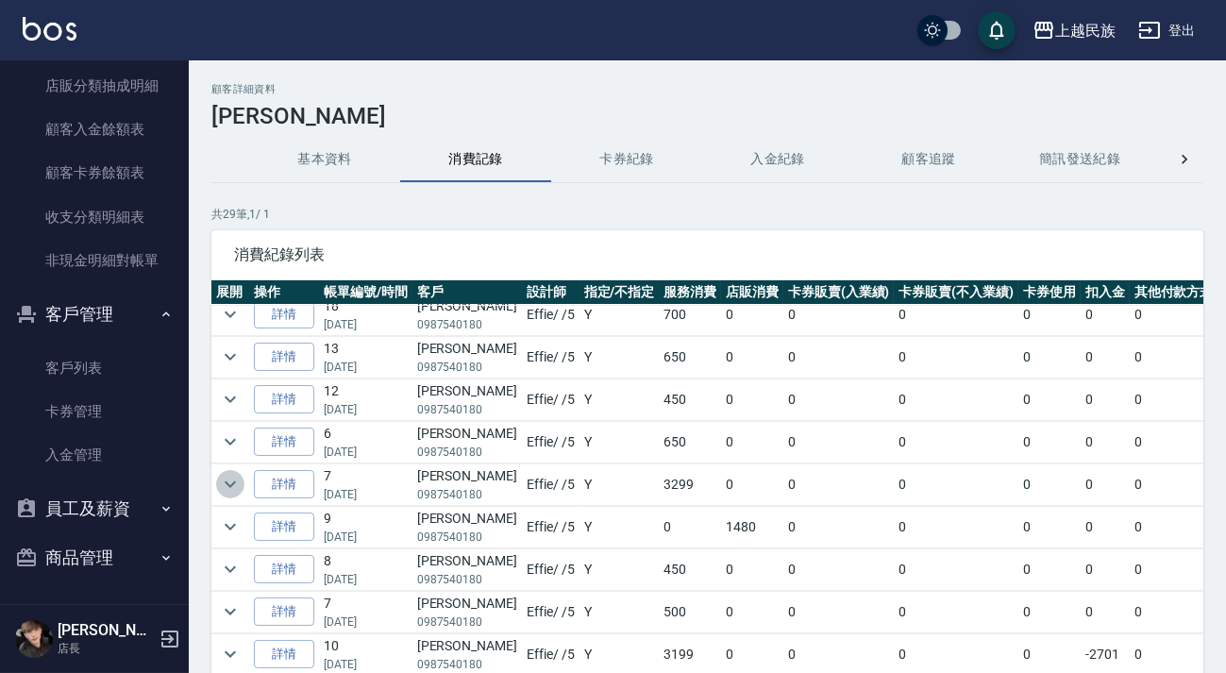
click at [223, 491] on icon "expand row" at bounding box center [230, 484] width 23 height 23
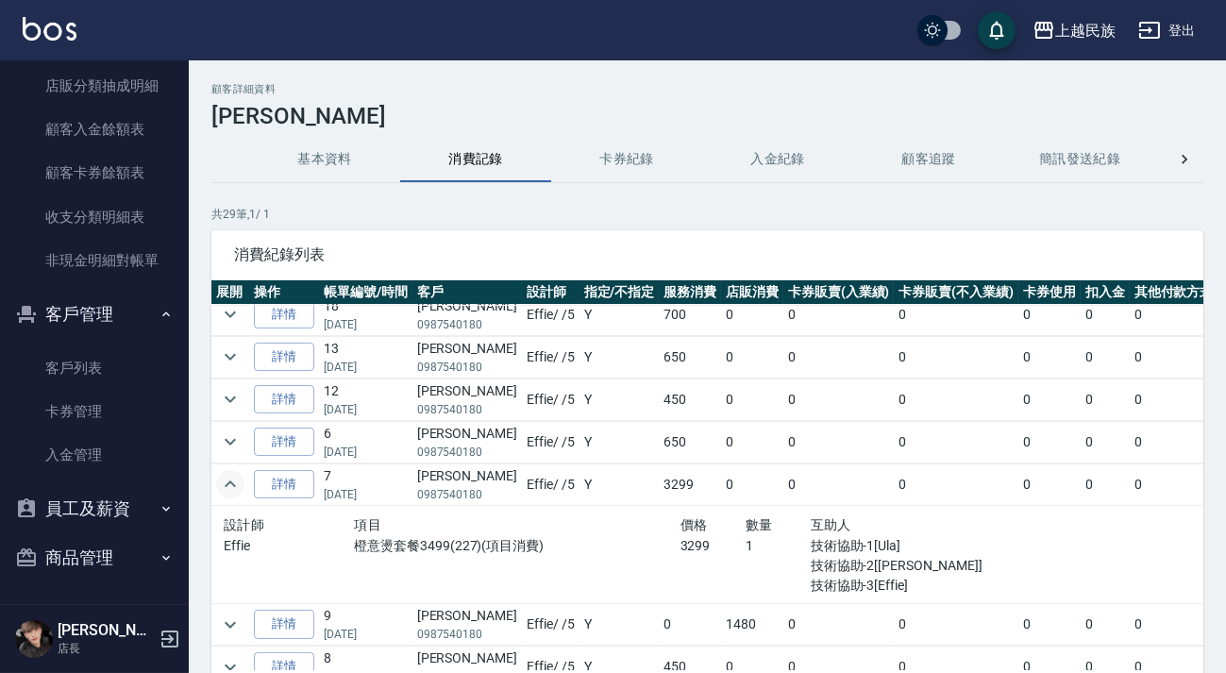
scroll to position [257, 0]
